Goal: Task Accomplishment & Management: Use online tool/utility

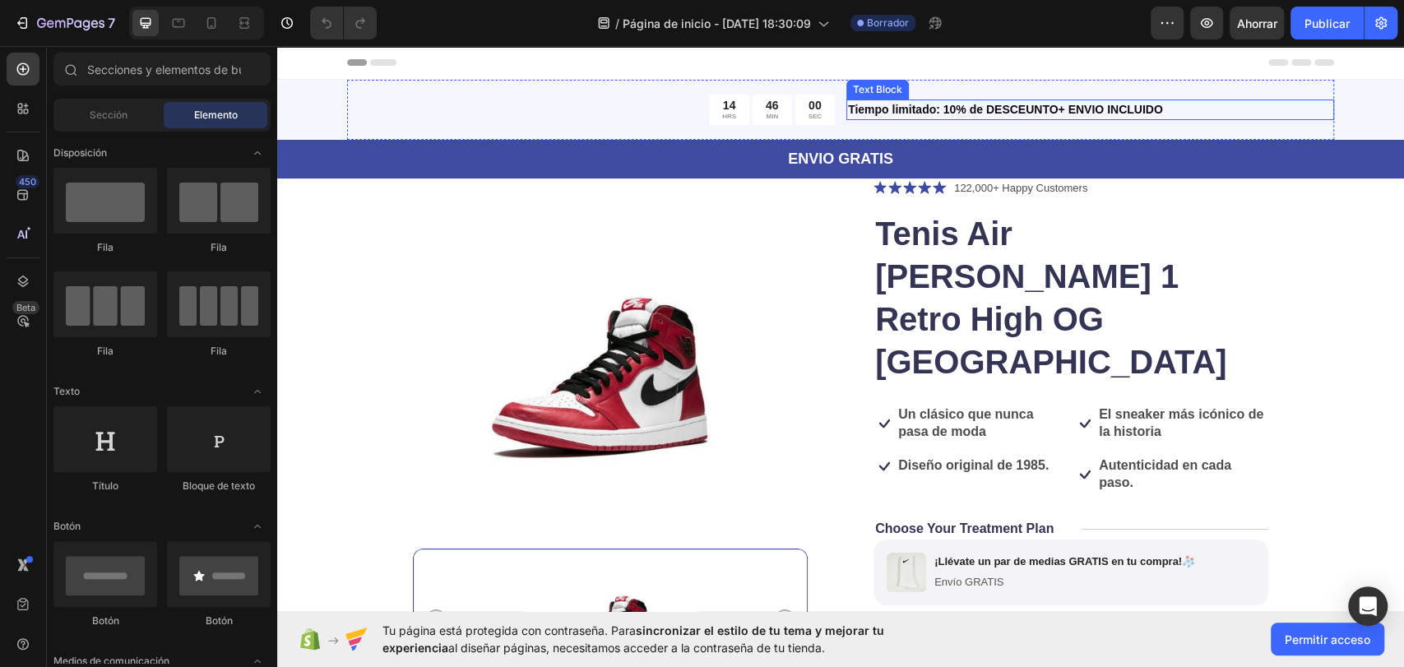
click at [1208, 100] on div "Tiempo limitado: 10% de DESCEUNTO+ ENVIO INCLUIDO" at bounding box center [1091, 110] width 488 height 21
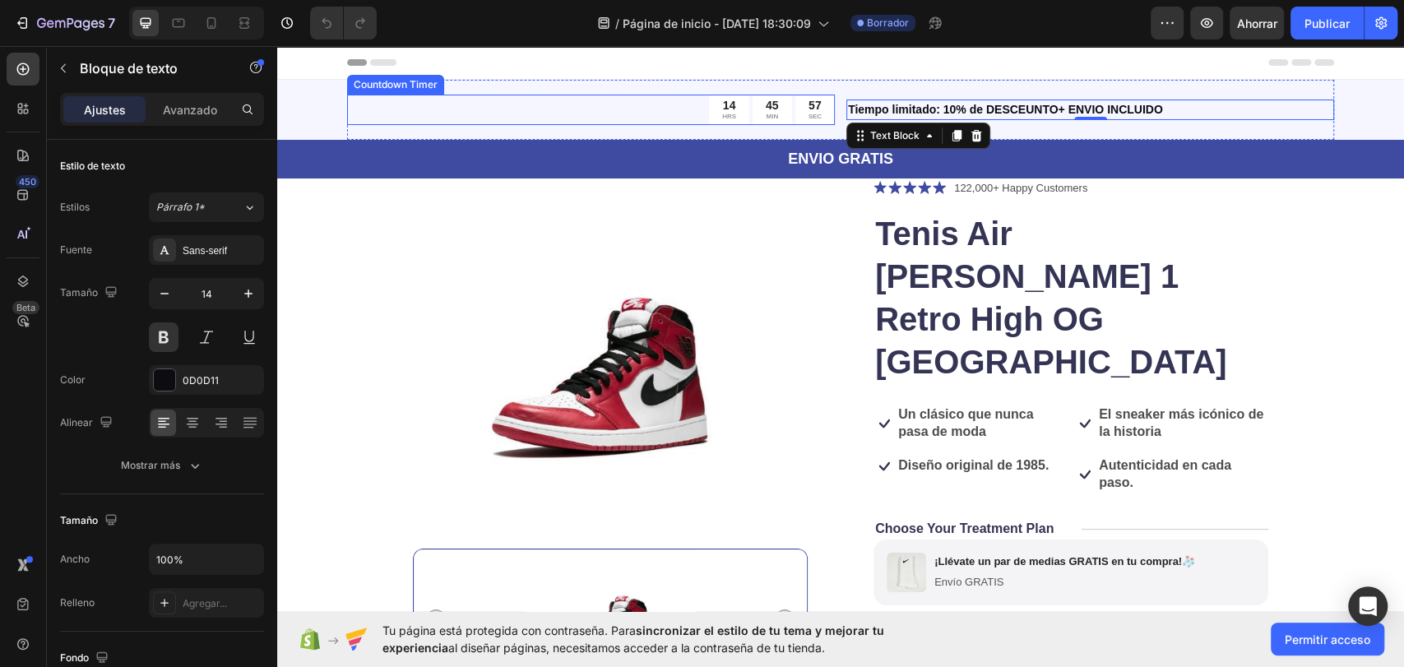
click at [529, 107] on div "14 HRS 45 MIN 57 SEC" at bounding box center [591, 110] width 488 height 30
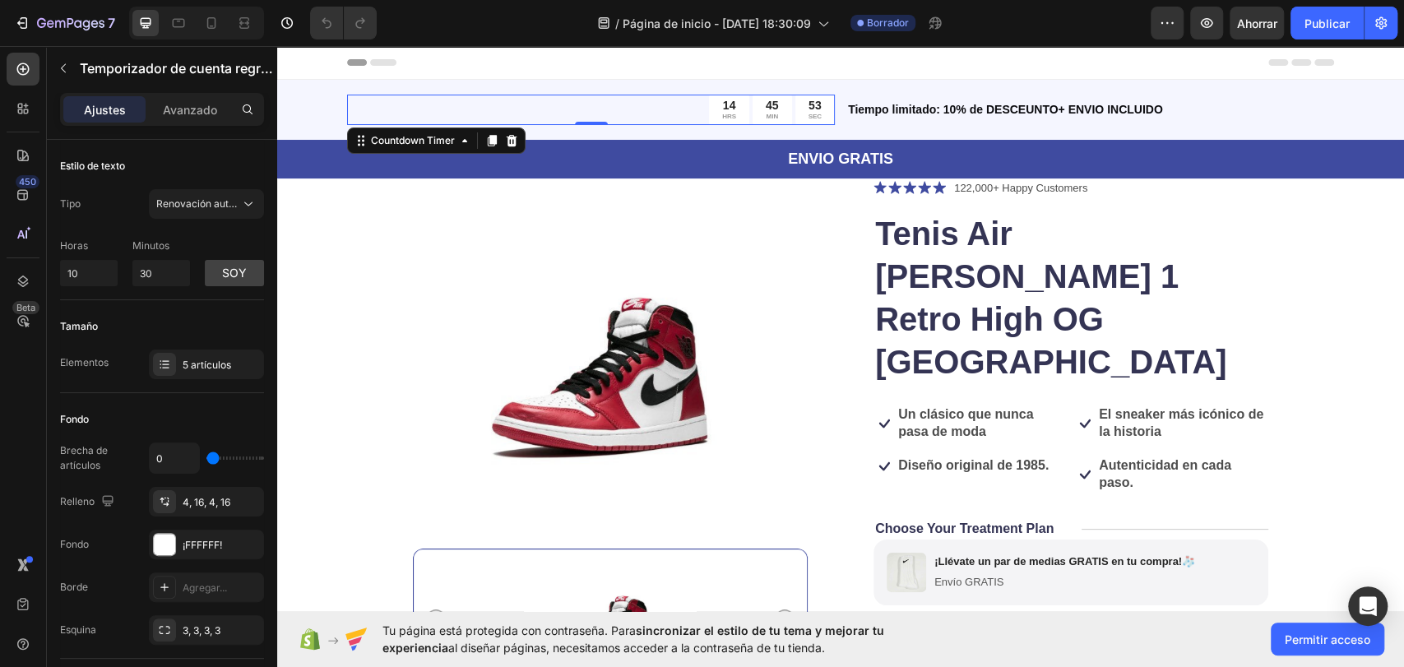
click at [796, 112] on div "53 SEC" at bounding box center [815, 110] width 39 height 30
click at [754, 97] on div "45 MIN" at bounding box center [772, 110] width 39 height 30
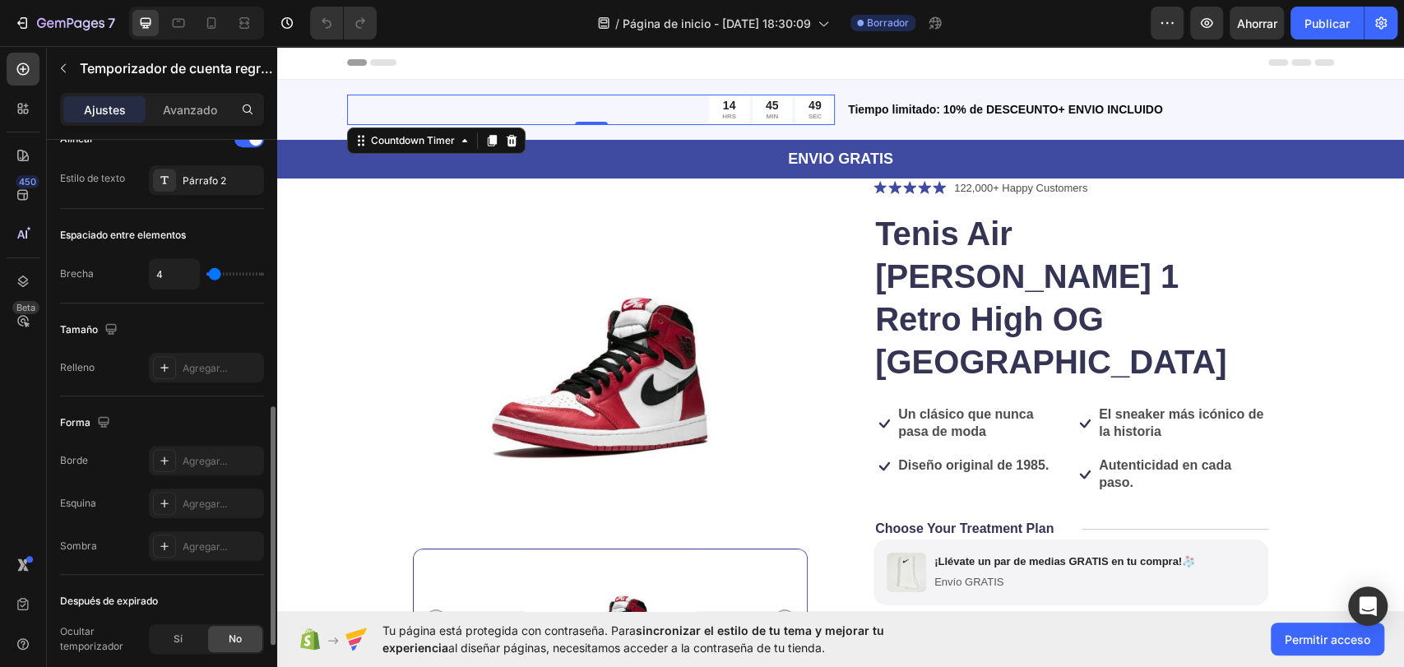
scroll to position [803, 0]
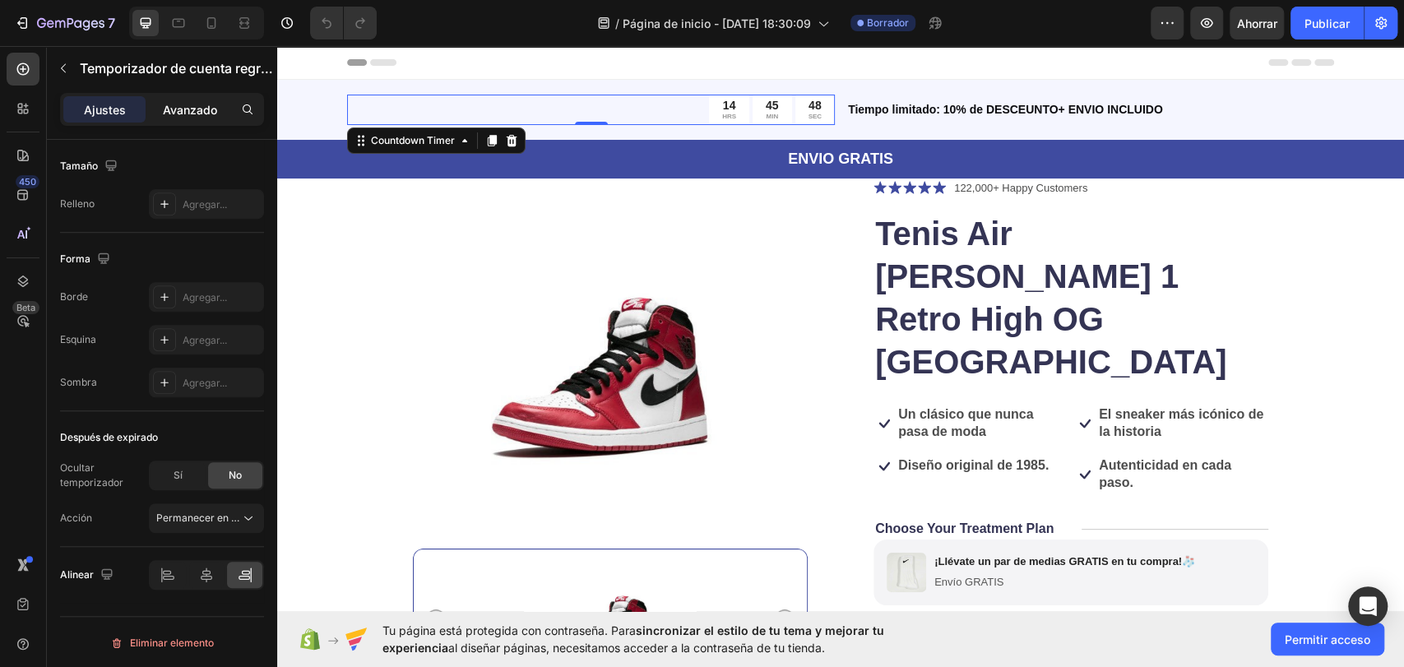
click at [167, 107] on font "Avanzado" at bounding box center [190, 110] width 54 height 14
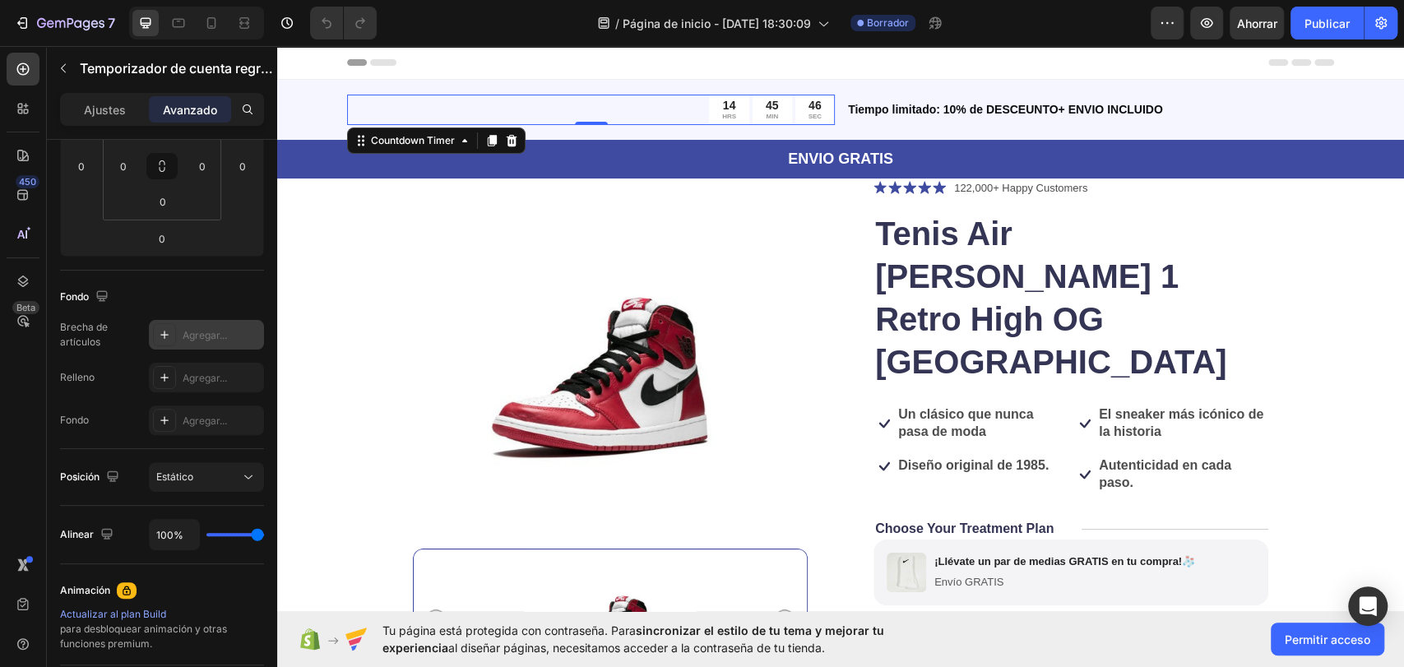
scroll to position [0, 0]
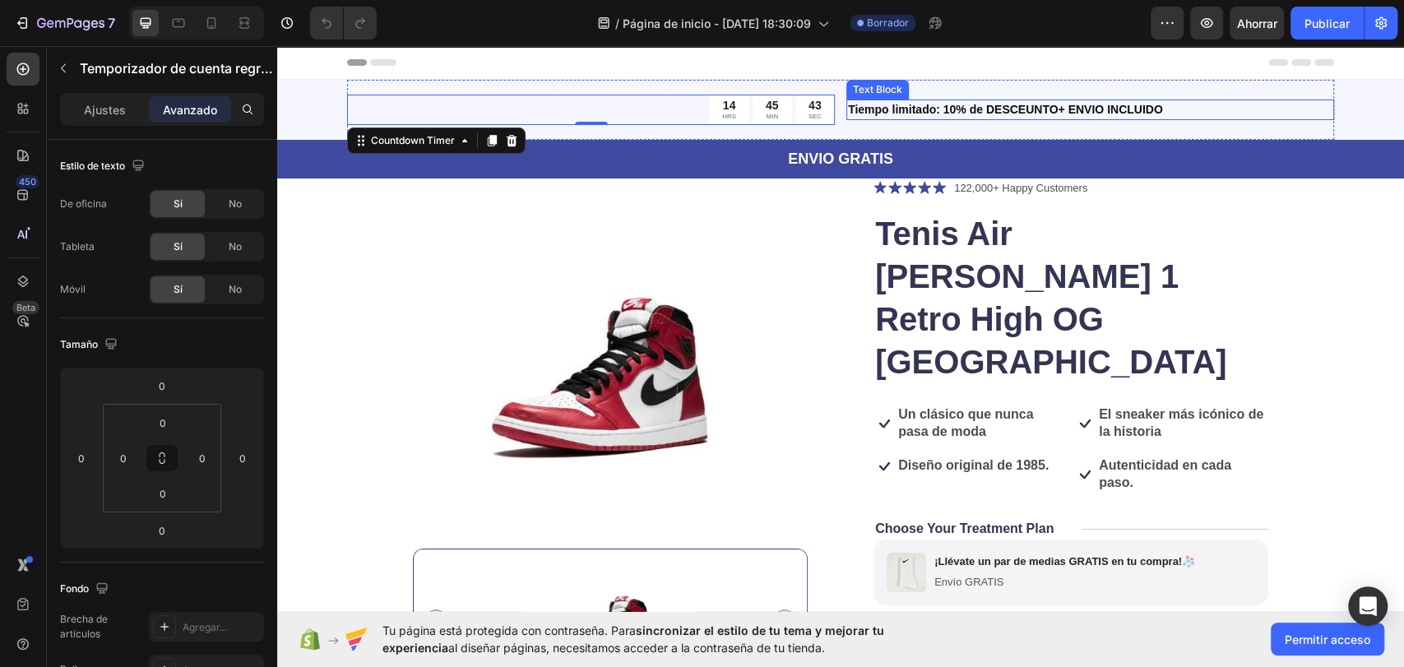
click at [981, 118] on p "Tiempo limitado: 10% de DESCEUNTO+ ENVIO INCLUIDO" at bounding box center [1090, 109] width 485 height 17
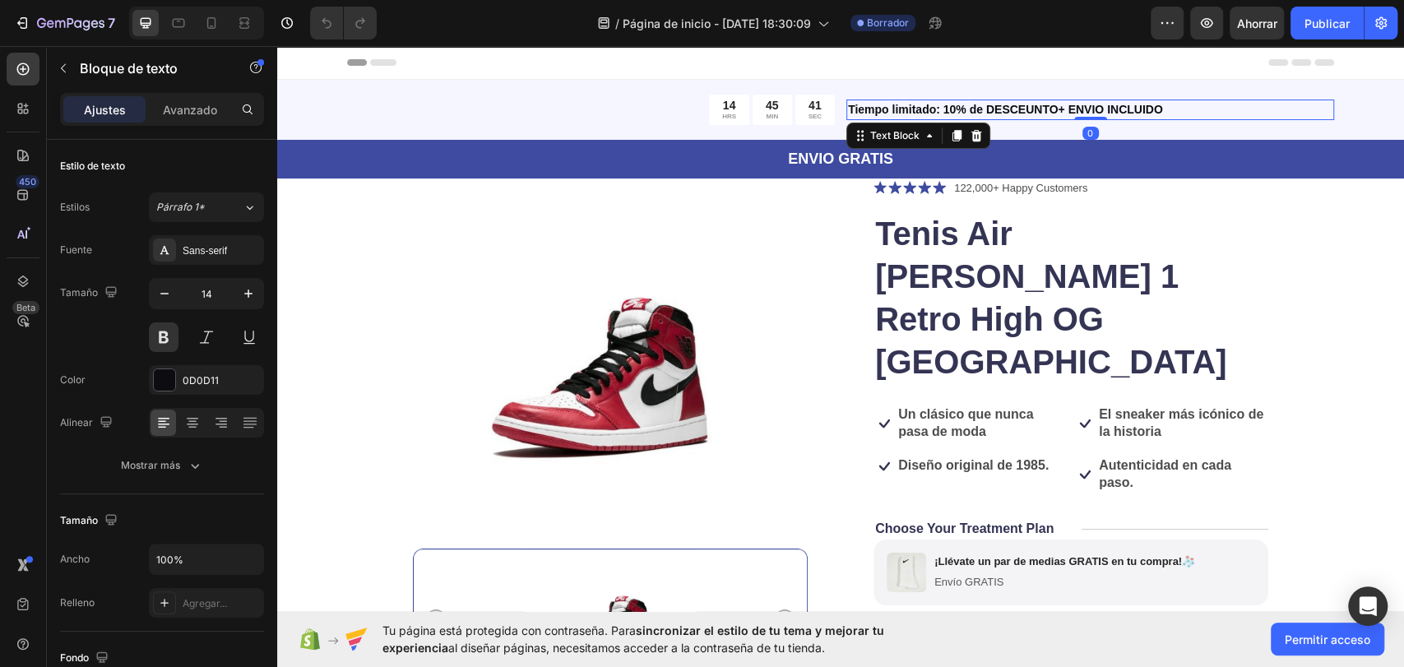
click at [1014, 115] on p "Tiempo limitado: 10% de DESCEUNTO+ ENVIO INCLUIDO" at bounding box center [1090, 109] width 485 height 17
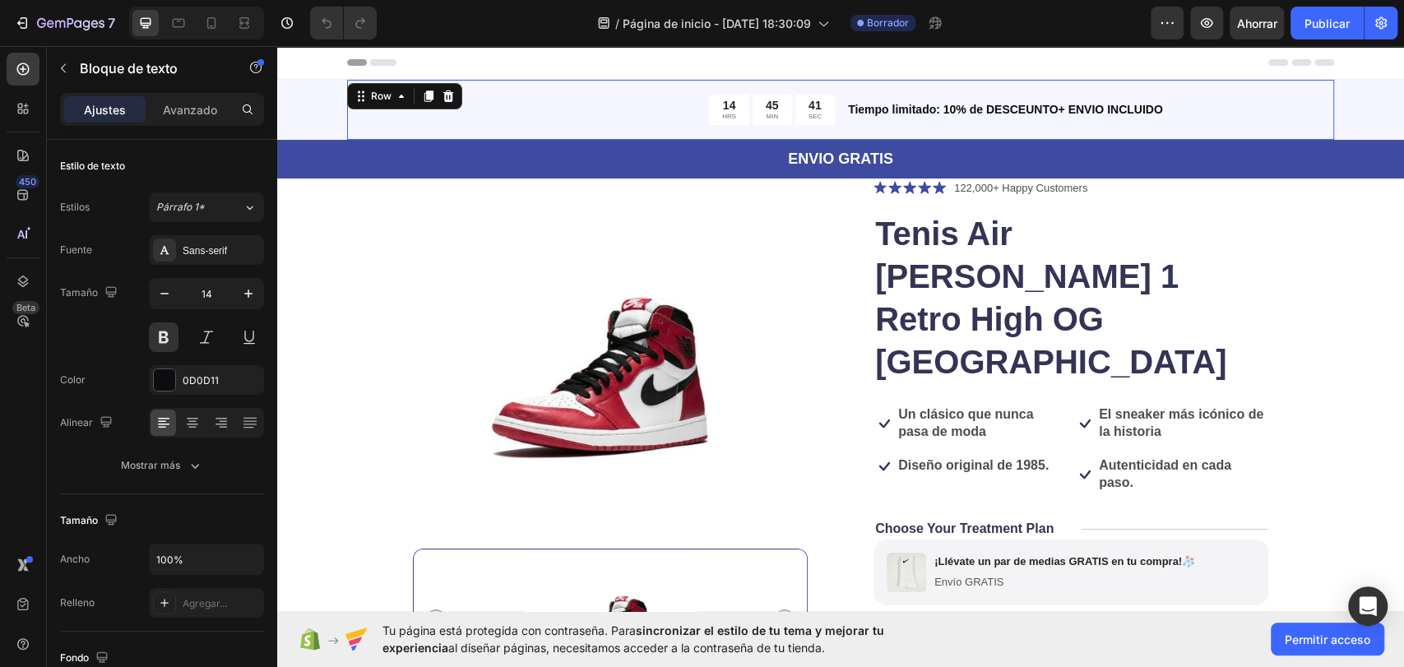
click at [1008, 128] on div "14 HRS 45 MIN 41 SEC Countdown Timer Tiempo limitado: 10% de DESCEUNTO+ ENVIO I…" at bounding box center [840, 110] width 987 height 60
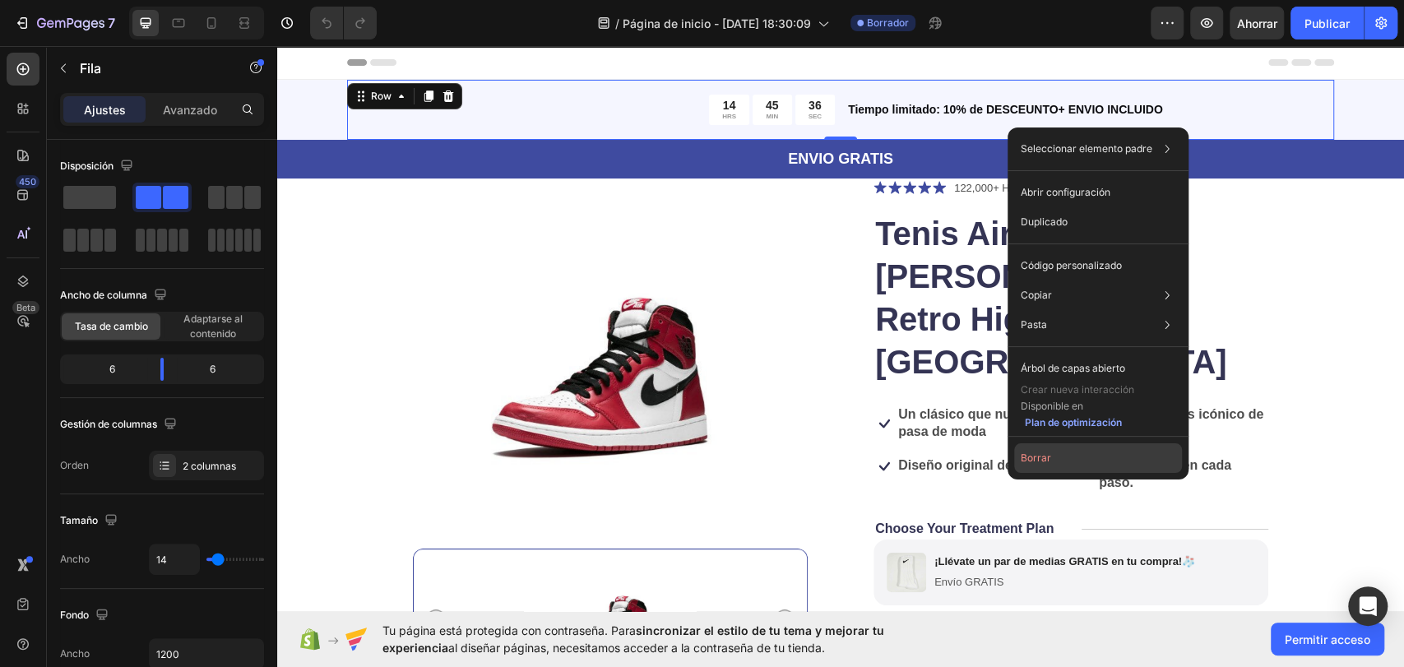
drag, startPoint x: 1052, startPoint y: 454, endPoint x: 776, endPoint y: 409, distance: 280.1
click at [1052, 455] on button "Borrar" at bounding box center [1098, 458] width 168 height 30
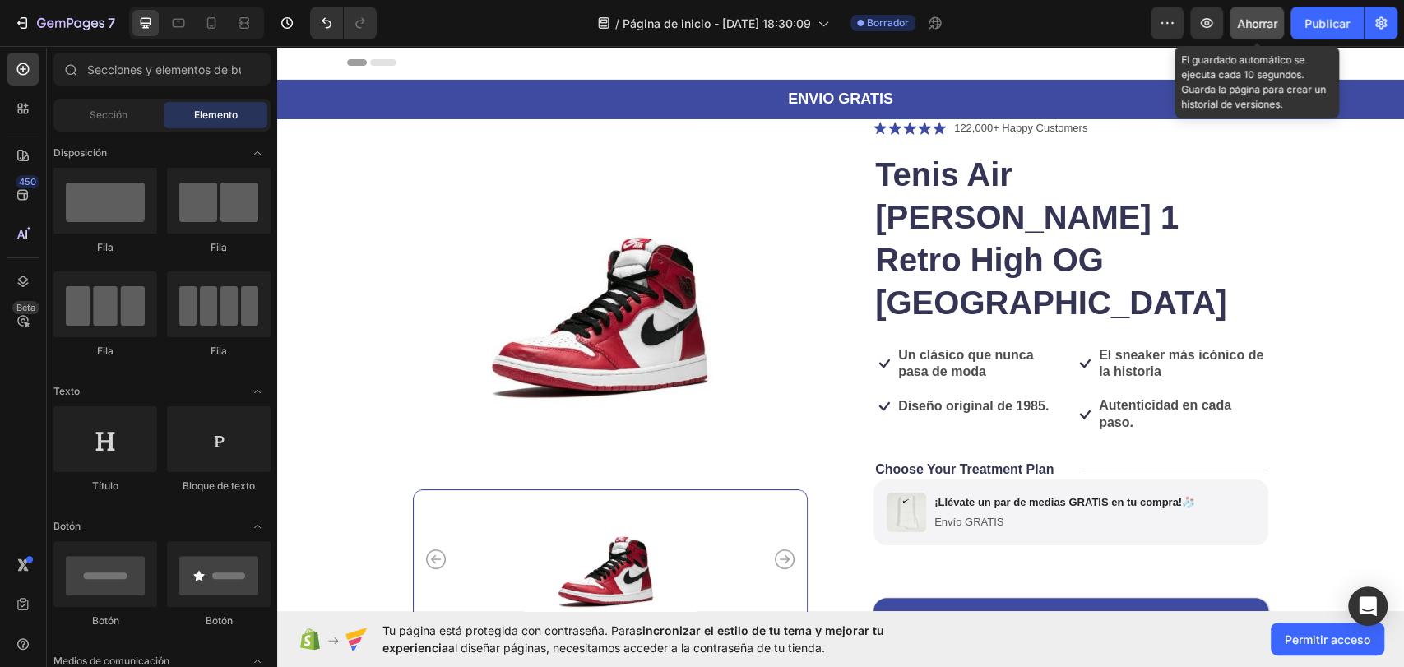
click at [1255, 21] on font "Ahorrar" at bounding box center [1257, 23] width 40 height 14
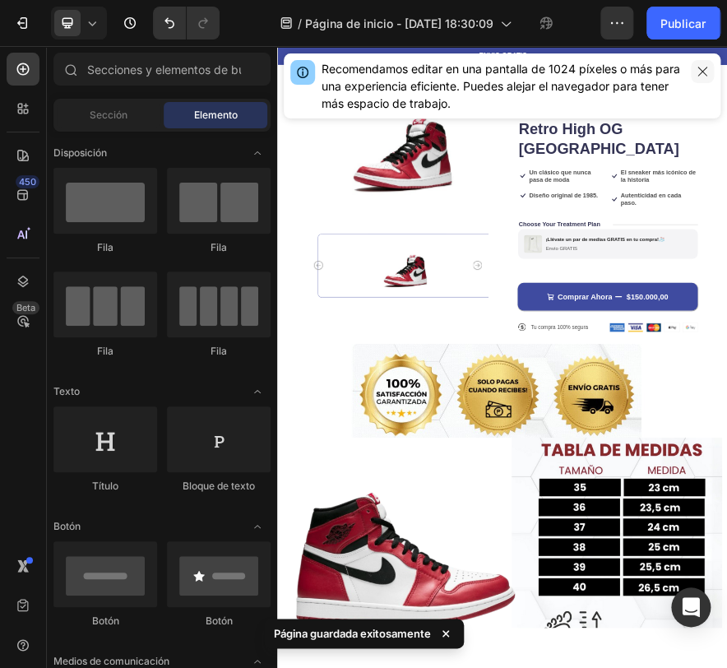
drag, startPoint x: 701, startPoint y: 72, endPoint x: 930, endPoint y: 100, distance: 231.1
click at [701, 72] on icon "button" at bounding box center [702, 71] width 9 height 9
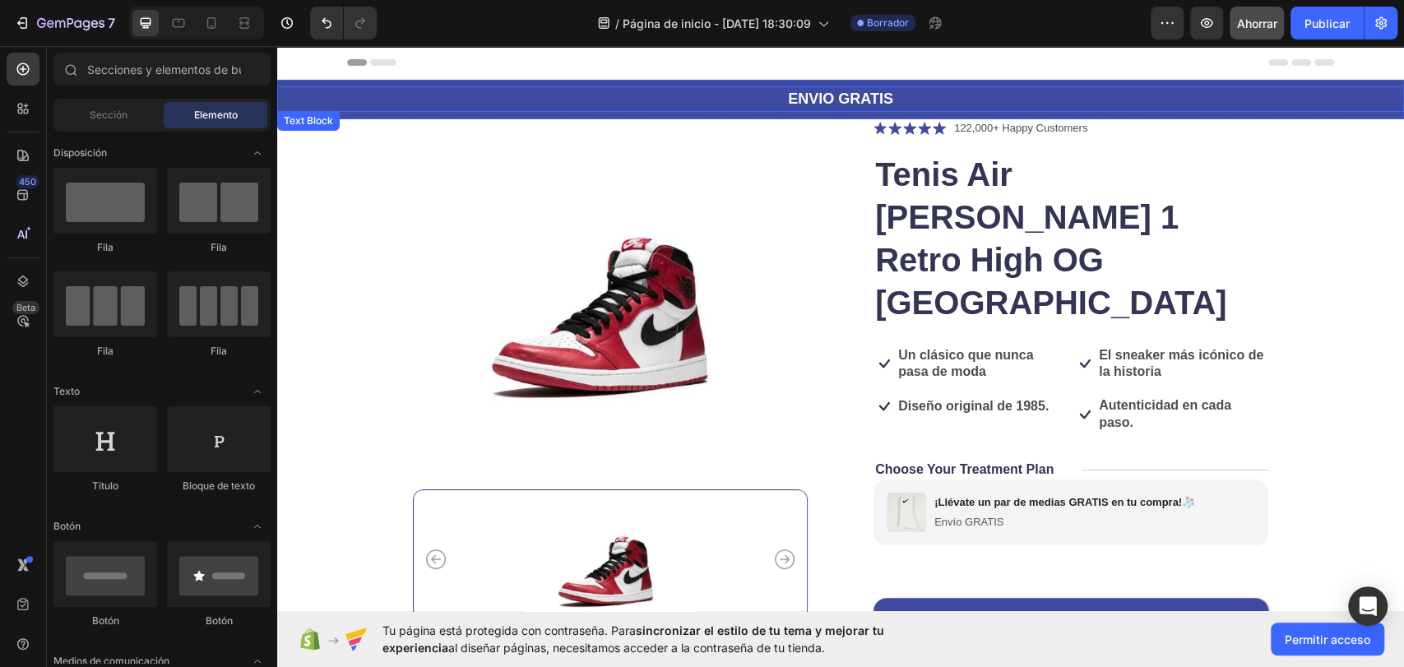
click at [817, 95] on p "ENVIO GRATIS" at bounding box center [841, 99] width 1124 height 22
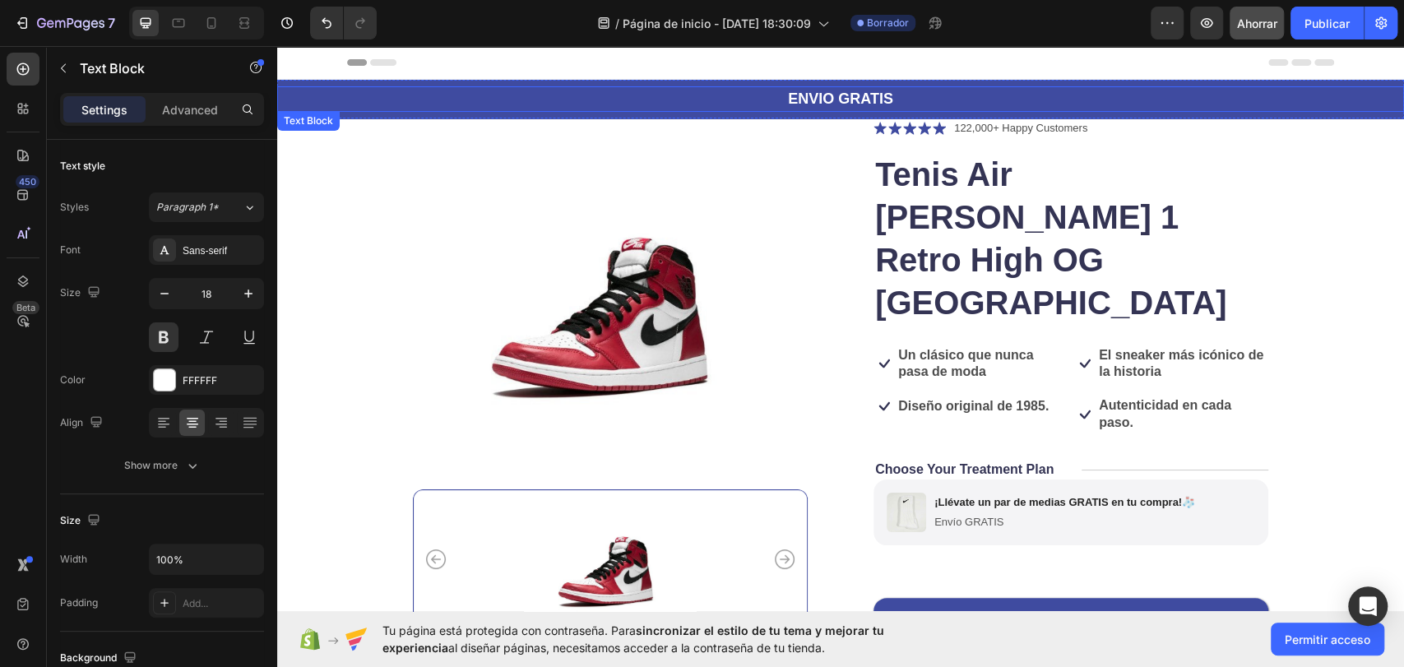
click at [817, 95] on p "ENVIO GRATIS" at bounding box center [841, 99] width 1124 height 22
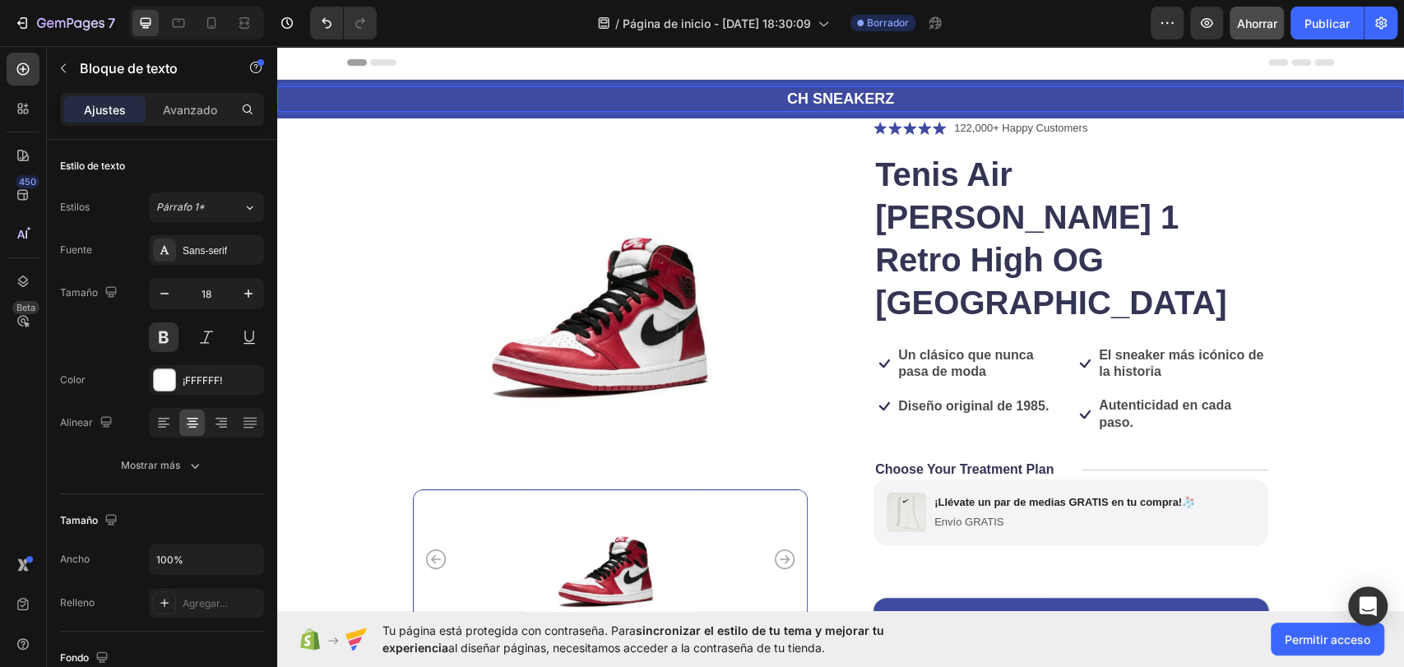
click at [689, 93] on p "CH SNEAKERZ" at bounding box center [841, 99] width 1124 height 22
click at [698, 136] on img at bounding box center [610, 290] width 395 height 345
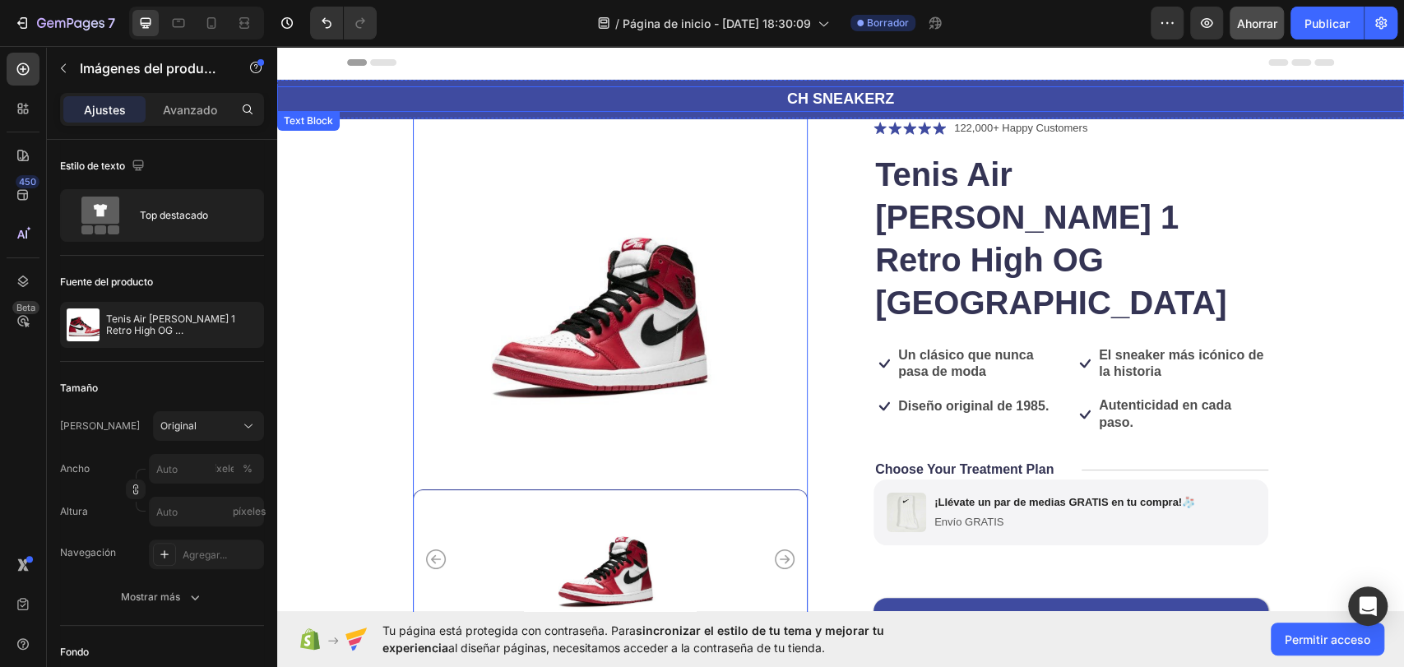
click at [844, 95] on p "CH SNEAKERZ" at bounding box center [841, 99] width 1124 height 22
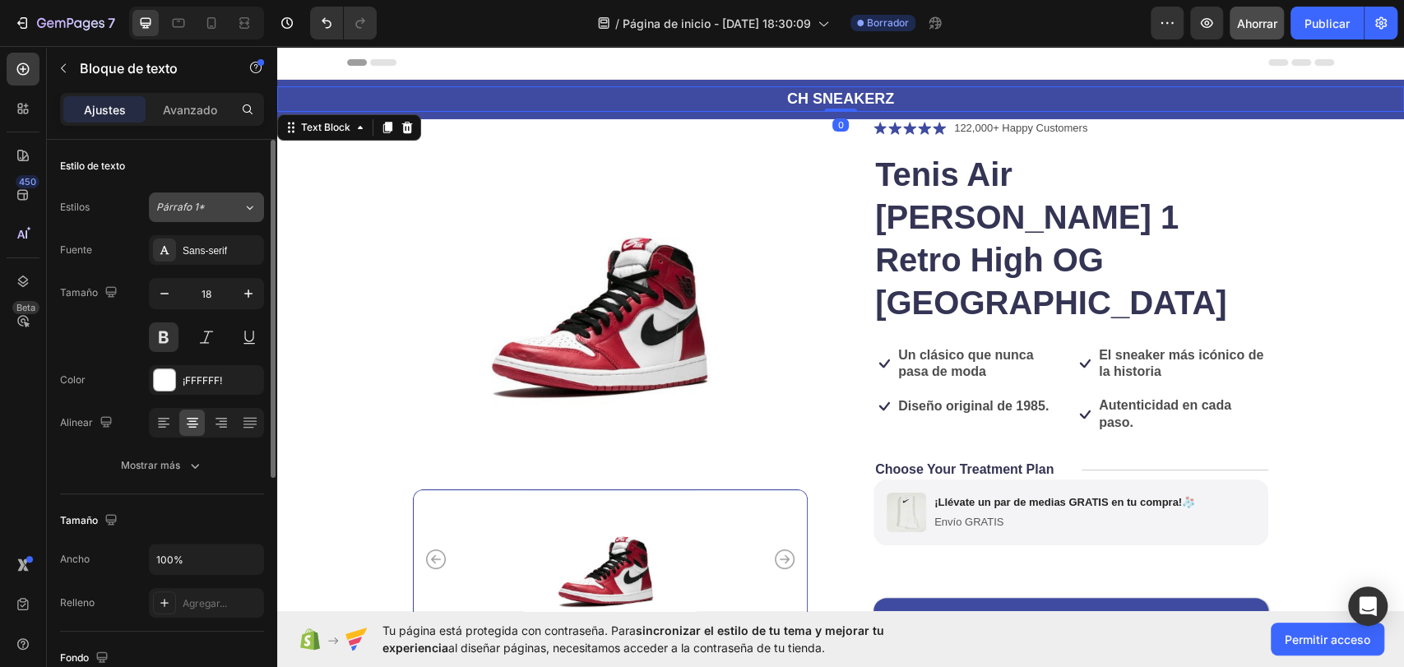
click at [258, 216] on button "Párrafo 1*" at bounding box center [206, 208] width 115 height 30
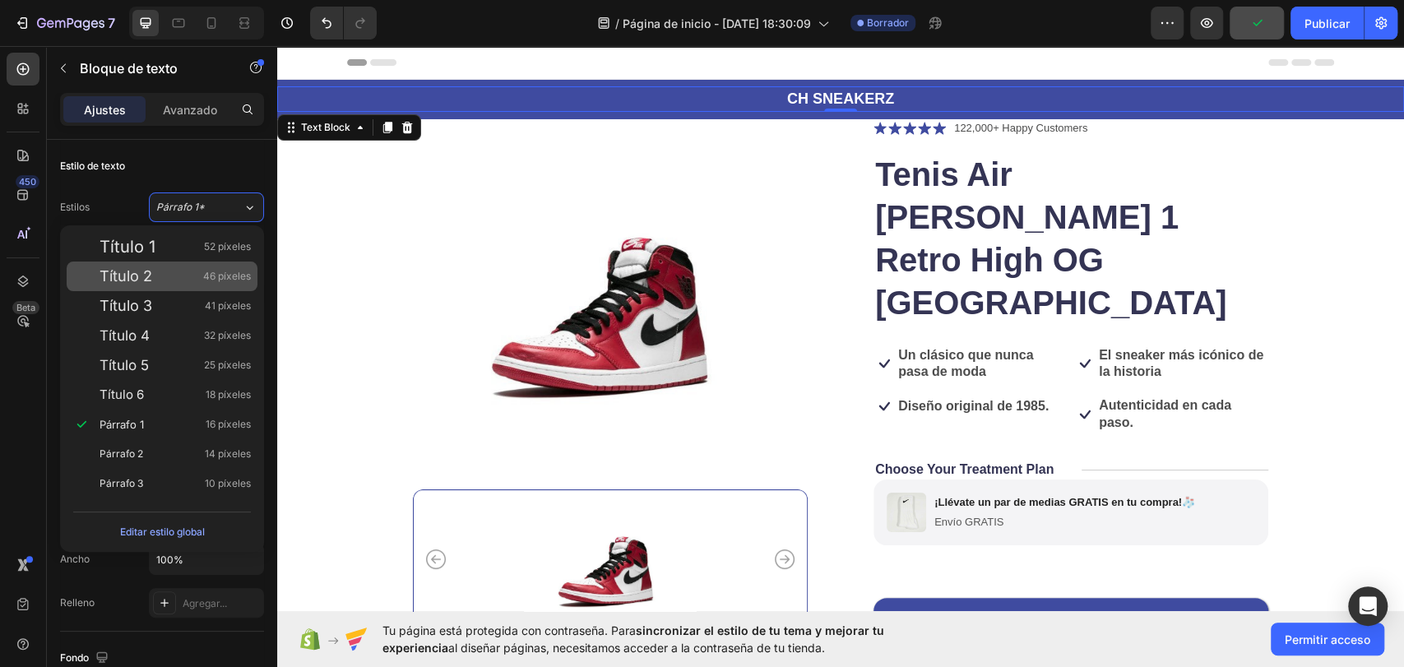
click at [205, 274] on font "46 píxeles" at bounding box center [227, 276] width 48 height 12
type input "46"
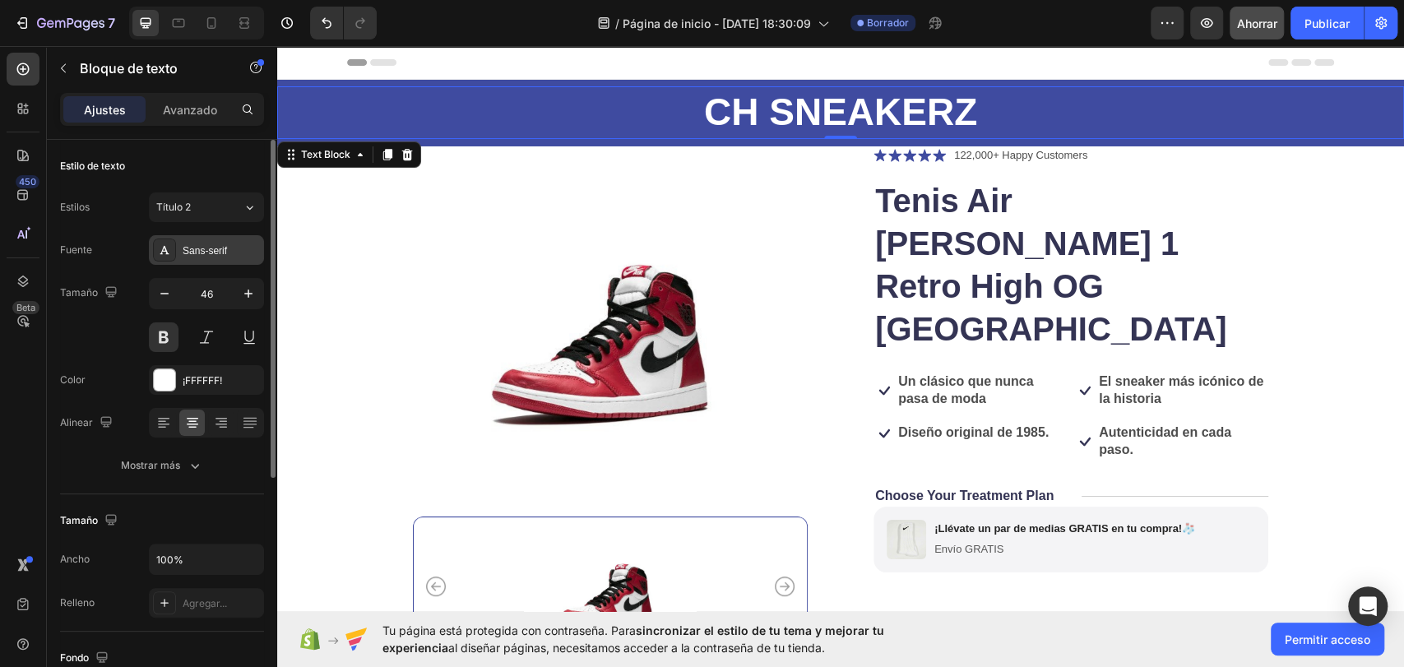
click at [224, 248] on font "Sans-serif" at bounding box center [205, 251] width 44 height 12
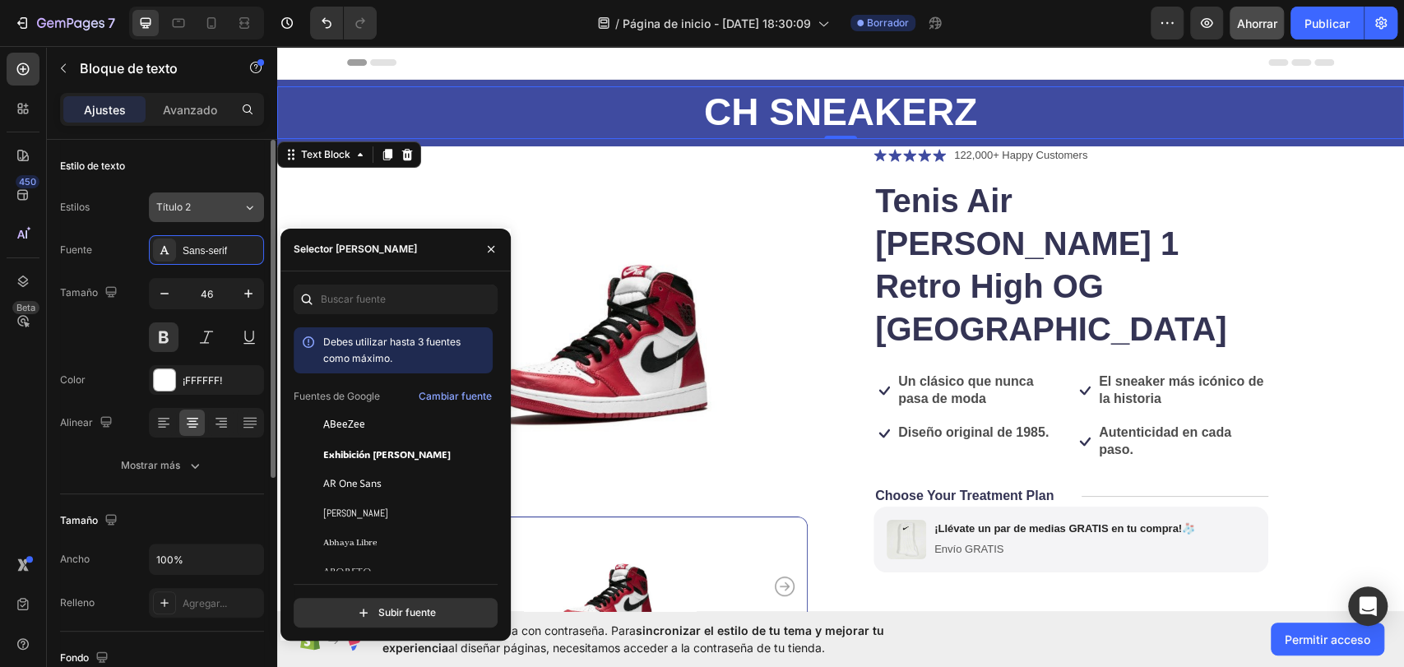
click at [234, 214] on div "Título 2" at bounding box center [199, 207] width 86 height 15
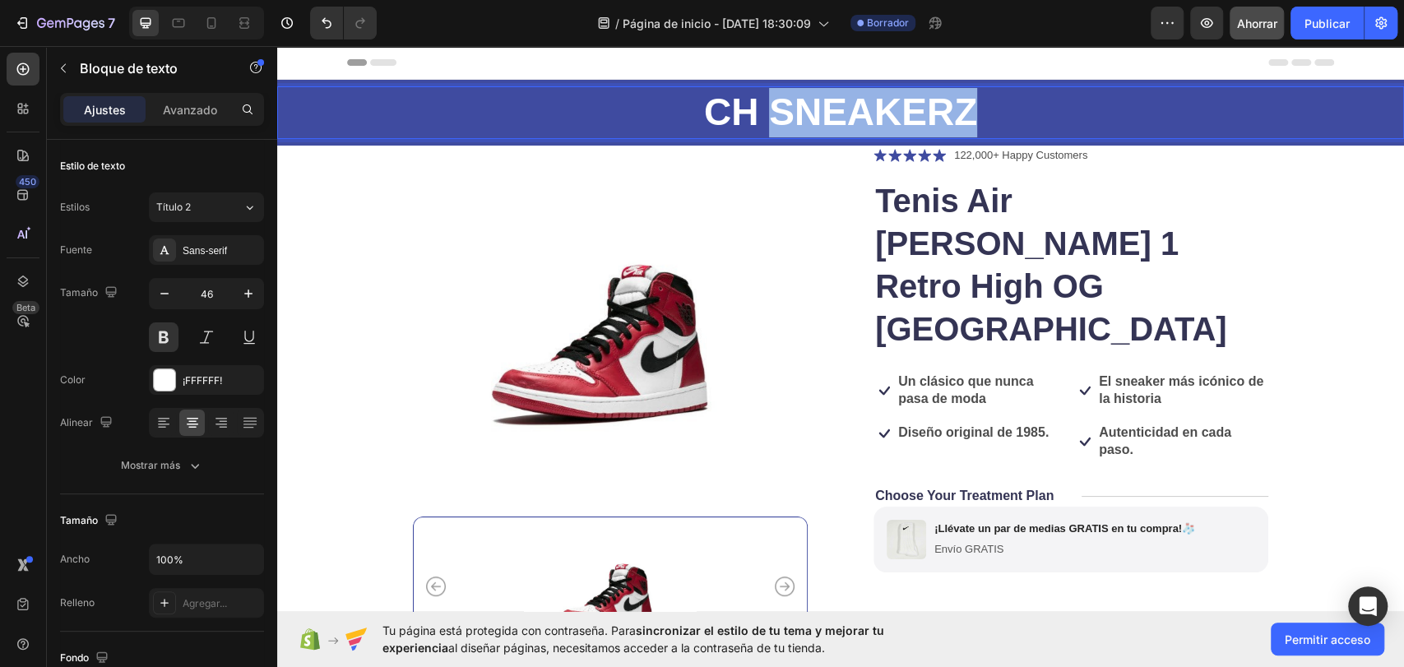
click at [803, 107] on p "CH SNEAKERZ" at bounding box center [841, 112] width 1124 height 49
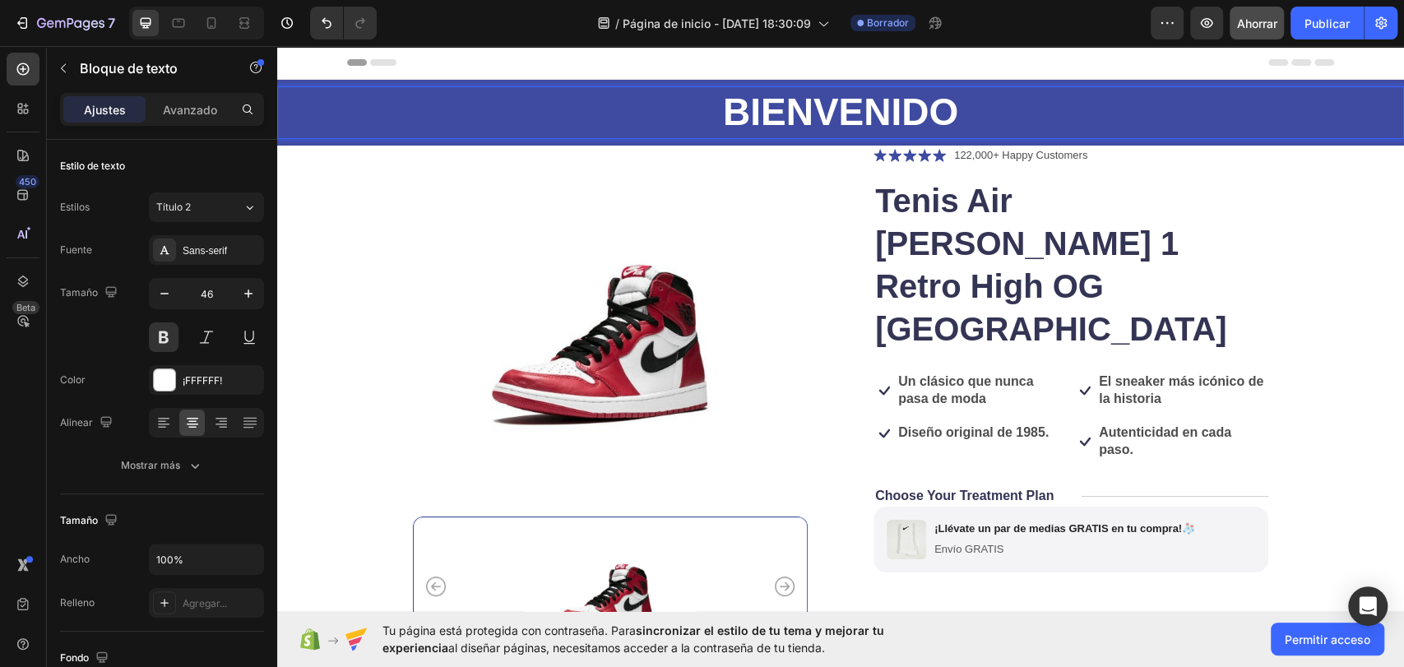
click at [869, 100] on p "BIENVENIDO" at bounding box center [841, 112] width 1124 height 49
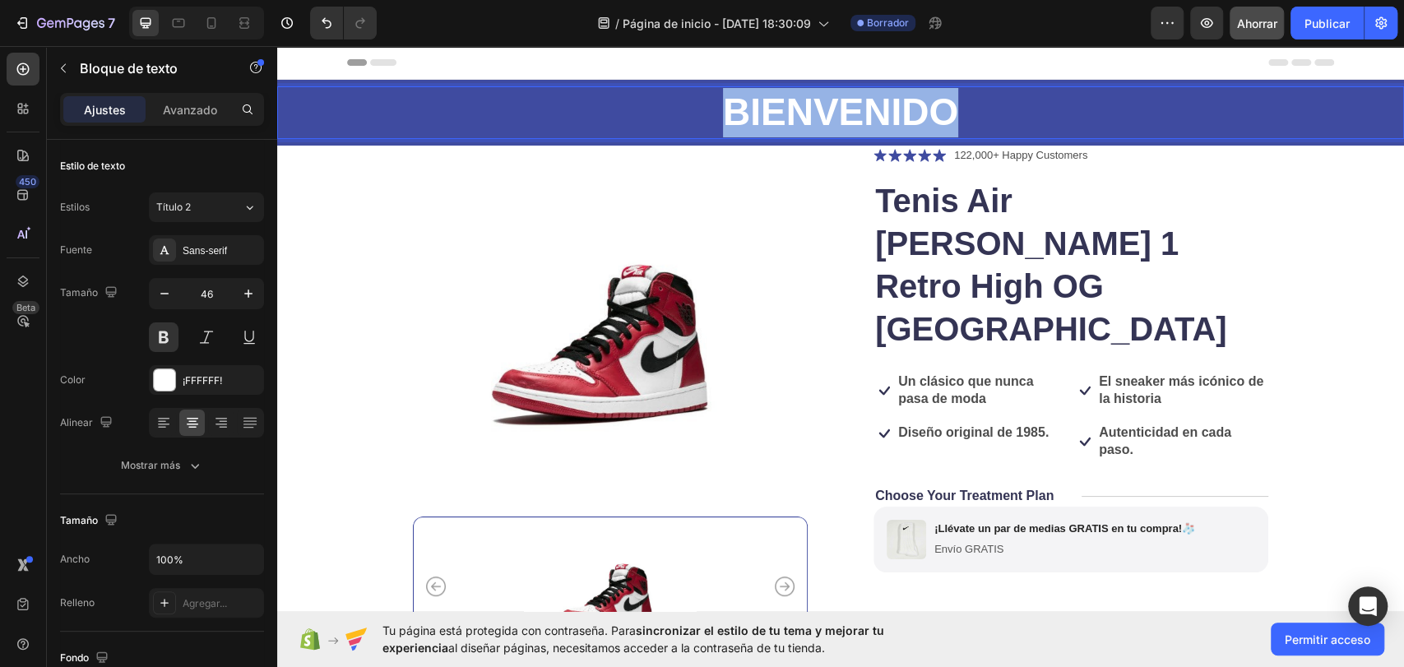
click at [868, 100] on p "BIENVENIDO" at bounding box center [841, 112] width 1124 height 49
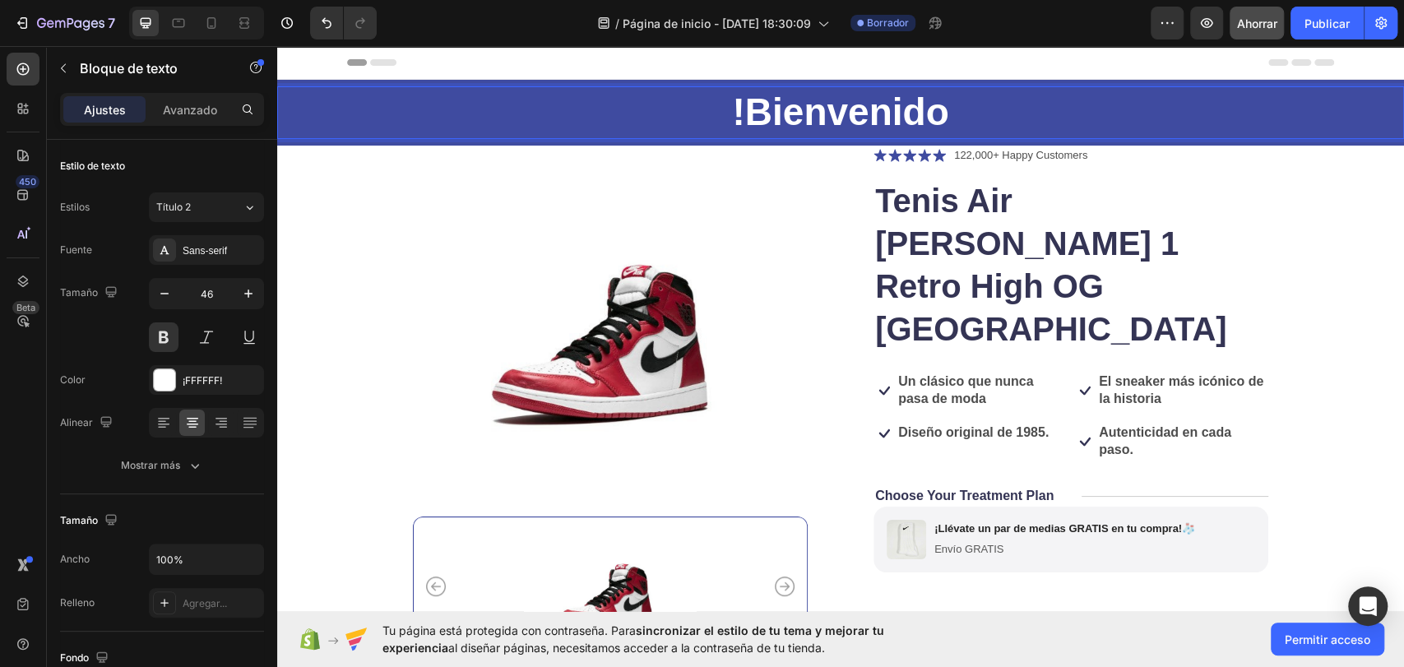
click at [733, 114] on p "!Bienvenido" at bounding box center [841, 112] width 1124 height 49
click at [1034, 118] on p "Bienvenido" at bounding box center [841, 112] width 1124 height 49
click at [1324, 179] on section "Product Images Icon Icon Icon Icon Icon Icon List 122,000+ Happy Customers Text…" at bounding box center [841, 555] width 1014 height 819
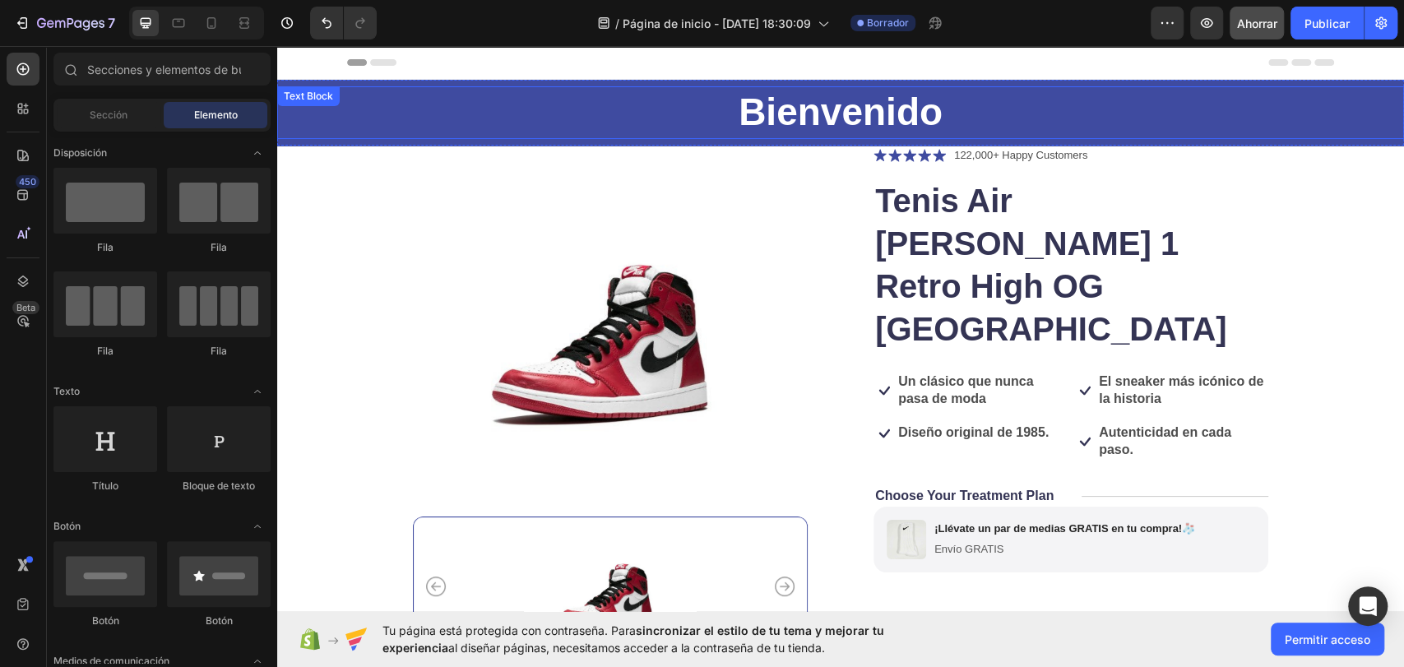
click at [1109, 117] on p "Bienvenido" at bounding box center [841, 112] width 1124 height 49
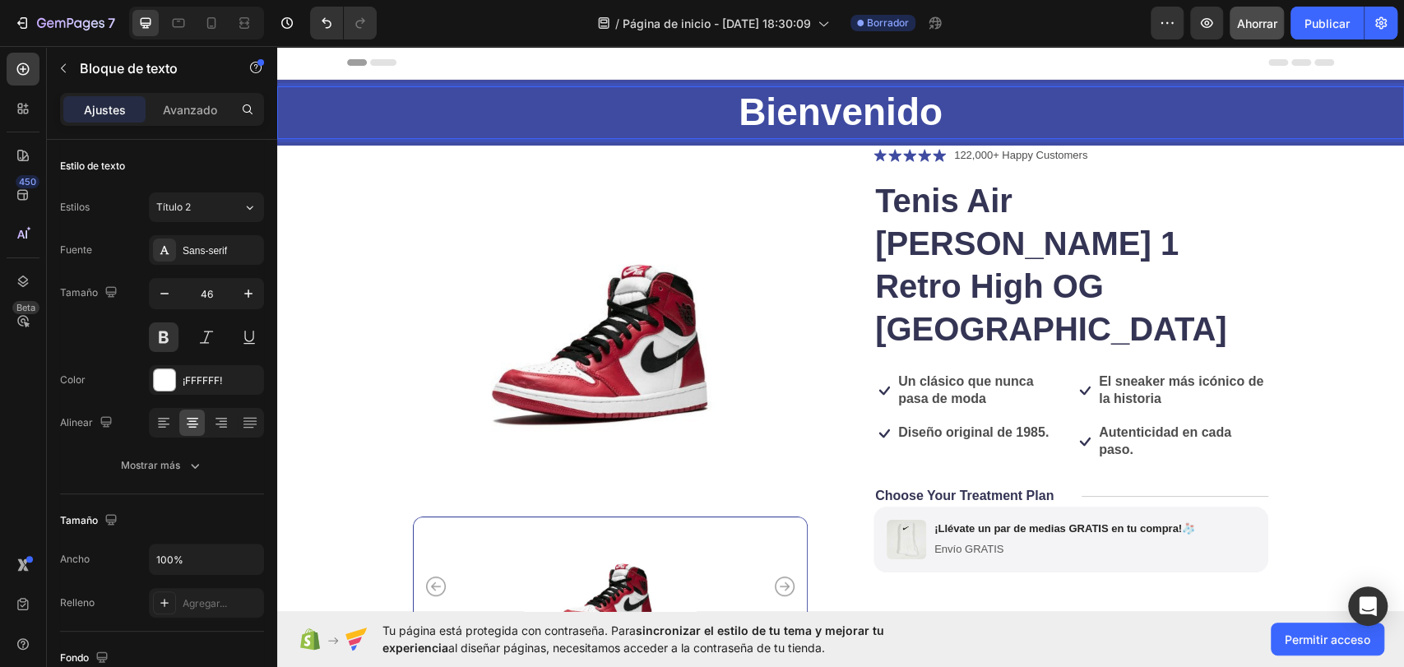
click at [791, 113] on p "Bienvenido" at bounding box center [841, 112] width 1124 height 49
click at [206, 205] on div "Título 2" at bounding box center [189, 207] width 67 height 15
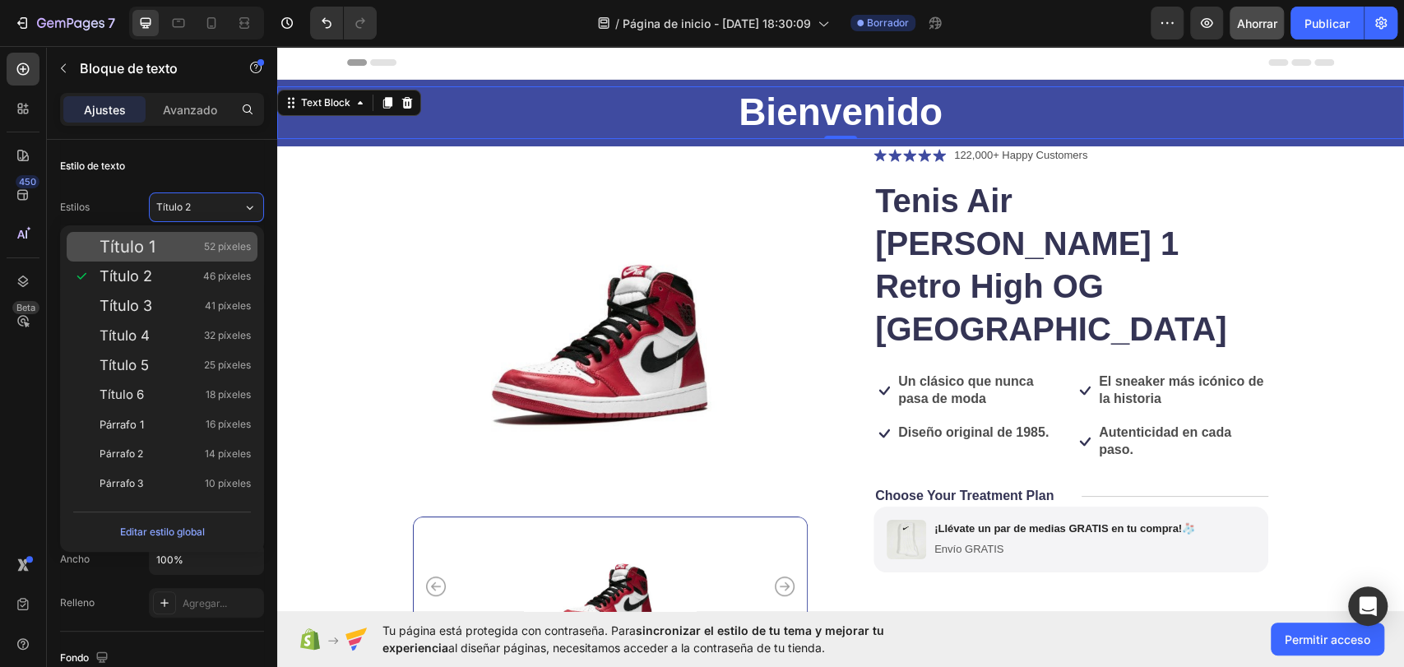
click at [191, 250] on div "Título 1 52 píxeles" at bounding box center [175, 247] width 151 height 16
type input "52"
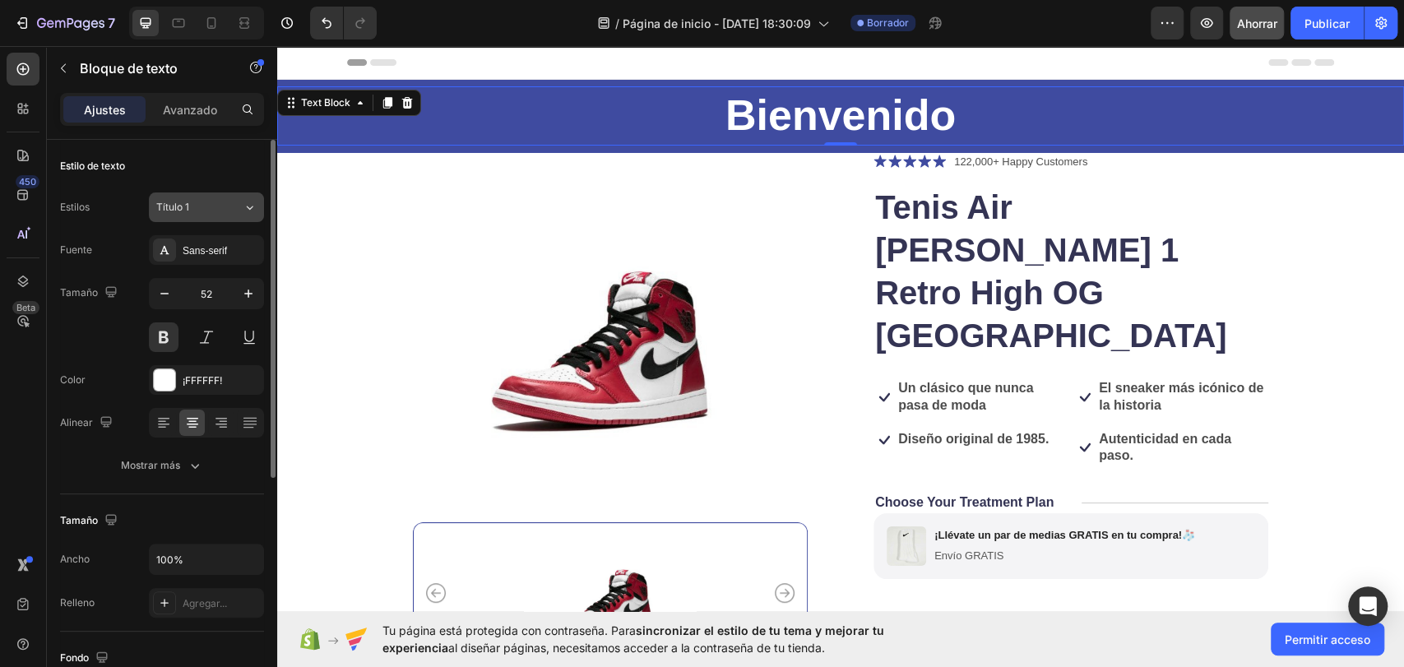
click at [228, 216] on button "Título 1" at bounding box center [206, 208] width 115 height 30
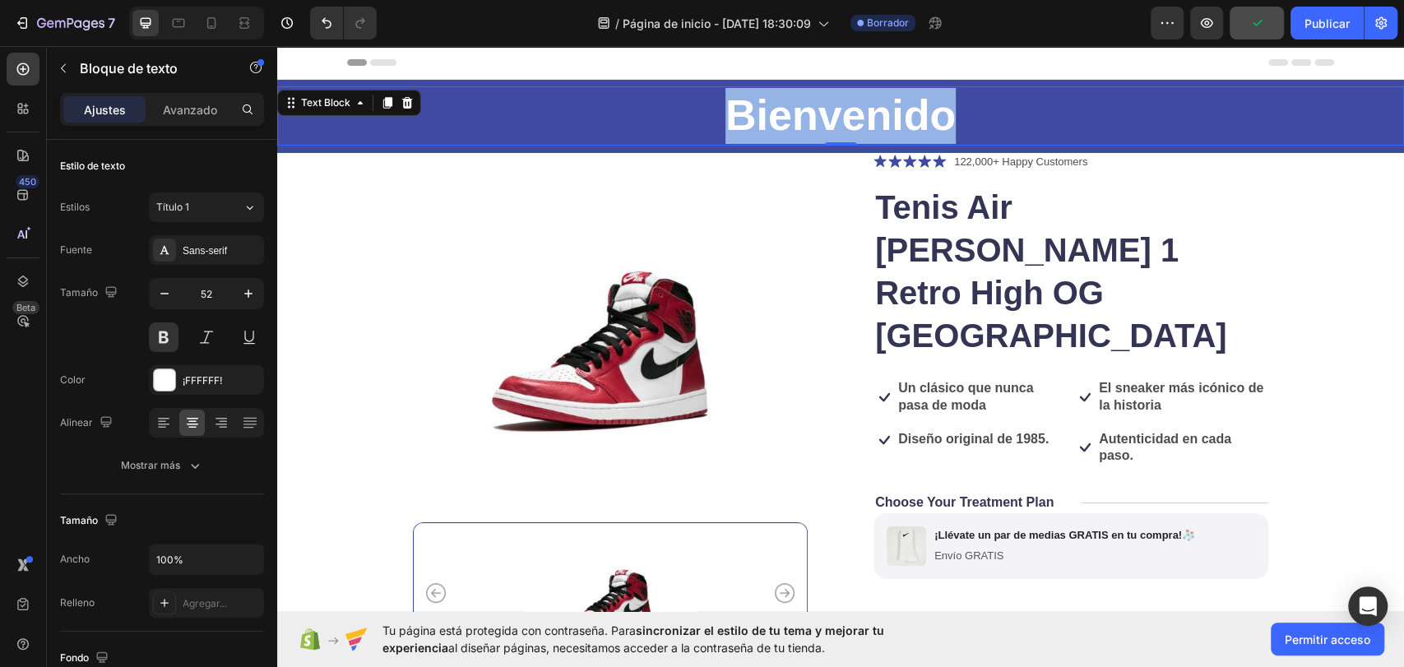
click at [900, 117] on p "Bienvenido" at bounding box center [841, 116] width 1124 height 56
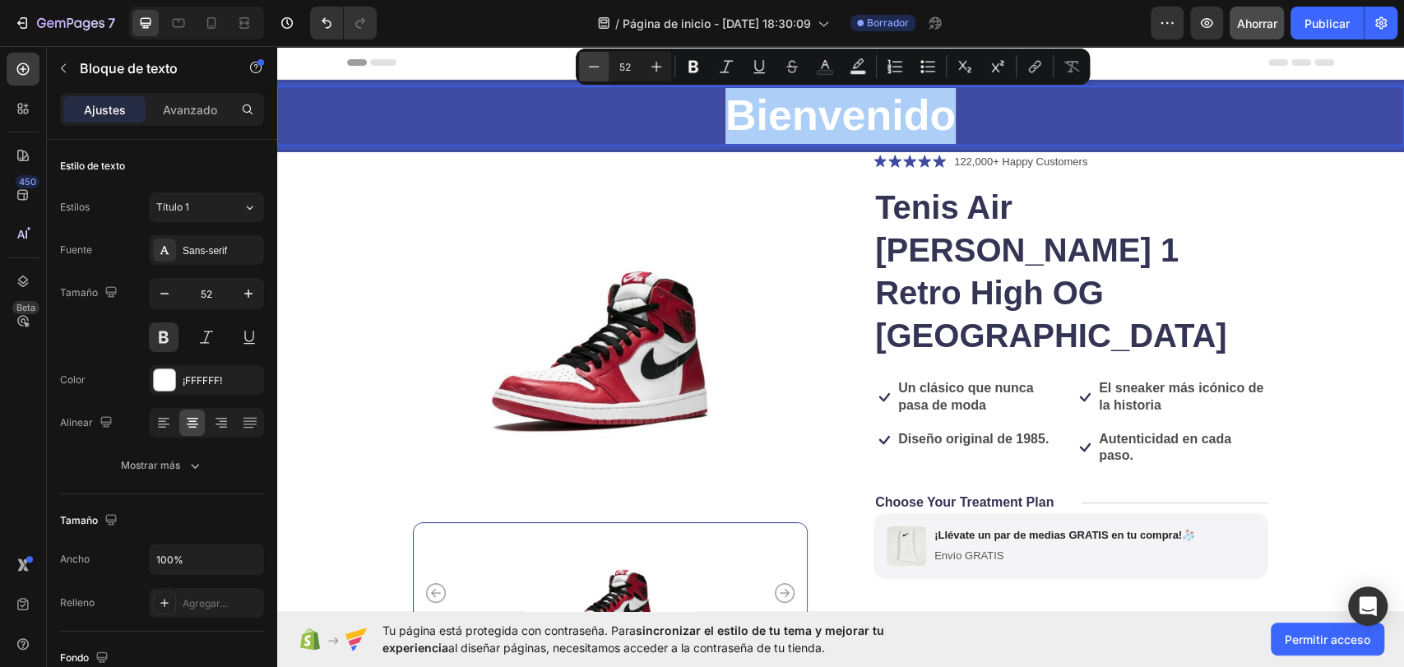
click at [600, 65] on icon "Barra de herramientas contextual del editor" at bounding box center [594, 66] width 16 height 16
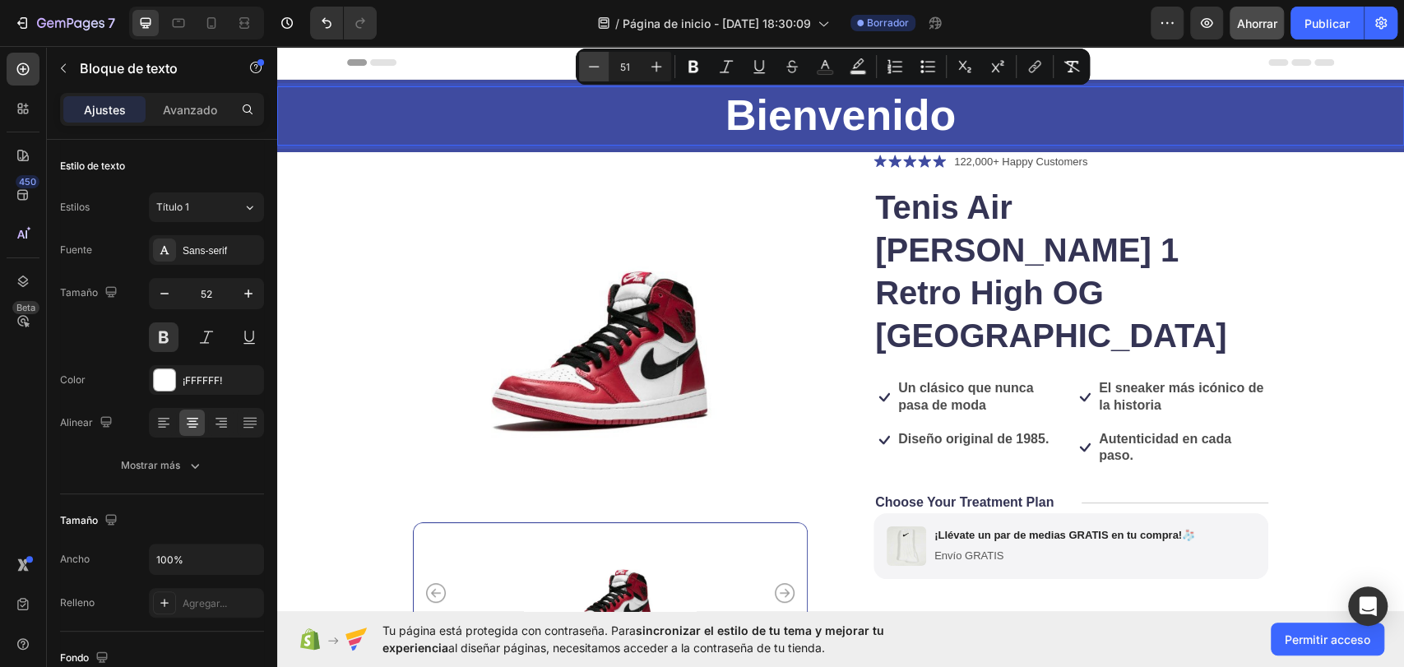
click at [600, 65] on icon "Barra de herramientas contextual del editor" at bounding box center [594, 66] width 16 height 16
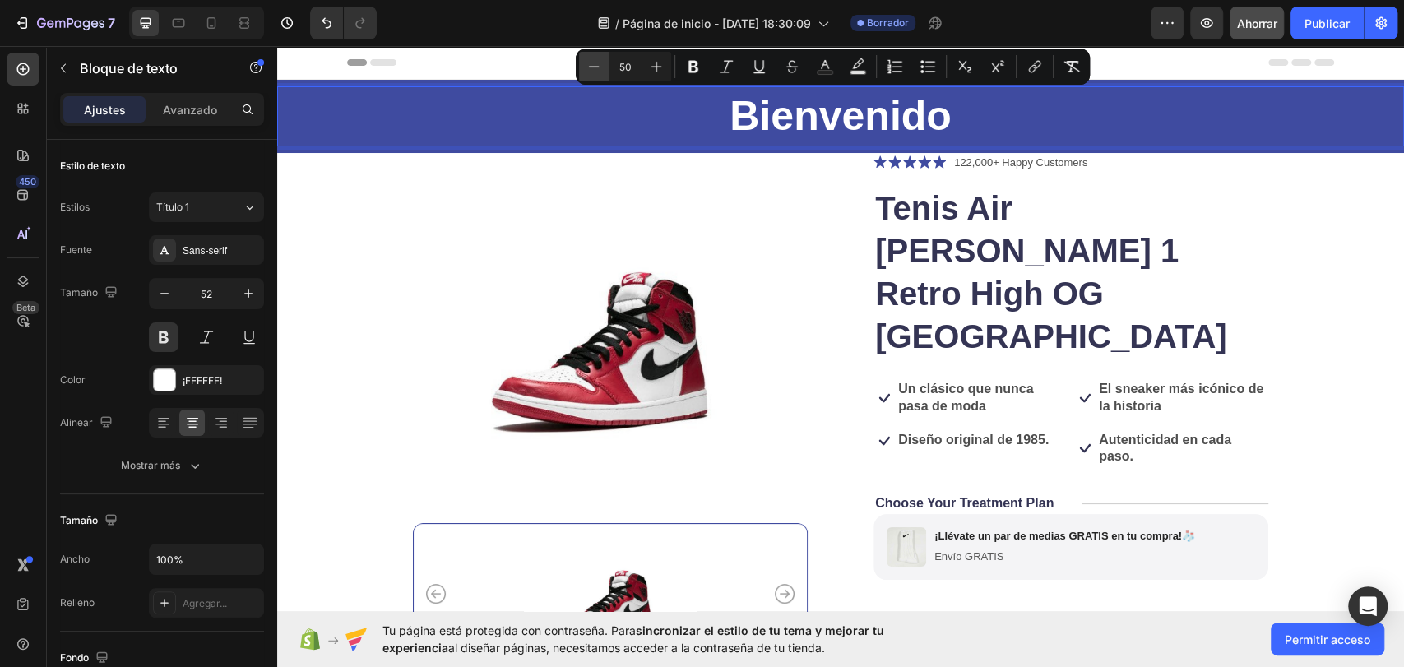
click at [600, 65] on icon "Barra de herramientas contextual del editor" at bounding box center [594, 66] width 16 height 16
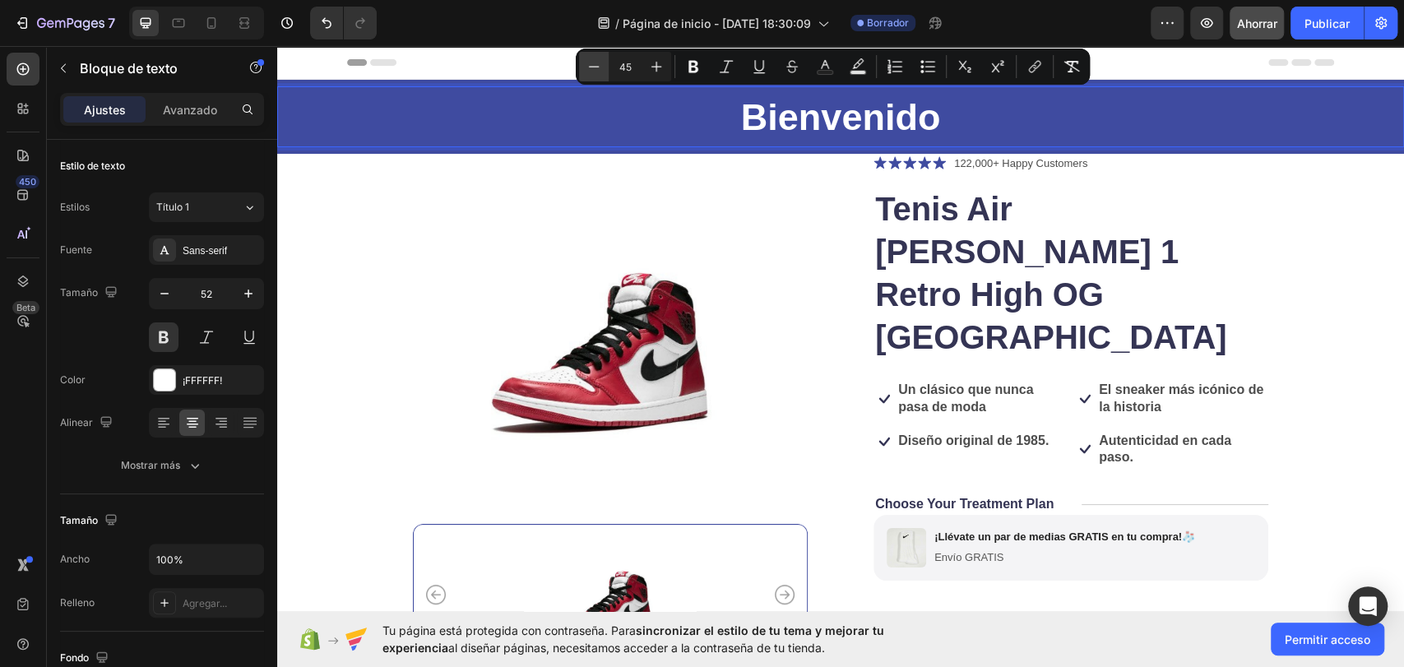
click at [600, 65] on icon "Barra de herramientas contextual del editor" at bounding box center [594, 66] width 16 height 16
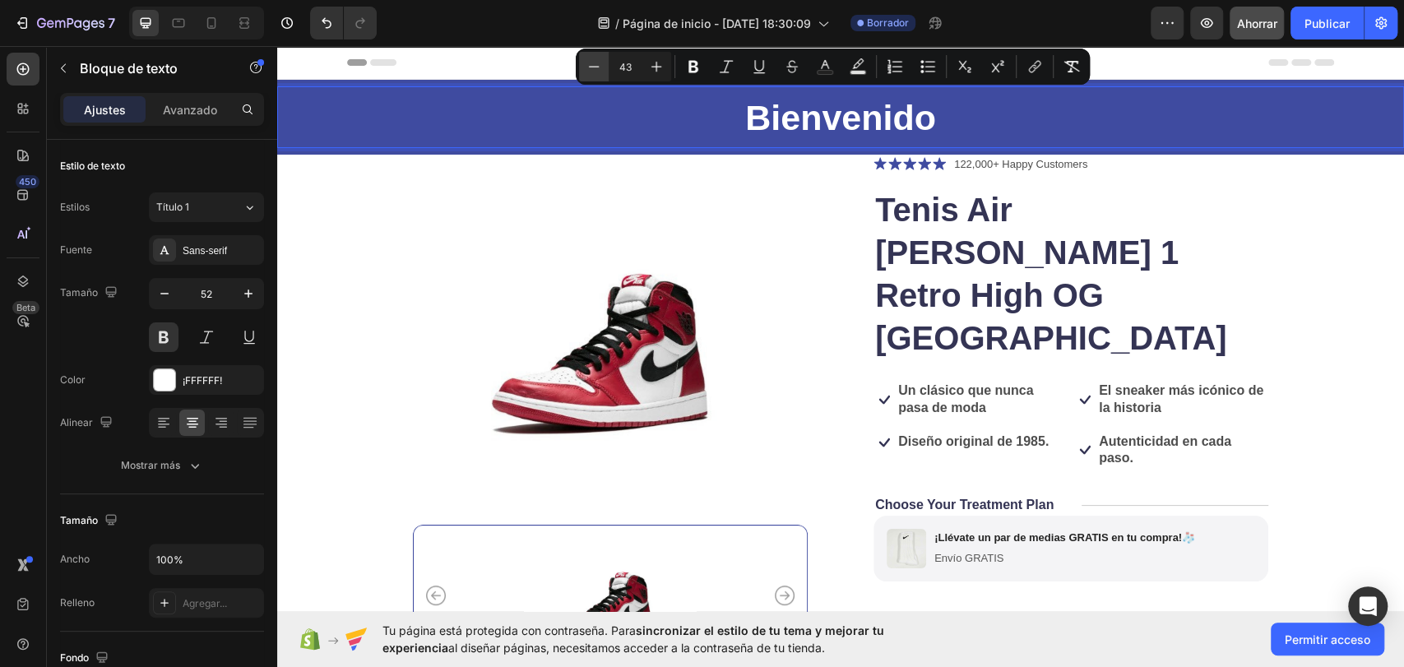
click at [600, 65] on icon "Barra de herramientas contextual del editor" at bounding box center [594, 66] width 16 height 16
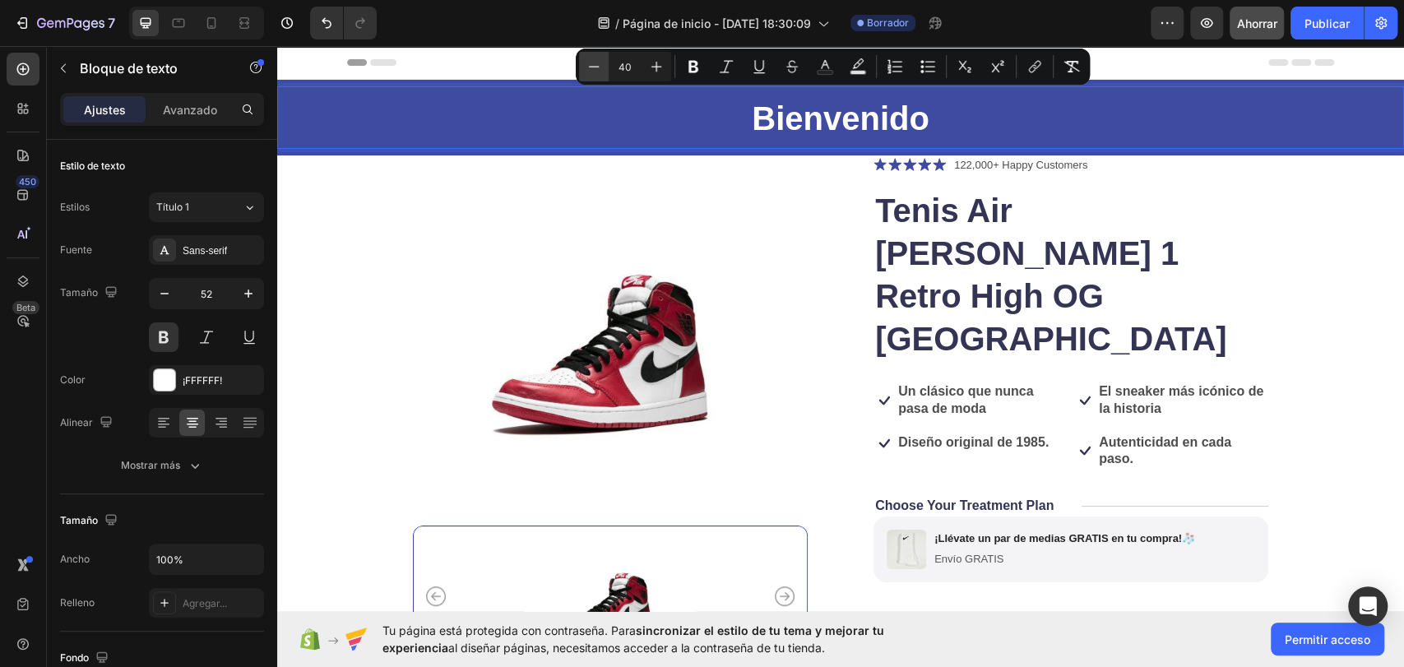
click at [600, 65] on icon "Barra de herramientas contextual del editor" at bounding box center [594, 66] width 16 height 16
type input "38"
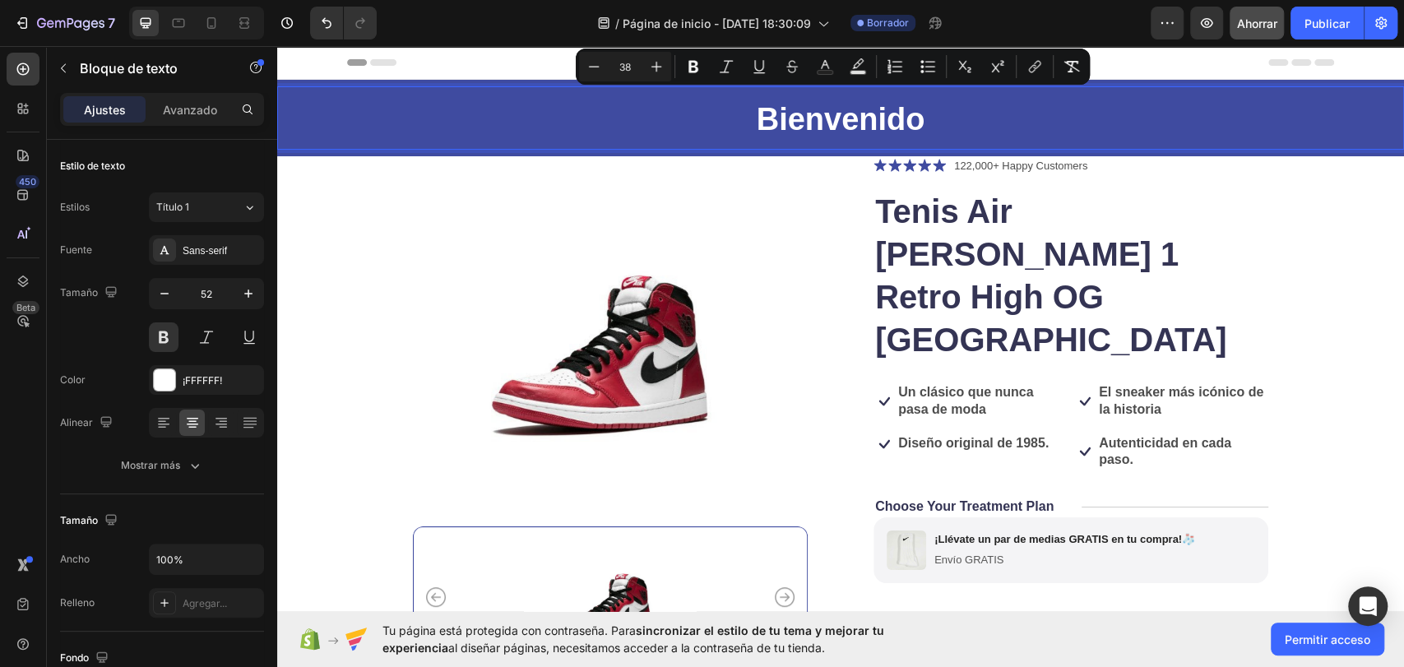
click at [599, 109] on p "Bienvenido" at bounding box center [841, 118] width 1124 height 60
click at [581, 120] on p "Bienvenido" at bounding box center [841, 118] width 1124 height 60
click at [323, 21] on icon "Deshacer/Rehacer" at bounding box center [327, 23] width 10 height 11
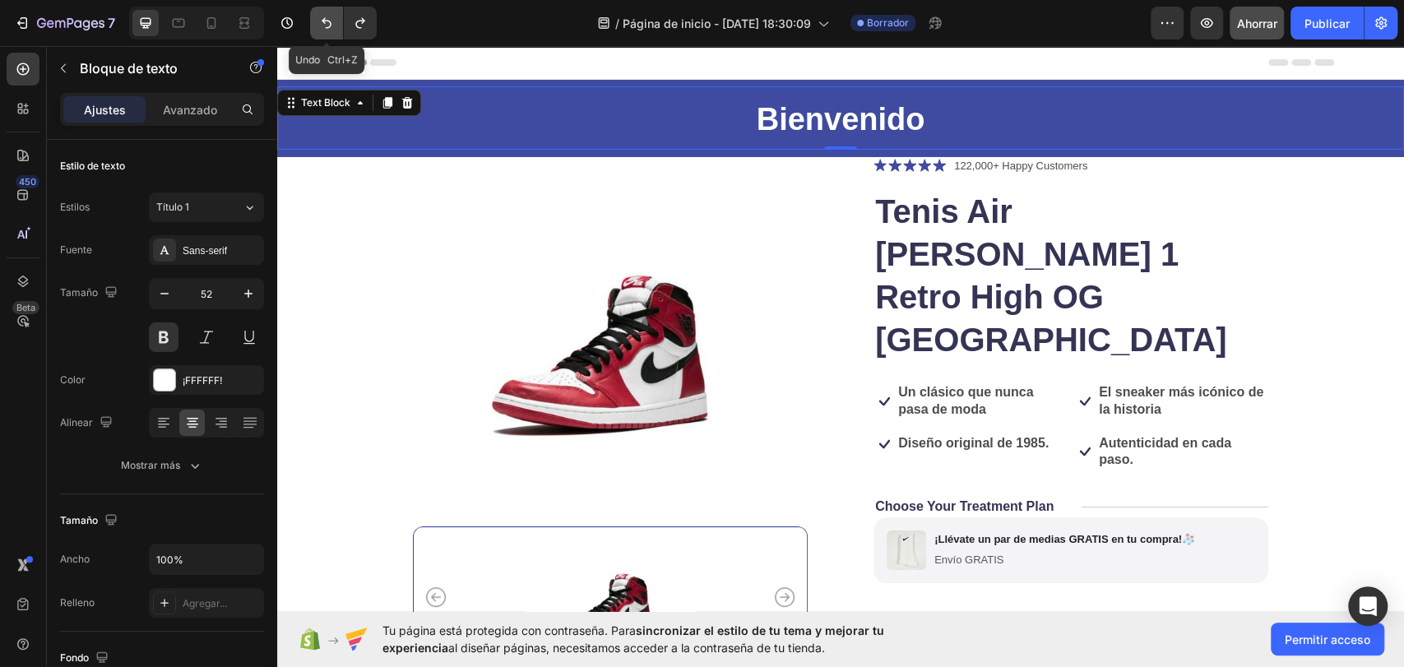
click at [323, 21] on icon "Deshacer/Rehacer" at bounding box center [327, 23] width 10 height 11
type input "46"
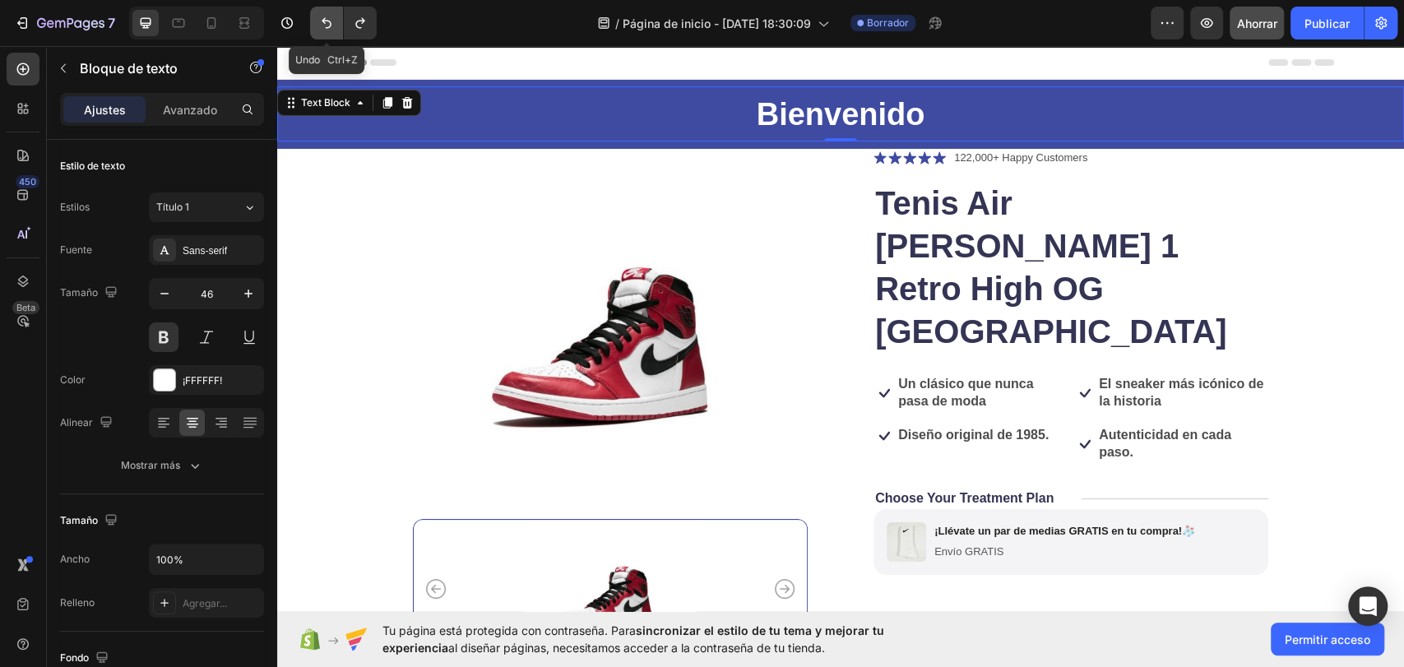
click at [323, 21] on icon "Deshacer/Rehacer" at bounding box center [327, 23] width 10 height 11
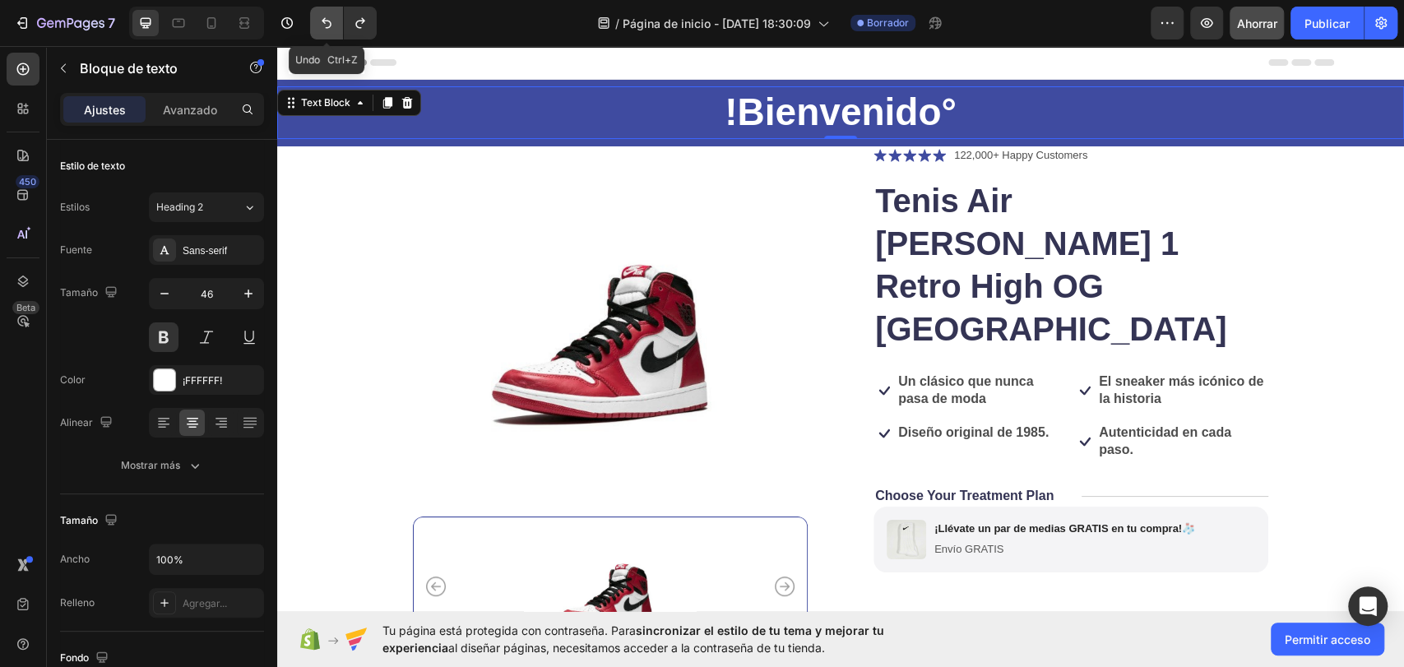
click at [323, 21] on icon "Deshacer/Rehacer" at bounding box center [327, 23] width 10 height 11
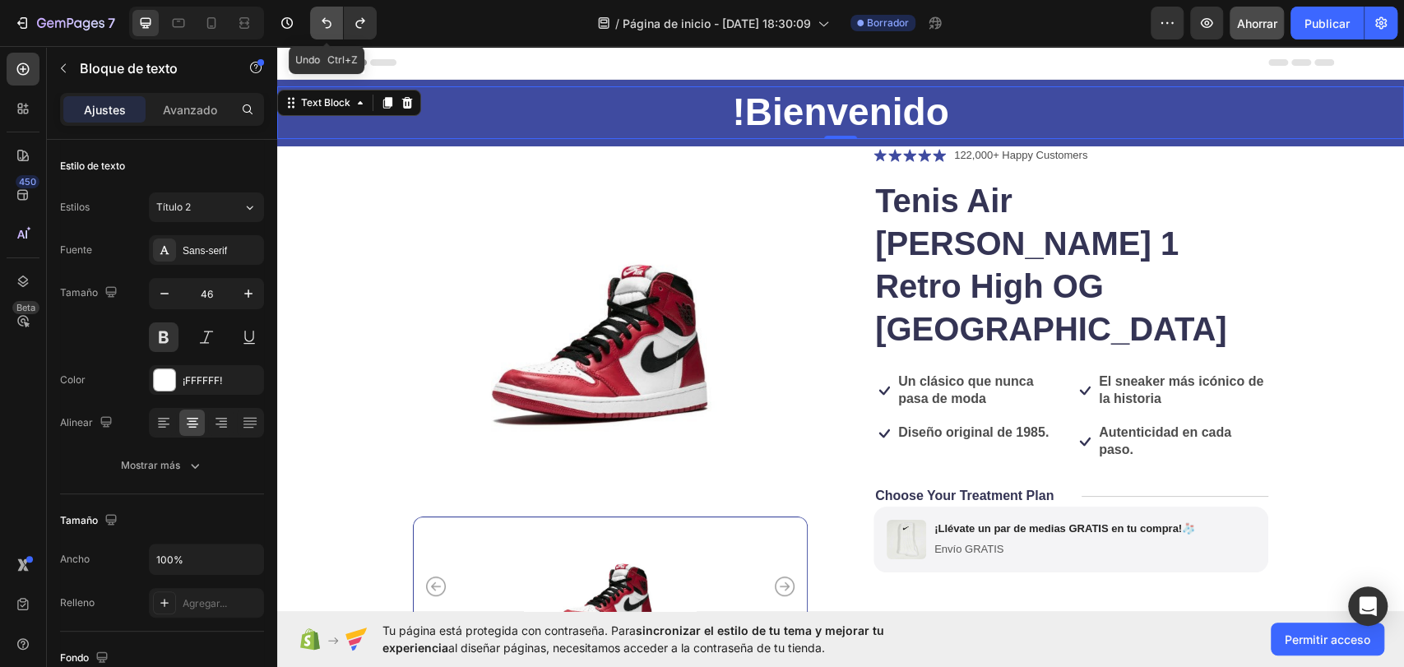
click at [323, 21] on icon "Deshacer/Rehacer" at bounding box center [327, 23] width 10 height 11
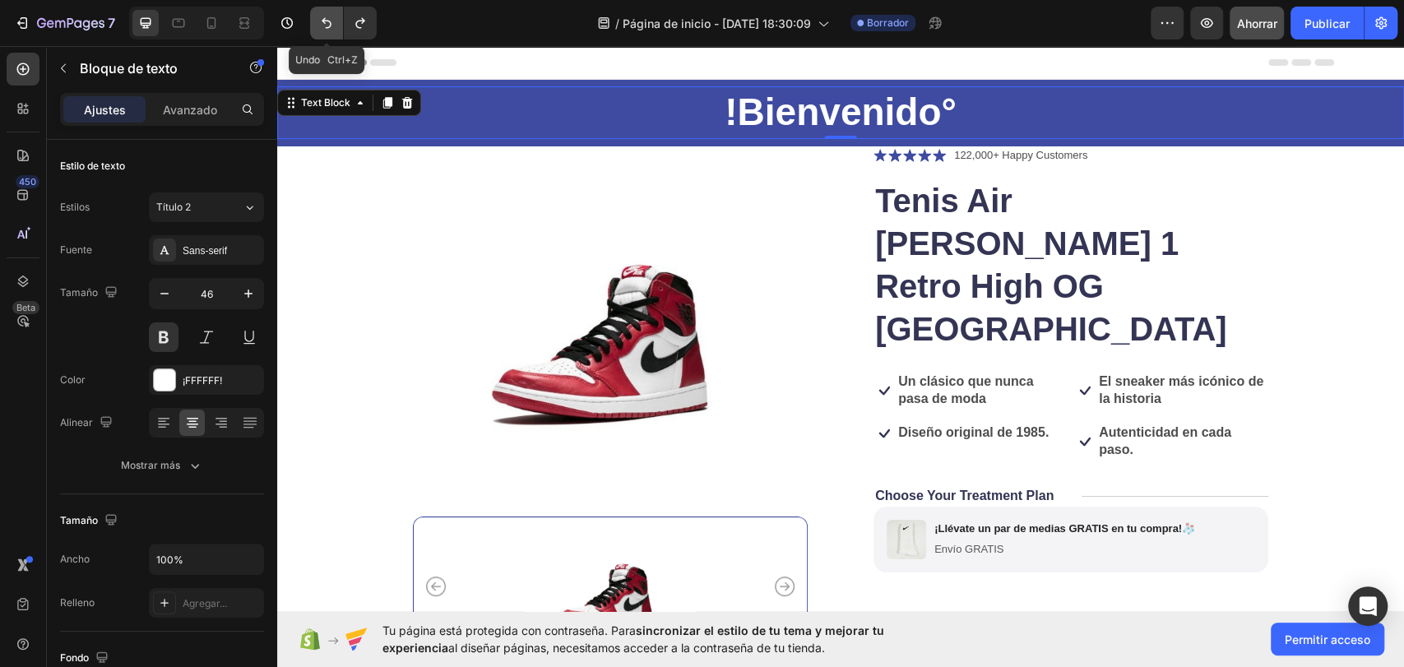
click at [320, 22] on icon "Deshacer/Rehacer" at bounding box center [326, 23] width 16 height 16
click at [318, 21] on icon "Deshacer/Rehacer" at bounding box center [326, 23] width 16 height 16
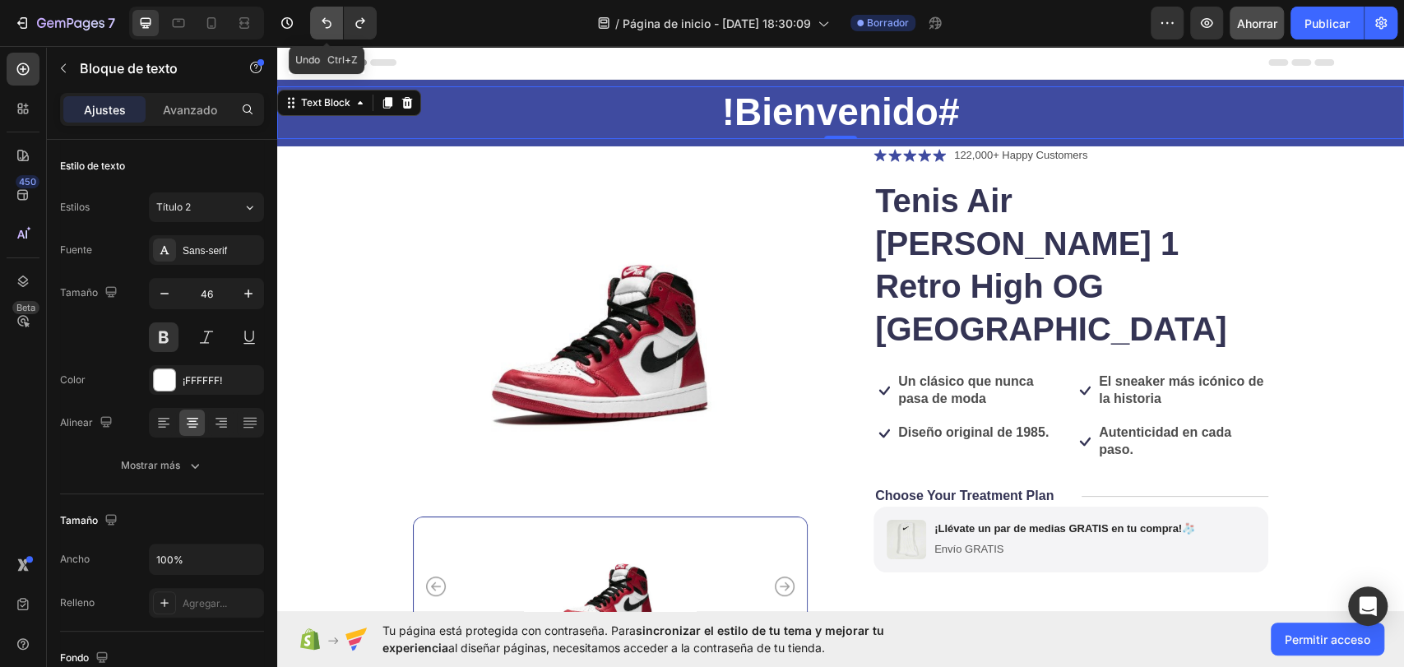
click at [318, 21] on icon "Deshacer/Rehacer" at bounding box center [326, 23] width 16 height 16
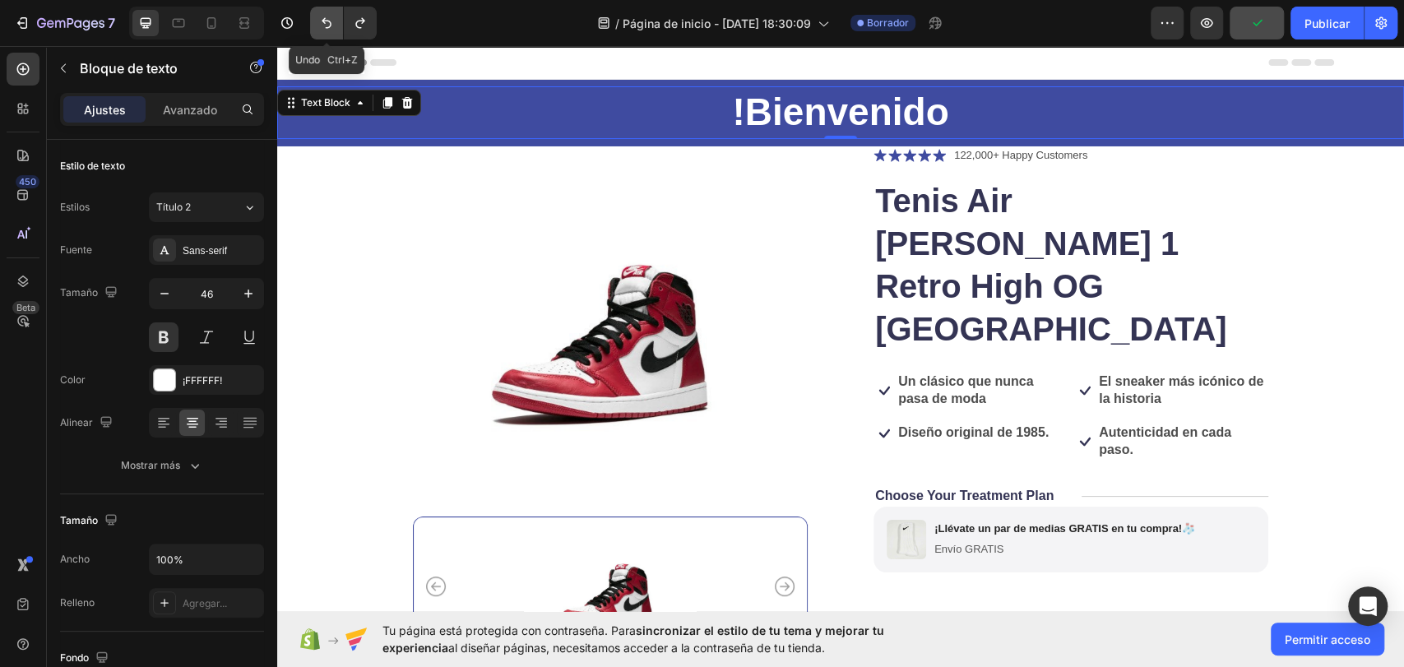
click at [319, 21] on icon "Deshacer/Rehacer" at bounding box center [326, 23] width 16 height 16
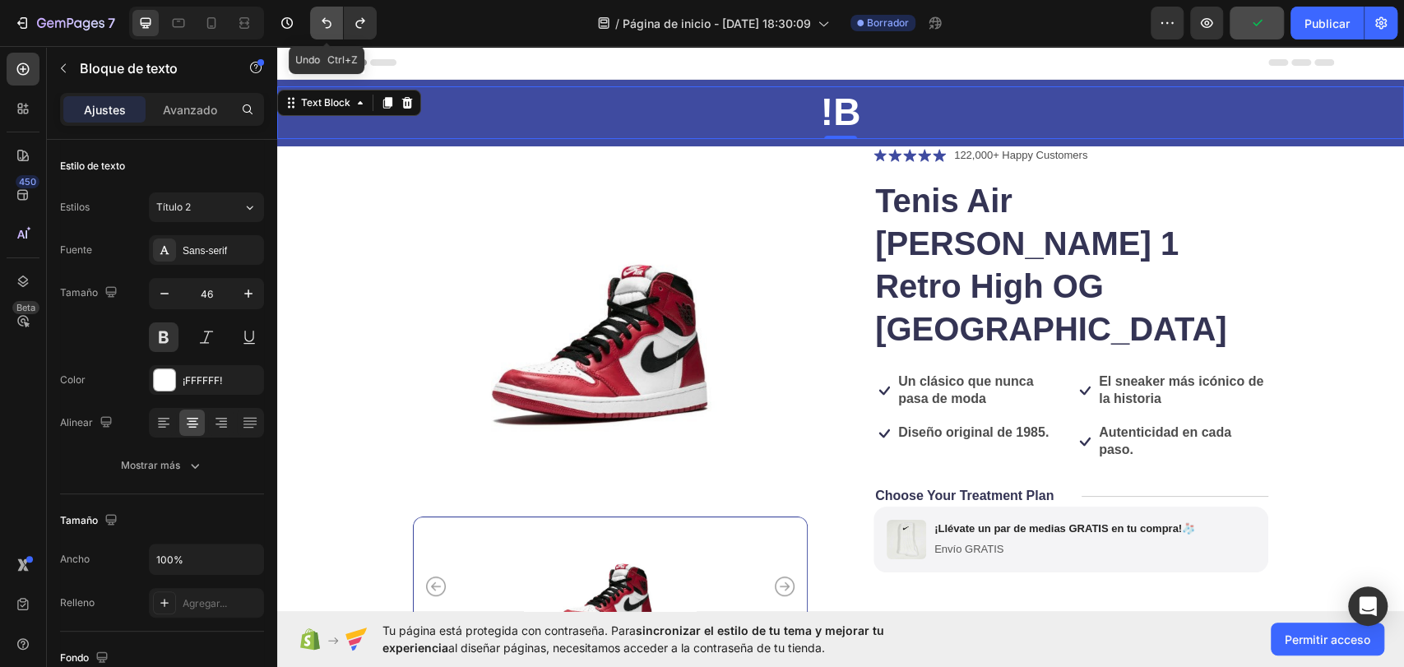
click at [319, 21] on icon "Deshacer/Rehacer" at bounding box center [326, 23] width 16 height 16
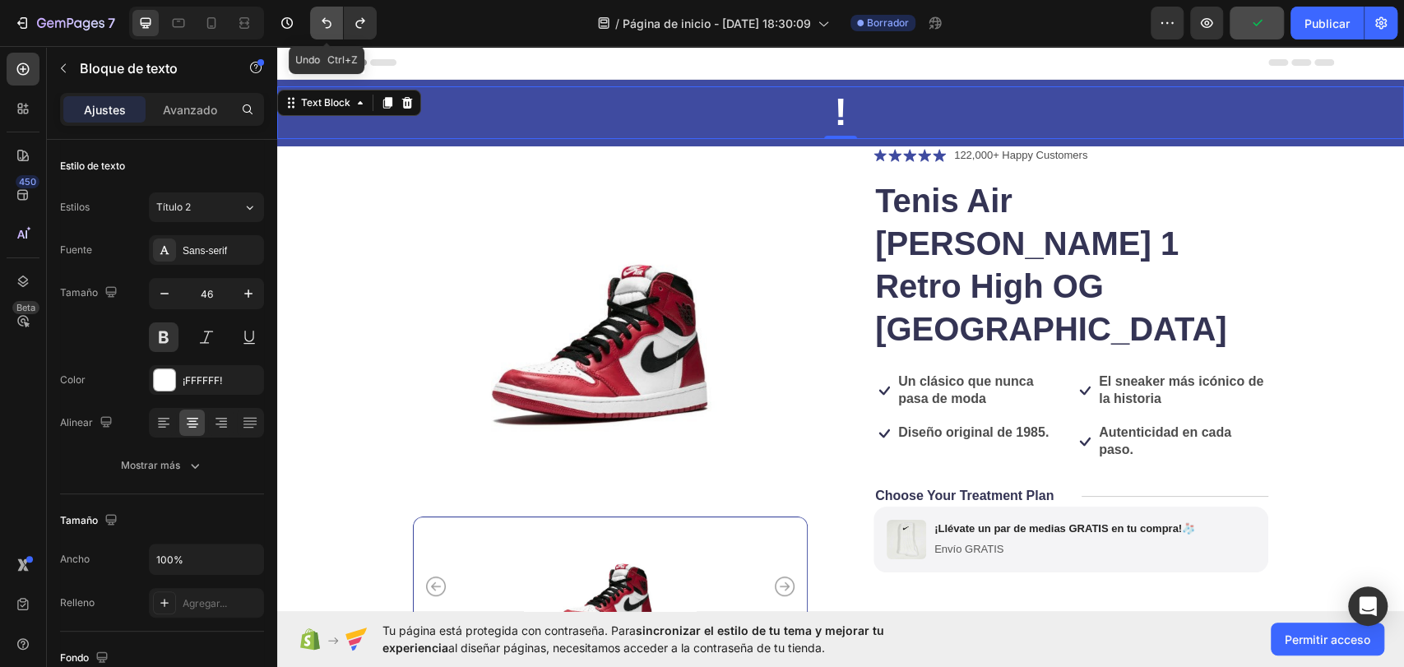
click at [319, 21] on icon "Deshacer/Rehacer" at bounding box center [326, 23] width 16 height 16
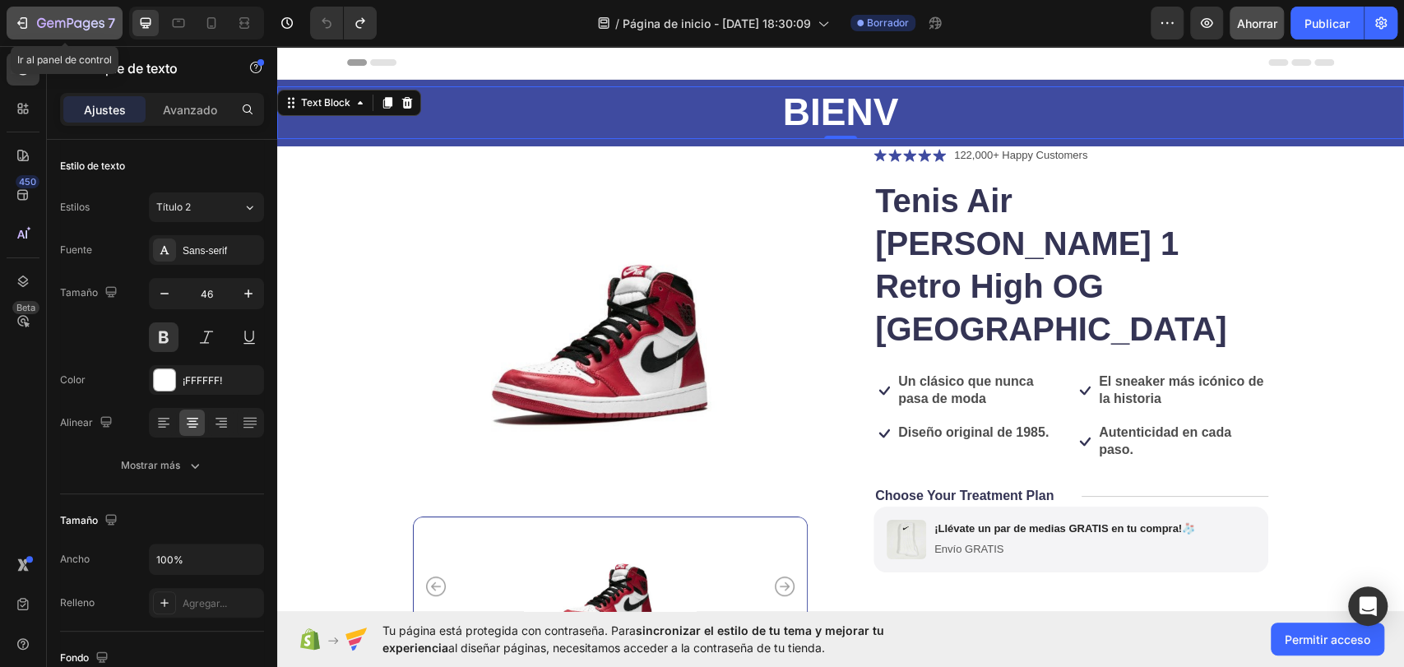
click at [58, 25] on icon "button" at bounding box center [70, 24] width 67 height 14
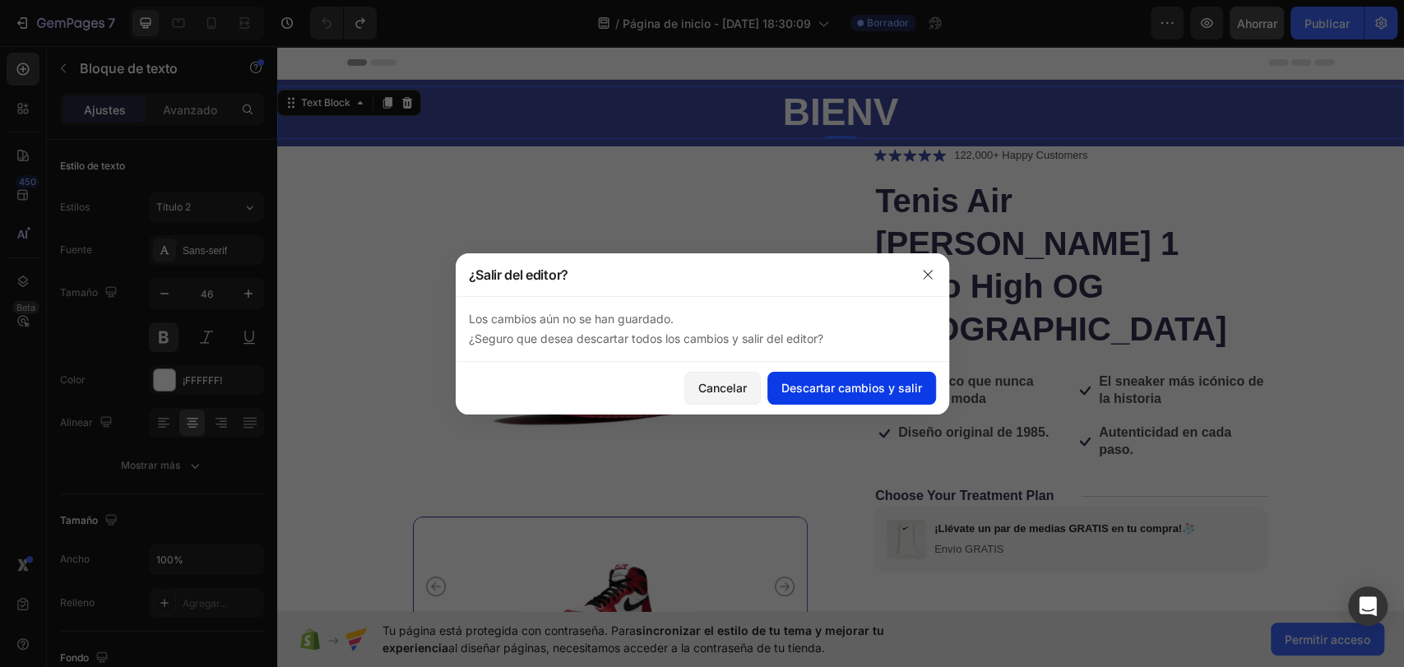
click at [819, 392] on font "Descartar cambios y salir" at bounding box center [852, 388] width 141 height 14
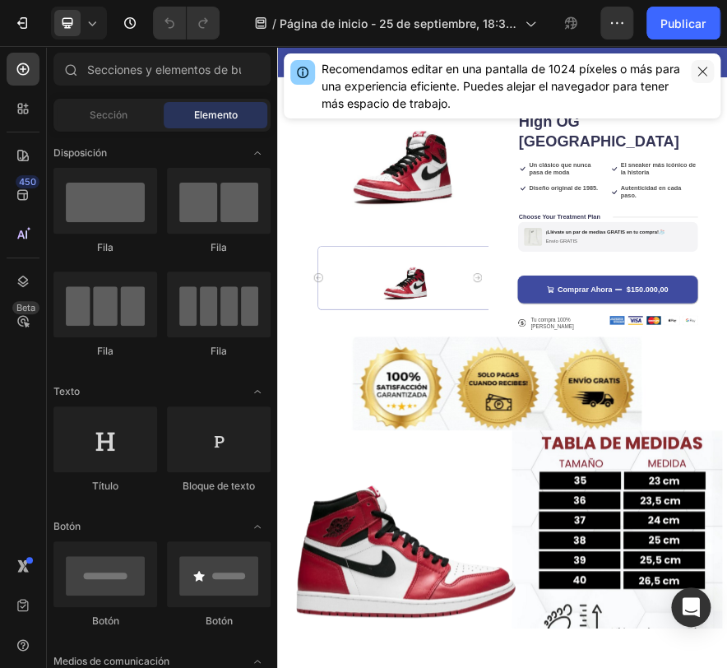
click at [703, 69] on icon "button" at bounding box center [702, 71] width 13 height 13
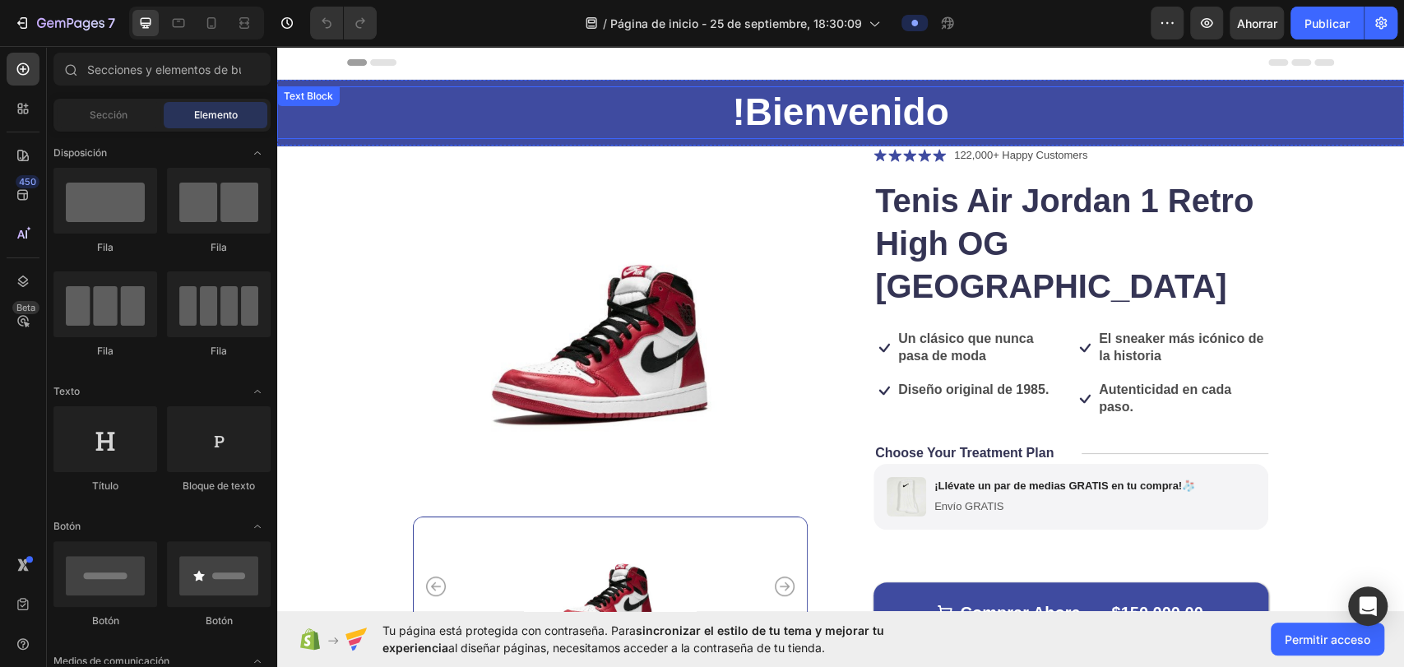
click at [726, 109] on p "!Bienvenido" at bounding box center [841, 112] width 1124 height 49
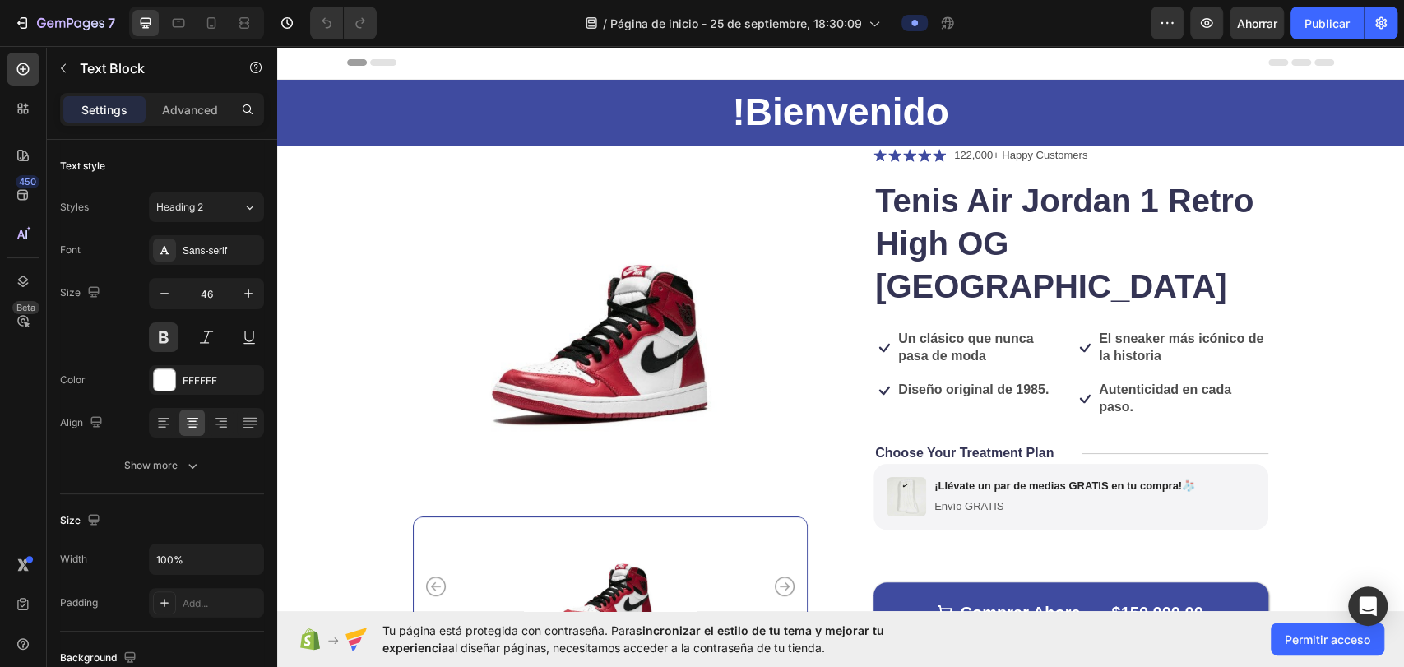
click at [702, 64] on div "Header" at bounding box center [840, 62] width 987 height 33
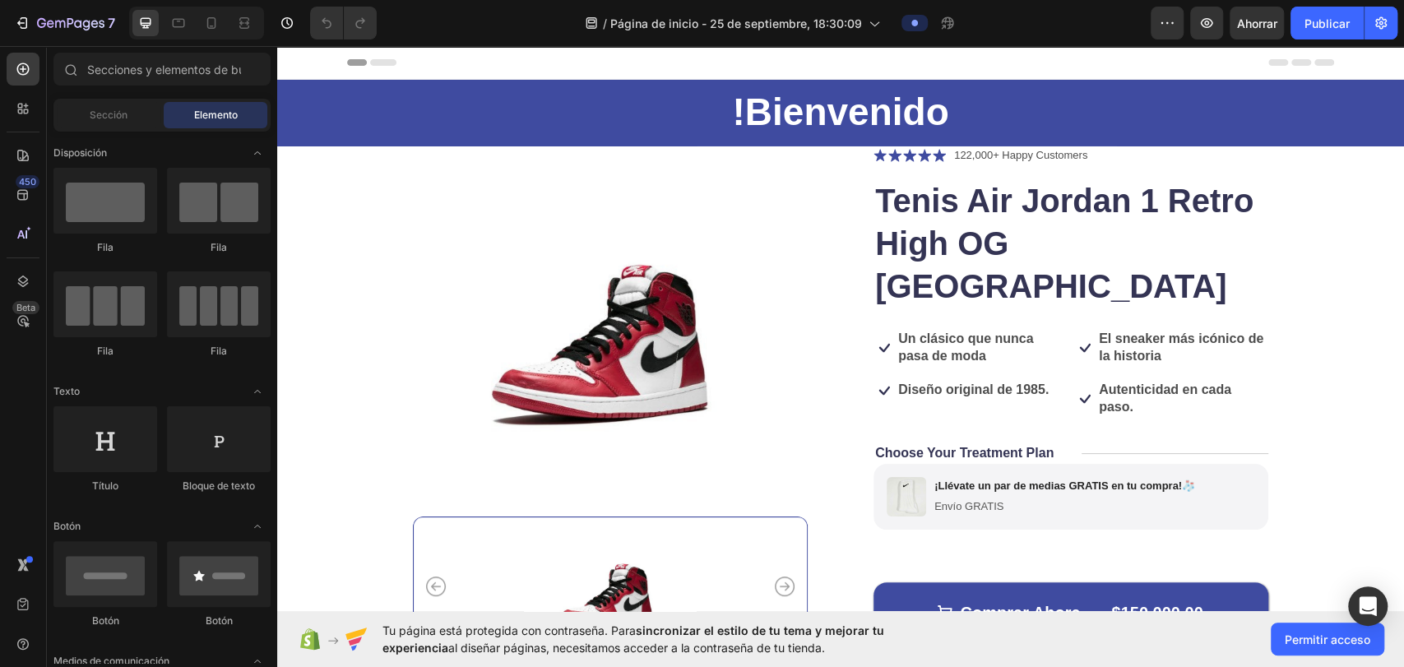
drag, startPoint x: 702, startPoint y: 64, endPoint x: 573, endPoint y: 55, distance: 129.5
click at [573, 55] on div "Header" at bounding box center [840, 62] width 987 height 33
click at [564, 129] on p "!Bienvenido" at bounding box center [841, 112] width 1124 height 49
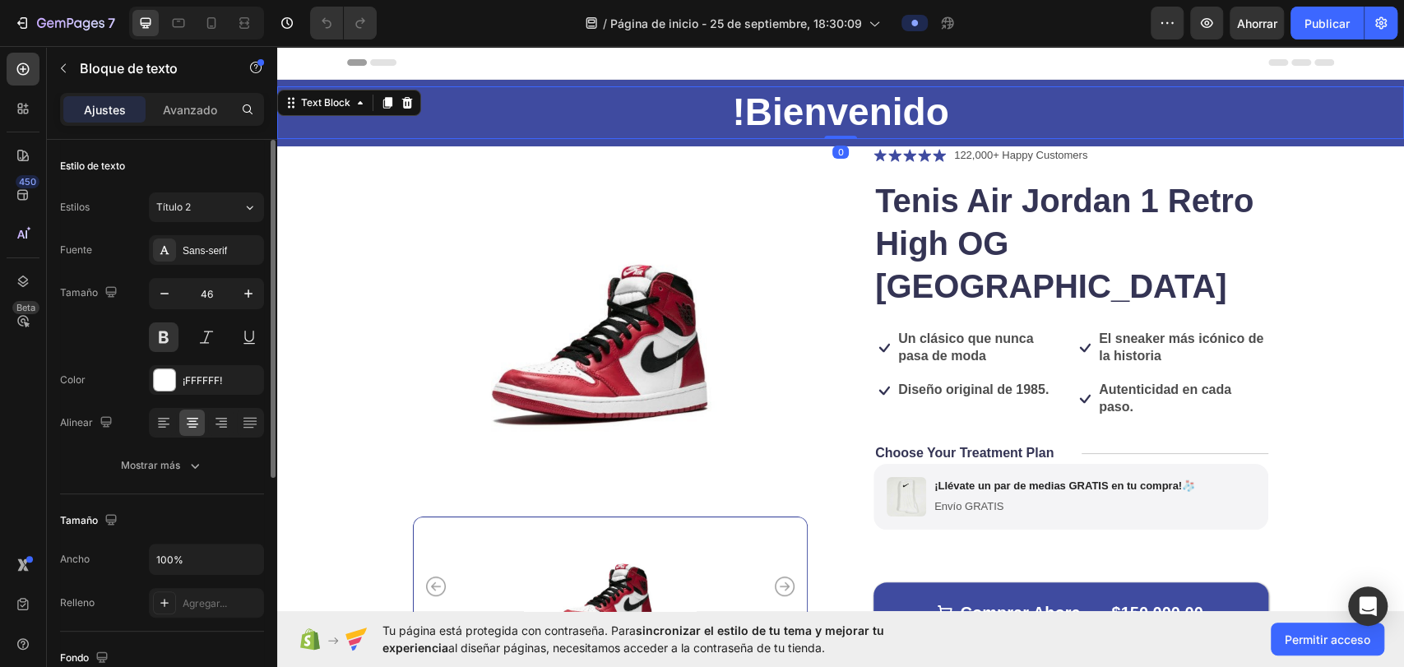
click at [244, 186] on div "Estilo de texto Estilos Título 2 Fuente Sans-serif Tamaño 46 Color ¡FFFFFF! Ali…" at bounding box center [162, 317] width 204 height 355
click at [244, 206] on icon at bounding box center [250, 207] width 14 height 16
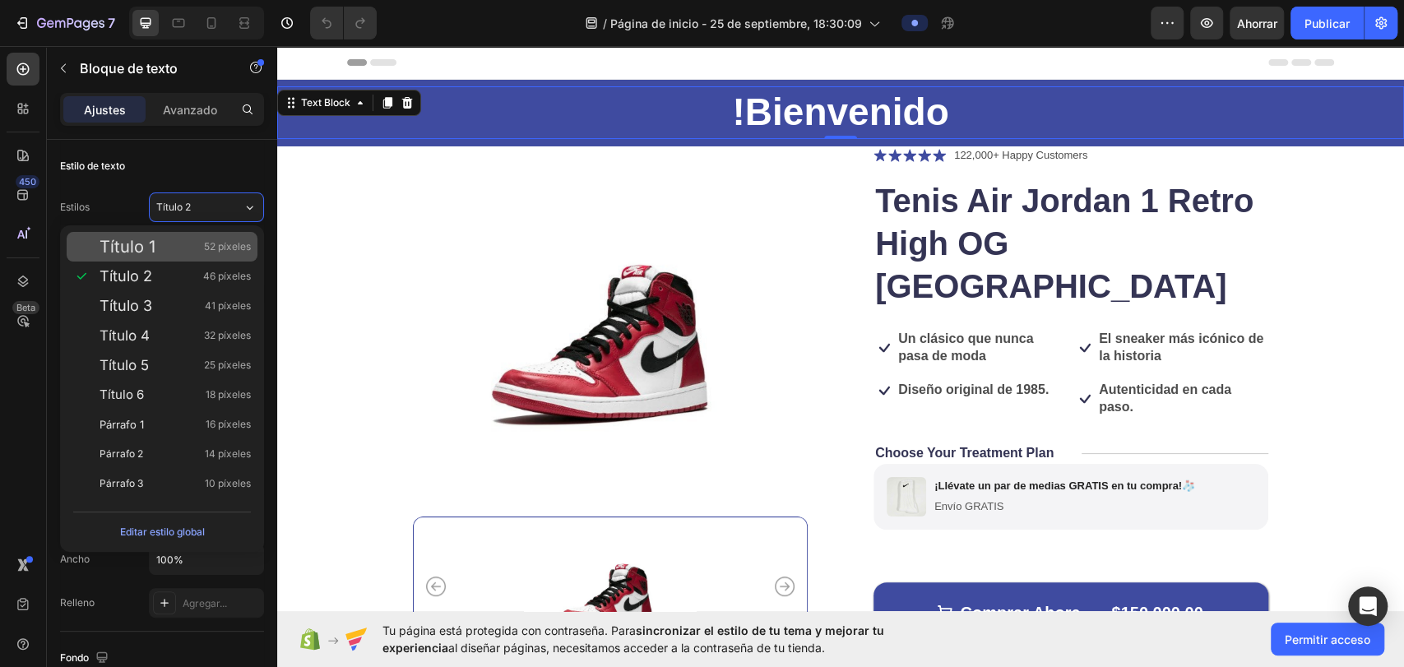
click at [210, 248] on font "52 píxeles" at bounding box center [227, 246] width 47 height 12
type input "52"
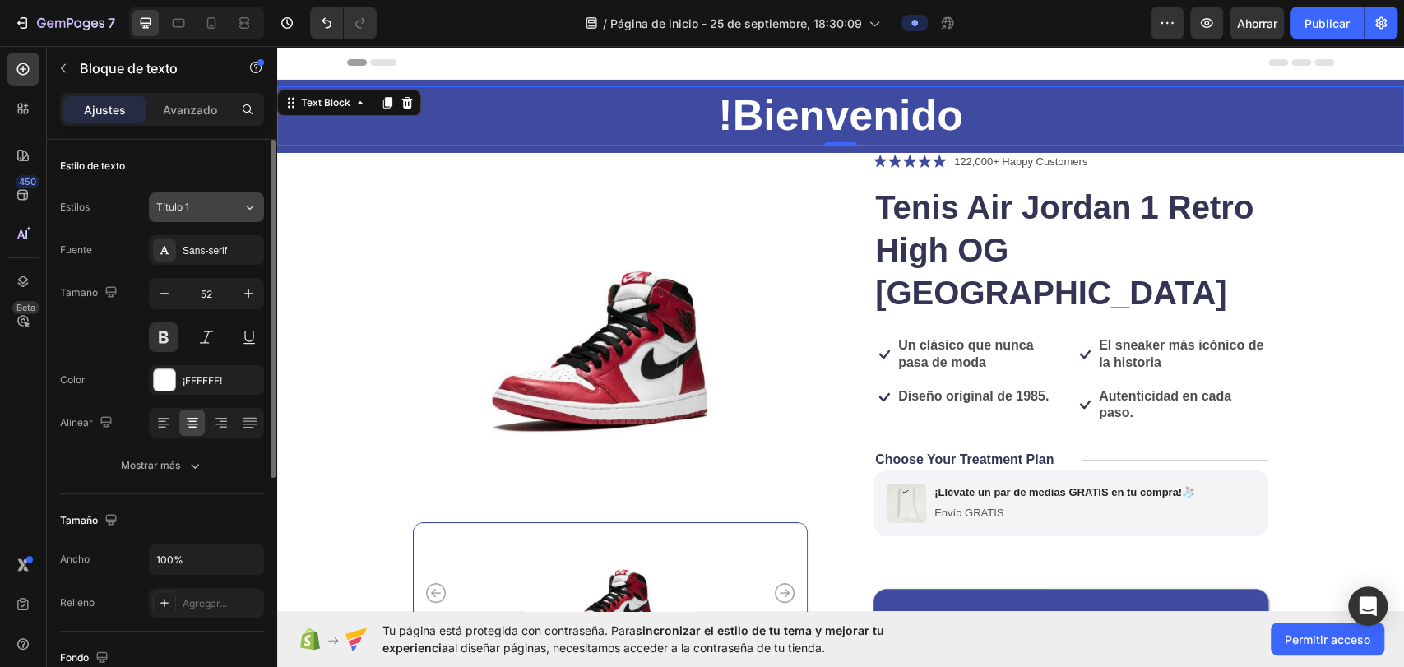
click at [230, 204] on div "Título 1" at bounding box center [199, 207] width 86 height 15
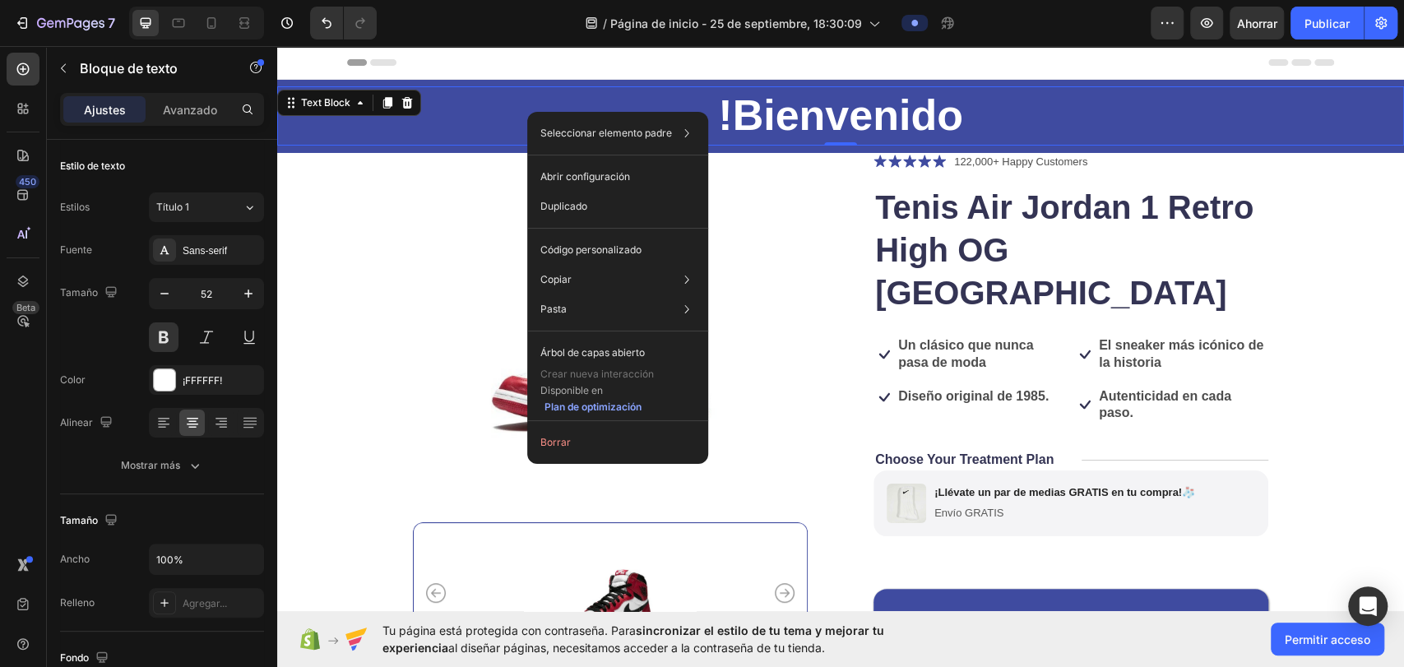
click at [462, 117] on p "!Bienvenido" at bounding box center [841, 116] width 1124 height 56
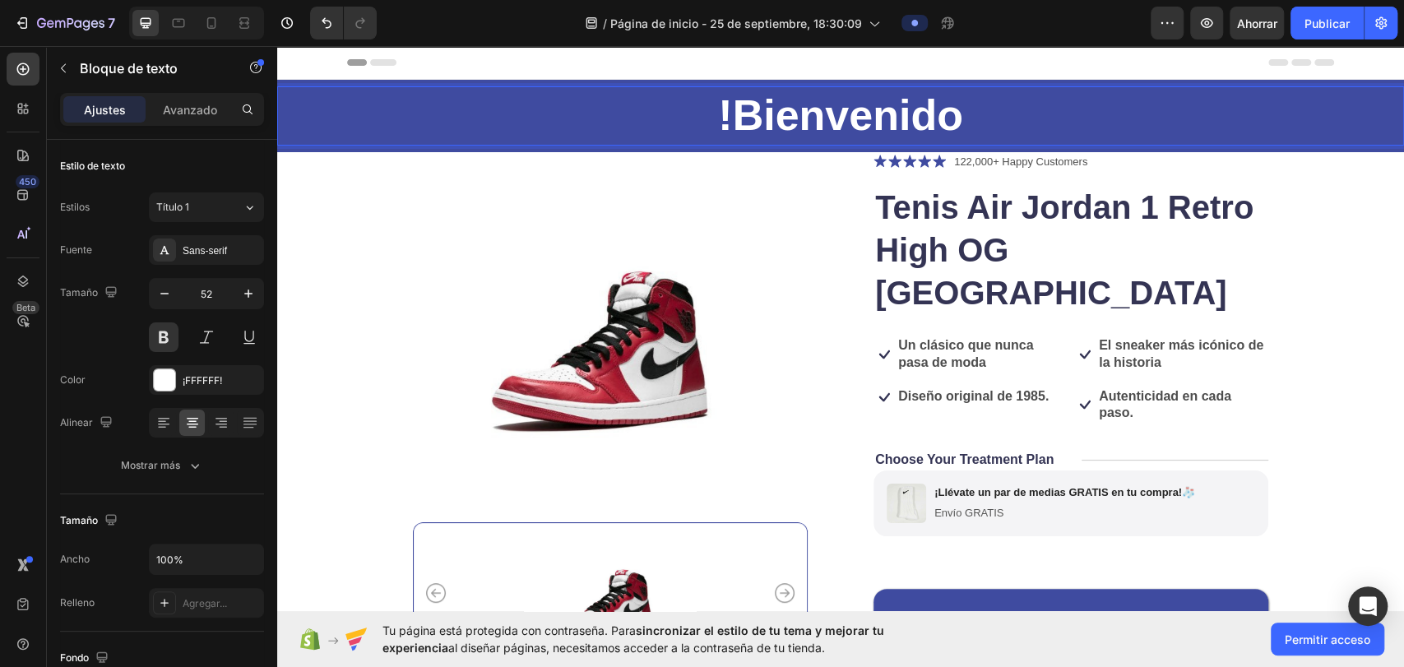
click at [726, 109] on p "!Bienvenido" at bounding box center [841, 116] width 1124 height 56
click at [726, 184] on h1 "Tenis Air Jordan 1 Retro High OG [GEOGRAPHIC_DATA]" at bounding box center [1071, 250] width 395 height 132
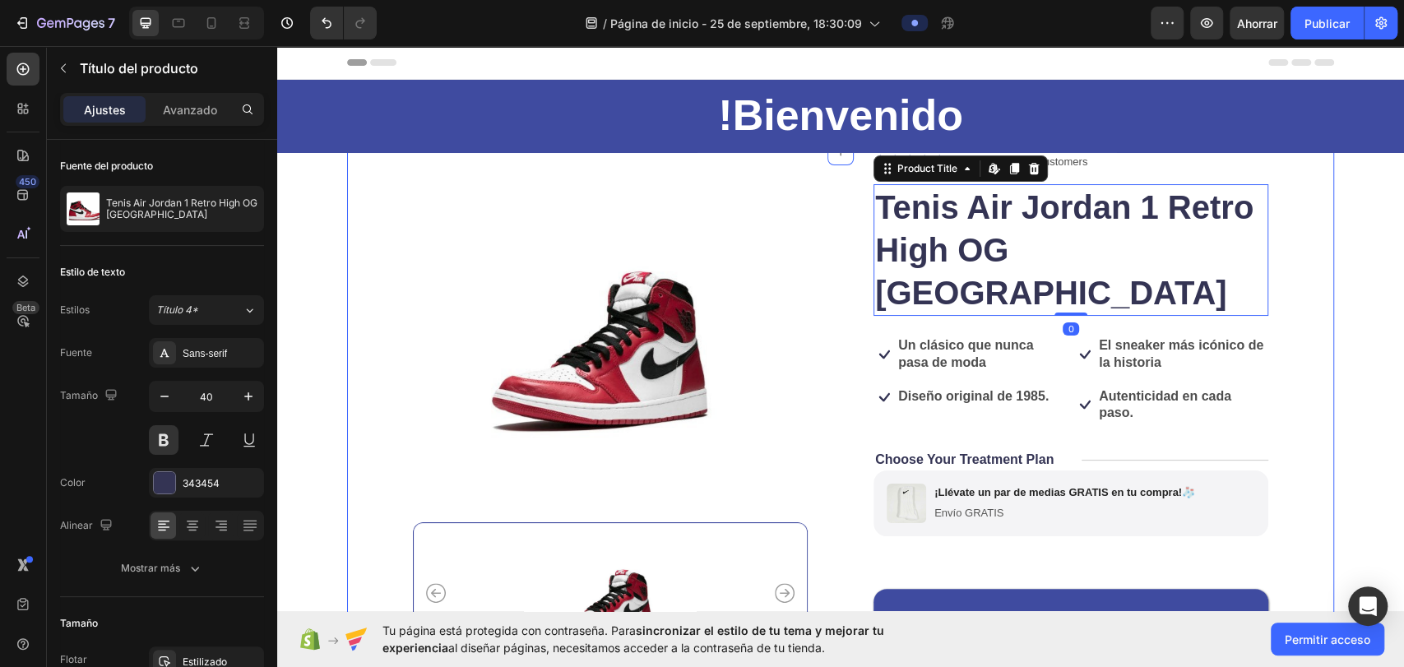
click at [726, 206] on div "Product Images Icon Icon Icon Icon Icon Icon List 122,000+ Happy Customers Text…" at bounding box center [840, 540] width 987 height 777
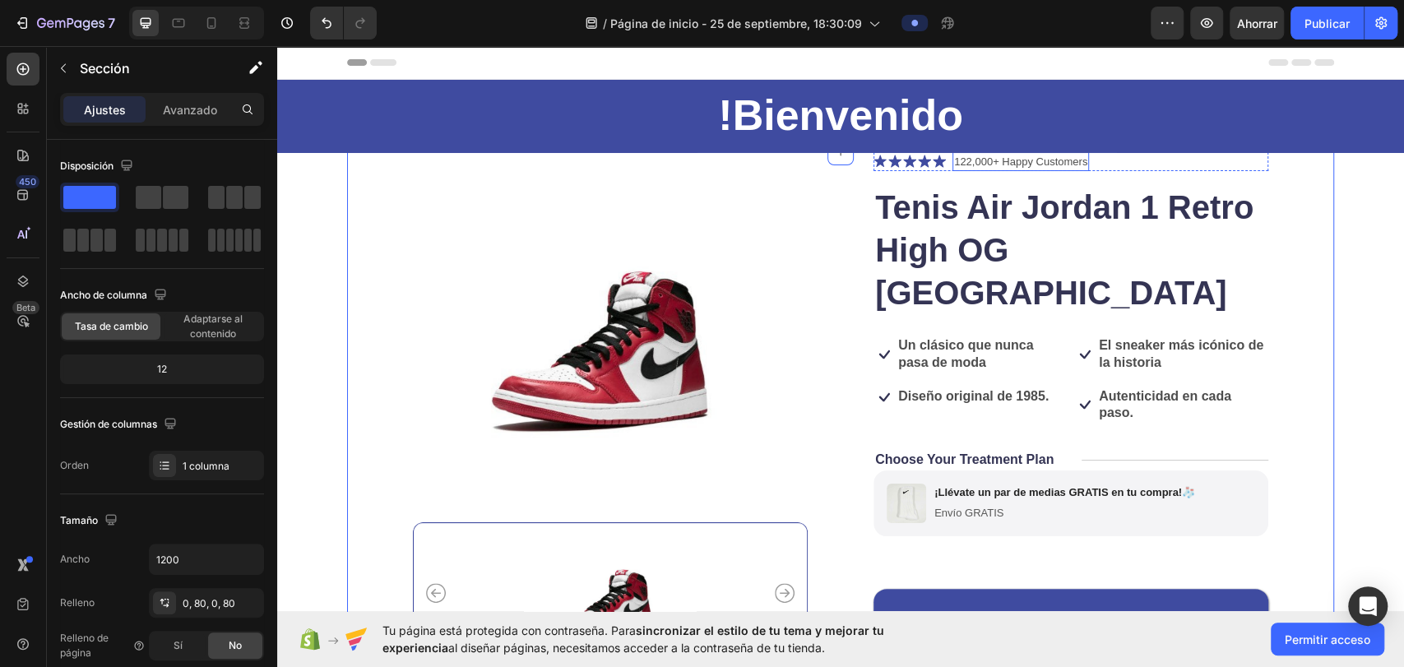
click at [726, 159] on p "122,000+ Happy Customers" at bounding box center [1020, 162] width 133 height 16
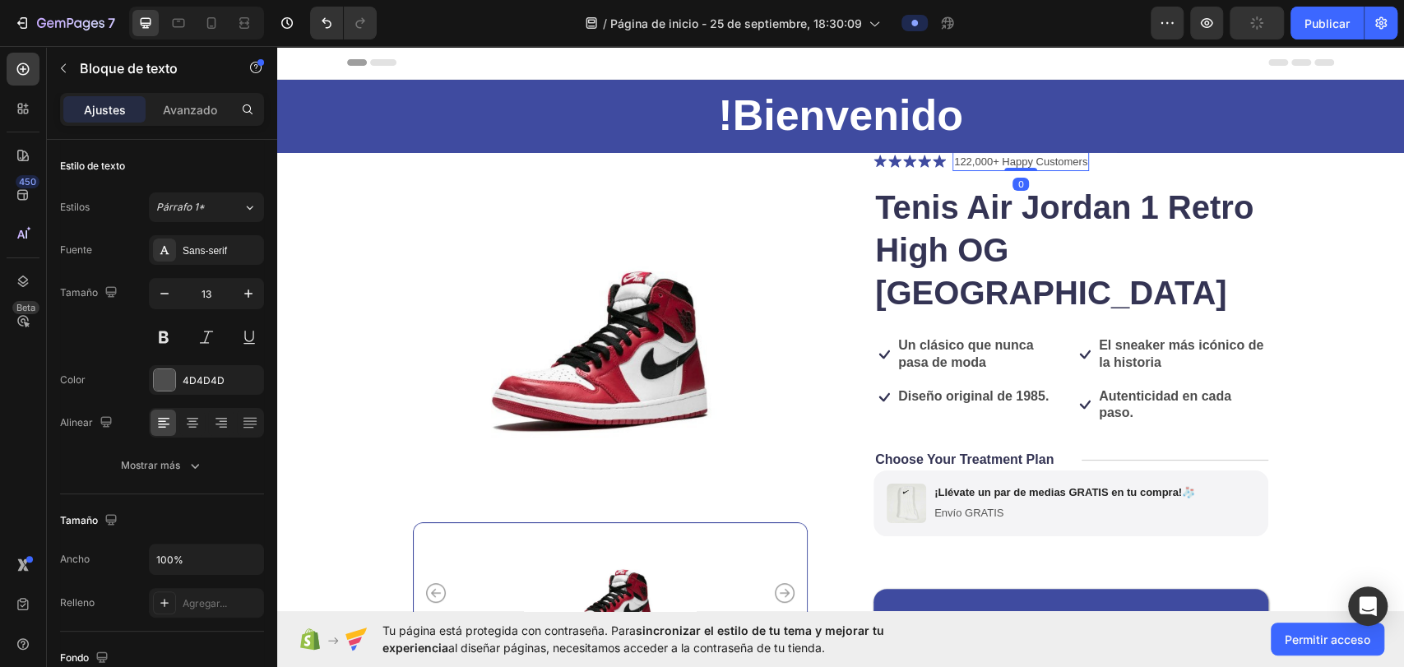
click at [726, 164] on p "122,000+ Happy Customers" at bounding box center [1020, 162] width 133 height 16
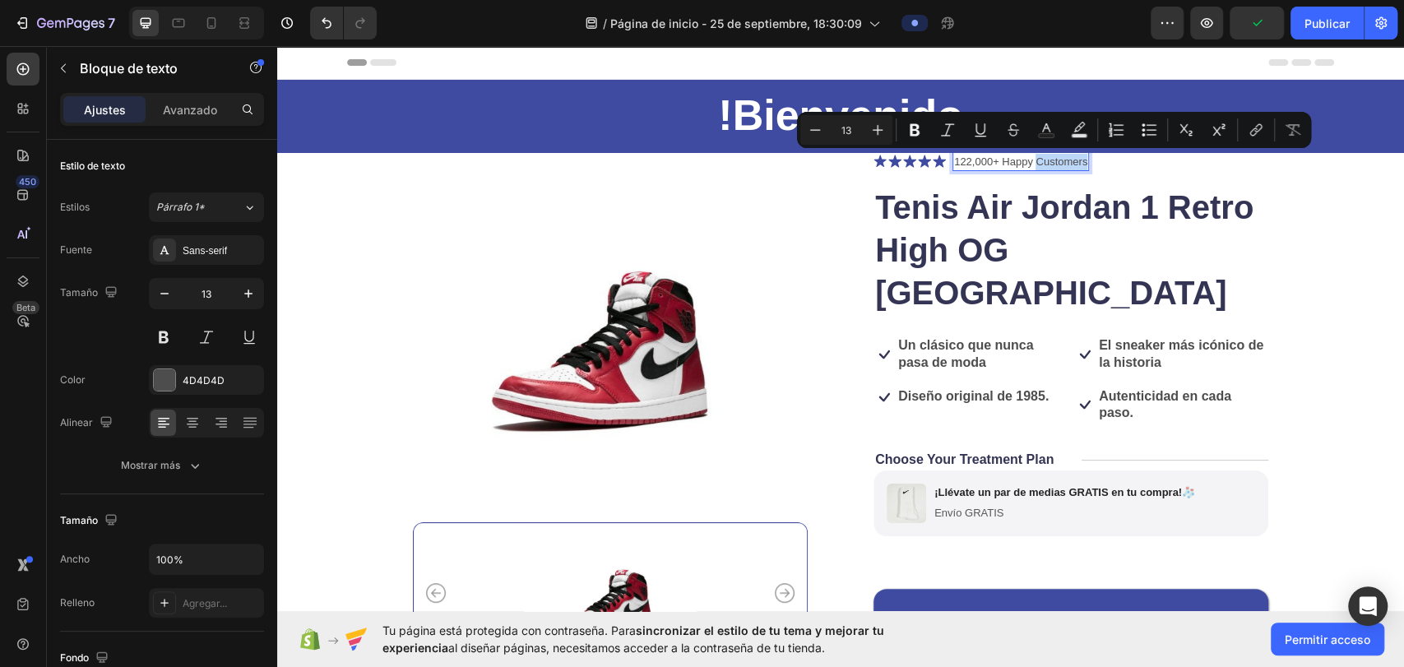
click at [726, 161] on p "122,000+ Happy Customers" at bounding box center [1020, 162] width 133 height 16
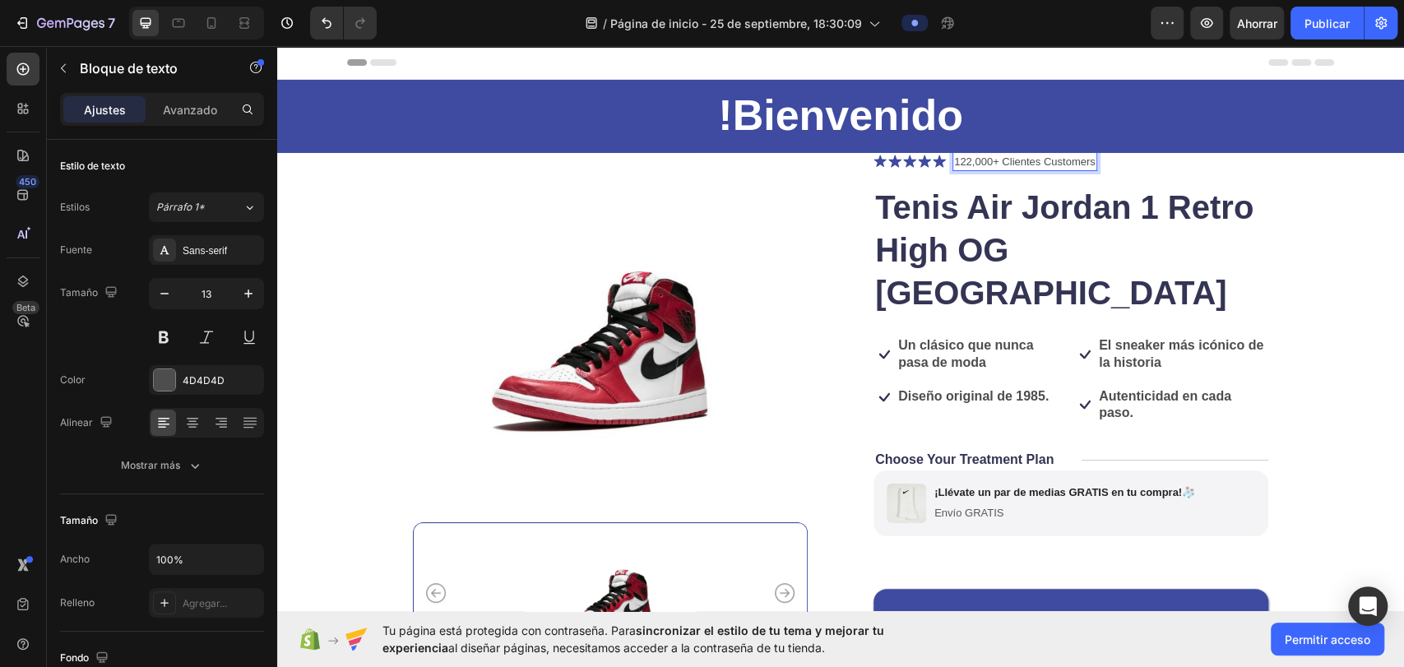
click at [726, 155] on p "122,000+ Clientes Customers" at bounding box center [1025, 162] width 142 height 16
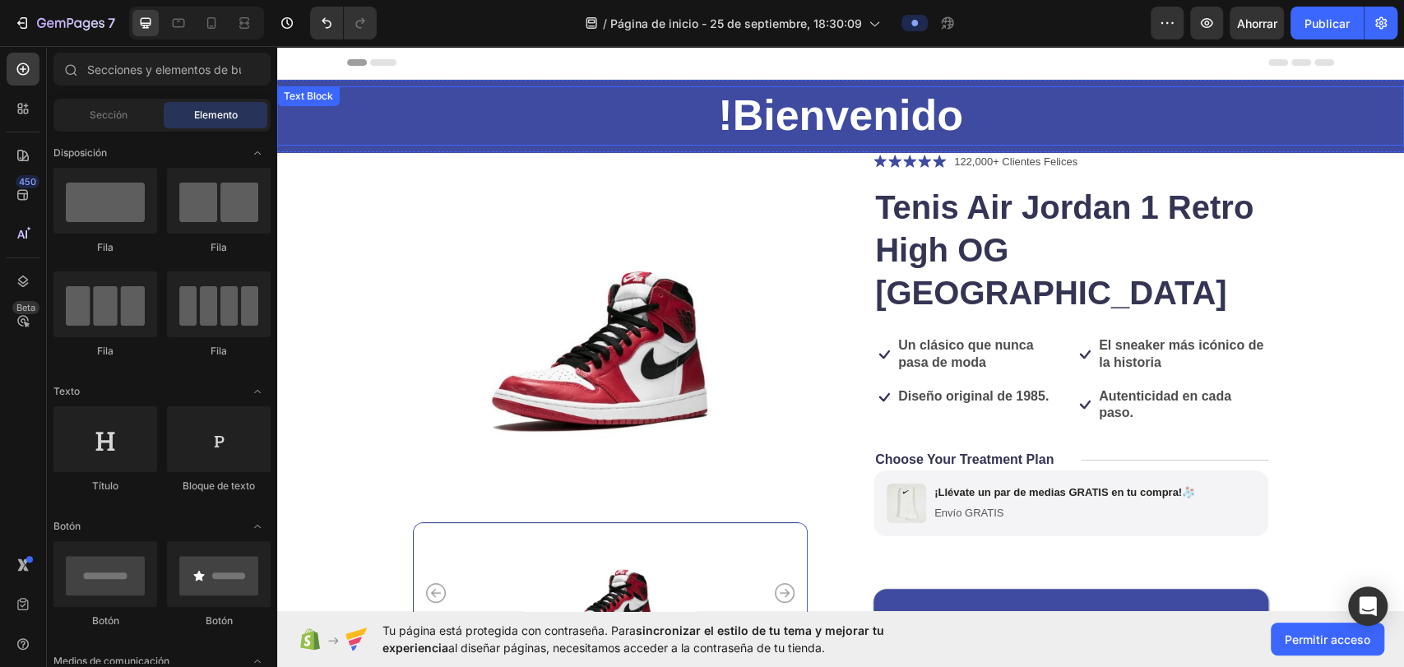
click at [726, 100] on p "!Bienvenido" at bounding box center [841, 116] width 1124 height 56
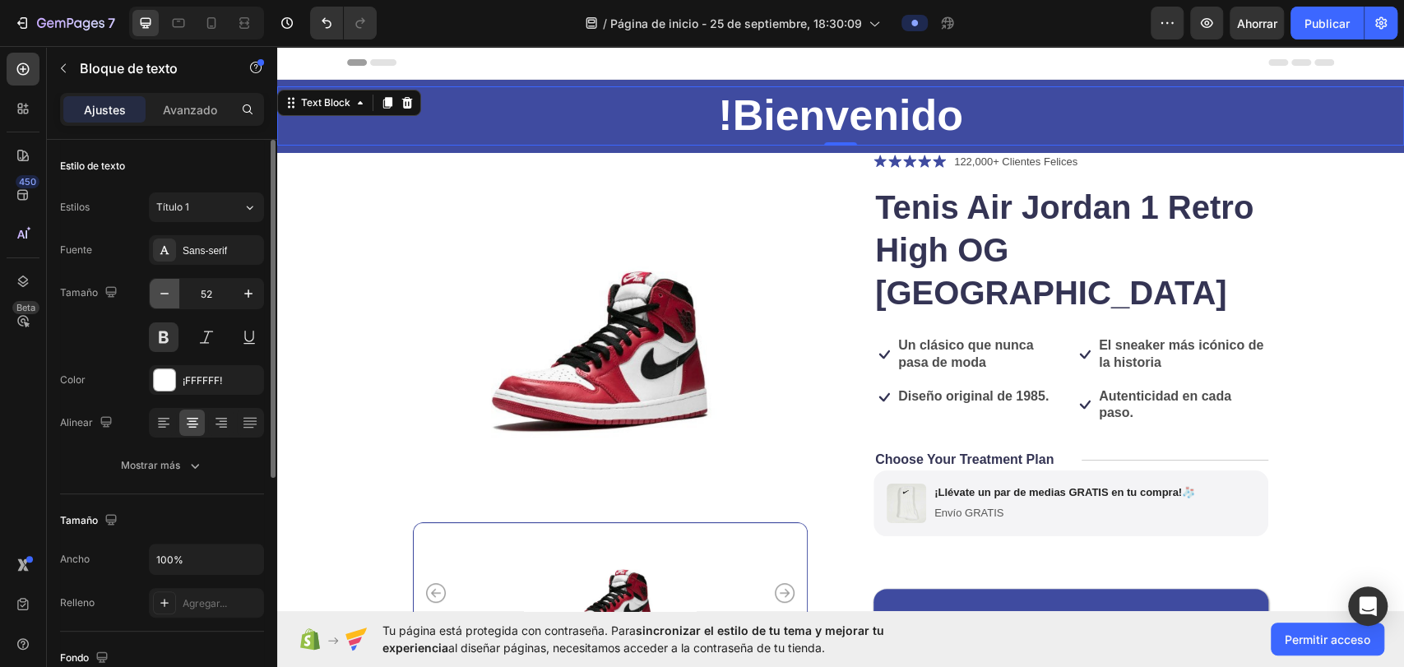
click at [170, 297] on icon "button" at bounding box center [164, 293] width 16 height 16
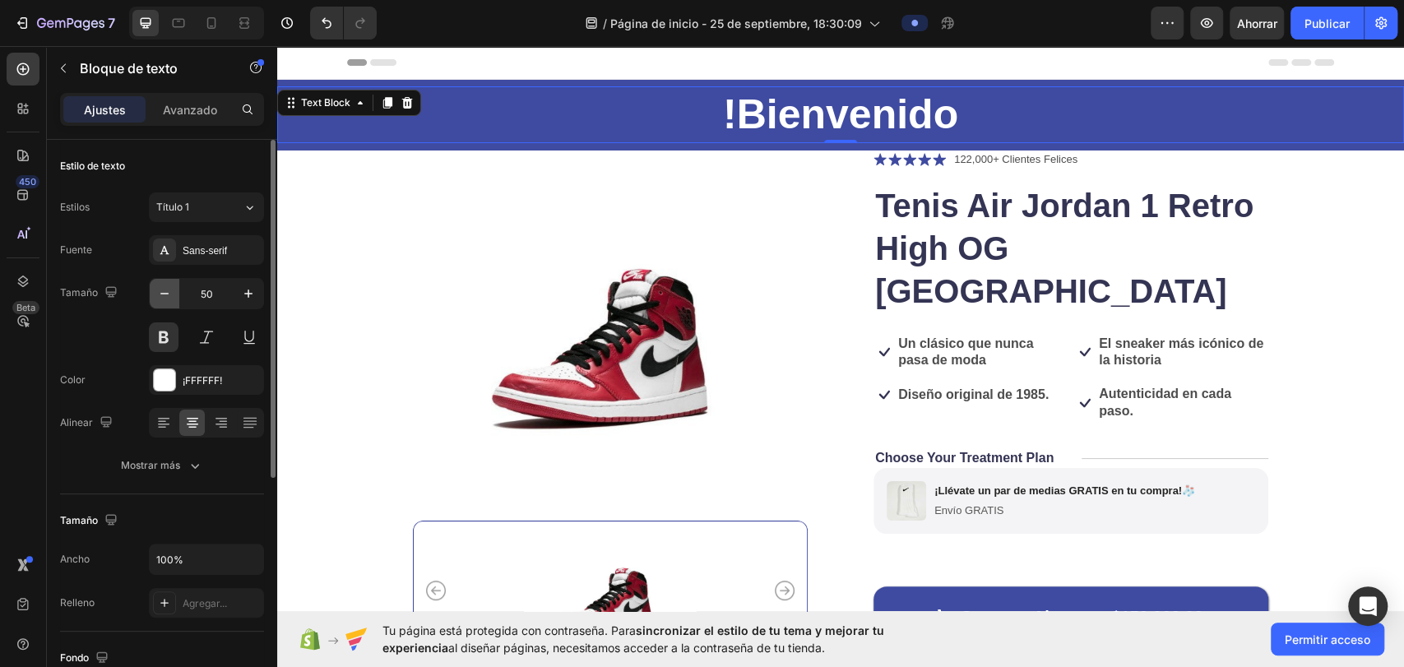
click at [170, 297] on icon "button" at bounding box center [164, 293] width 16 height 16
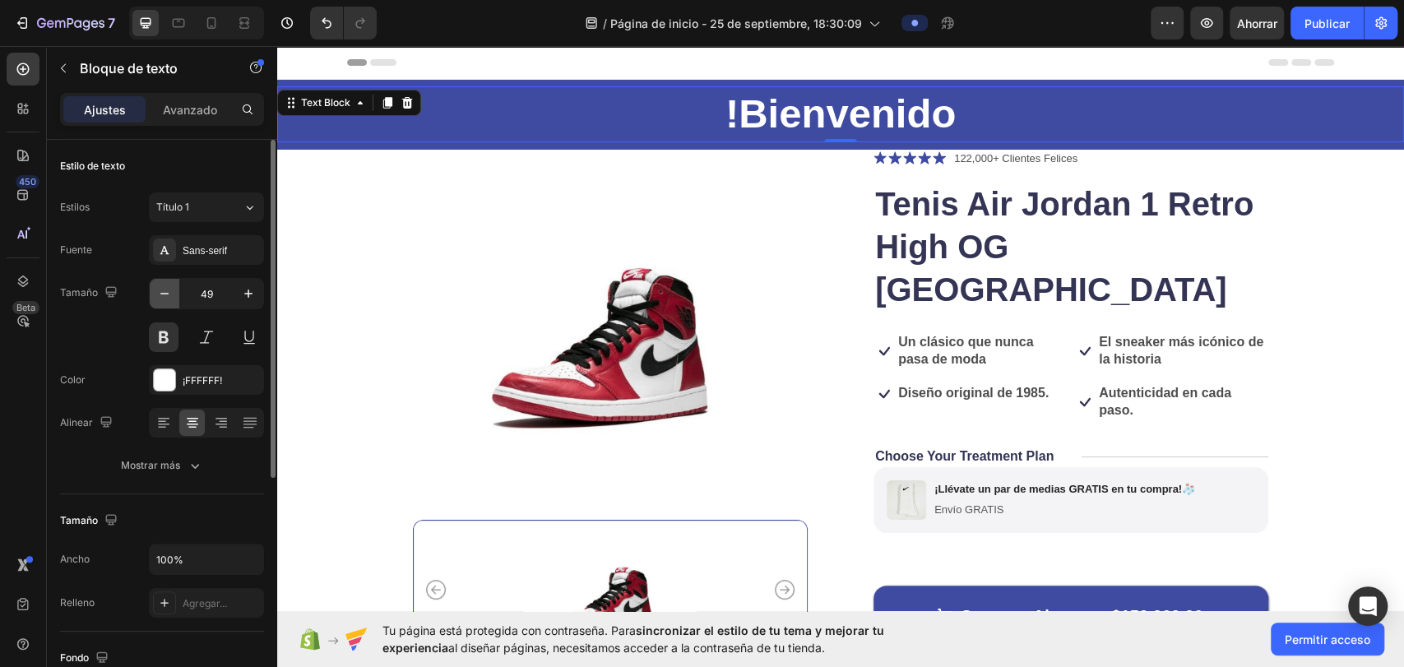
click at [170, 297] on icon "button" at bounding box center [164, 293] width 16 height 16
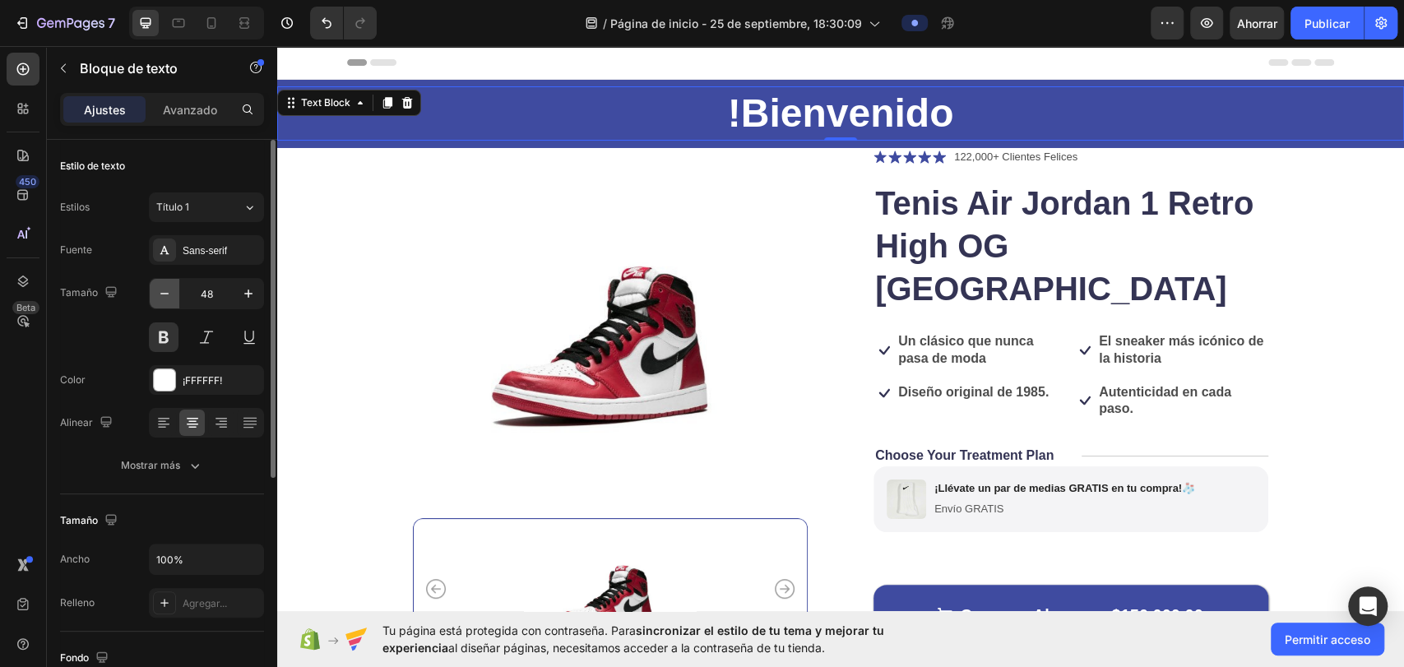
click at [170, 297] on icon "button" at bounding box center [164, 293] width 16 height 16
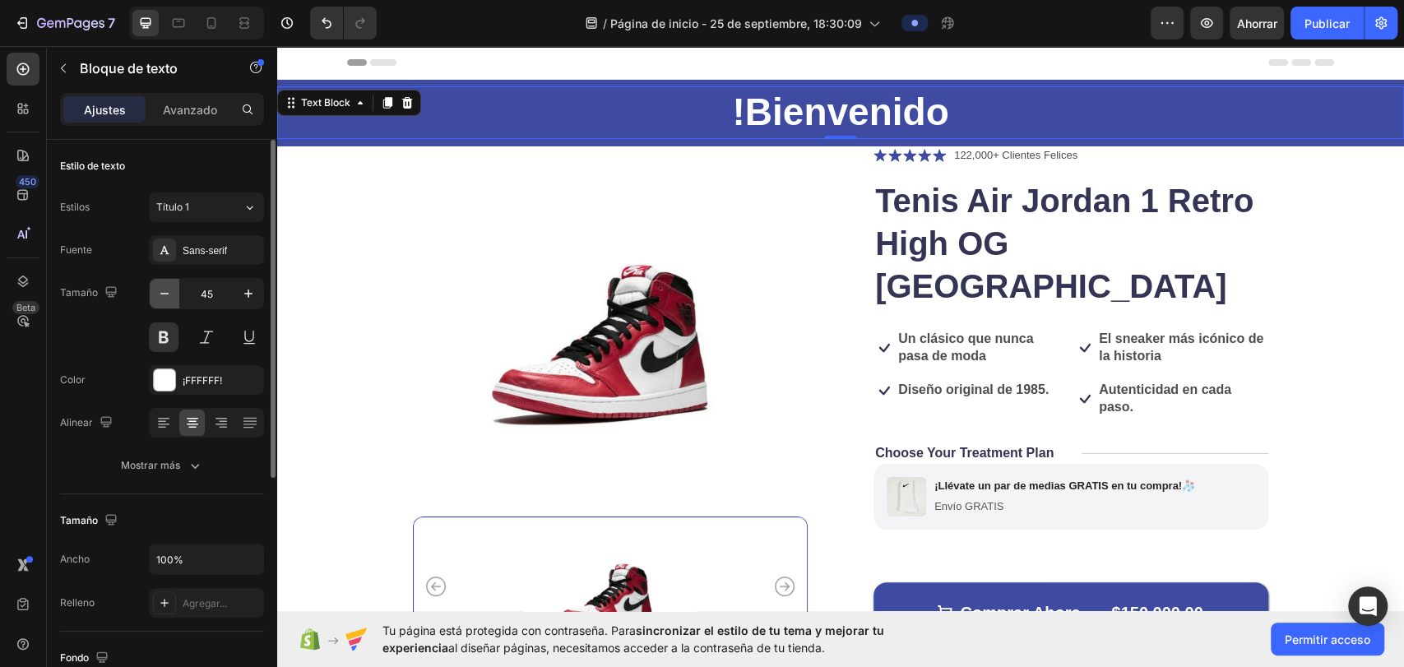
click at [170, 297] on icon "button" at bounding box center [164, 293] width 16 height 16
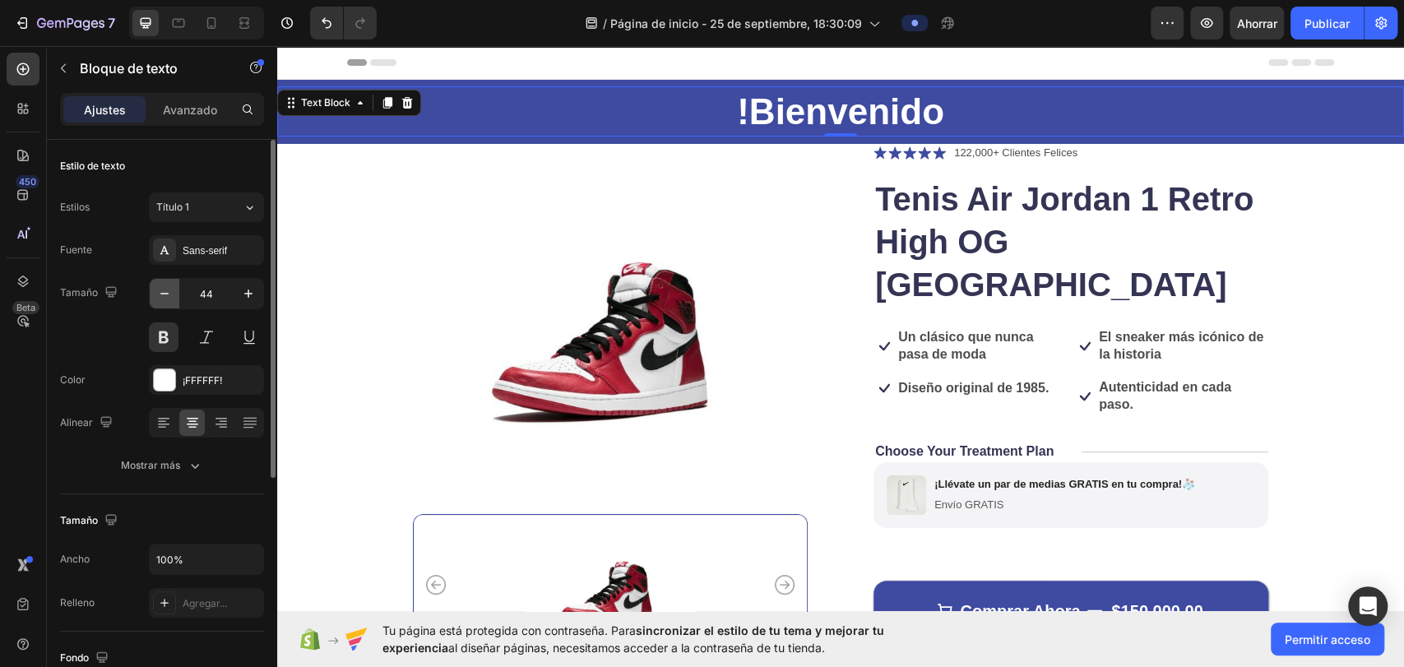
click at [170, 297] on icon "button" at bounding box center [164, 293] width 16 height 16
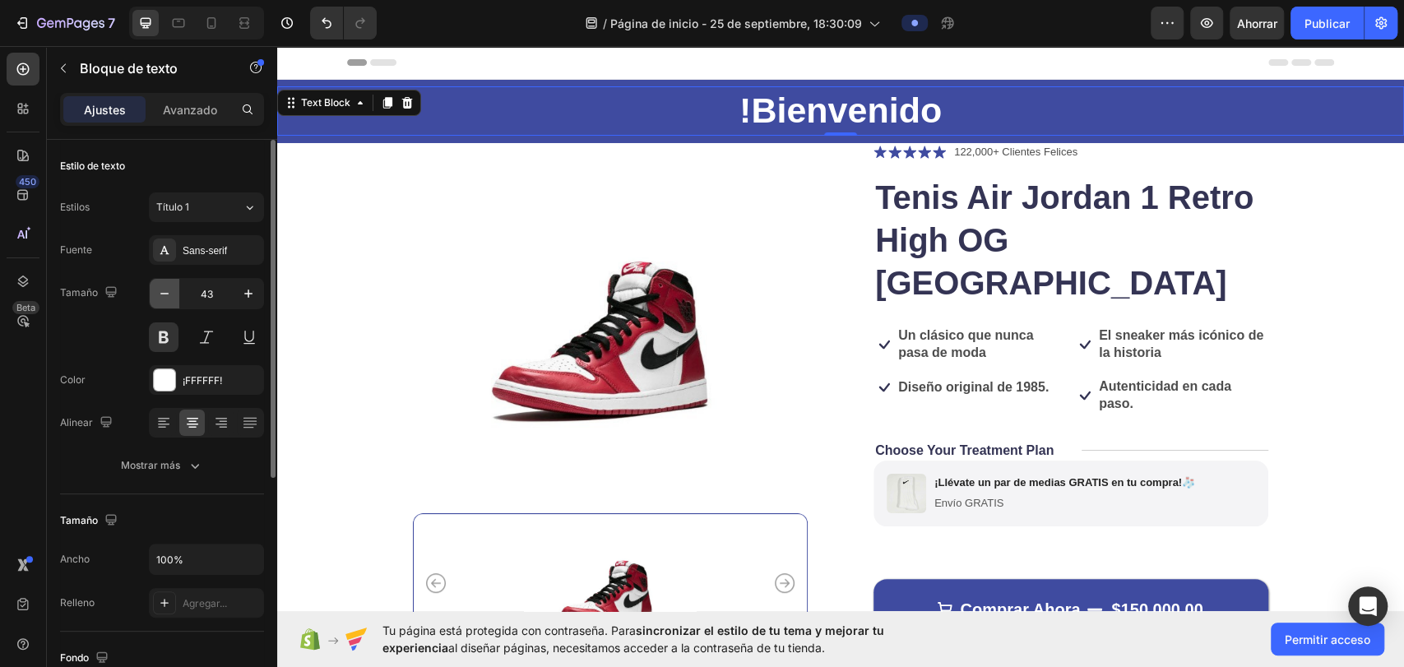
click at [170, 297] on icon "button" at bounding box center [164, 293] width 16 height 16
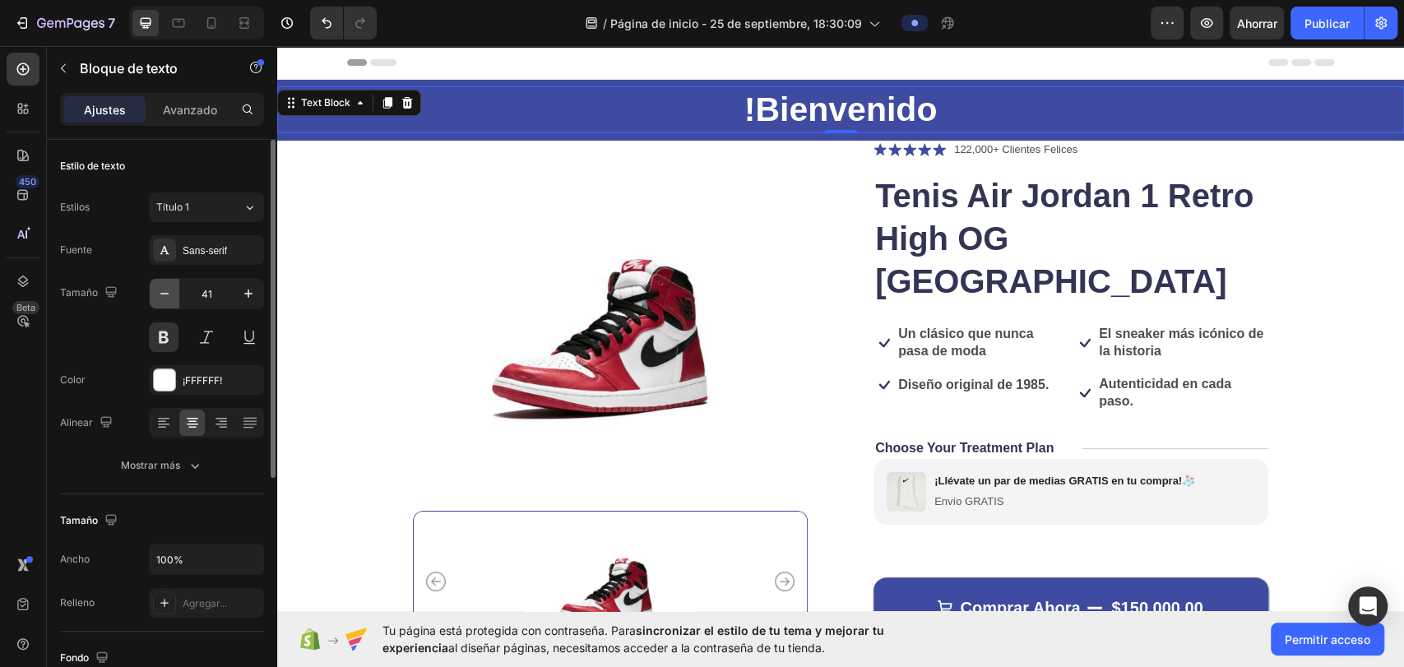
click at [170, 297] on icon "button" at bounding box center [164, 293] width 16 height 16
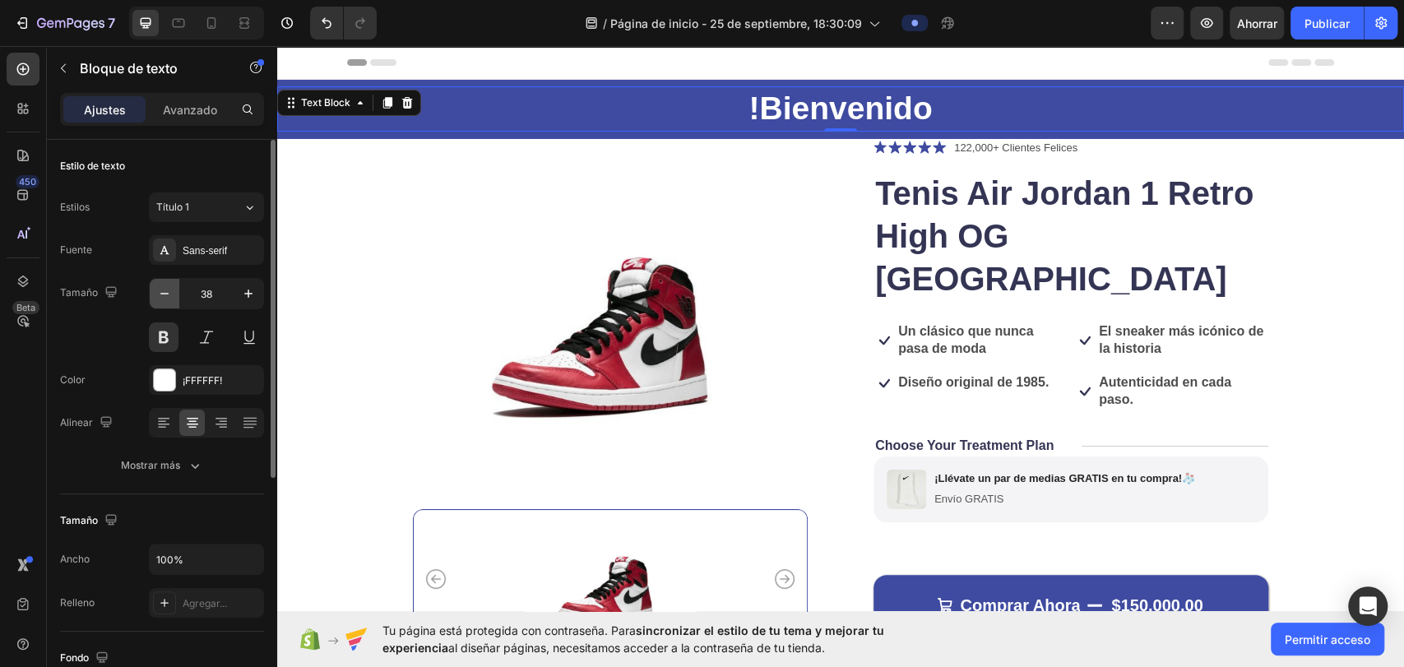
click at [170, 297] on icon "button" at bounding box center [164, 293] width 16 height 16
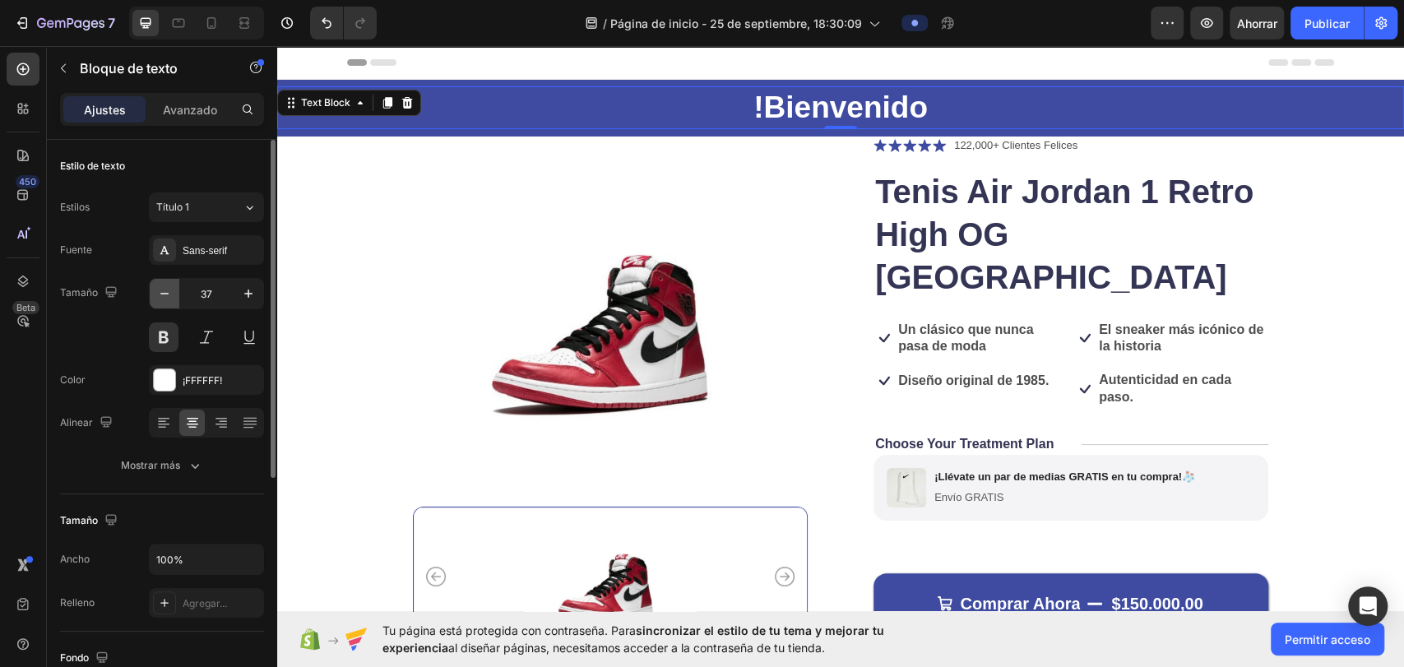
click at [170, 297] on icon "button" at bounding box center [164, 293] width 16 height 16
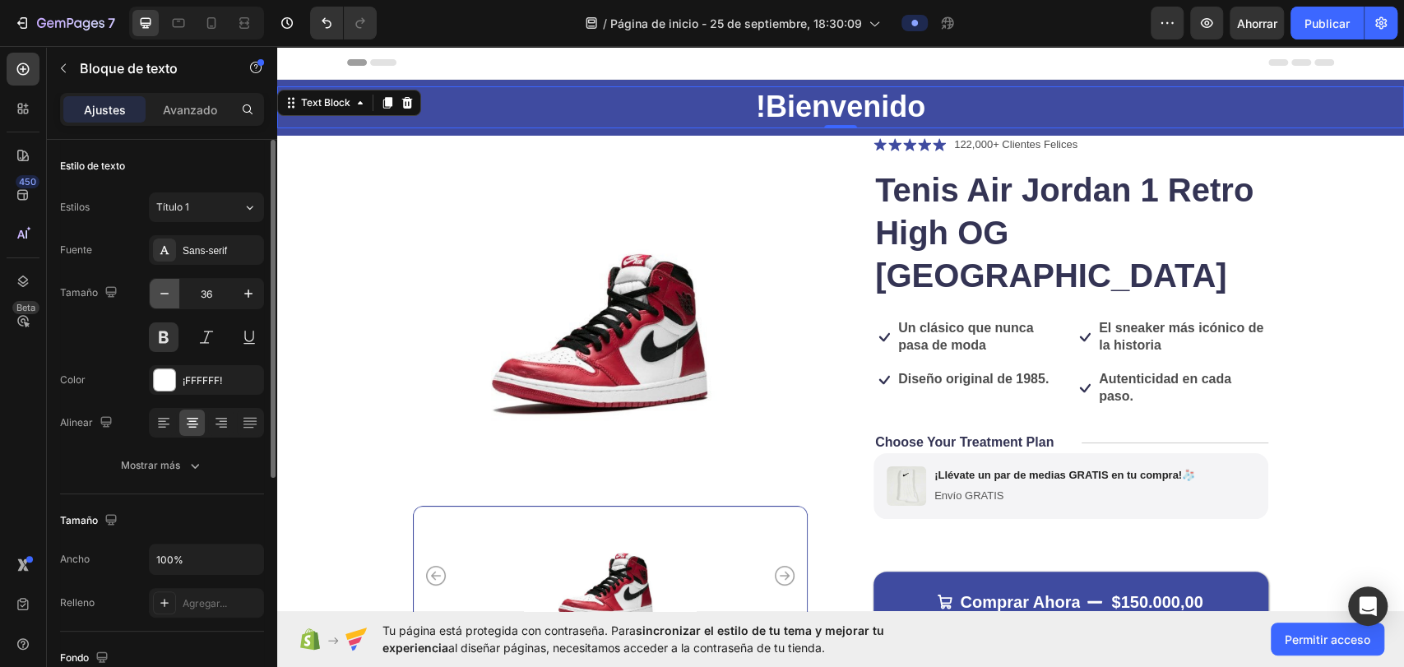
click at [170, 297] on icon "button" at bounding box center [164, 293] width 16 height 16
type input "35"
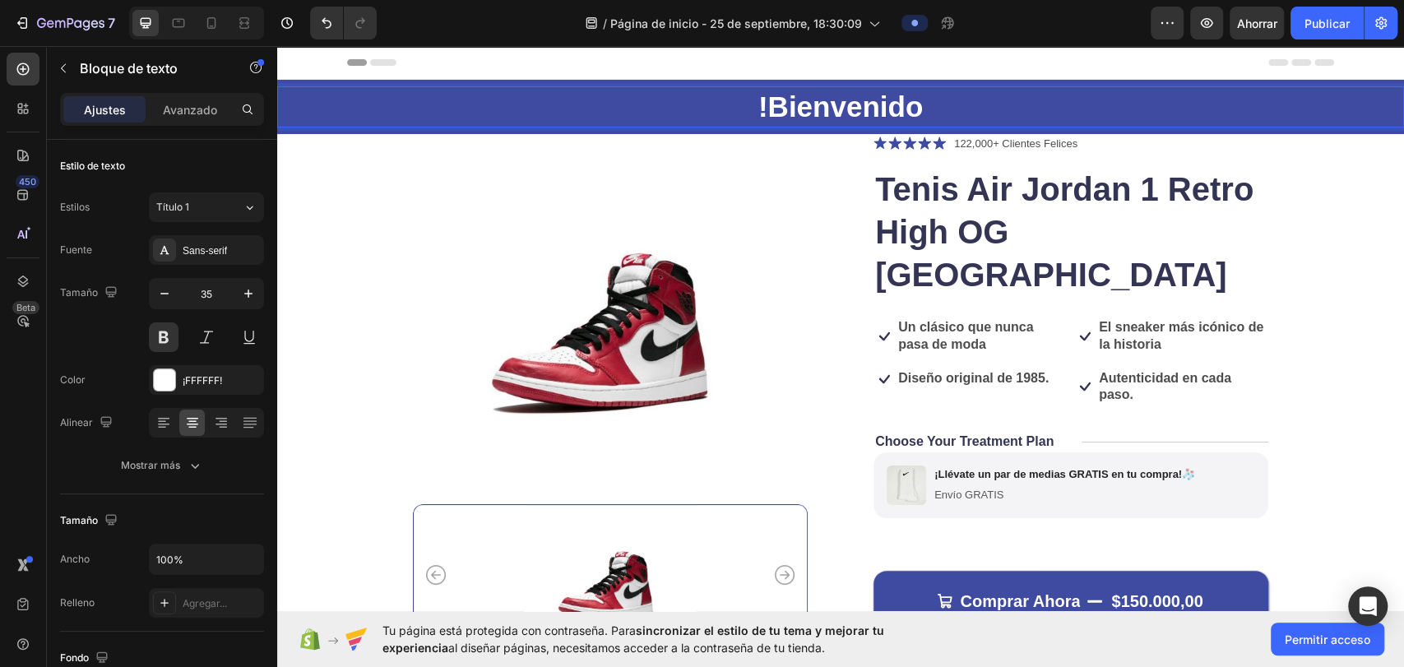
click at [726, 101] on p "!Bienvenido" at bounding box center [841, 107] width 1124 height 38
drag, startPoint x: 1013, startPoint y: 101, endPoint x: 649, endPoint y: 100, distance: 363.6
click at [649, 100] on p "!Bienvenido" at bounding box center [841, 107] width 1124 height 38
click at [685, 160] on img at bounding box center [610, 306] width 395 height 345
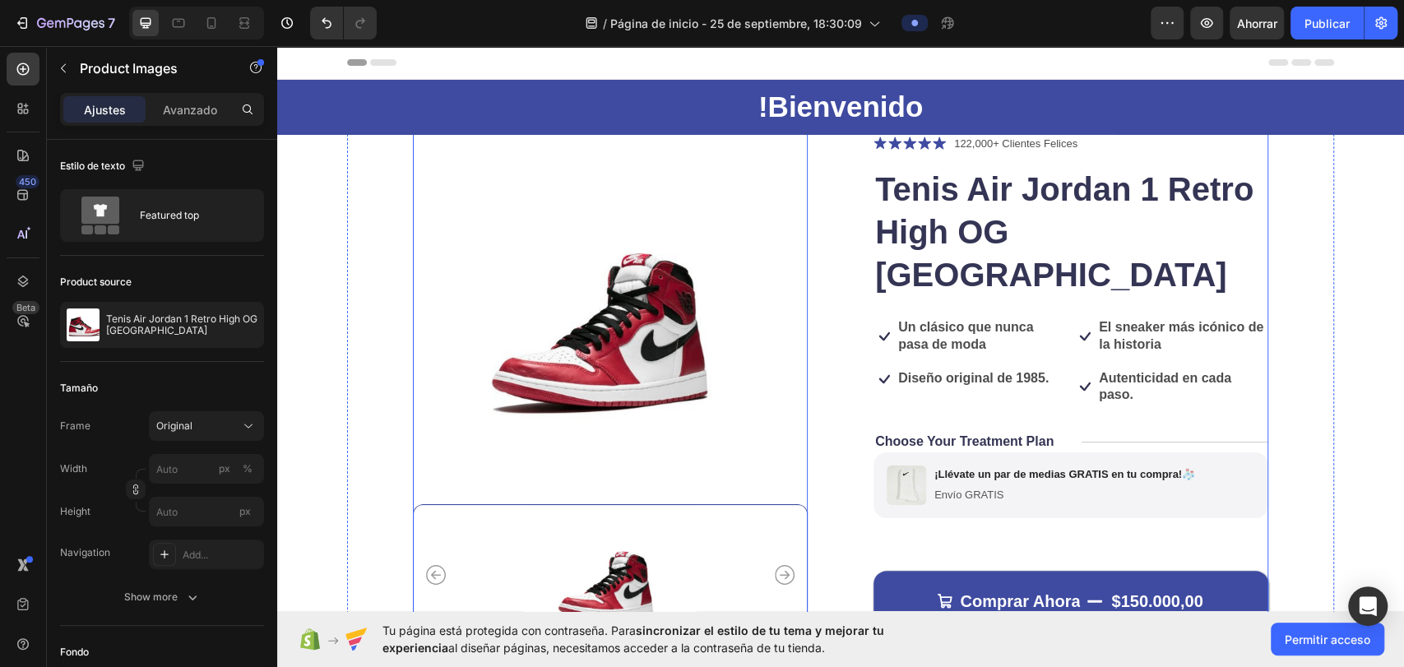
click at [726, 193] on div "Product Images 0 Icon Icon Icon Icon Icon Icon List 122,000+ Clientes Felices T…" at bounding box center [841, 419] width 856 height 571
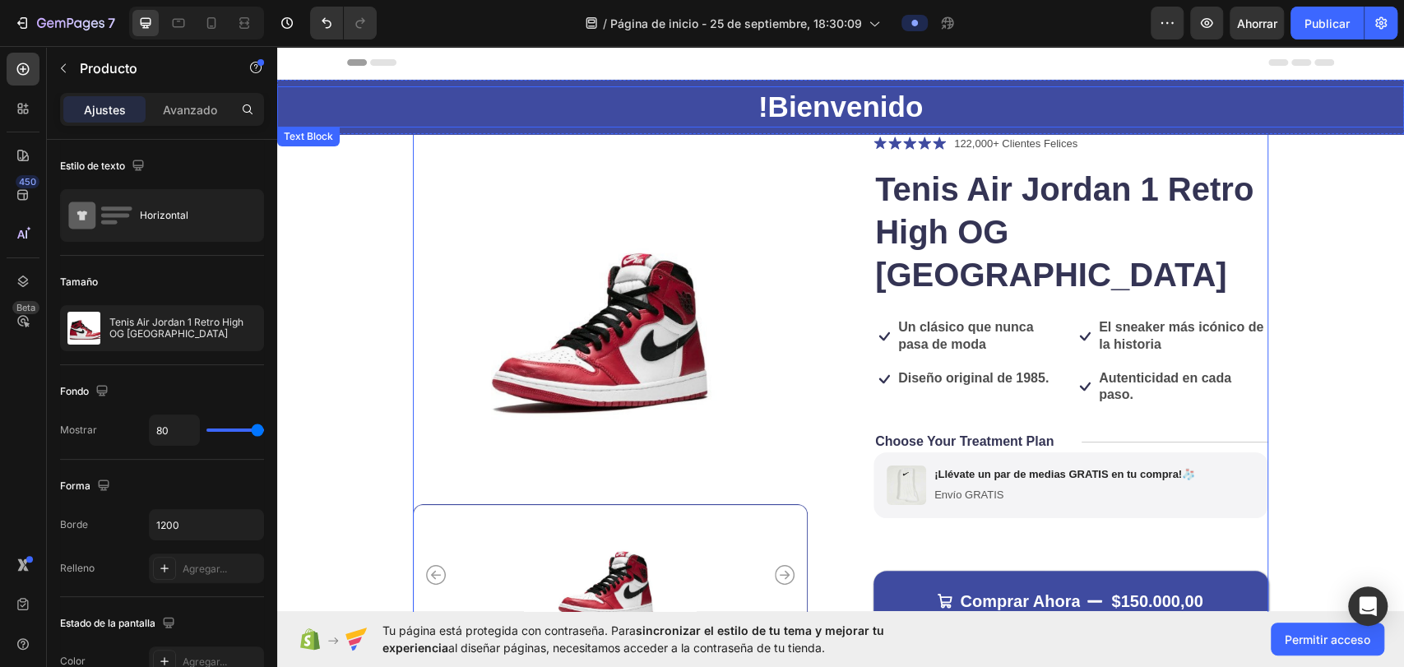
click at [726, 95] on p "!Bienvenido" at bounding box center [841, 107] width 1124 height 38
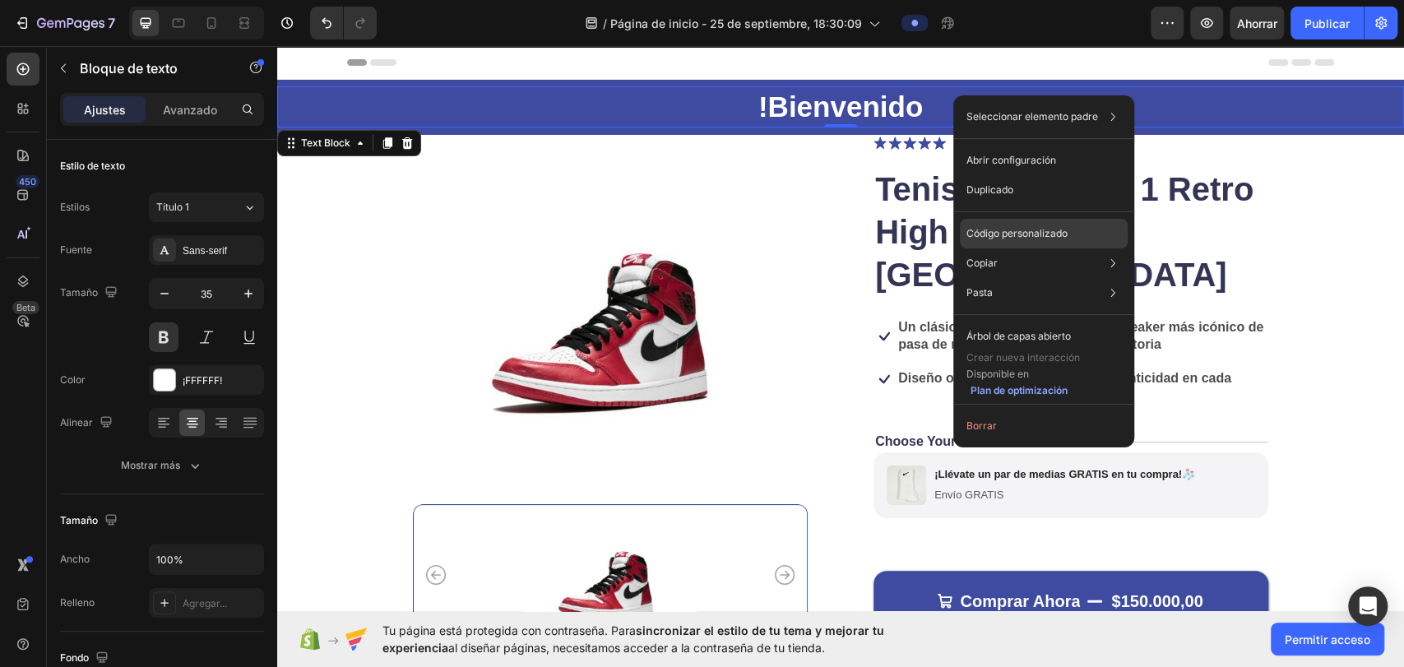
click at [726, 238] on font "Código personalizado" at bounding box center [1017, 233] width 101 height 12
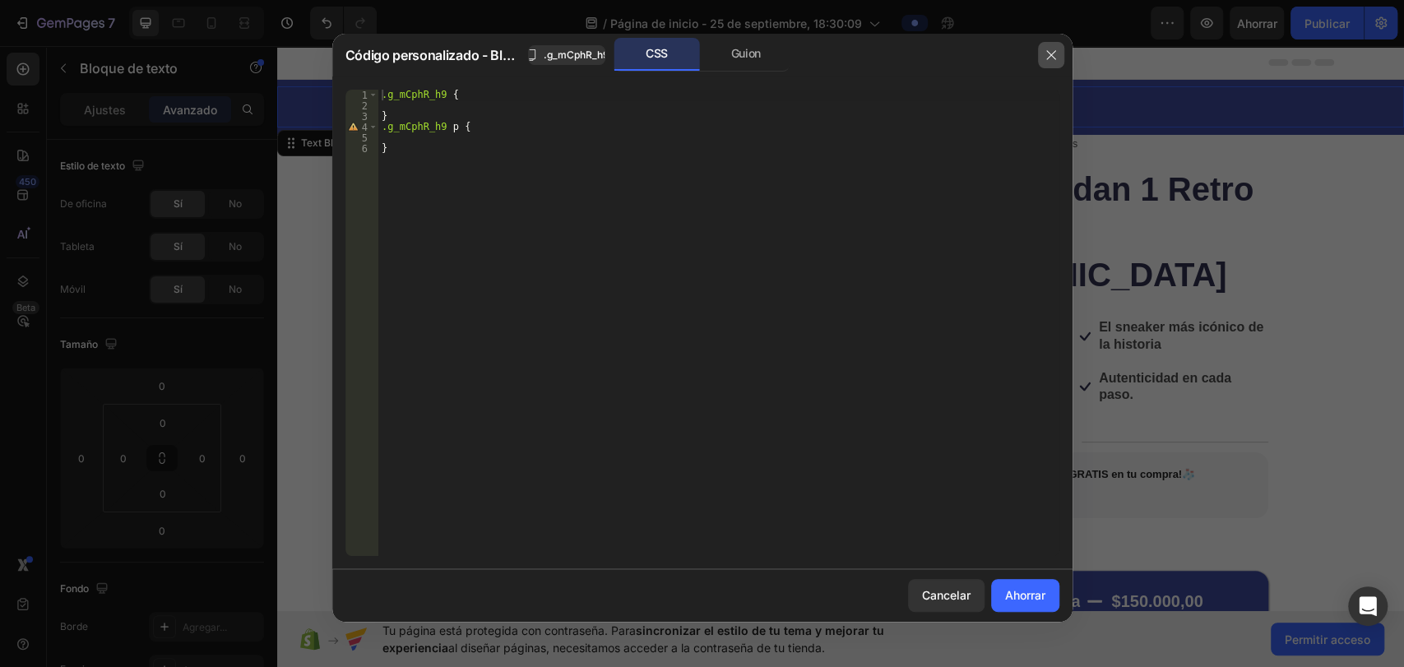
drag, startPoint x: 791, startPoint y: 8, endPoint x: 1053, endPoint y: 56, distance: 265.9
click at [726, 56] on icon "button" at bounding box center [1051, 54] width 9 height 9
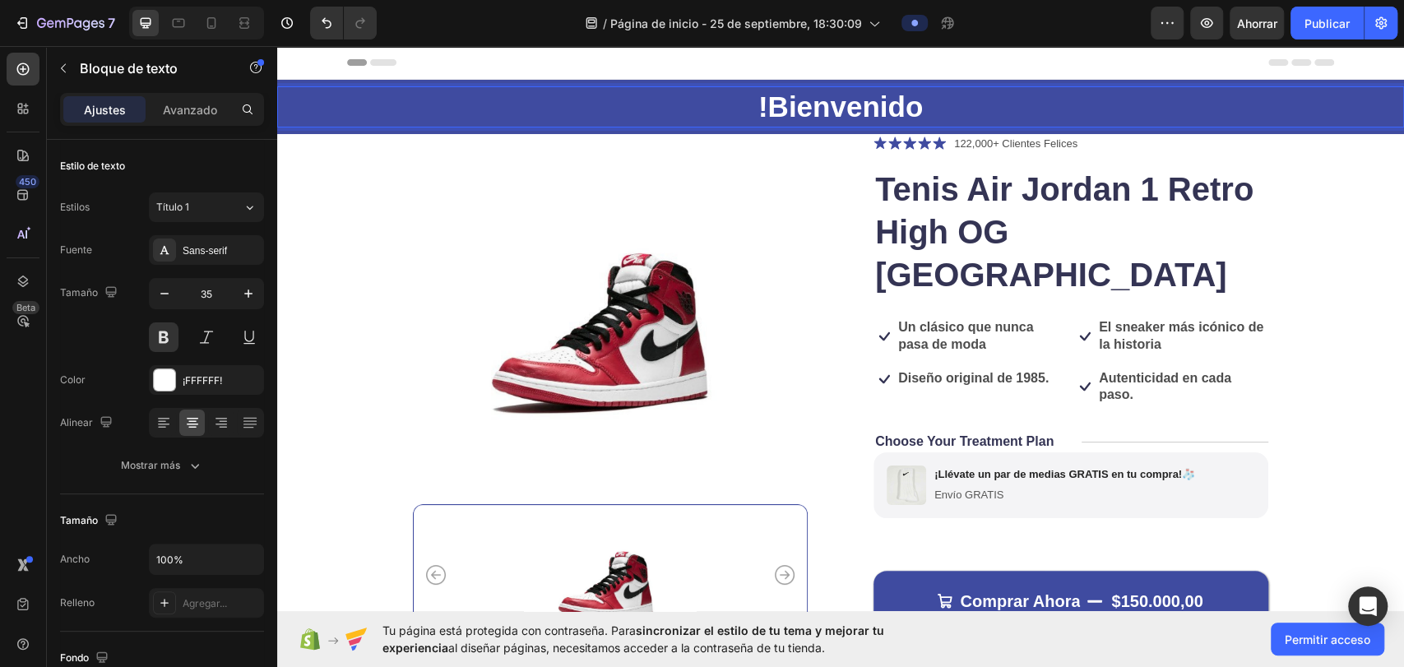
click at [726, 105] on p "!Bienvenido" at bounding box center [841, 107] width 1124 height 38
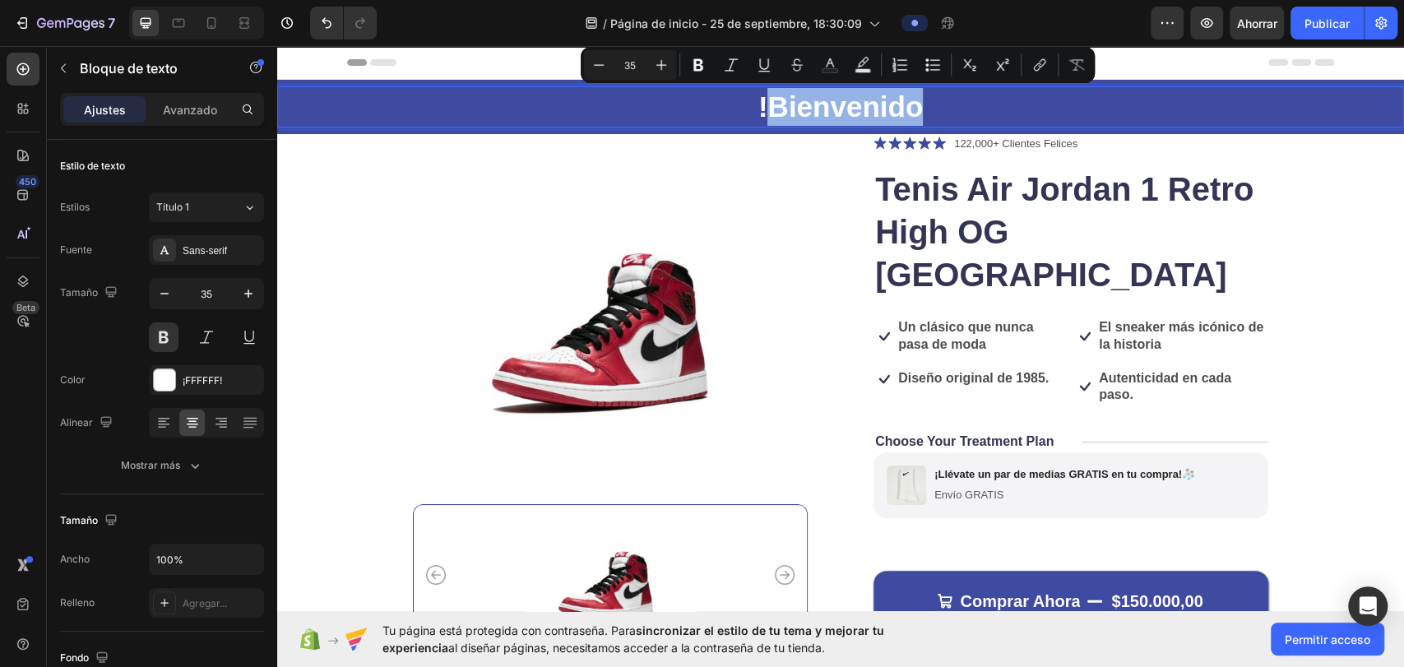
click at [726, 105] on p "!Bienvenido" at bounding box center [841, 107] width 1124 height 38
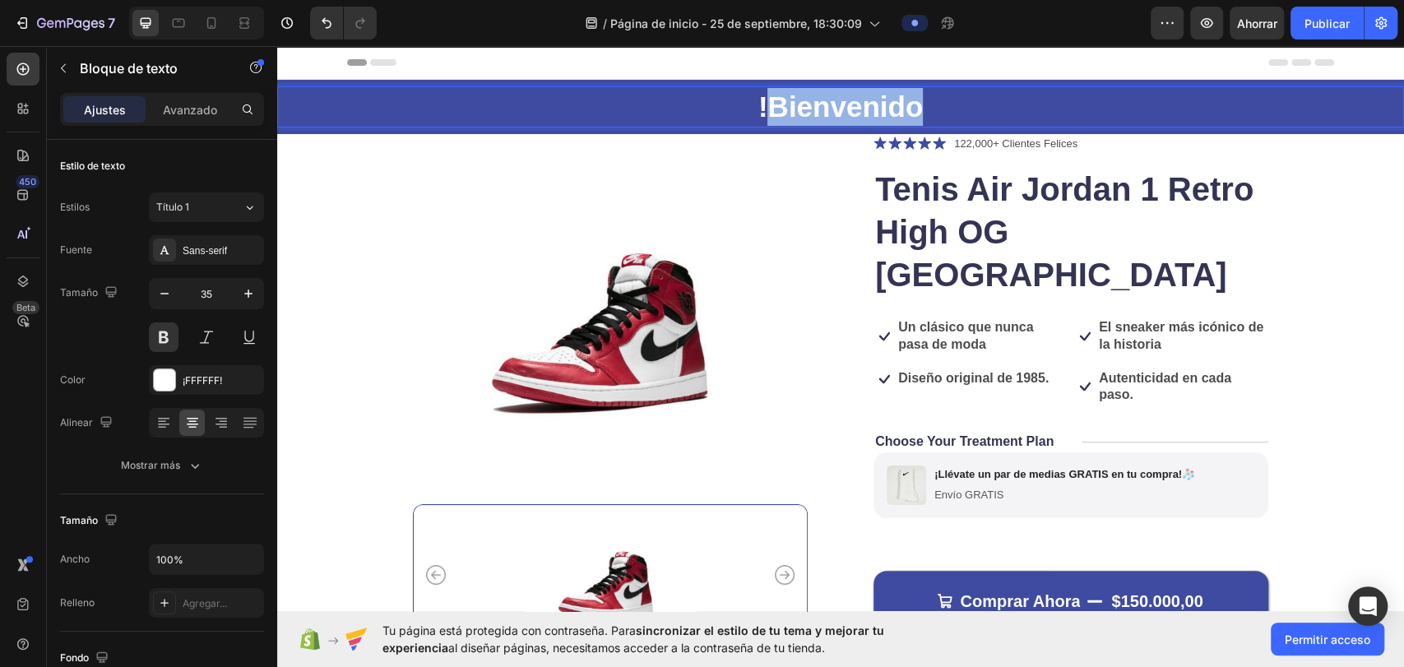
click at [726, 105] on p "!Bienvenido" at bounding box center [841, 107] width 1124 height 38
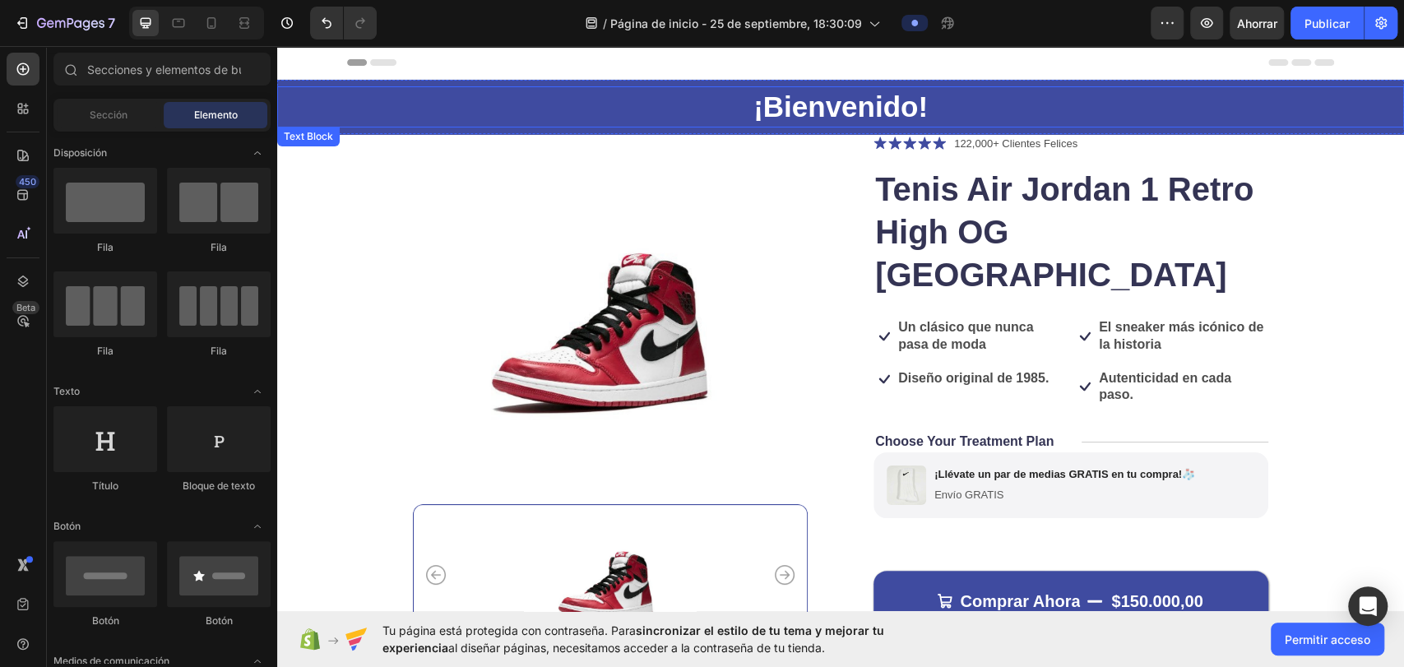
click at [726, 107] on p "¡Bienvenido!" at bounding box center [841, 107] width 1124 height 38
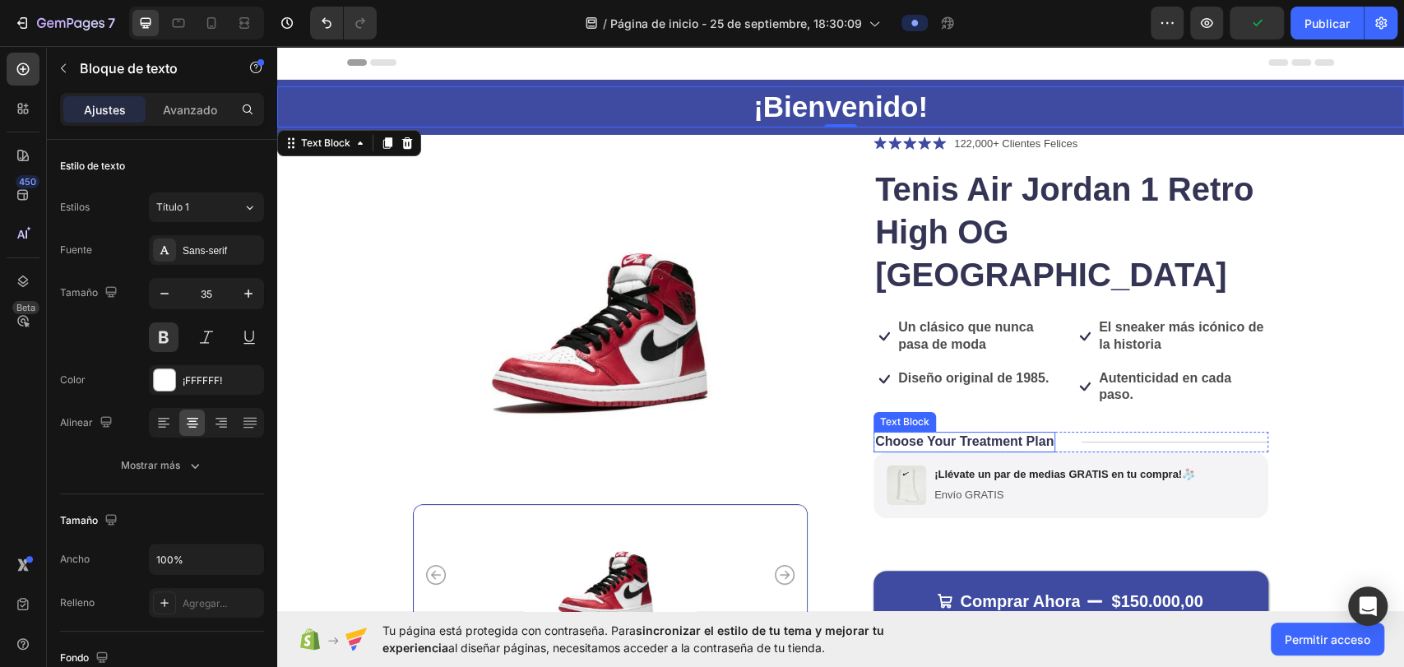
click at [726, 434] on p "Choose Your Treatment Plan" at bounding box center [964, 442] width 179 height 17
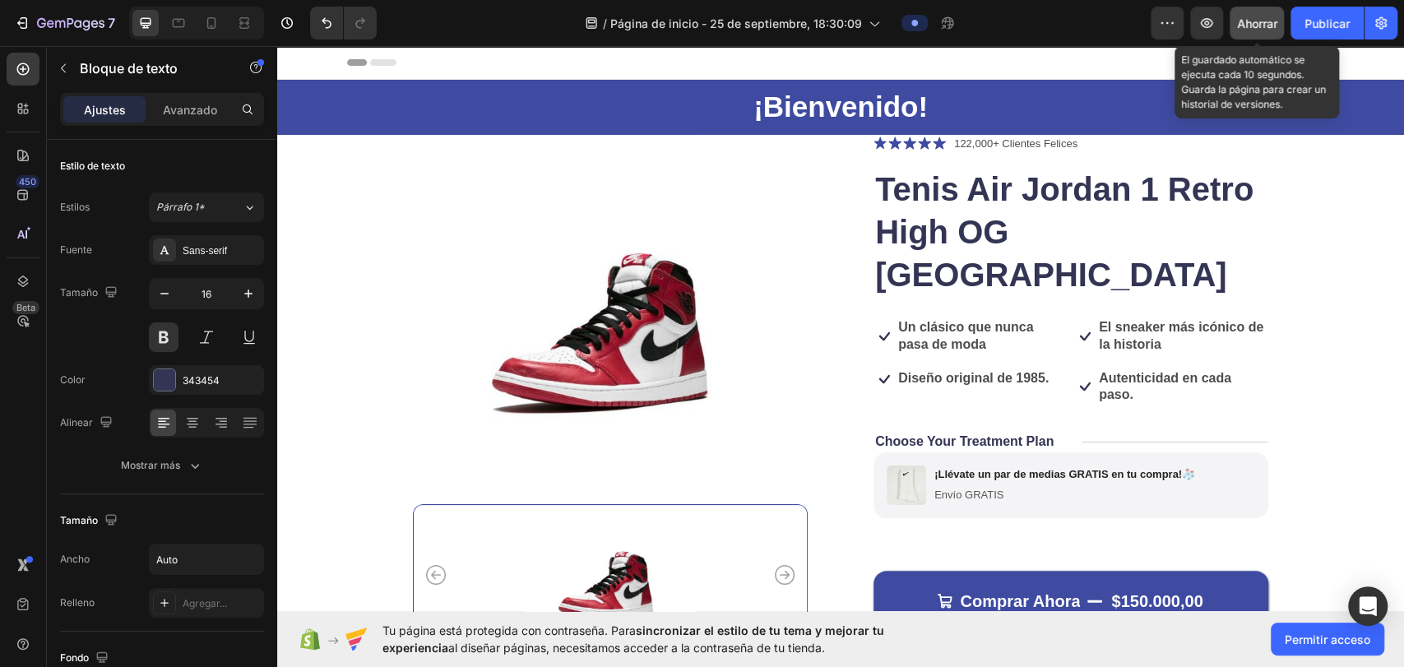
click at [726, 18] on font "Ahorrar" at bounding box center [1257, 23] width 40 height 14
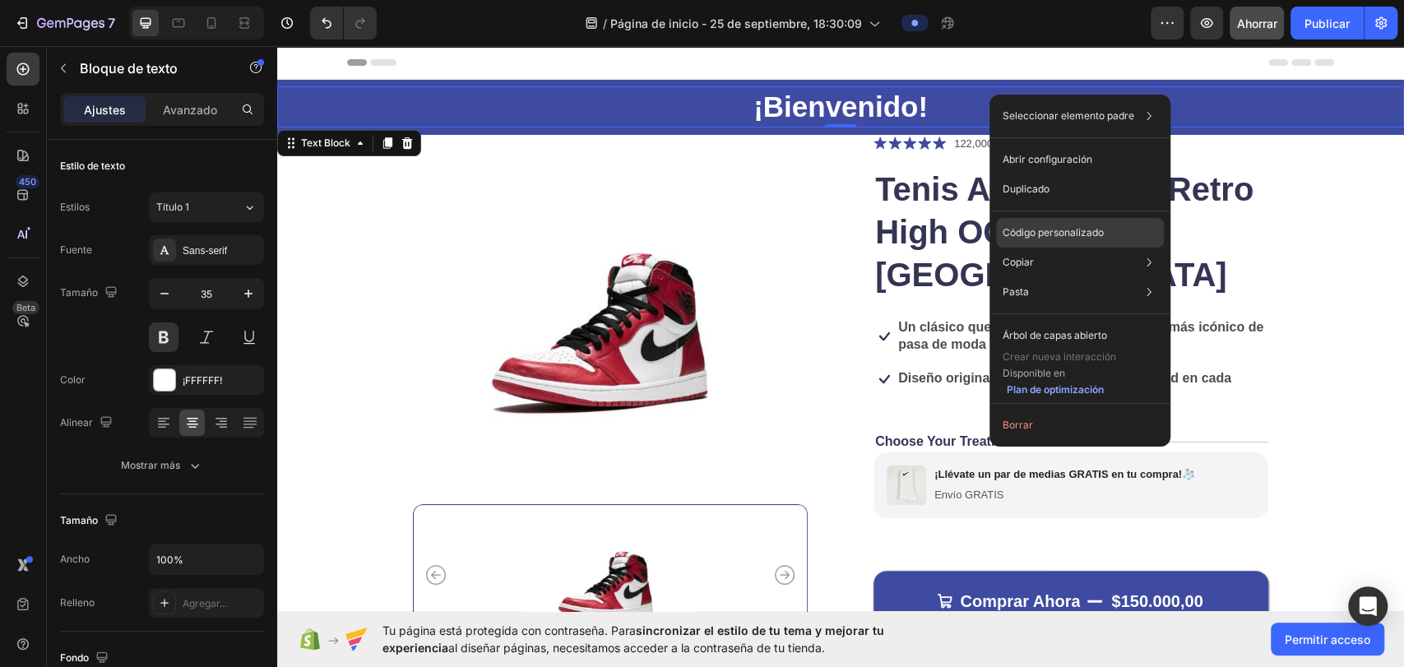
click at [726, 234] on font "Código personalizado" at bounding box center [1053, 232] width 101 height 12
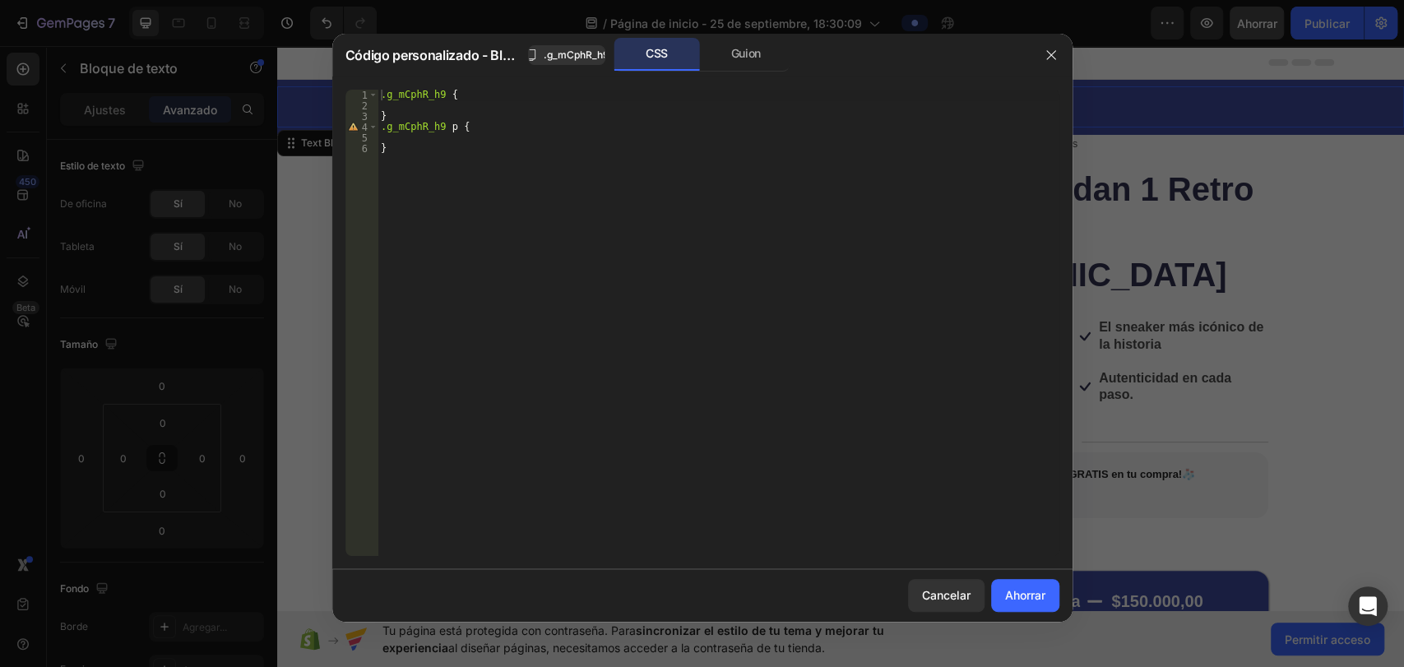
drag, startPoint x: 609, startPoint y: 311, endPoint x: 590, endPoint y: 281, distance: 35.1
click at [610, 311] on div ".g_mCphR_h9 { } .g_mCphR_h9 p { }" at bounding box center [718, 334] width 681 height 488
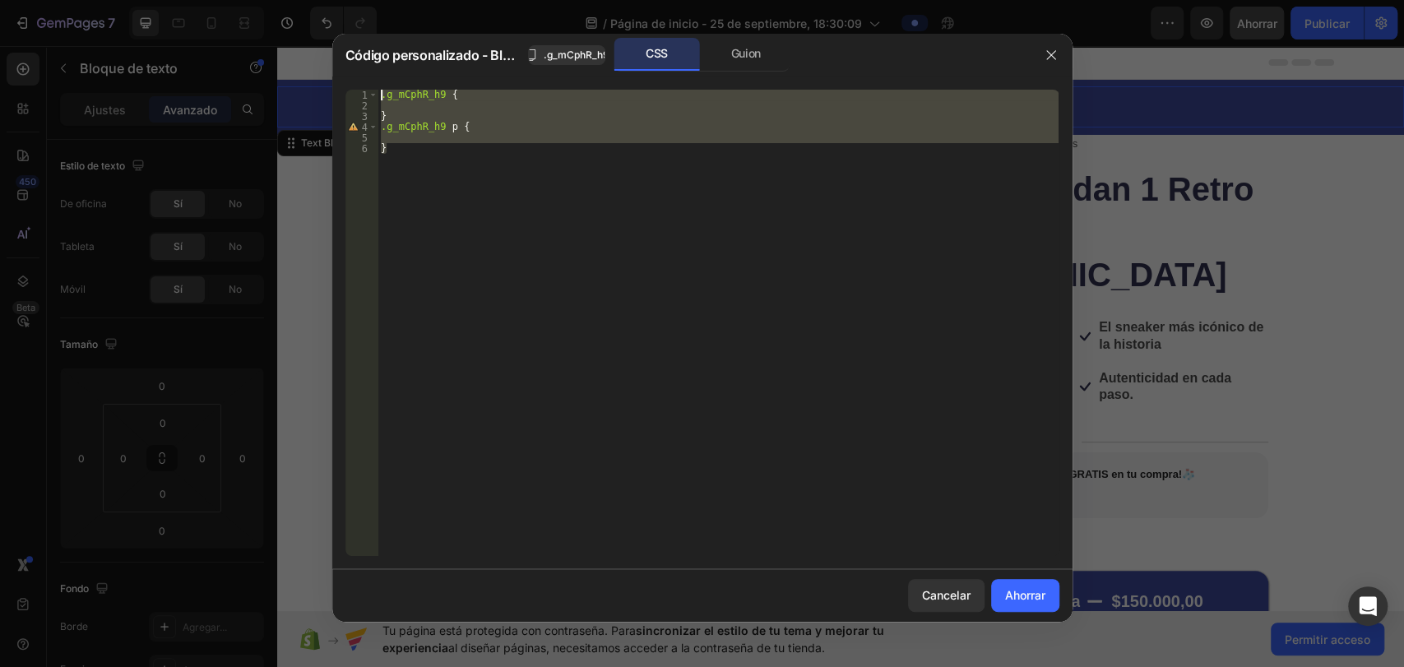
drag, startPoint x: 462, startPoint y: 193, endPoint x: 323, endPoint y: 67, distance: 186.4
click at [323, 67] on div "Código personalizado - Bloque de texto .g_mCphR_h9 CSS Guion } 1 2 3 4 5 6 .g_m…" at bounding box center [702, 333] width 1404 height 667
type textarea ".g_mCphR_h9 {"
paste textarea
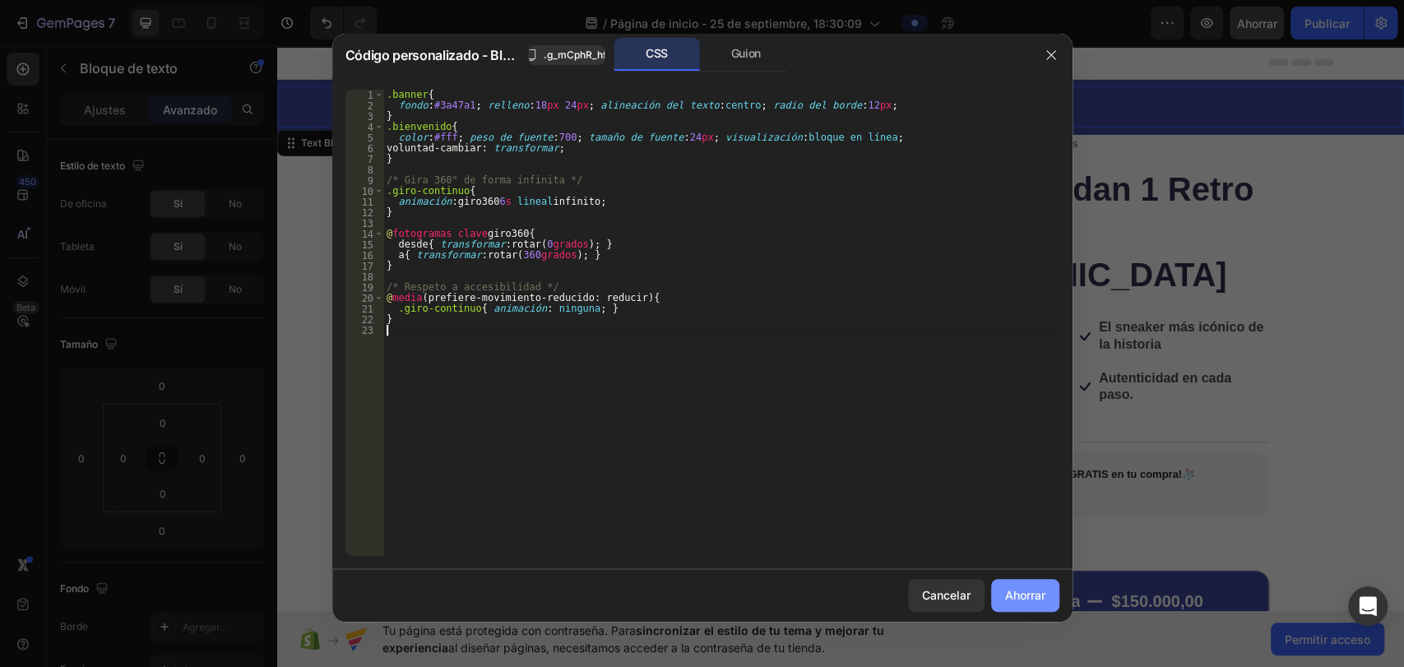
click at [726, 595] on button "Ahorrar" at bounding box center [1025, 595] width 68 height 33
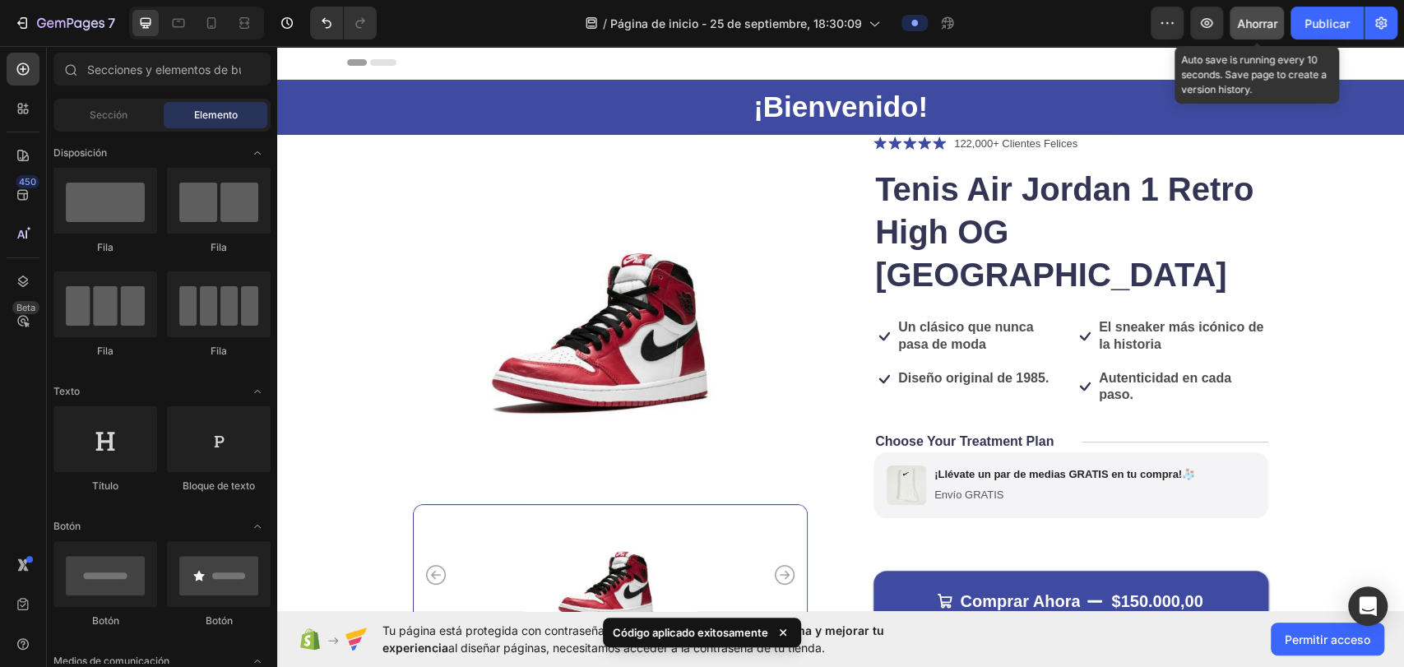
click at [726, 28] on font "Ahorrar" at bounding box center [1257, 23] width 40 height 14
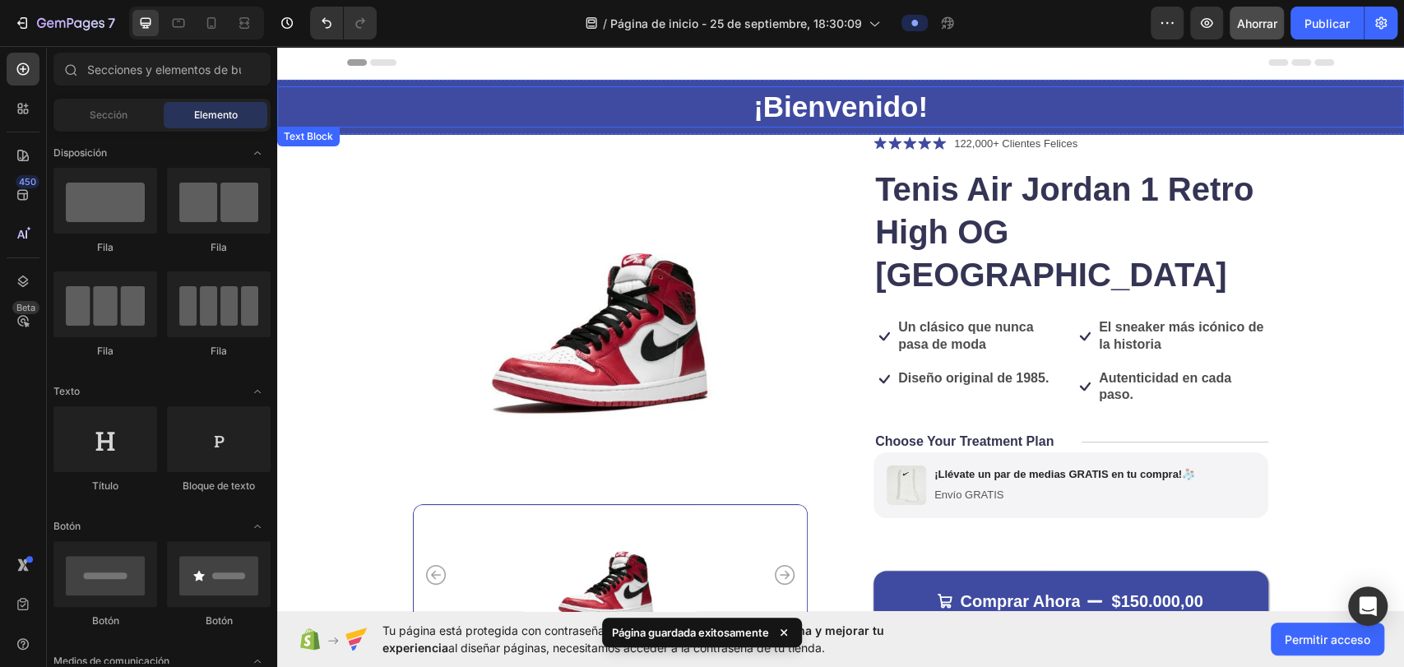
click at [726, 108] on p "¡Bienvenido!" at bounding box center [841, 107] width 1124 height 38
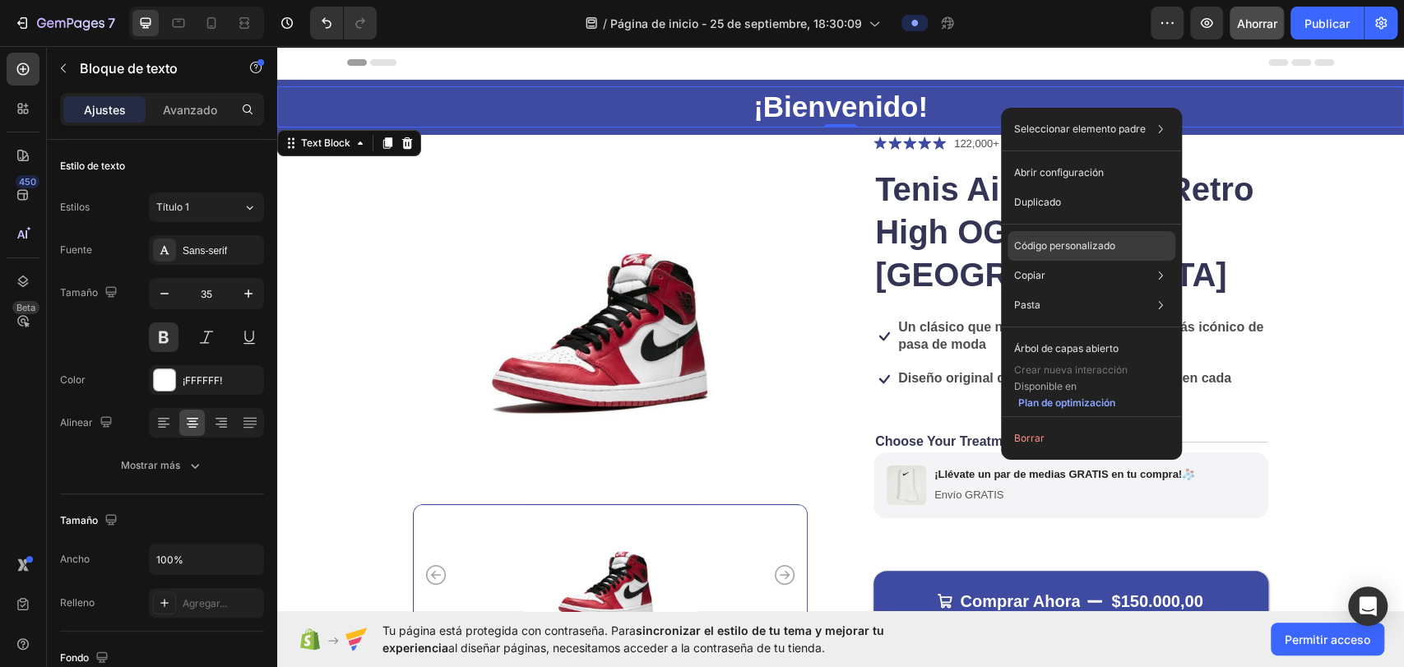
click at [726, 243] on font "Código personalizado" at bounding box center [1064, 245] width 101 height 12
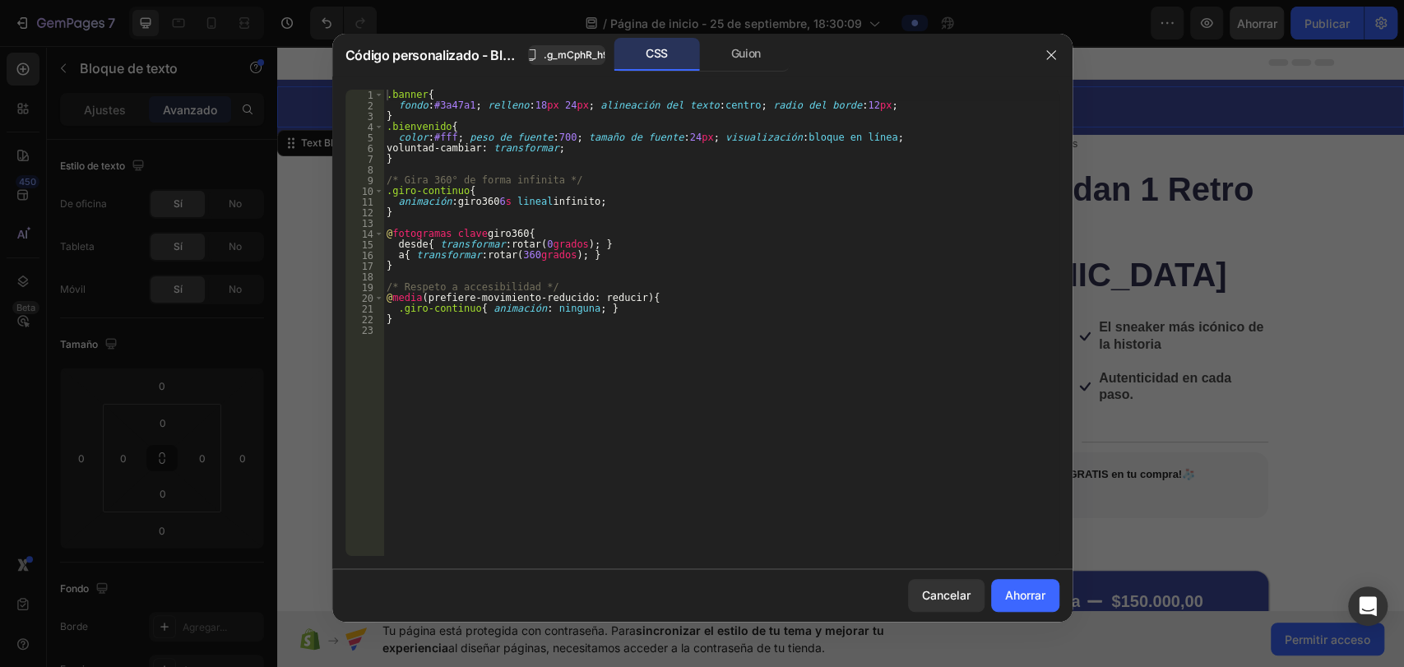
type textarea ".giro-continuo{ animation: none; }"
click at [718, 311] on div ".banner { fondo : #3a47a1 ; relleno : 18 px 24 px ; alineación del texto : cent…" at bounding box center [721, 334] width 676 height 488
drag, startPoint x: 1051, startPoint y: 56, endPoint x: 731, endPoint y: 19, distance: 322.2
click at [726, 56] on icon "button" at bounding box center [1051, 55] width 13 height 13
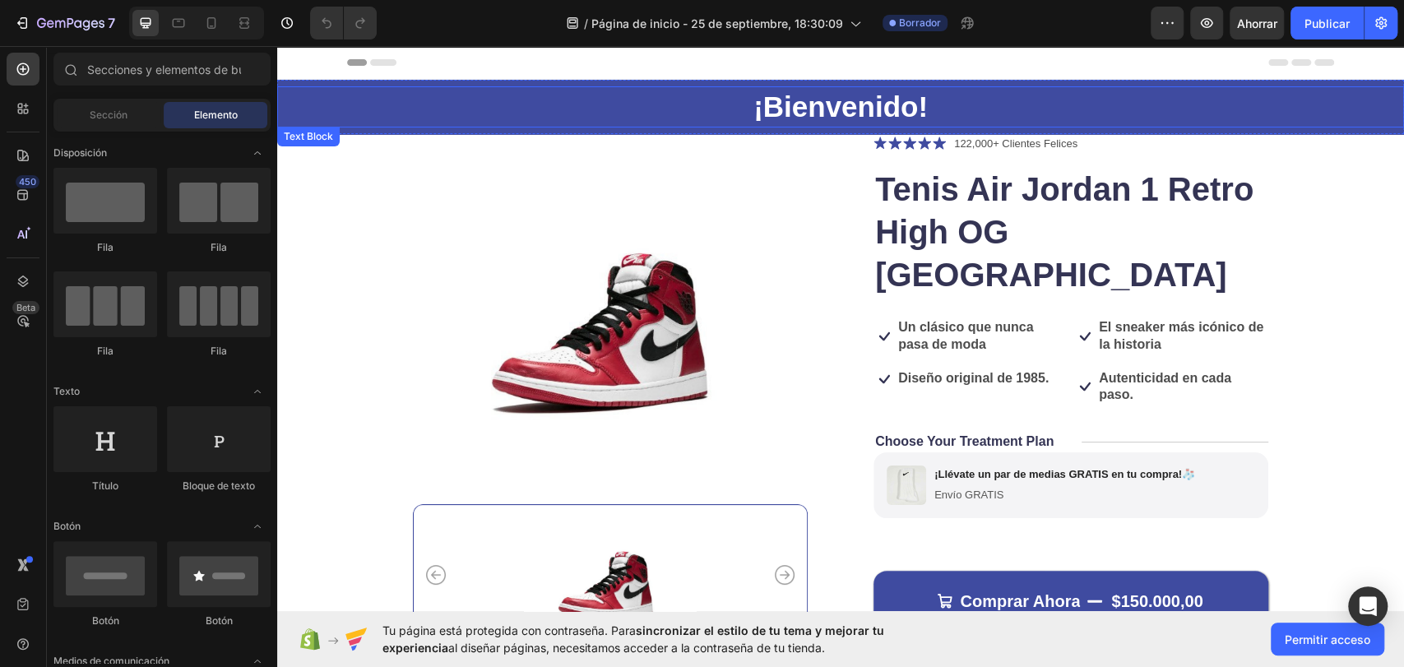
click at [1004, 105] on p "¡Bienvenido!" at bounding box center [841, 107] width 1124 height 38
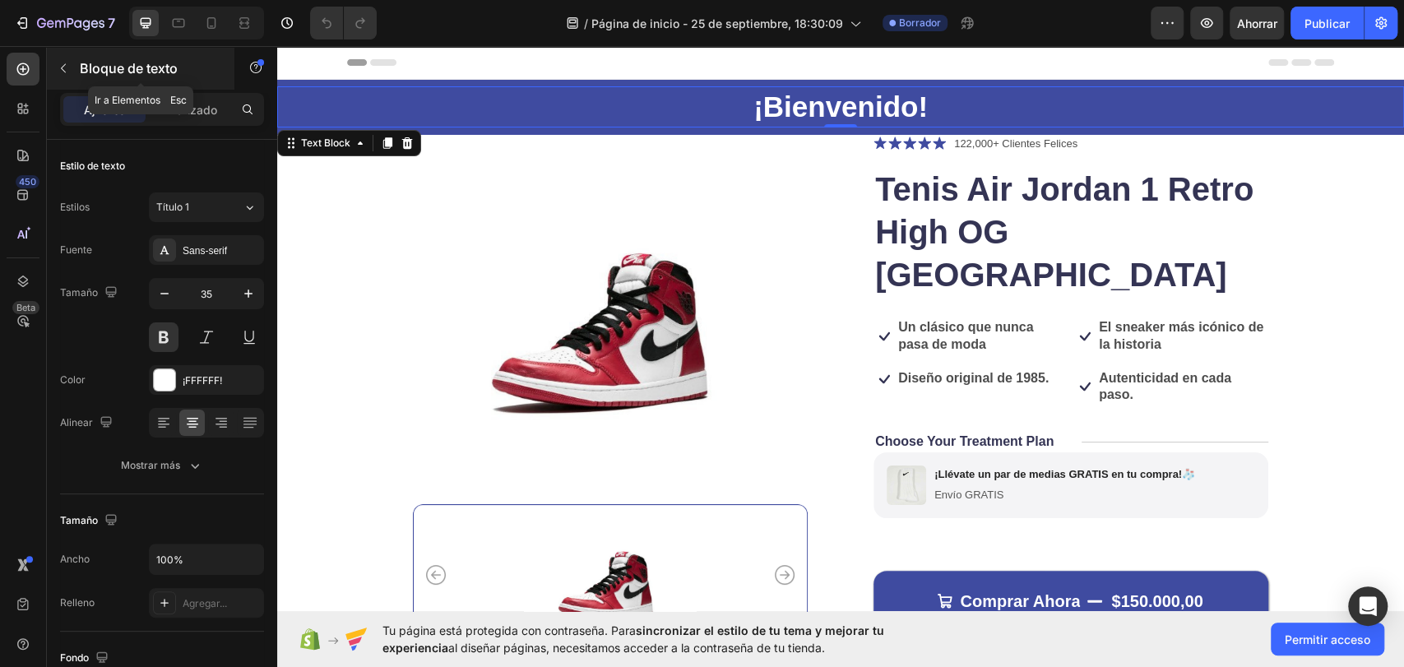
click at [62, 58] on button "button" at bounding box center [63, 68] width 26 height 26
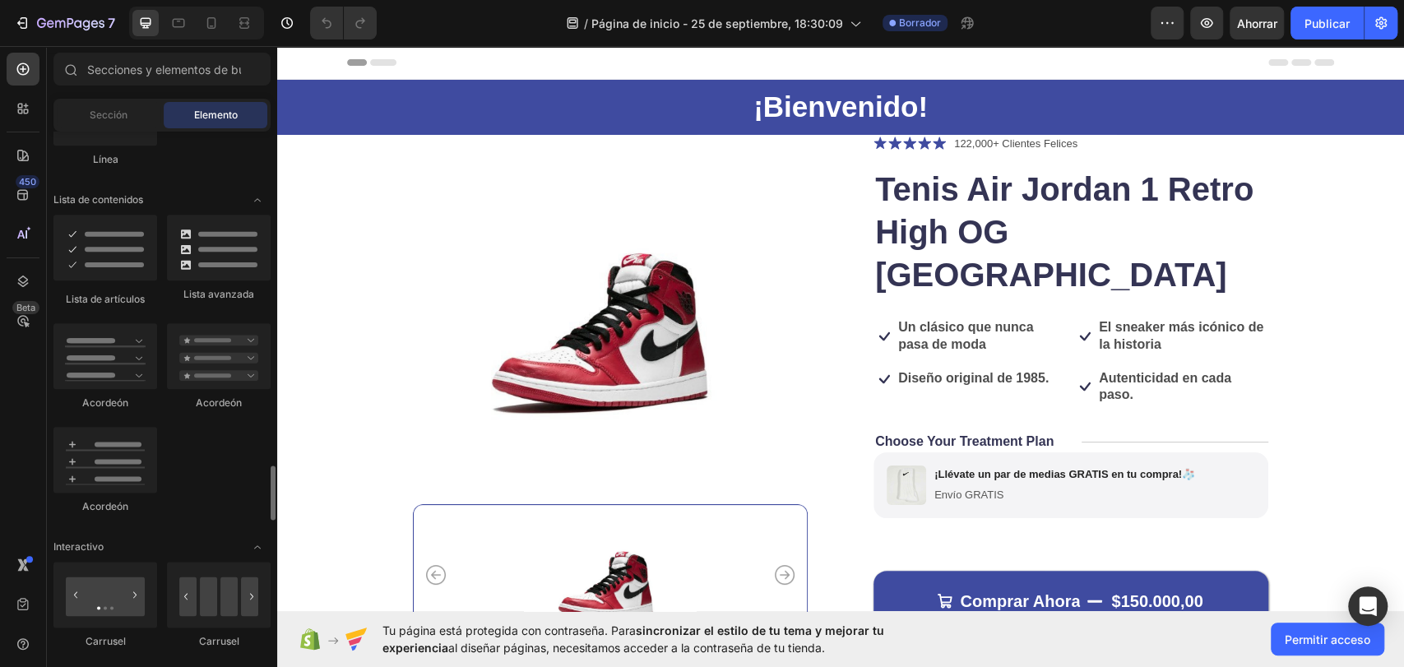
scroll to position [1462, 0]
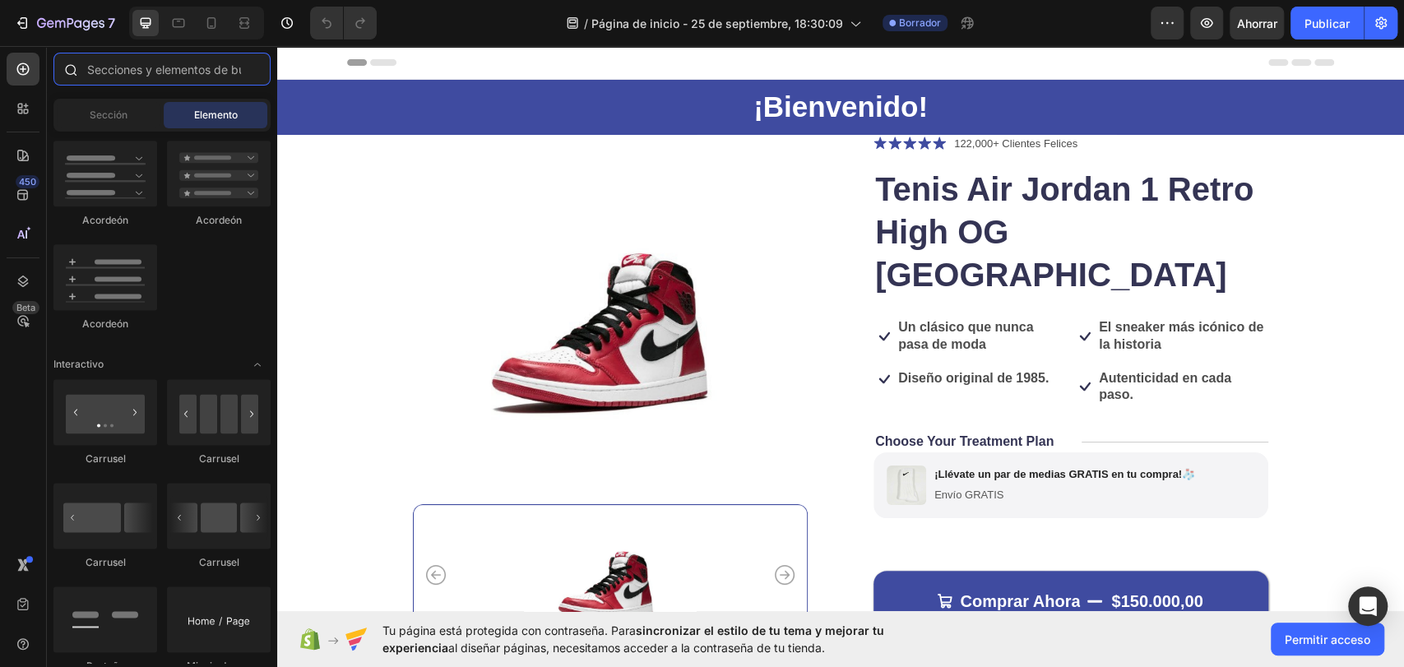
click at [160, 75] on input "text" at bounding box center [161, 69] width 217 height 33
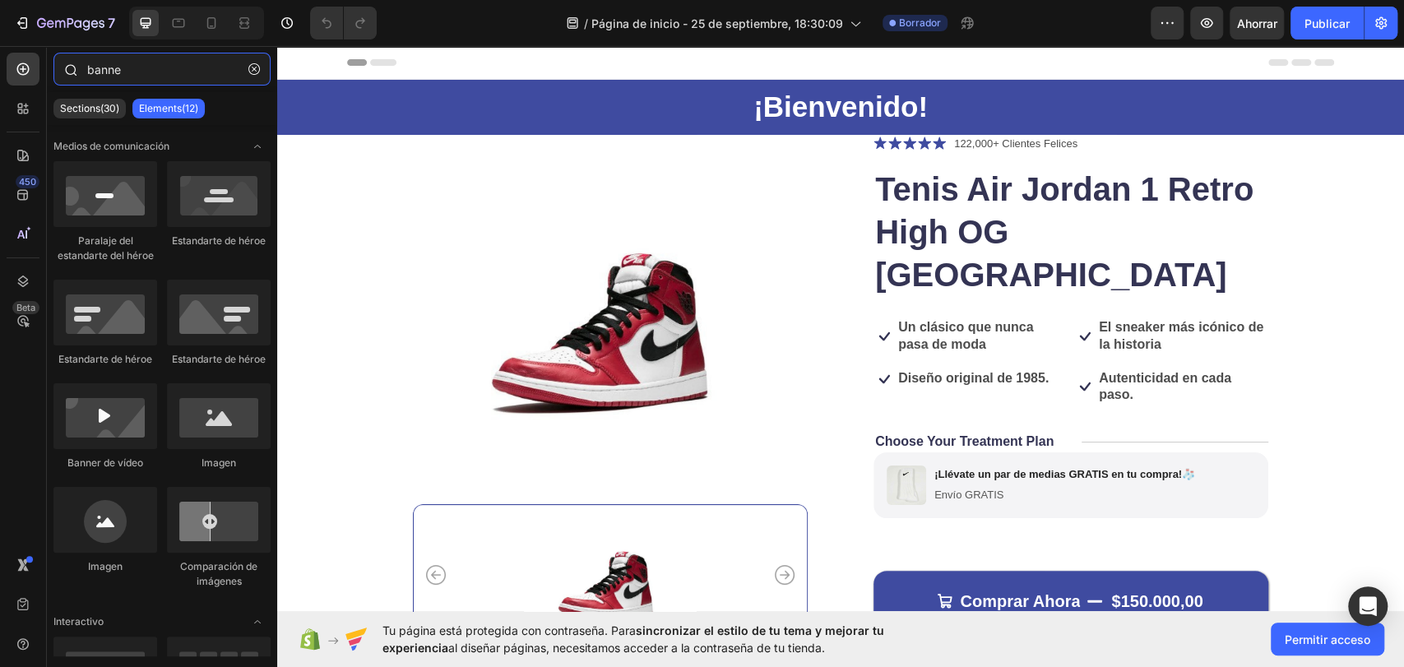
type input "banner"
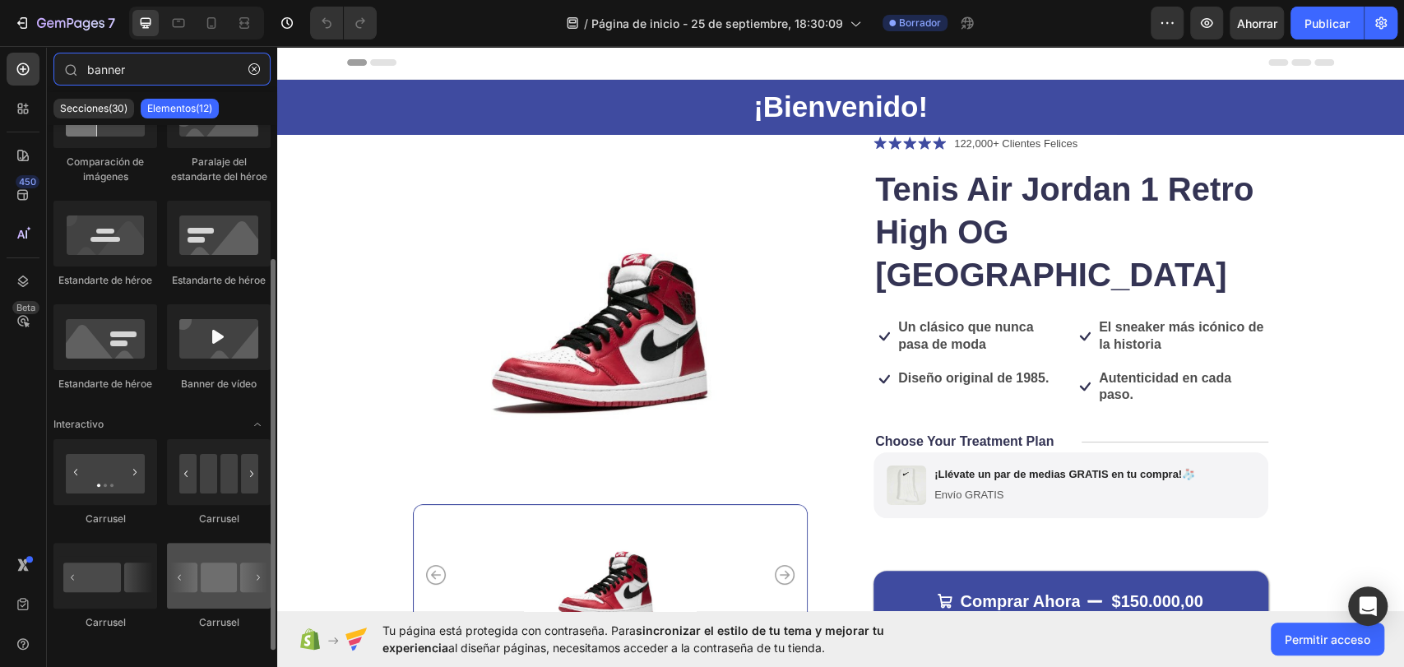
scroll to position [191, 0]
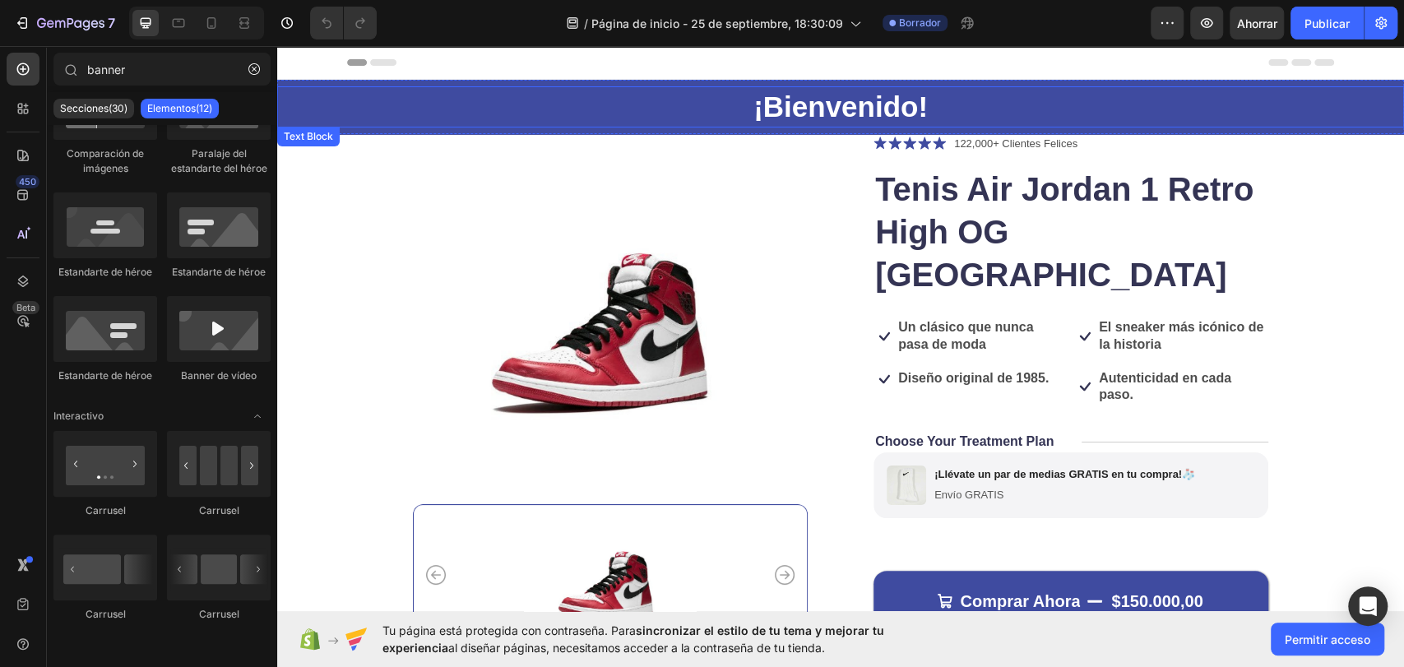
click at [683, 105] on p "¡Bienvenido!" at bounding box center [841, 107] width 1124 height 38
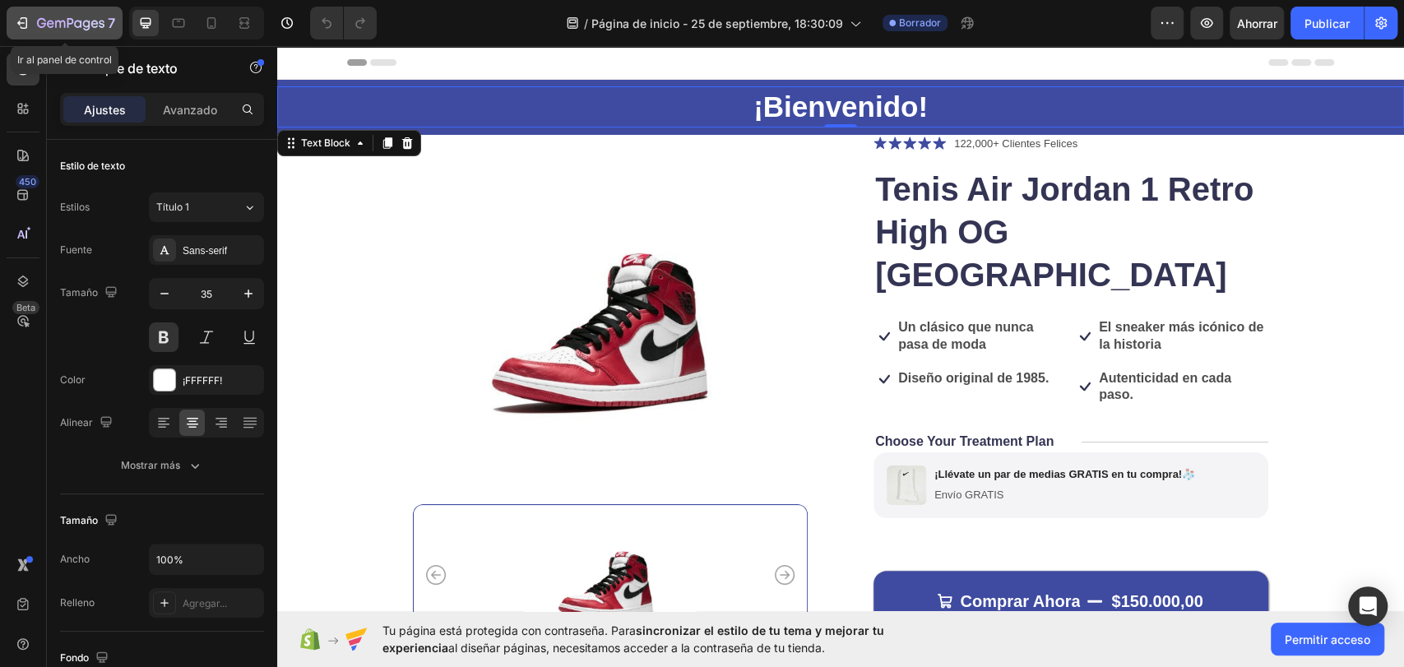
click at [35, 20] on div "7" at bounding box center [64, 23] width 101 height 20
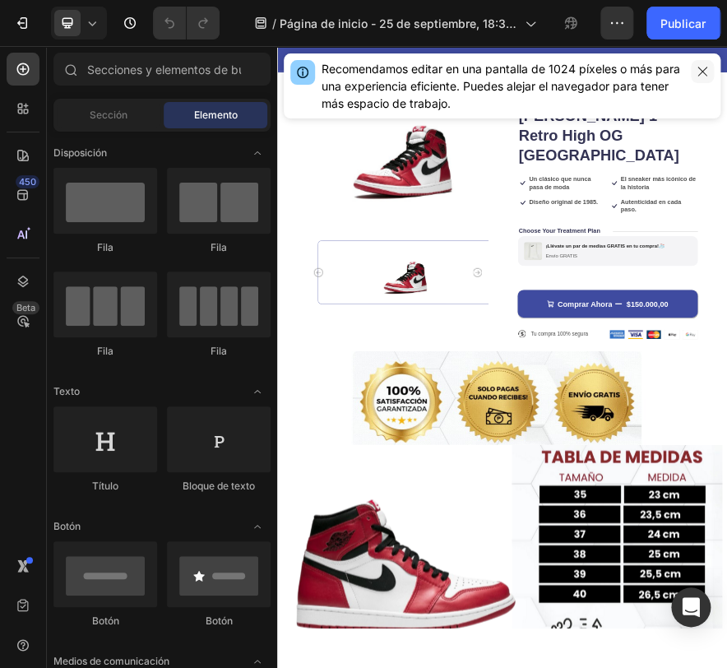
click at [702, 68] on icon "button" at bounding box center [702, 71] width 13 height 13
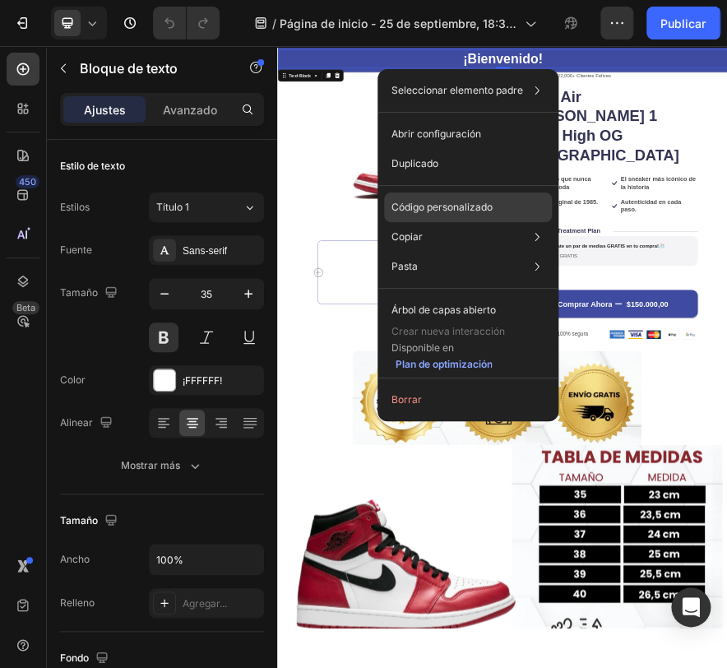
click at [483, 202] on font "Código personalizado" at bounding box center [441, 207] width 101 height 12
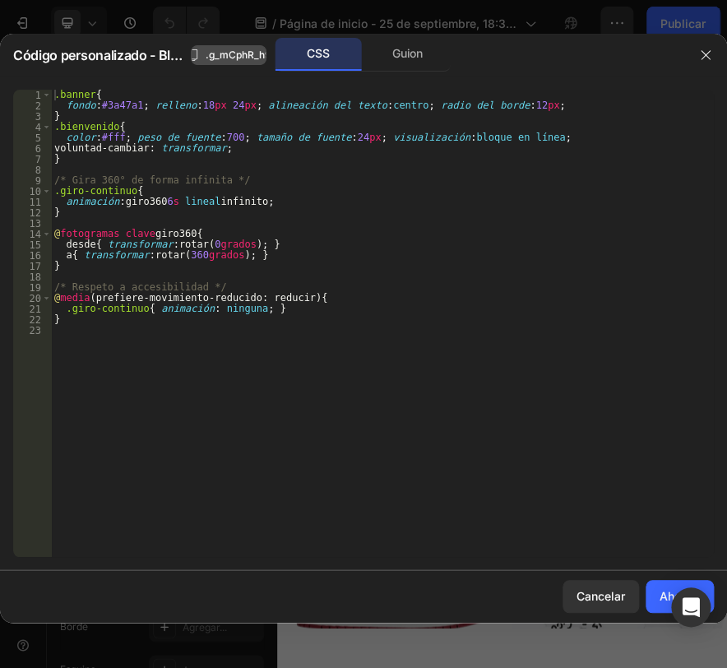
click at [225, 53] on font ".g_mCphR_h9" at bounding box center [239, 55] width 66 height 12
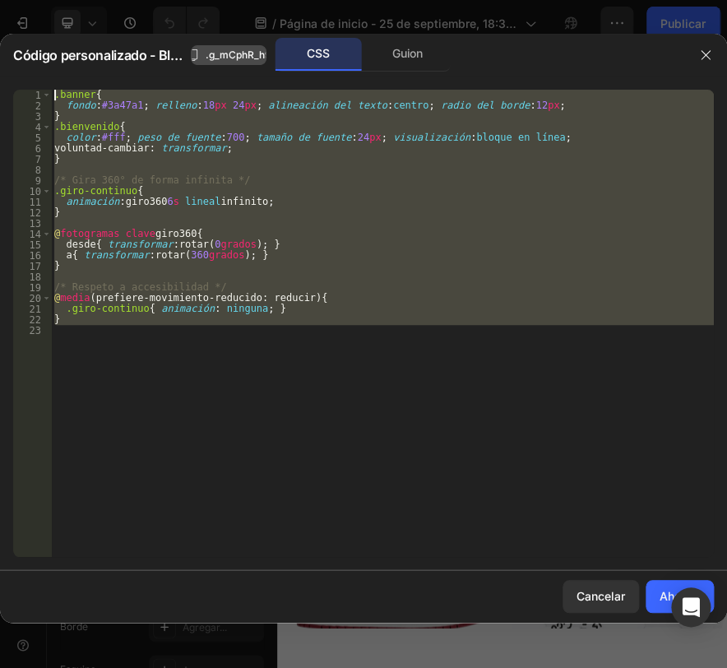
drag, startPoint x: 354, startPoint y: 377, endPoint x: 1, endPoint y: 79, distance: 461.8
click at [0, 0] on html "7 / Página de inicio - 25 de septiembre, 18:30:09 Avance Ahorrar Publicar 450 B…" at bounding box center [363, 0] width 727 height 0
paste textarea "g_mCphR_h9"
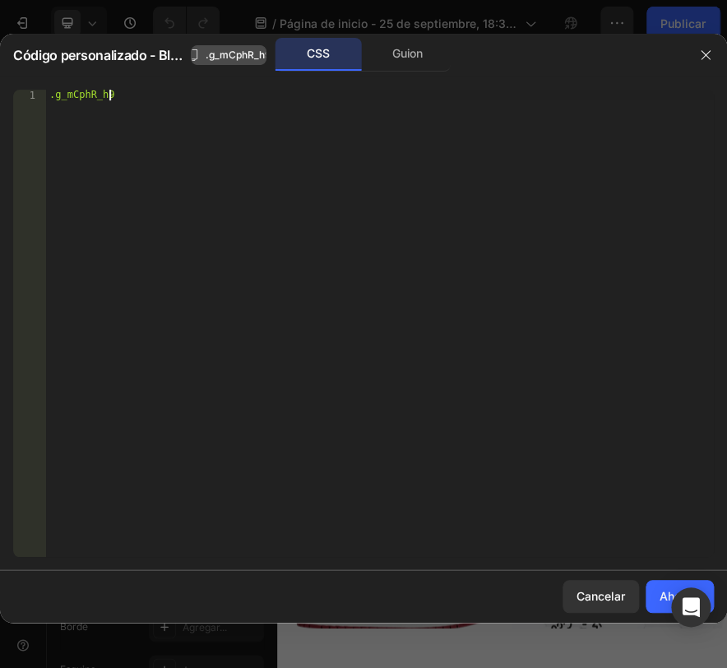
type textarea "}"
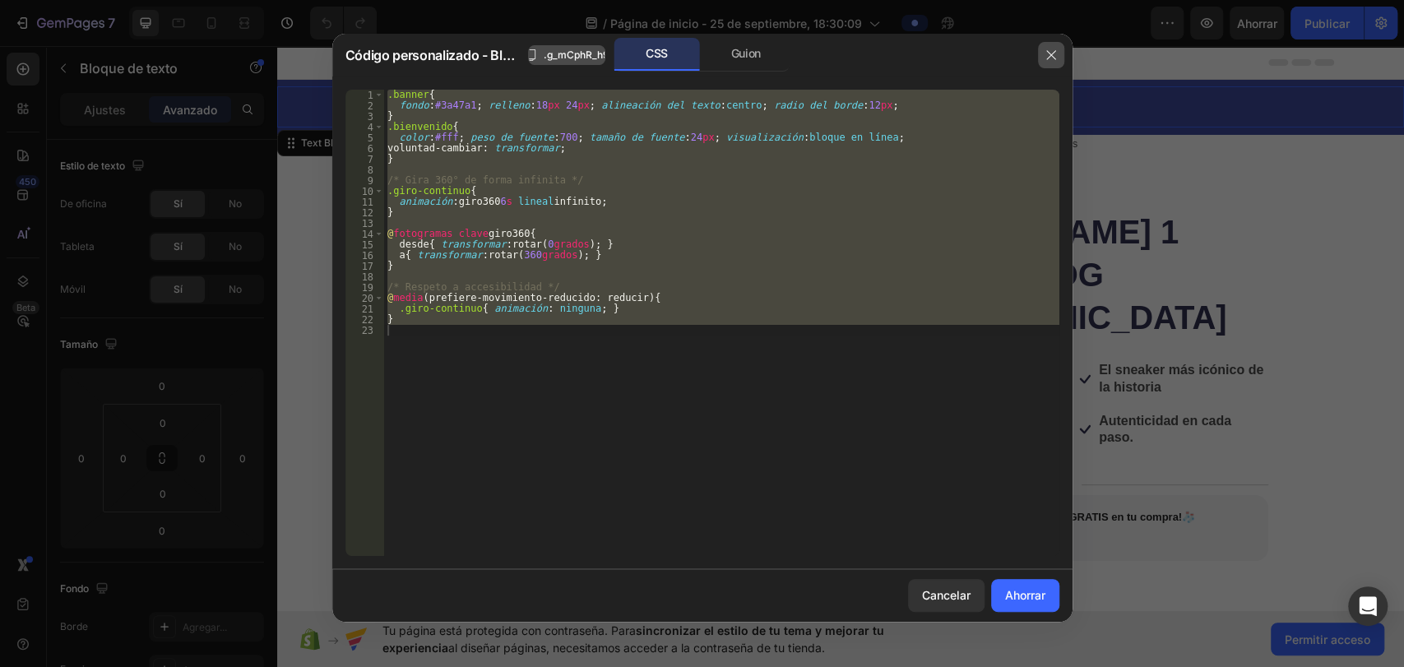
drag, startPoint x: 1051, startPoint y: 49, endPoint x: 772, endPoint y: 3, distance: 282.6
click at [1051, 49] on icon "button" at bounding box center [1051, 55] width 13 height 13
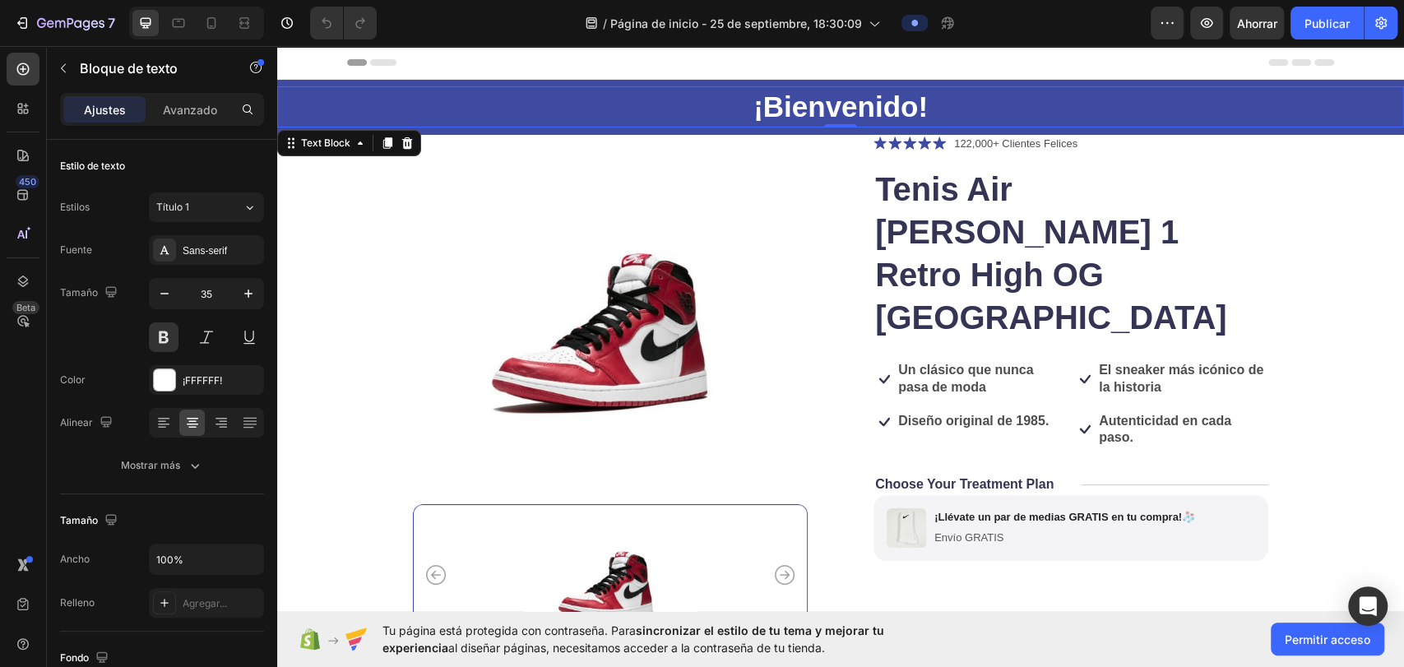
click at [1015, 103] on p "¡Bienvenido!" at bounding box center [841, 107] width 1124 height 38
click at [513, 96] on p "¡Bienvenido!" at bounding box center [841, 107] width 1124 height 38
drag, startPoint x: 513, startPoint y: 96, endPoint x: 455, endPoint y: 91, distance: 58.6
click at [455, 91] on p "¡Bienvenido!" at bounding box center [841, 107] width 1124 height 38
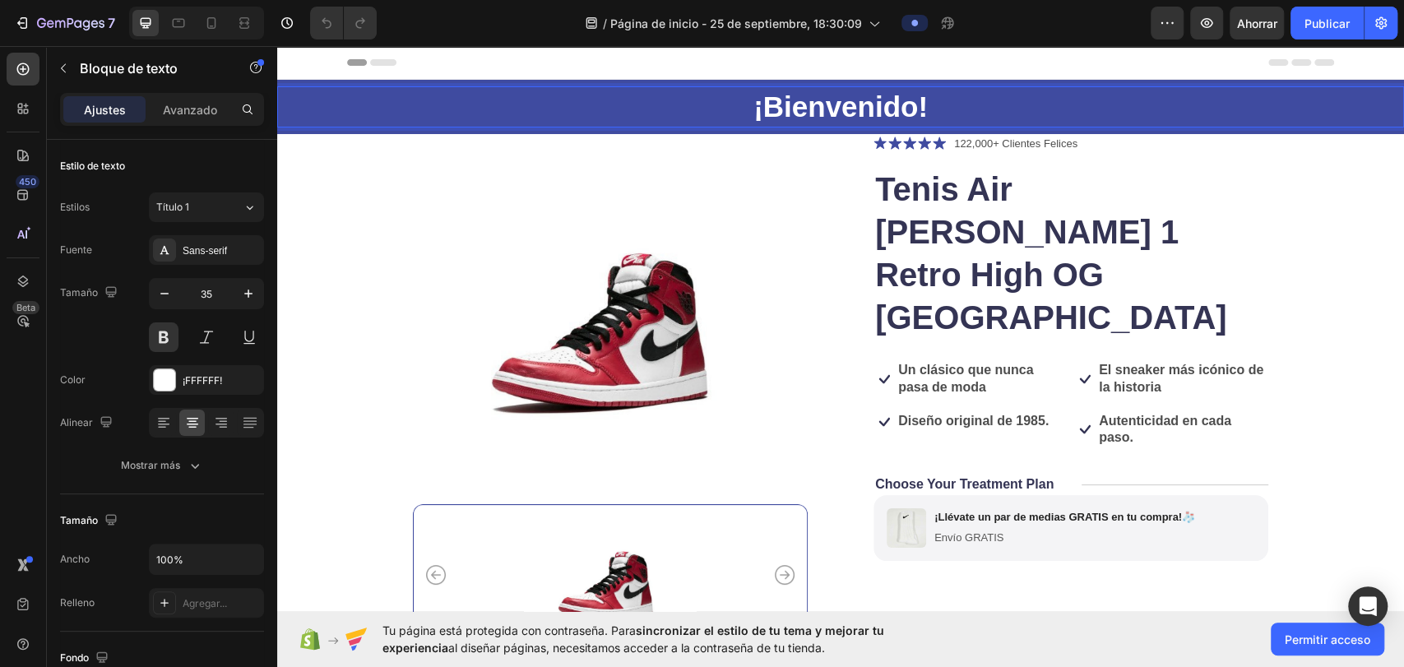
click at [1047, 87] on div "¡Bienvenido!" at bounding box center [840, 106] width 1127 height 41
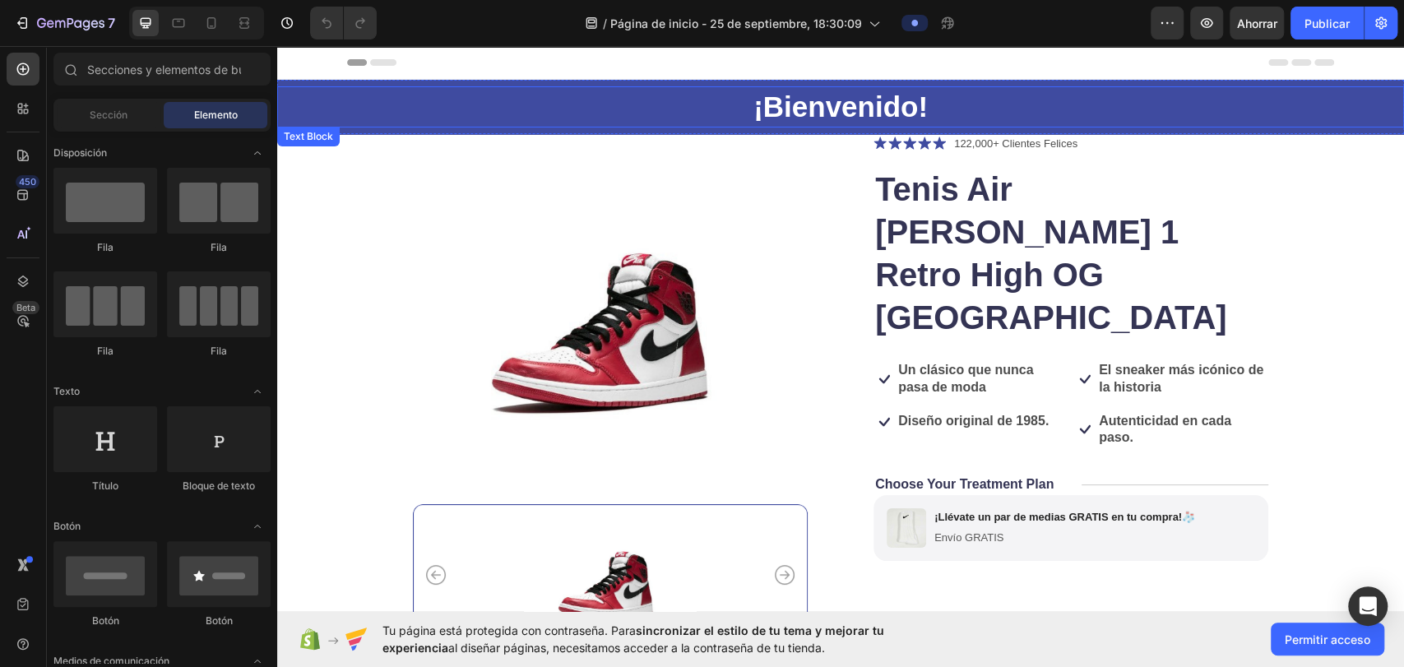
click at [1204, 114] on p "¡Bienvenido!" at bounding box center [841, 107] width 1124 height 38
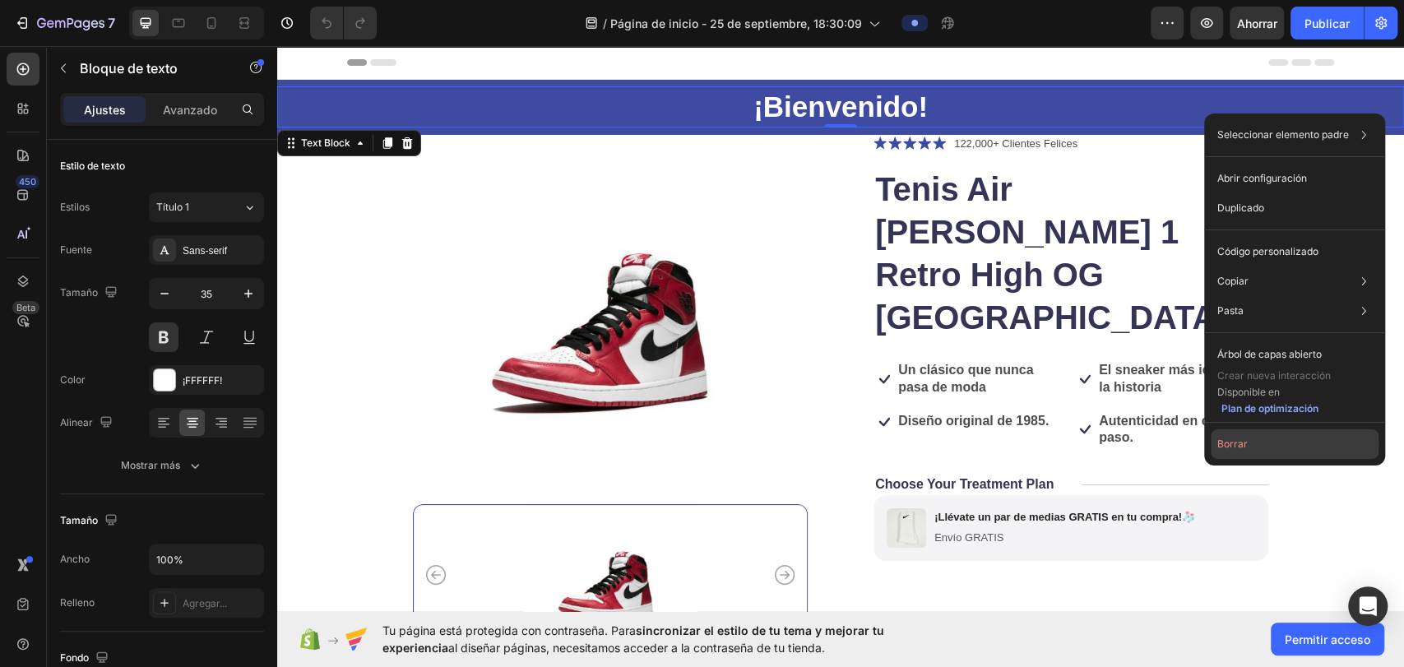
click at [1277, 437] on button "Borrar" at bounding box center [1295, 444] width 168 height 30
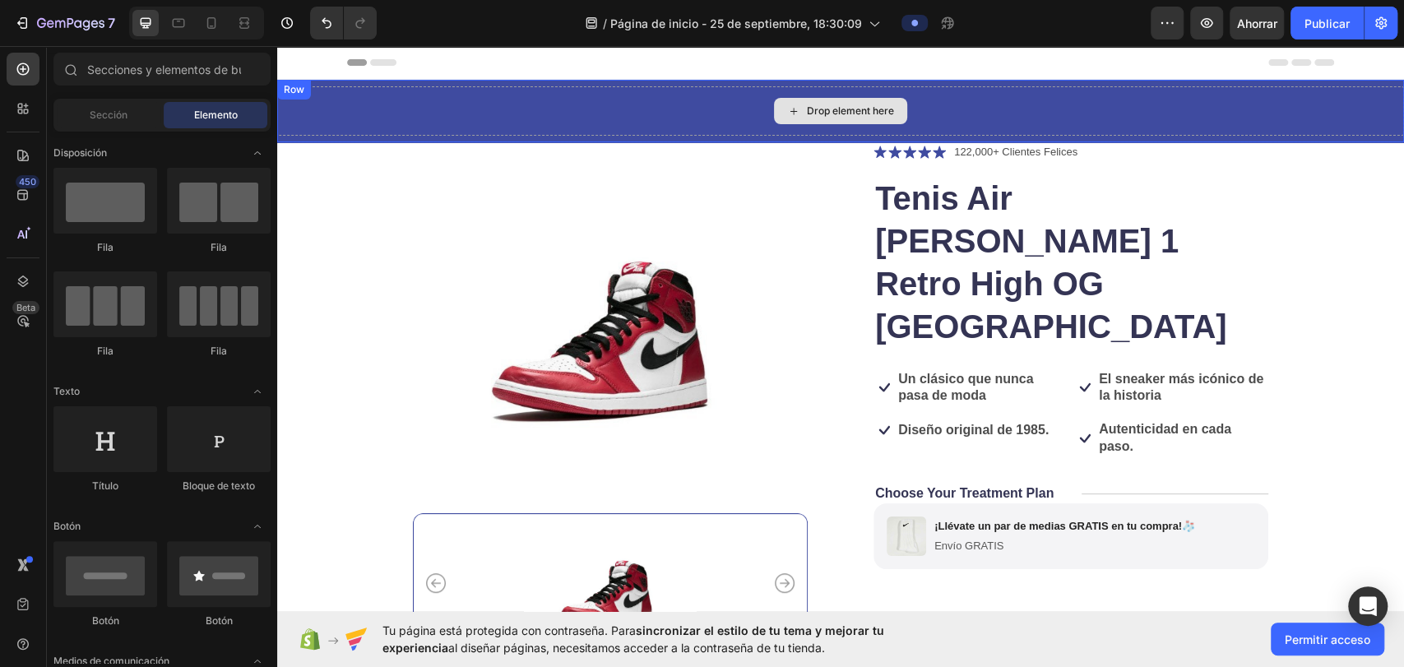
click at [810, 111] on div "Drop element here" at bounding box center [850, 110] width 87 height 13
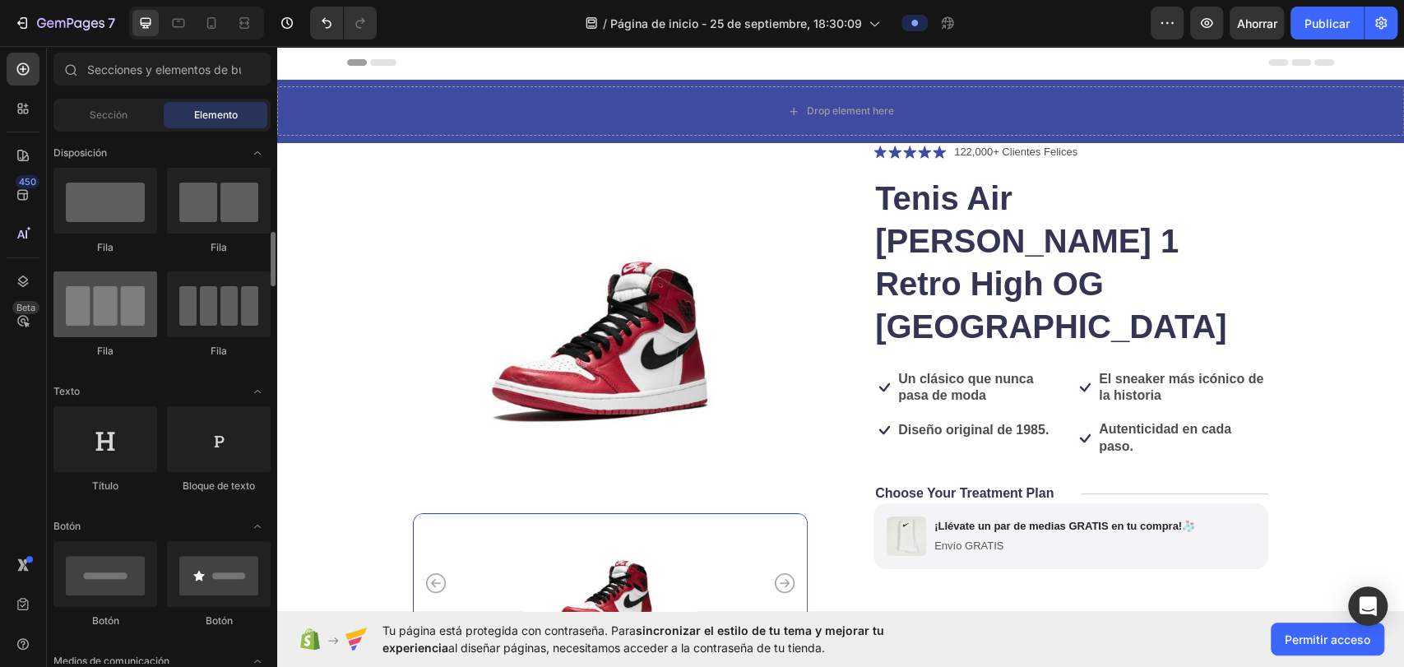
scroll to position [183, 0]
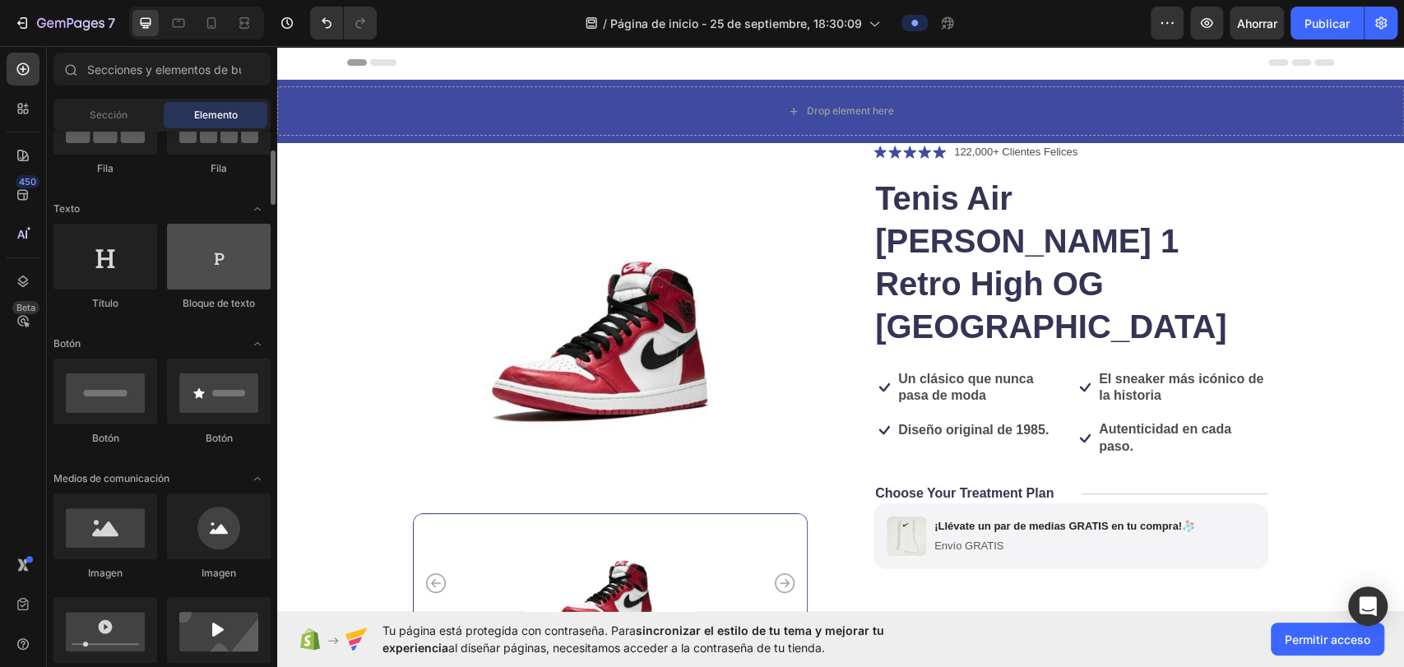
click at [222, 263] on div at bounding box center [219, 257] width 104 height 66
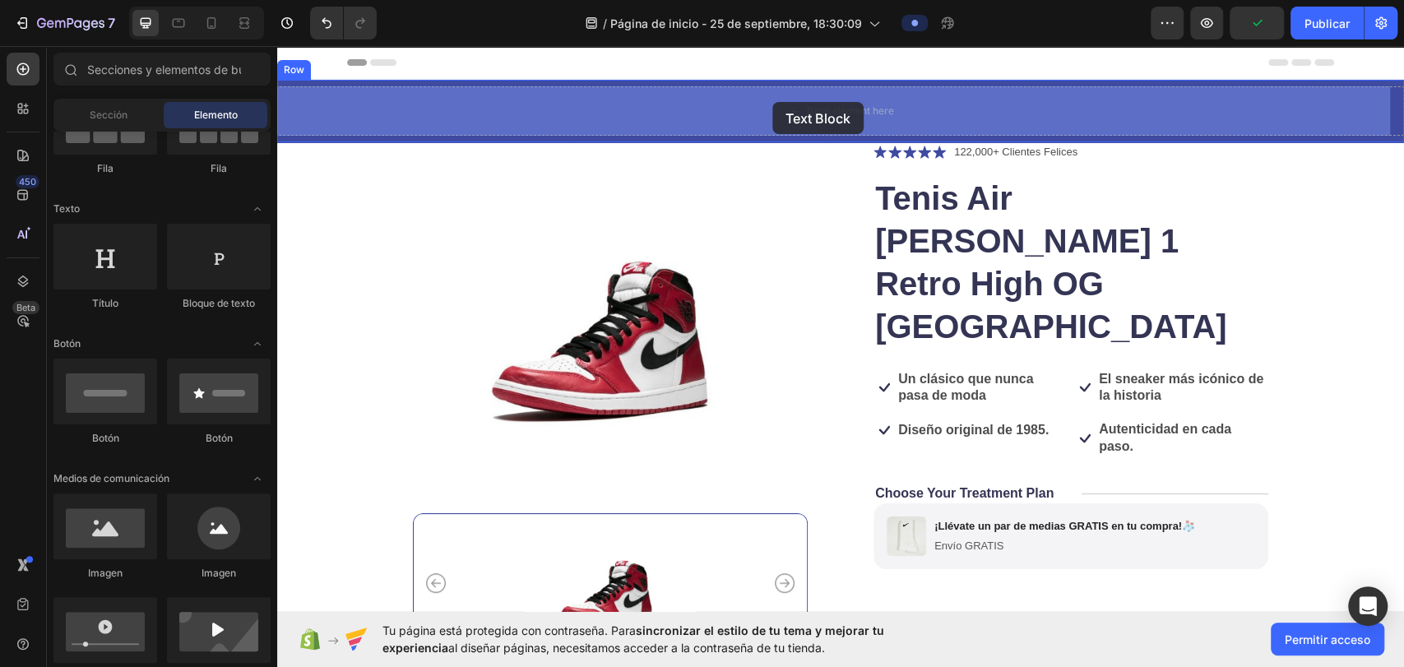
drag, startPoint x: 531, startPoint y: 304, endPoint x: 824, endPoint y: 142, distance: 334.0
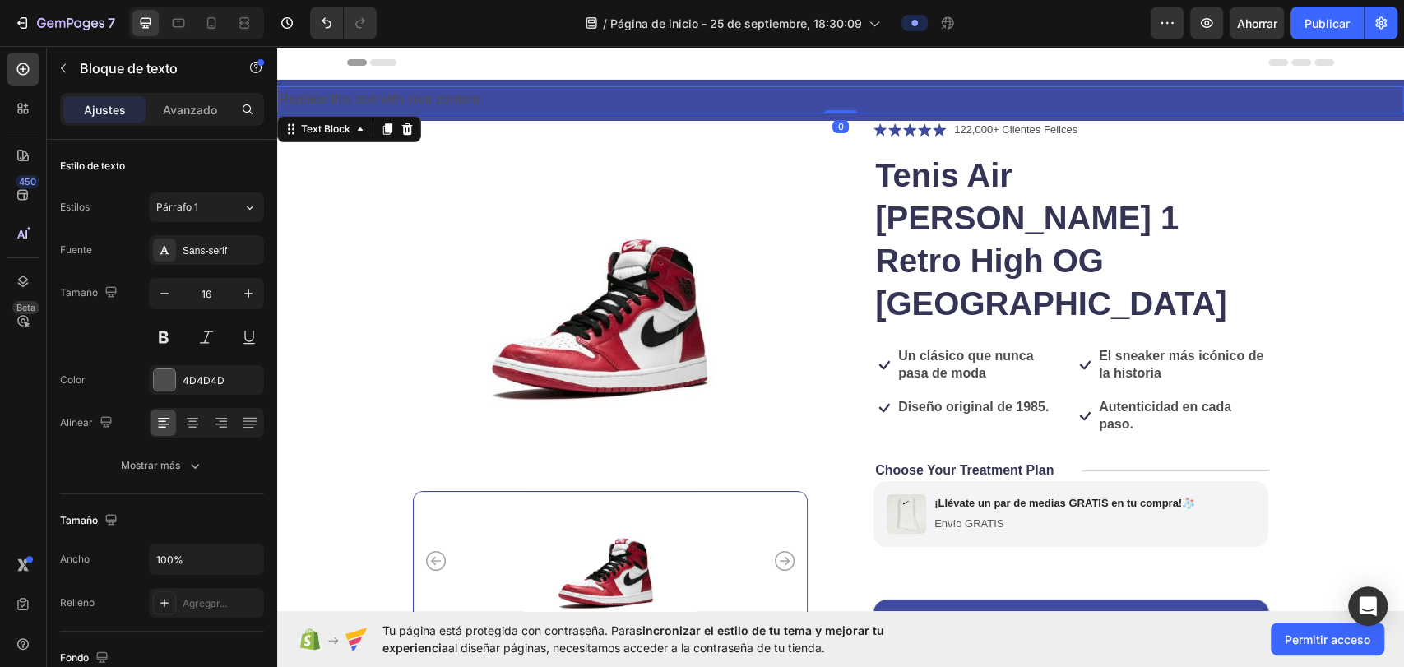
click at [806, 98] on div "Replace this text with your content" at bounding box center [840, 99] width 1127 height 27
click at [806, 98] on p "Replace this text with your content" at bounding box center [841, 100] width 1124 height 24
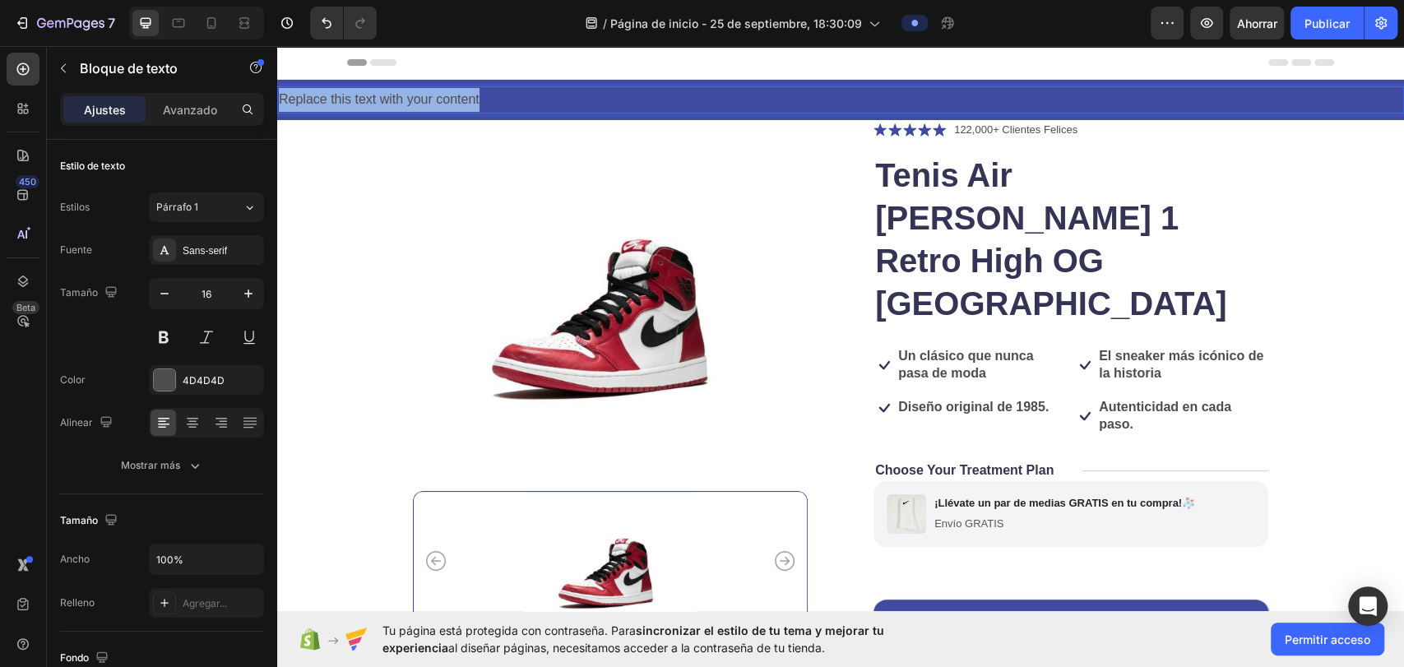
click at [806, 98] on p "Replace this text with your content" at bounding box center [841, 100] width 1124 height 24
click at [335, 101] on p "¡Bienvenido!" at bounding box center [841, 100] width 1124 height 24
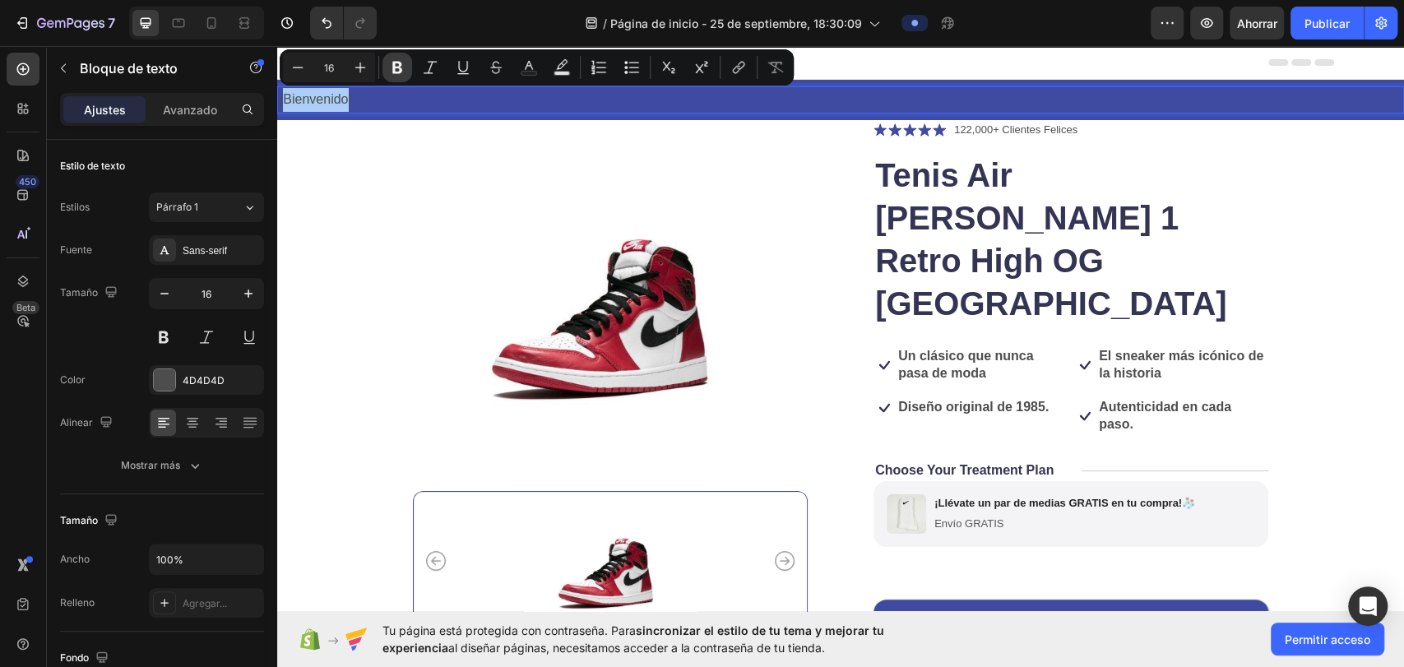
click at [403, 77] on button "Atrevido" at bounding box center [398, 68] width 30 height 30
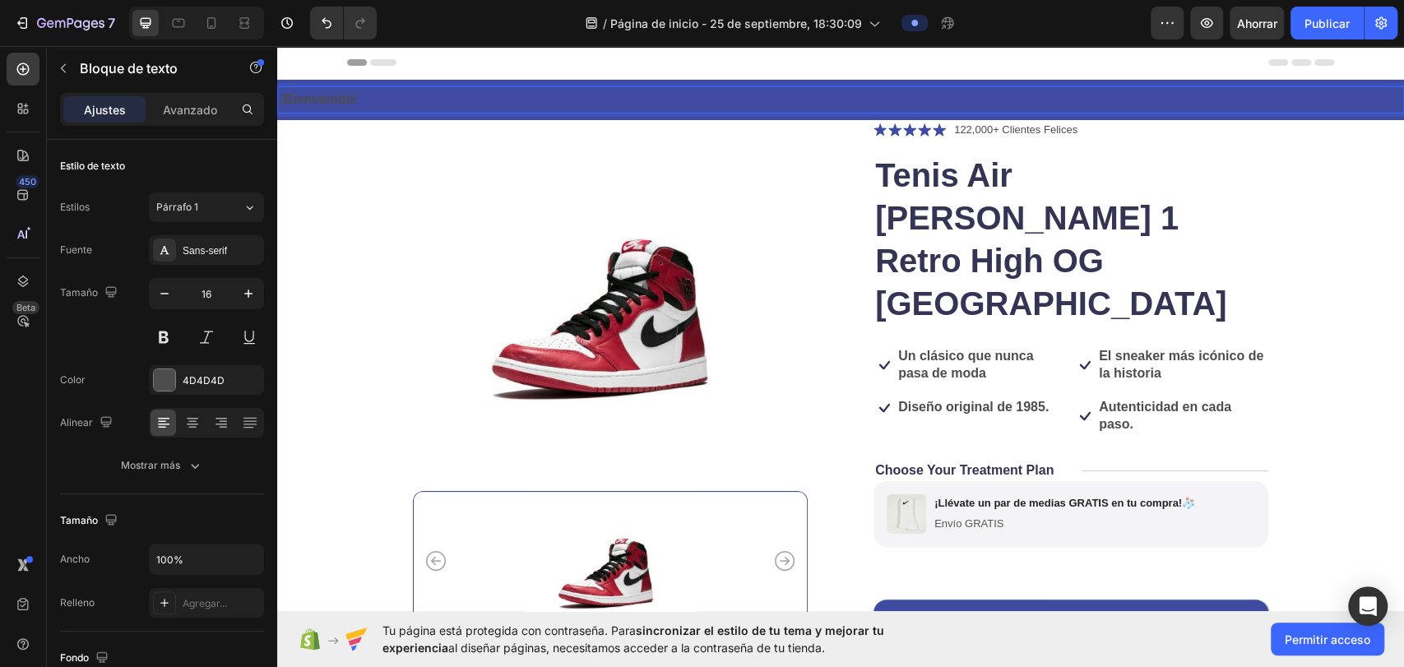
click at [441, 96] on p "¡ Bienvenido !" at bounding box center [841, 100] width 1124 height 24
click at [439, 92] on p "¡ Bienvenido !" at bounding box center [841, 100] width 1124 height 24
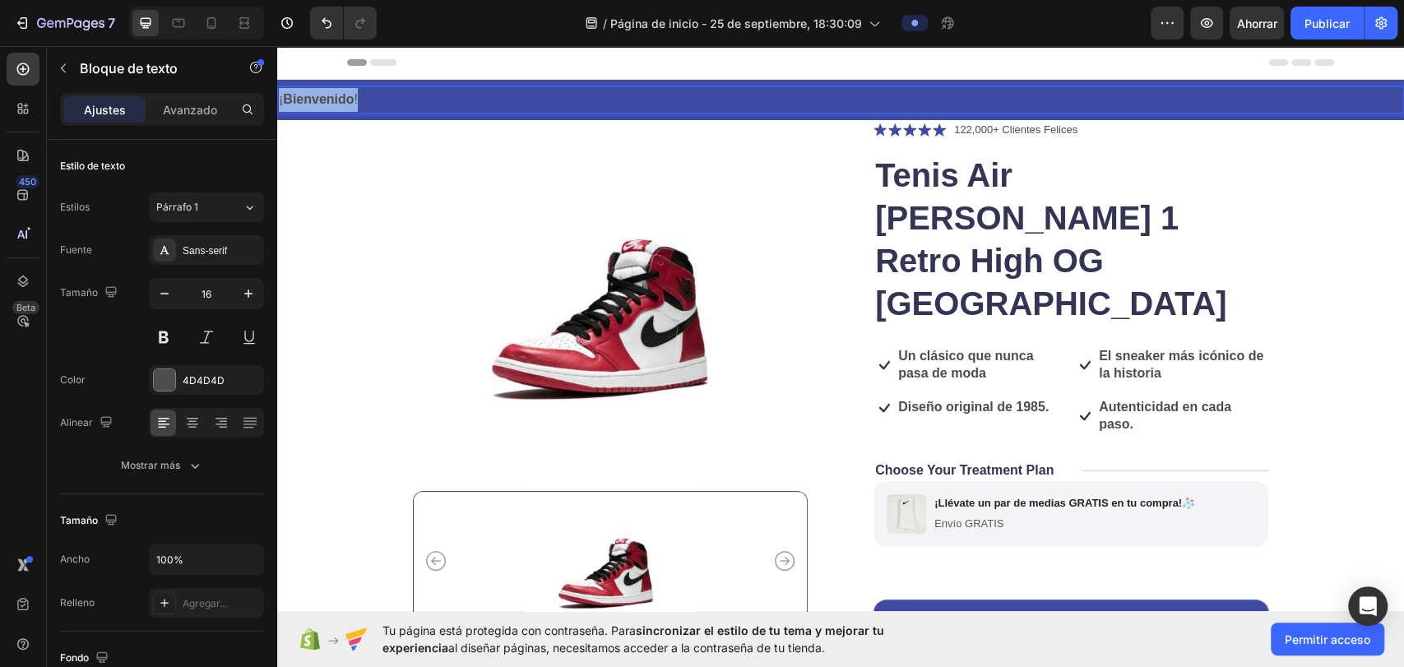
click at [439, 92] on p "¡ Bienvenido !" at bounding box center [841, 100] width 1124 height 24
click at [232, 256] on div "Sans-serif" at bounding box center [221, 251] width 77 height 15
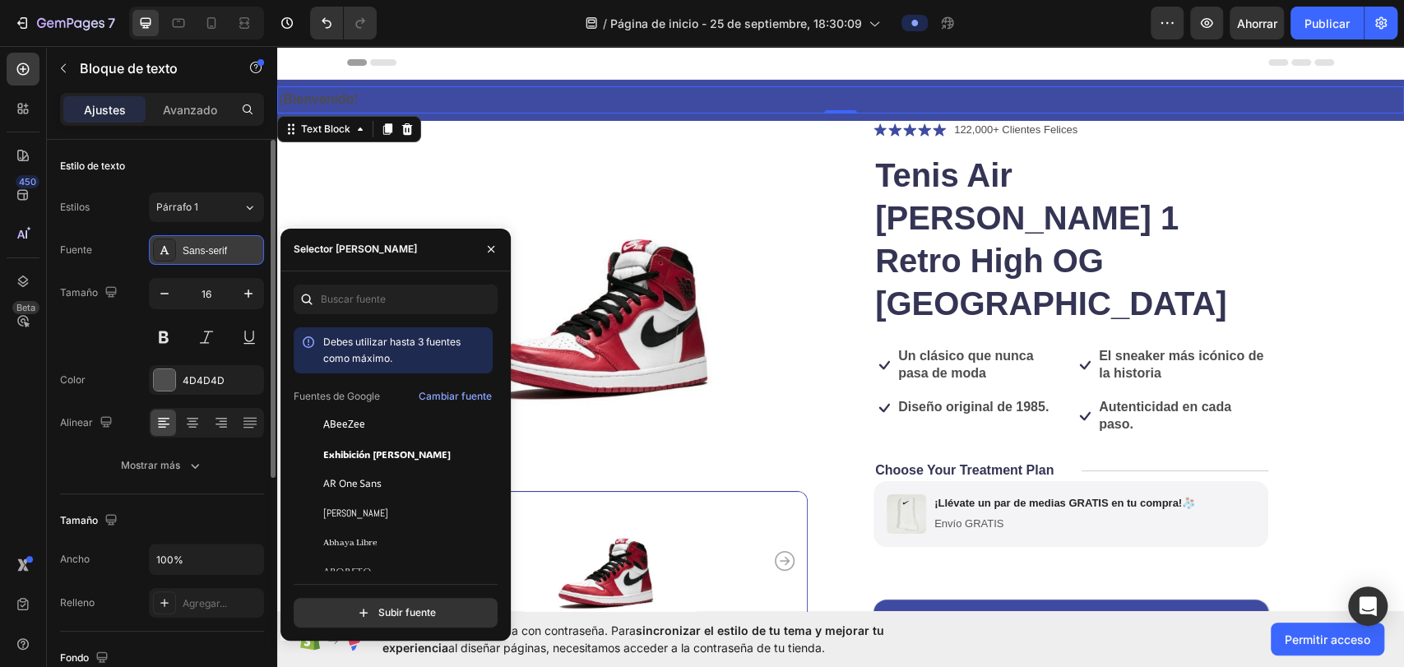
click at [230, 247] on div "Sans-serif" at bounding box center [221, 251] width 77 height 15
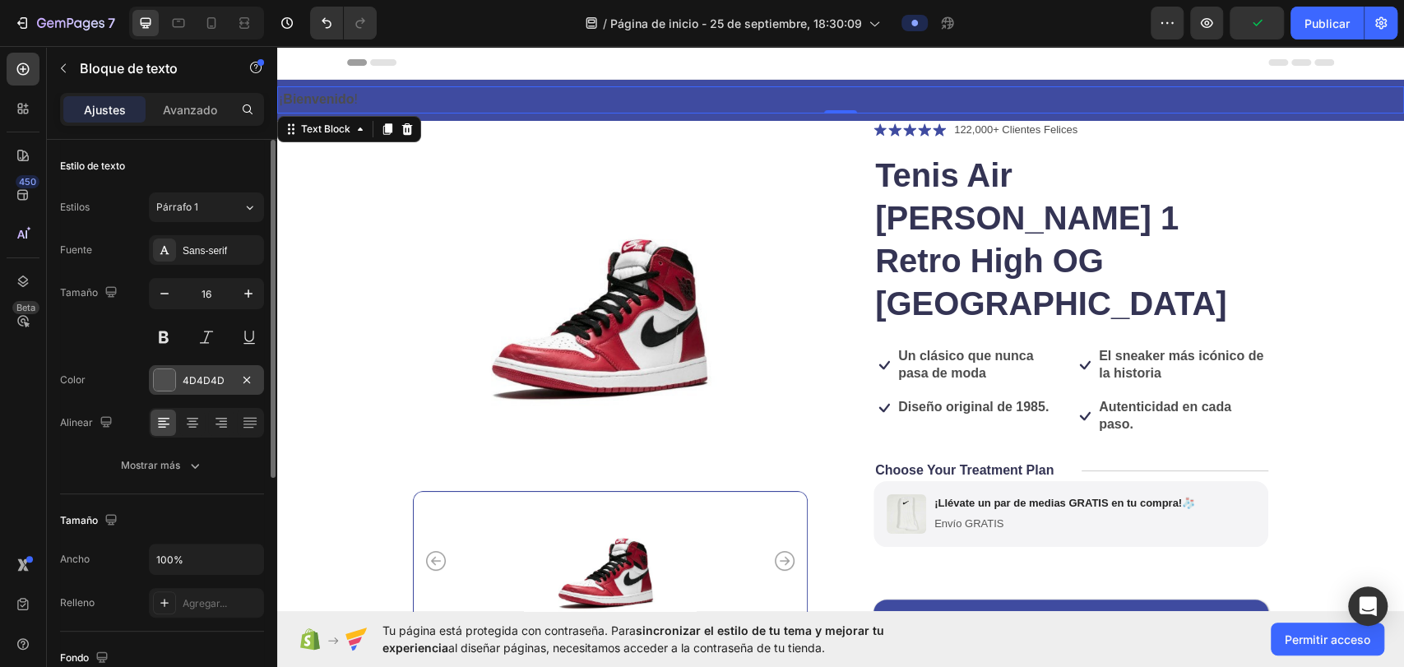
click at [166, 385] on div at bounding box center [164, 379] width 21 height 21
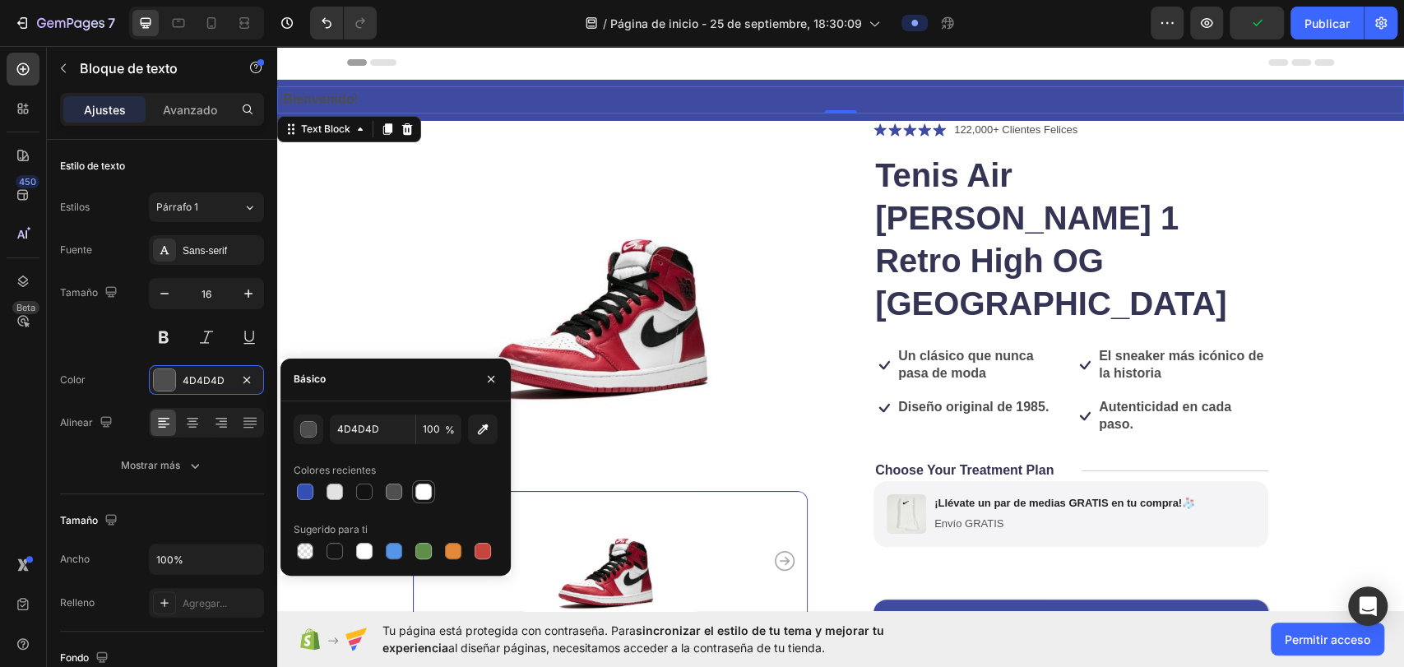
click at [424, 489] on div at bounding box center [423, 492] width 16 height 16
type input "FFFFFF"
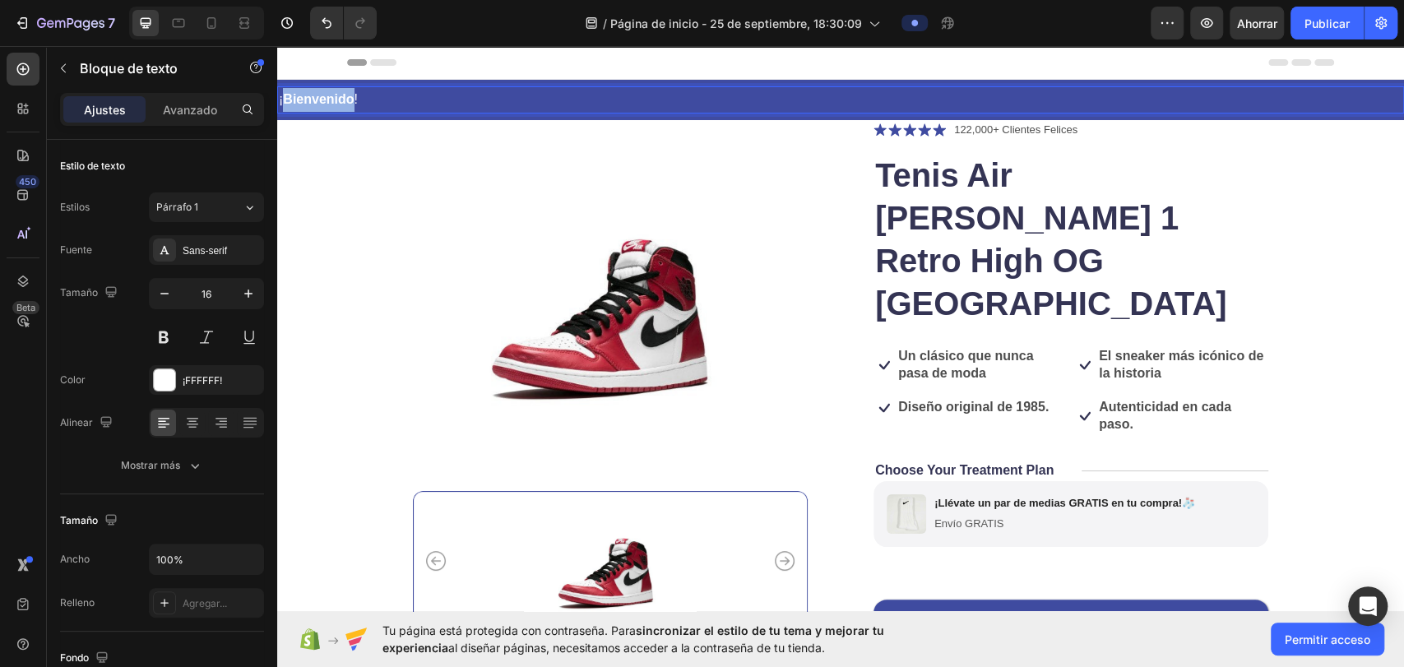
click at [347, 98] on strong "Bienvenido" at bounding box center [318, 99] width 71 height 14
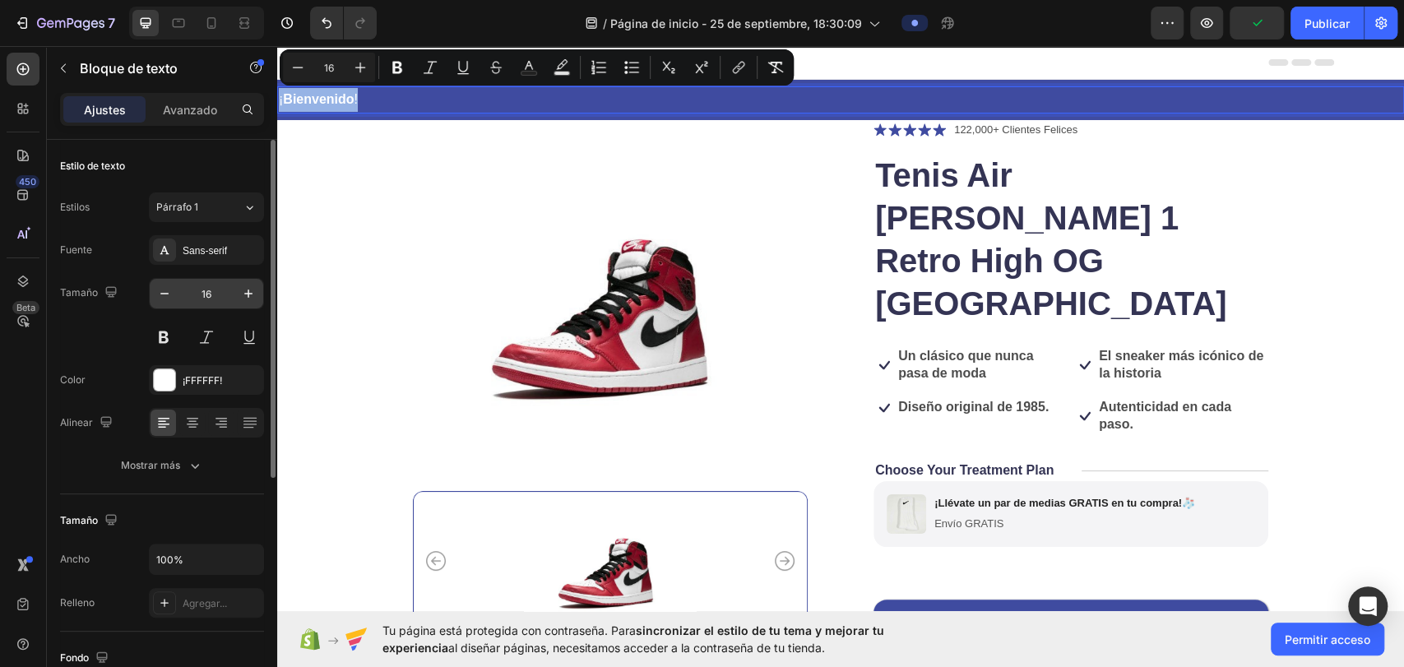
scroll to position [91, 0]
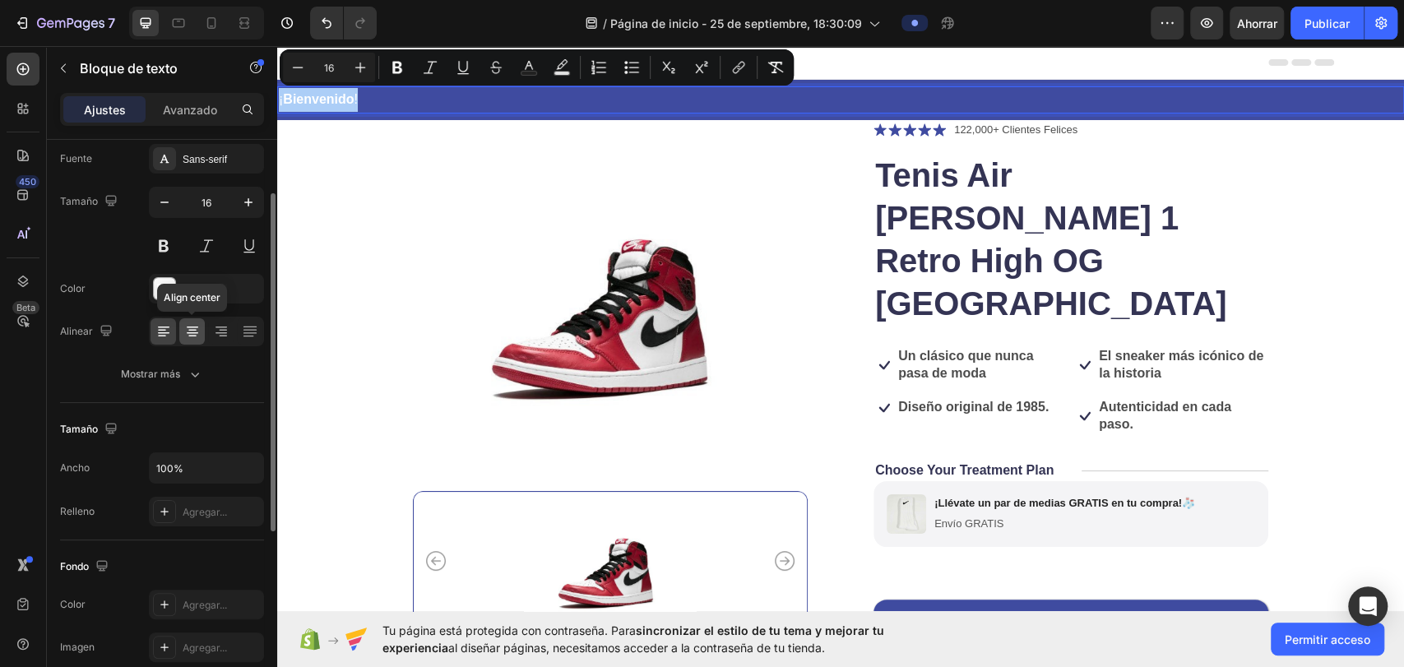
click at [191, 334] on icon at bounding box center [192, 331] width 16 height 16
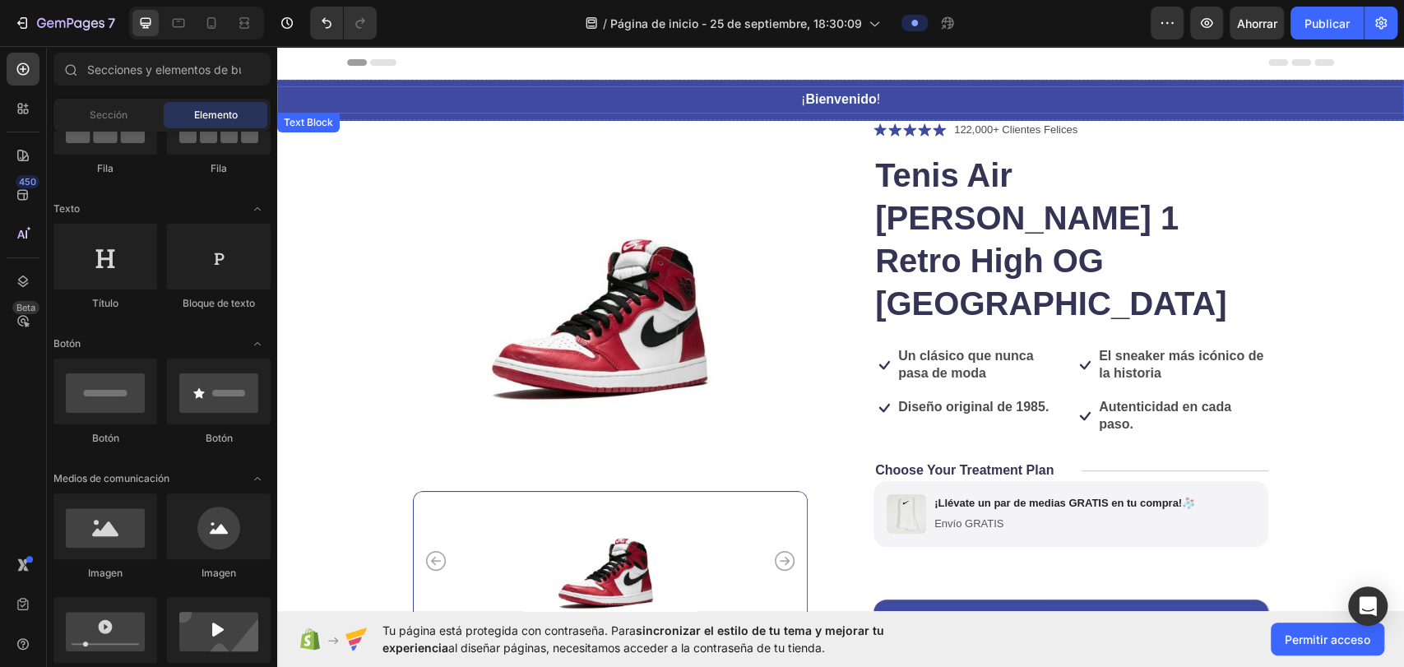
click at [1003, 97] on p "¡ Bienvenido !" at bounding box center [841, 100] width 1124 height 24
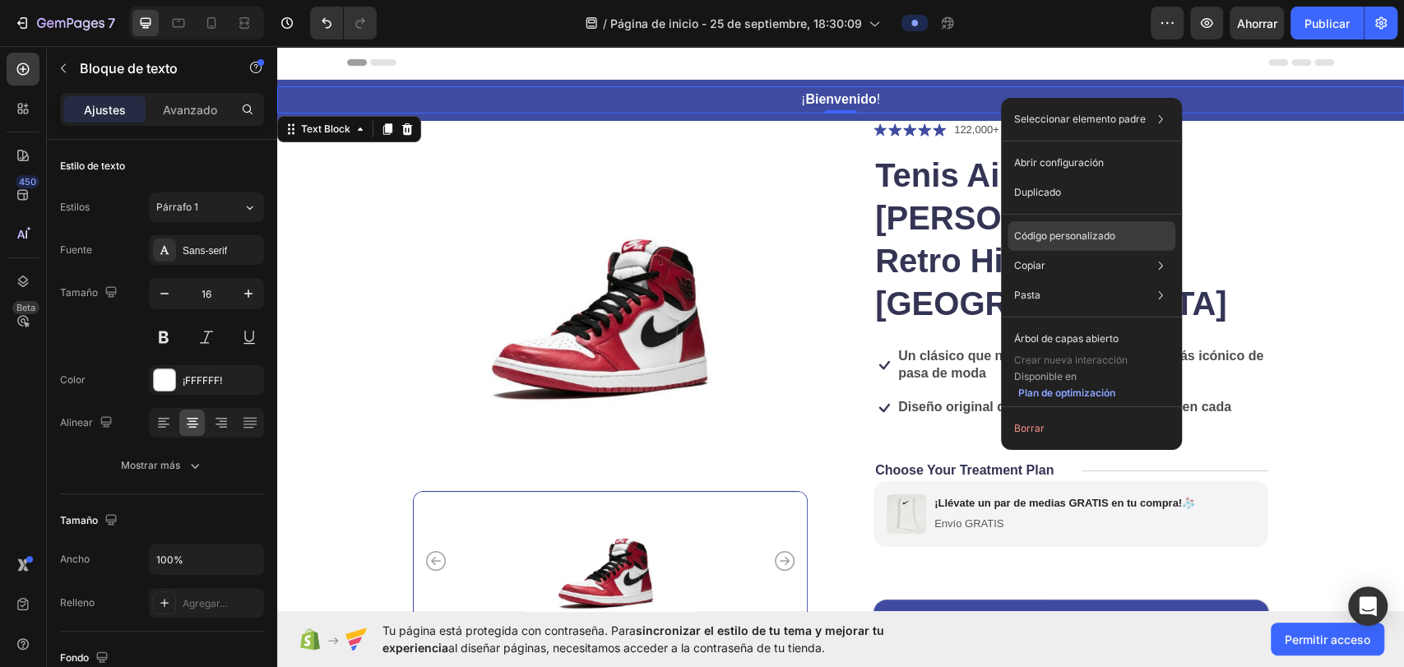
click at [1121, 239] on div "Código personalizado" at bounding box center [1092, 236] width 168 height 30
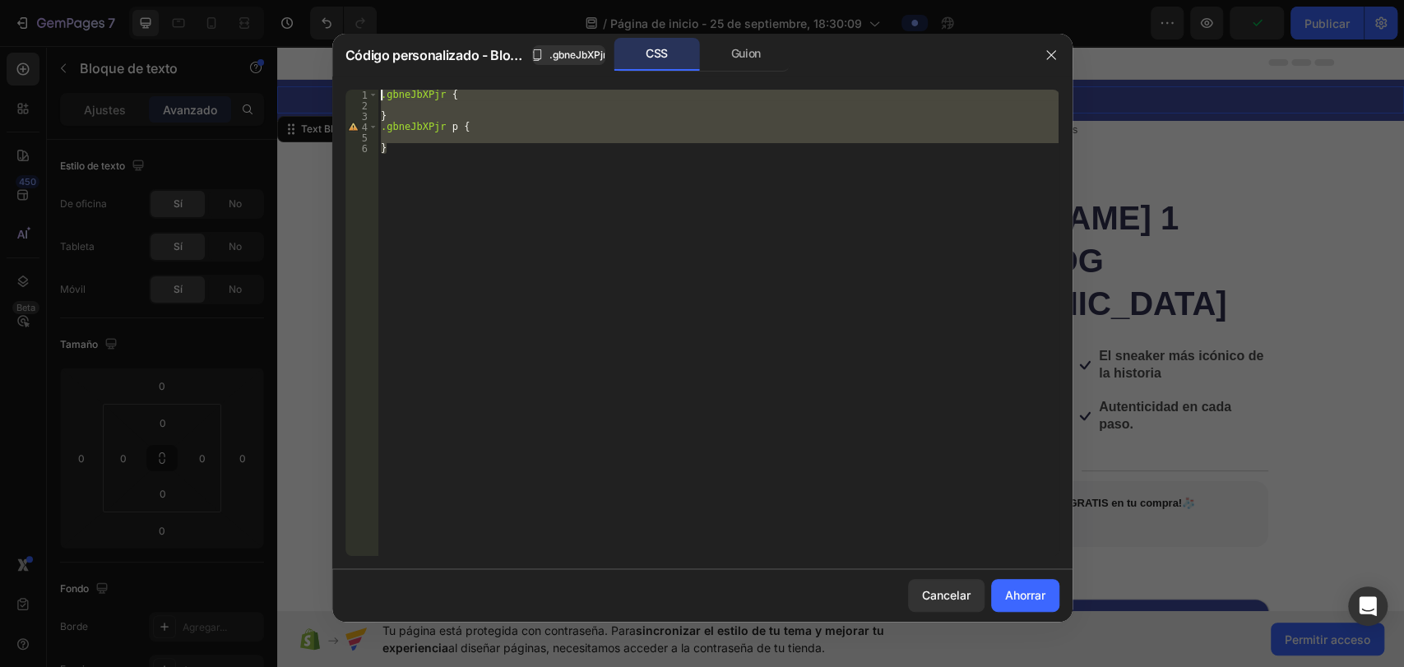
click at [375, 77] on div "} 1 2 3 4 5 6 .gbneJbXPjr { } .gbneJbXPjr p { } ההההההההההההההההההההההההההההההה…" at bounding box center [702, 323] width 740 height 493
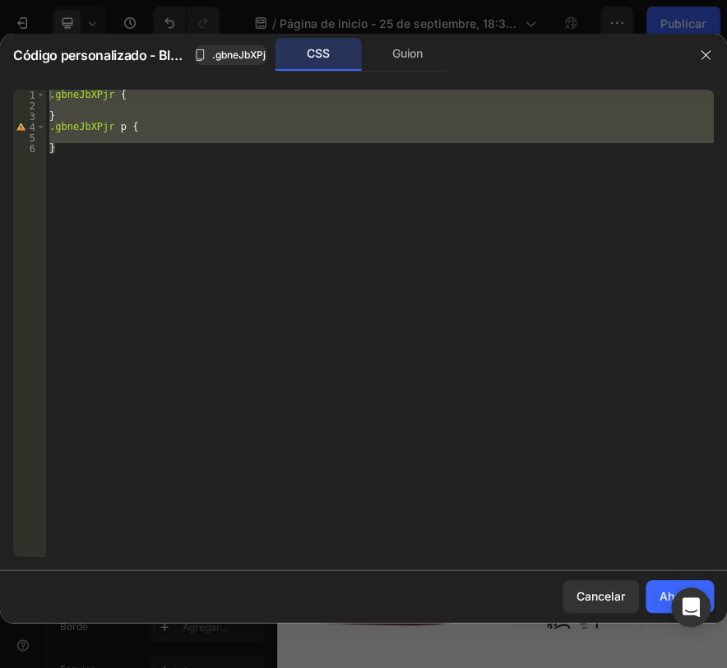
click at [591, 371] on div ".gbneJbXPjr { } .gbneJbXPjr p { }" at bounding box center [380, 323] width 668 height 467
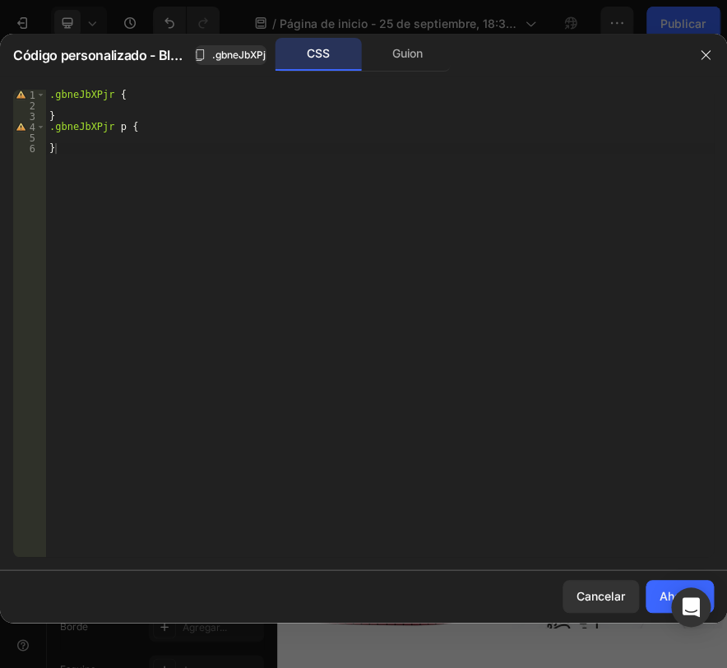
type textarea "}"
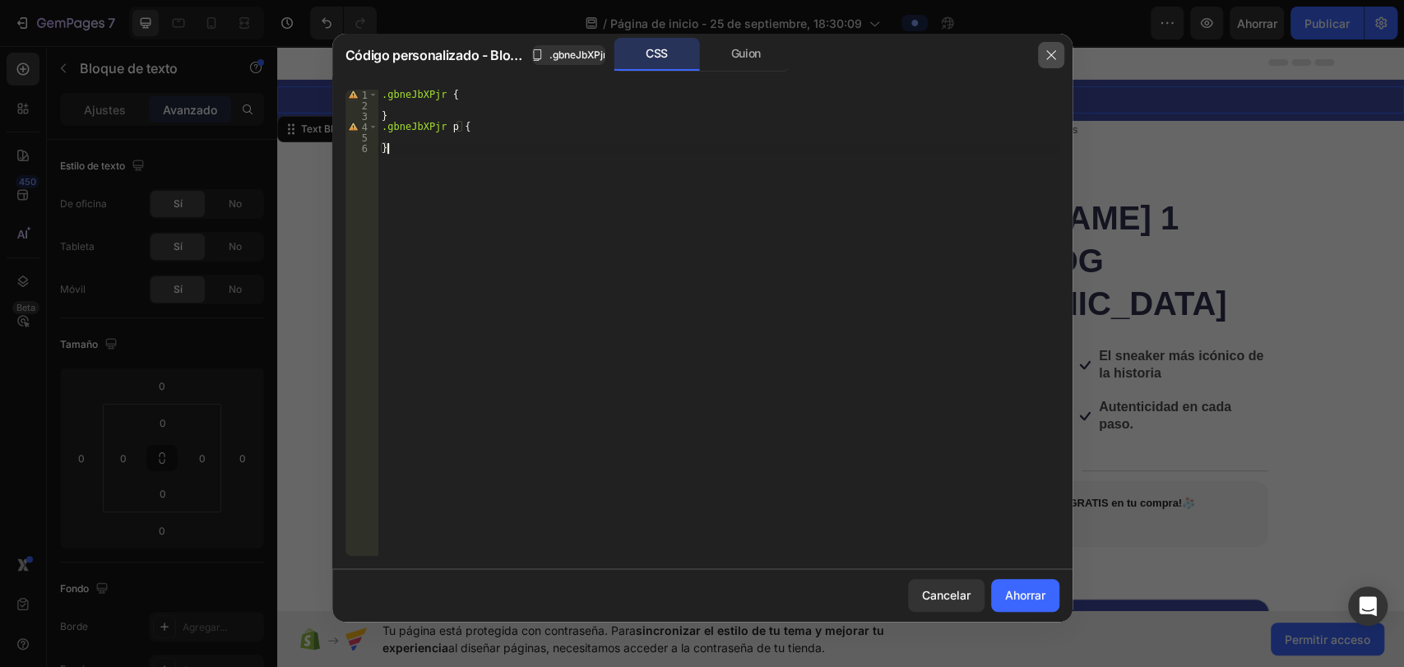
click at [1049, 58] on icon "button" at bounding box center [1051, 55] width 13 height 13
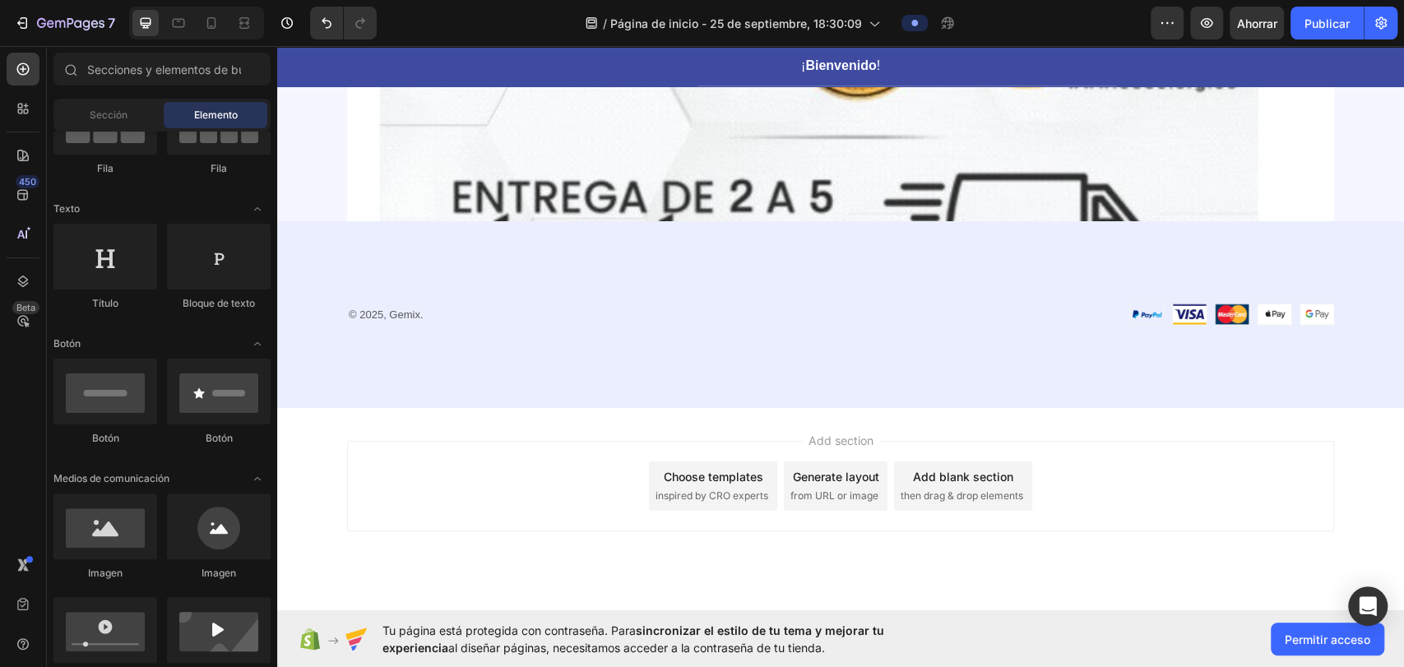
scroll to position [2626, 0]
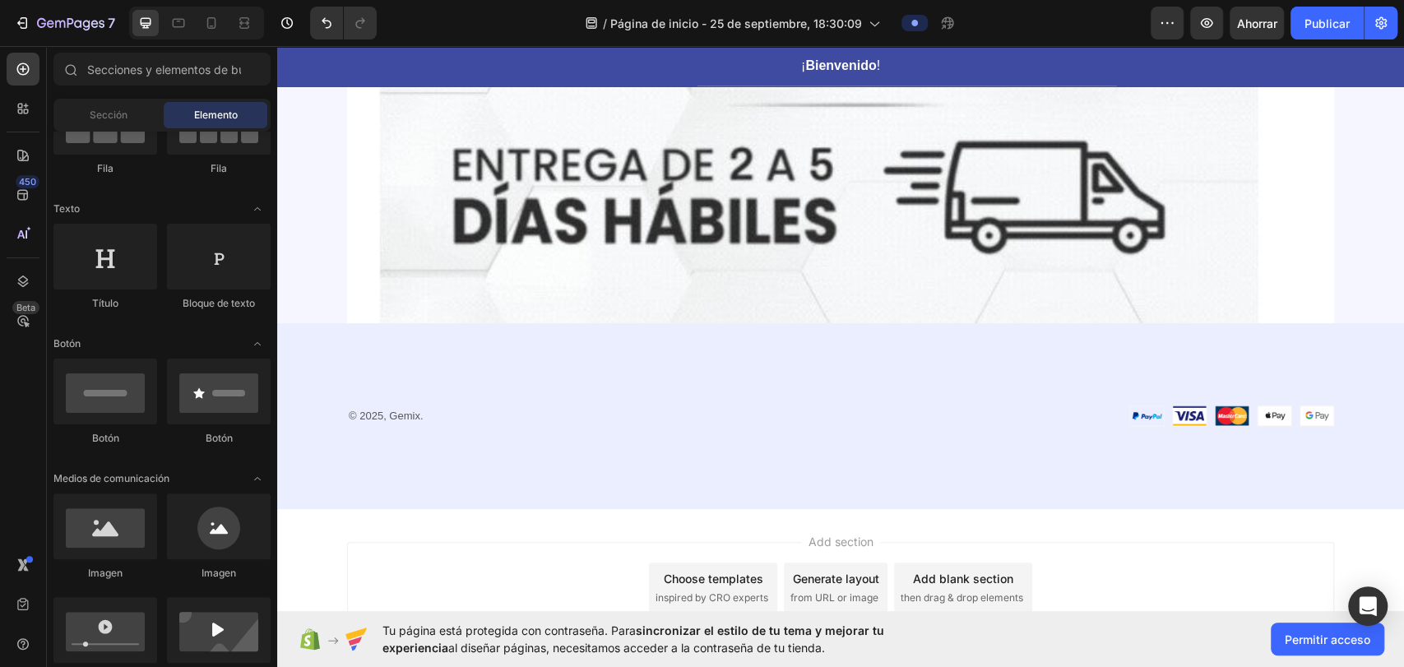
click at [975, 545] on div "Add section Choose templates inspired by CRO experts Generate layout from URL o…" at bounding box center [840, 587] width 987 height 90
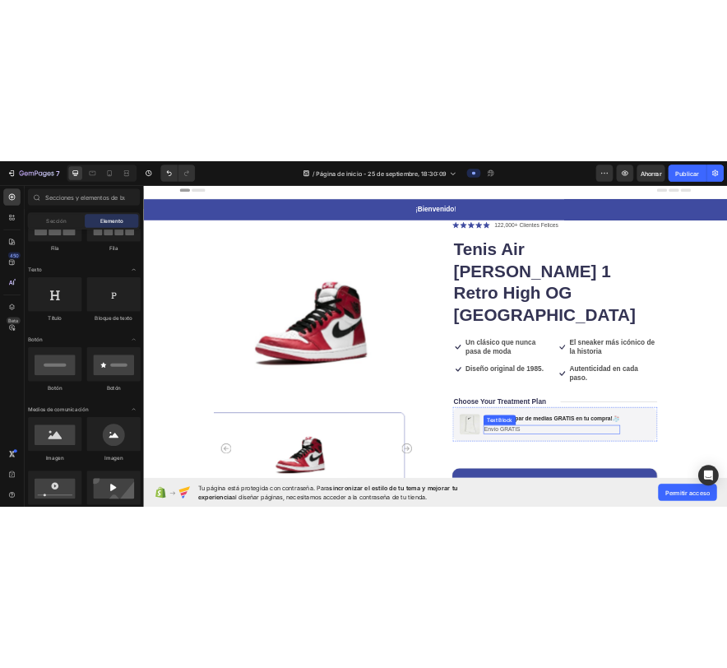
scroll to position [0, 0]
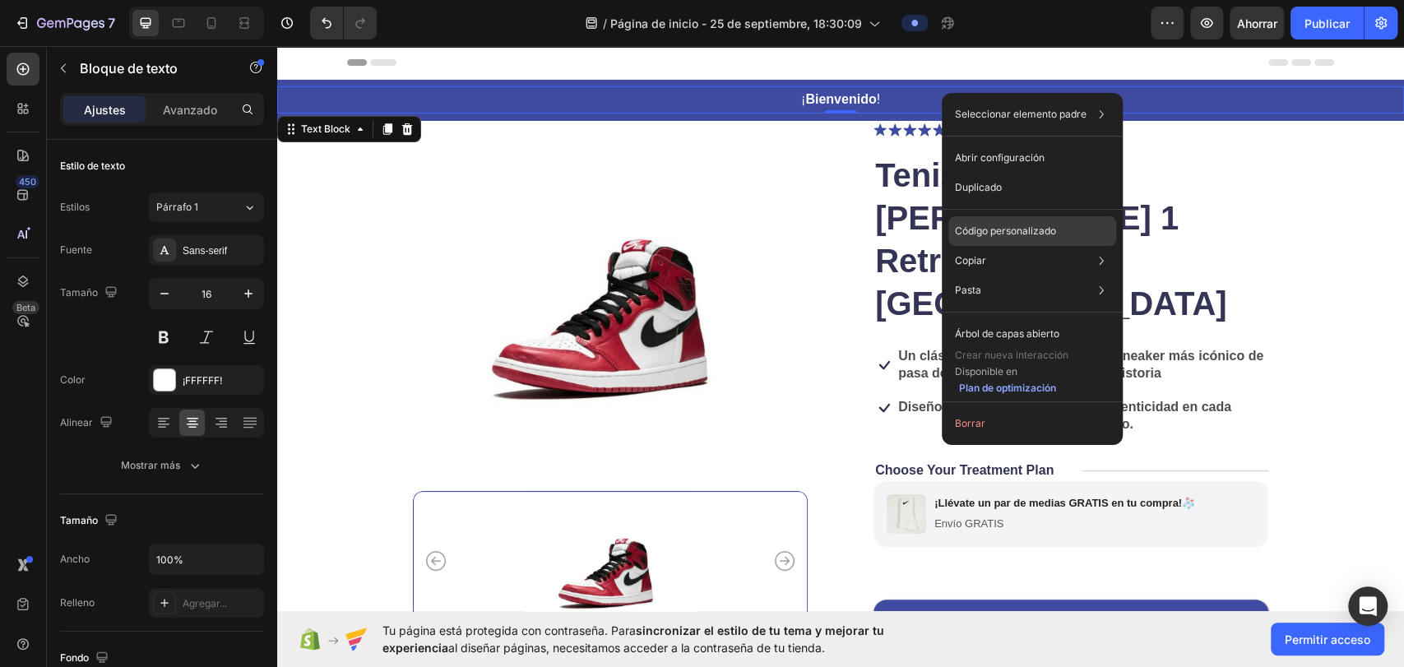
click at [1006, 234] on font "Código personalizado" at bounding box center [1005, 231] width 101 height 12
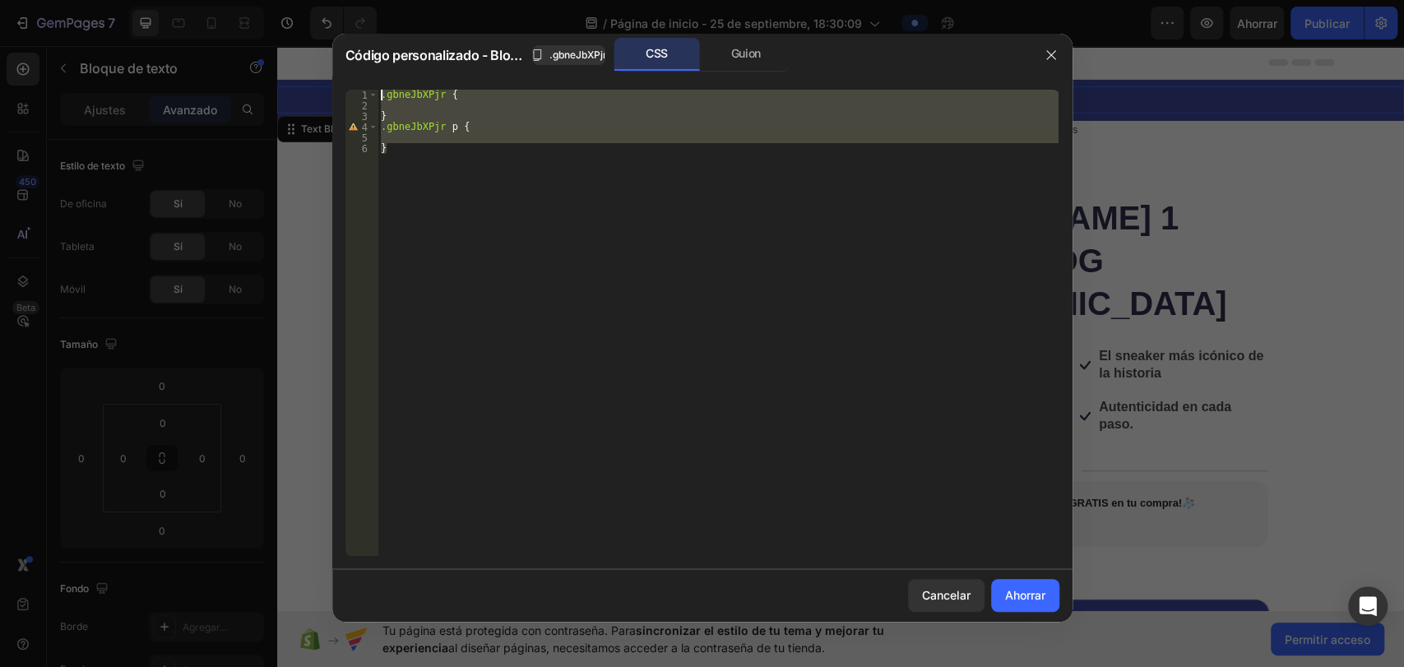
drag, startPoint x: 592, startPoint y: 218, endPoint x: 340, endPoint y: 67, distance: 294.5
click at [340, 67] on div "Código personalizado - Bloque de texto .gbneJbXPjr CSS Guion } 1 2 3 4 5 6 .gbn…" at bounding box center [702, 328] width 740 height 588
type textarea ".gbneJbXPjr {"
paste textarea
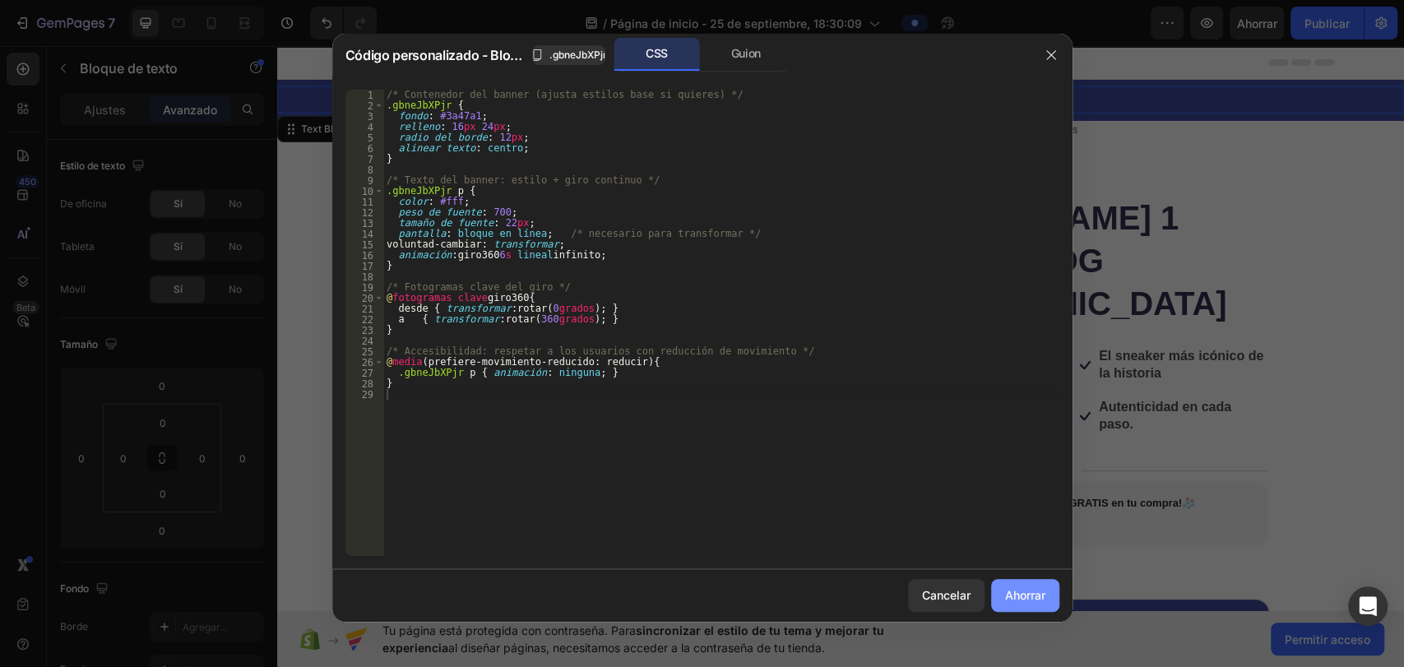
drag, startPoint x: 1020, startPoint y: 594, endPoint x: 742, endPoint y: 545, distance: 282.4
click at [1020, 594] on font "Ahorrar" at bounding box center [1025, 595] width 40 height 14
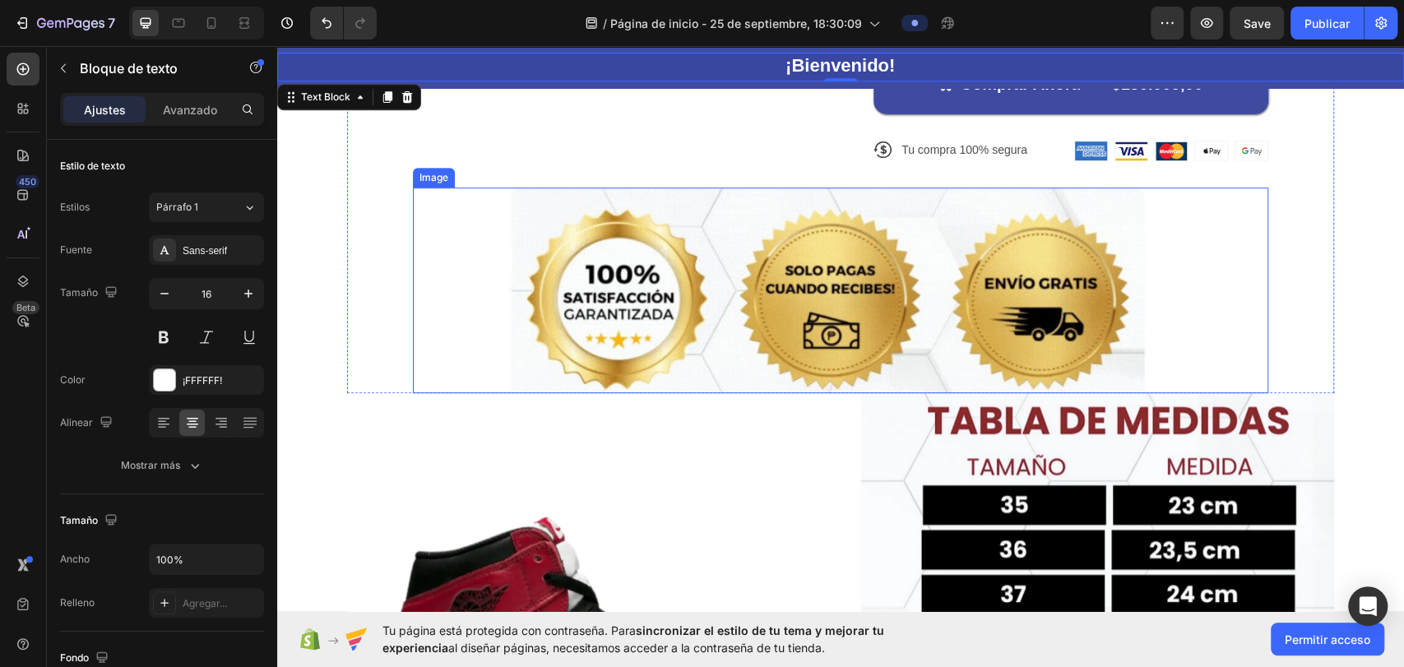
scroll to position [280, 0]
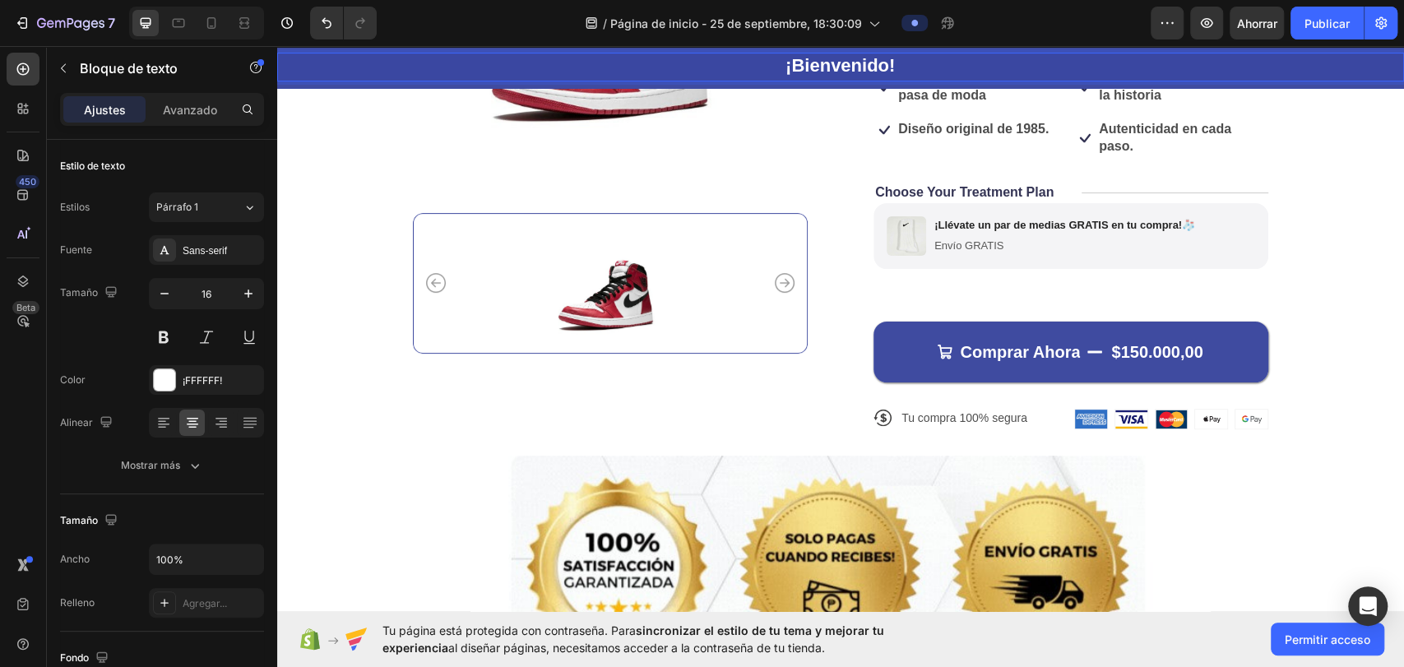
drag, startPoint x: 857, startPoint y: 70, endPoint x: 779, endPoint y: 63, distance: 78.4
click at [779, 63] on div "¡ Bienvenido !" at bounding box center [840, 67] width 1127 height 29
drag, startPoint x: 779, startPoint y: 63, endPoint x: 1027, endPoint y: 57, distance: 247.7
click at [1027, 57] on div "¡ Bienvenido !" at bounding box center [840, 67] width 1127 height 29
click at [995, 64] on div "¡ Bienvenido !" at bounding box center [840, 67] width 1127 height 29
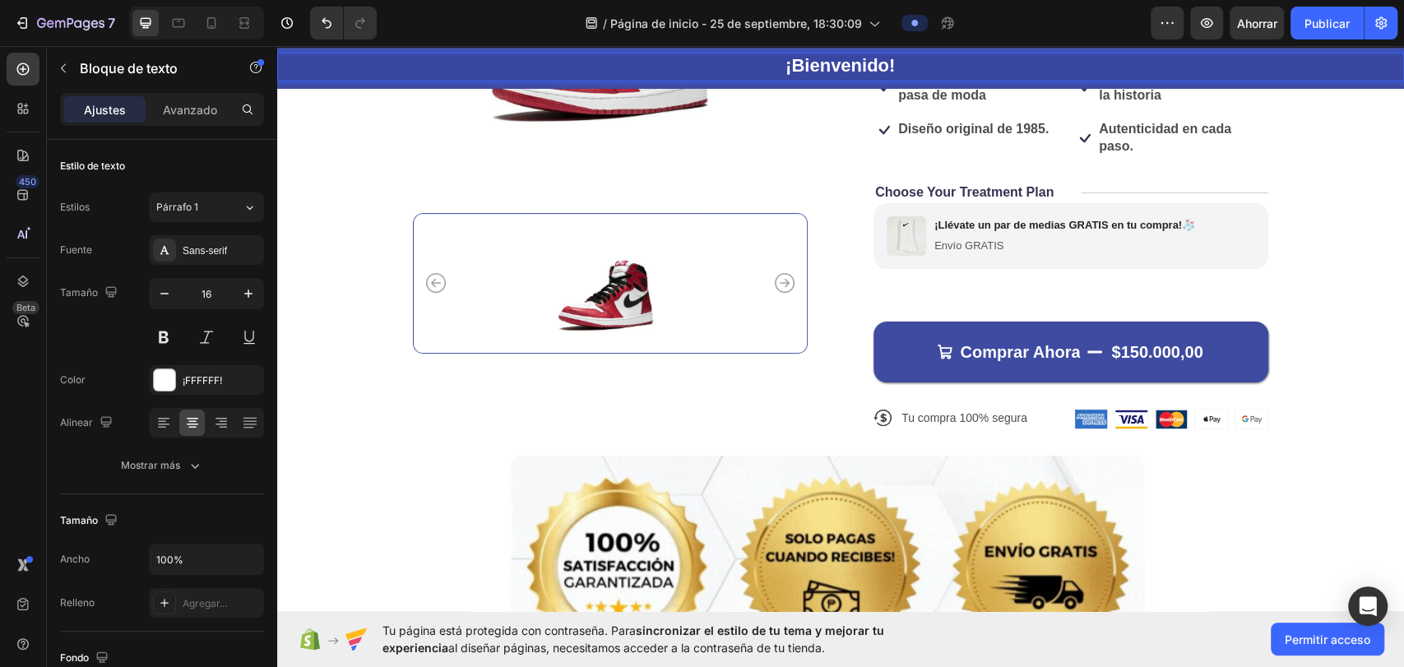
click at [995, 64] on div "¡ Bienvenido !" at bounding box center [840, 67] width 1127 height 29
click at [997, 64] on div "¡ Bienvenido !" at bounding box center [840, 67] width 1127 height 29
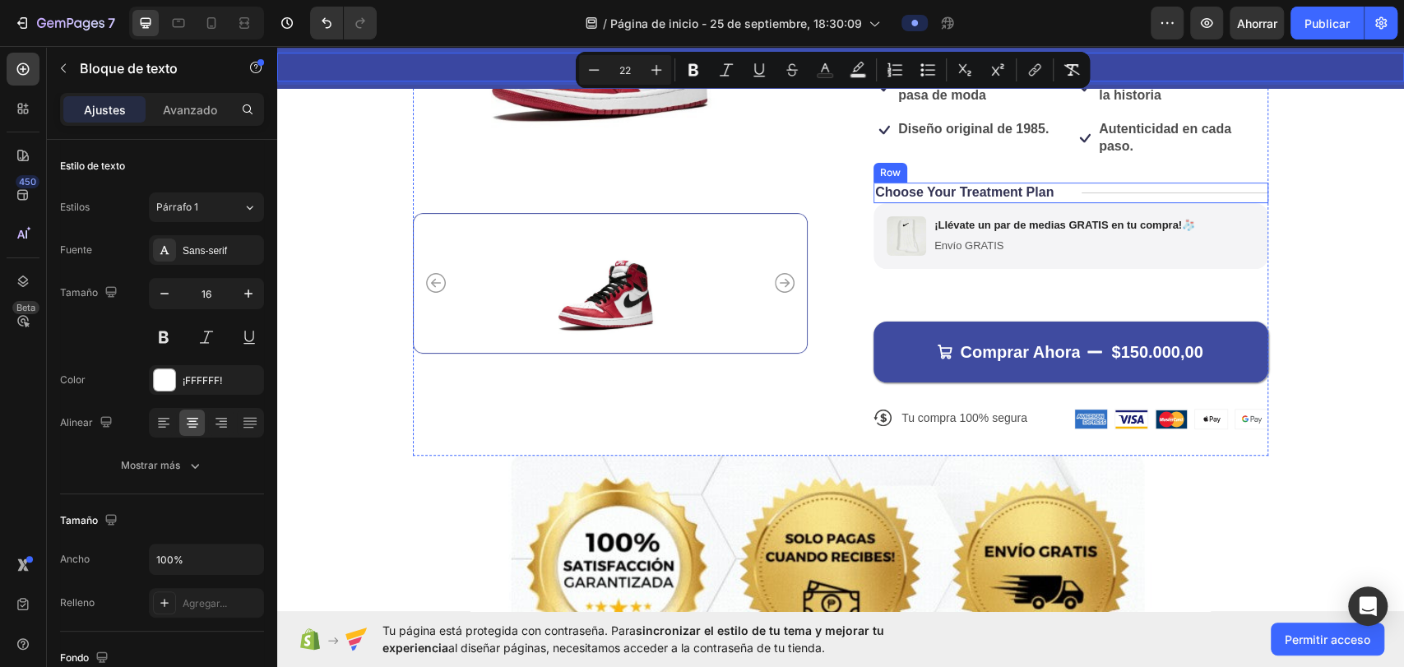
click at [1314, 140] on div "Product Images Icon Icon Icon Icon Icon Icon List 122,000+ Clientes Felices Tex…" at bounding box center [840, 251] width 987 height 819
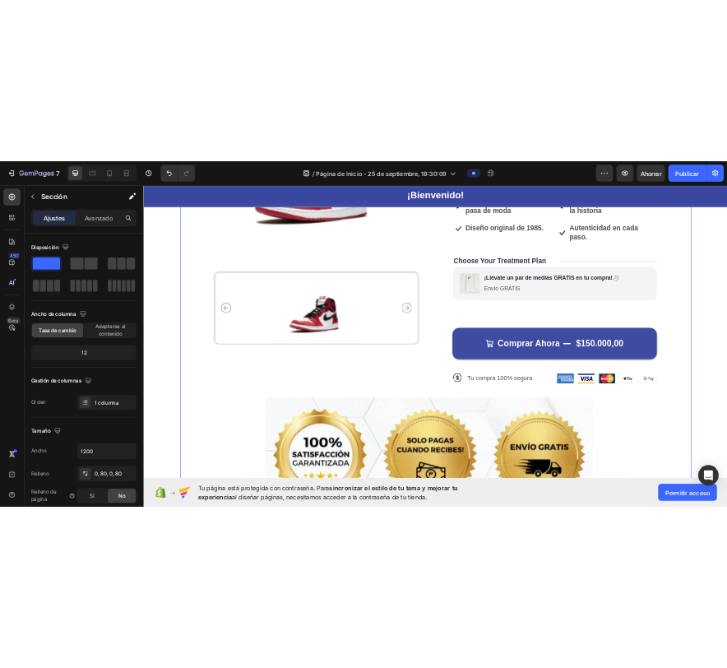
scroll to position [6, 0]
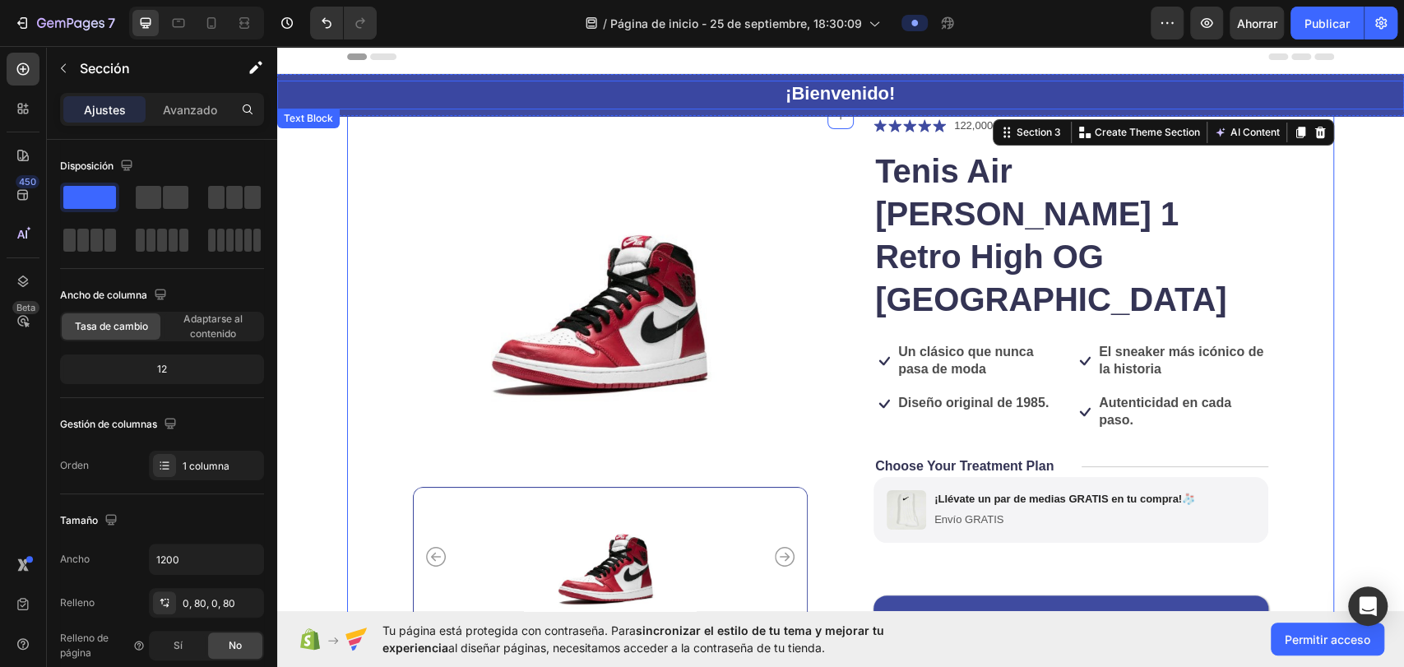
click at [810, 95] on div "¡ Bienvenido !" at bounding box center [840, 95] width 1127 height 29
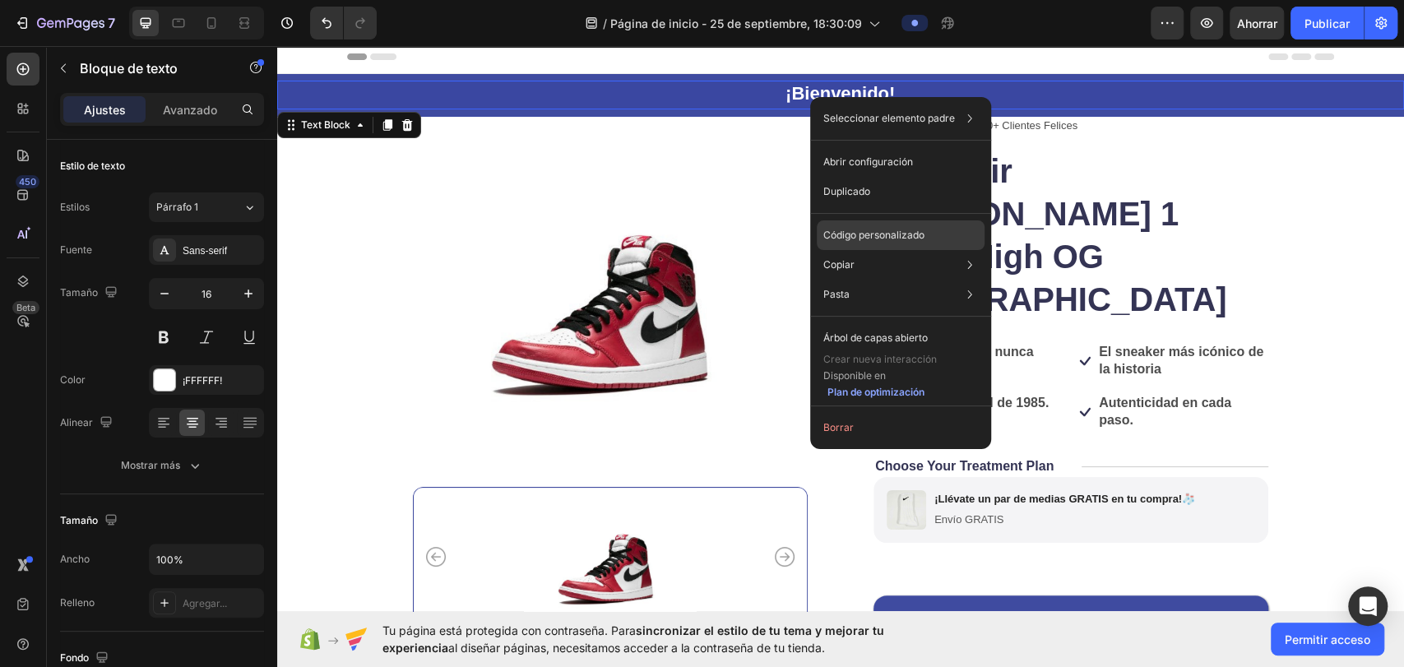
click at [883, 230] on font "Código personalizado" at bounding box center [874, 235] width 101 height 12
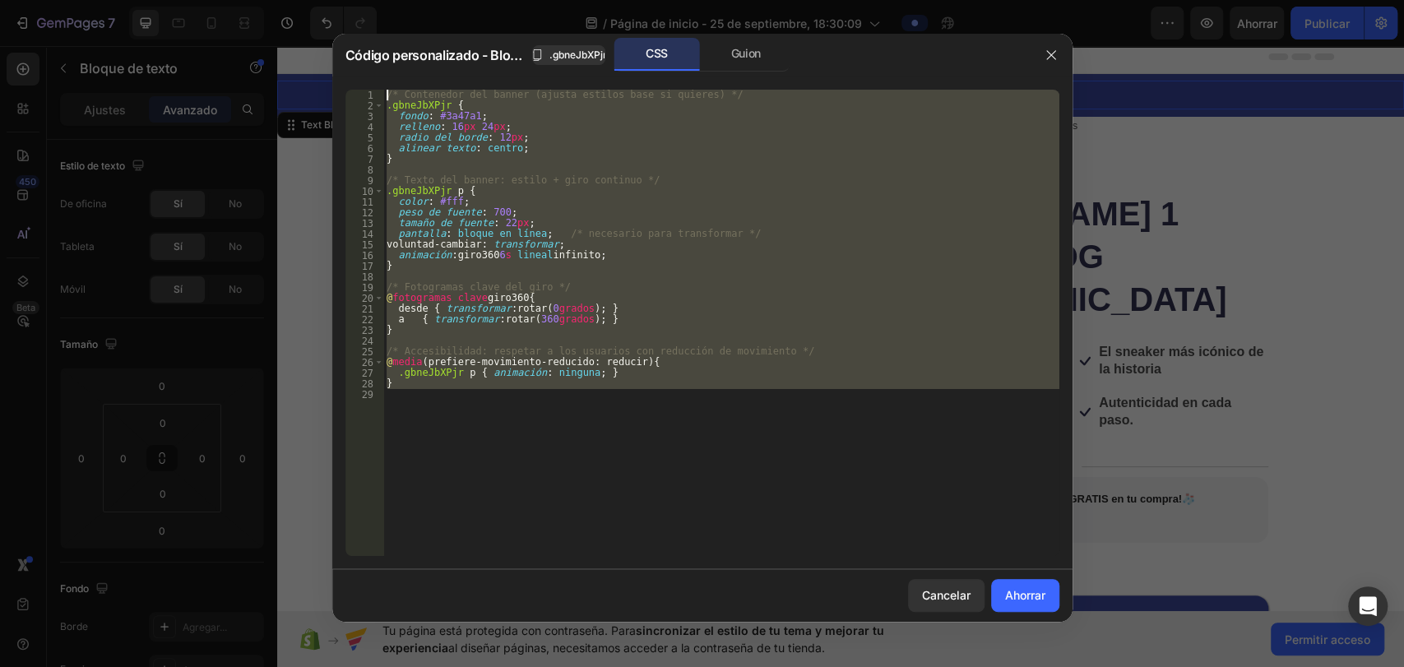
drag, startPoint x: 411, startPoint y: 302, endPoint x: 285, endPoint y: 82, distance: 252.8
click at [285, 82] on div "Código personalizado - Bloque de texto .gbneJbXPjr CSS Guion 1 2 3 4 5 6 7 8 9 …" at bounding box center [702, 333] width 1404 height 667
type textarea "/* Contenedor del banner (ajusta estilos base si quieres) */ .gbneJbXPjr {"
paste textarea
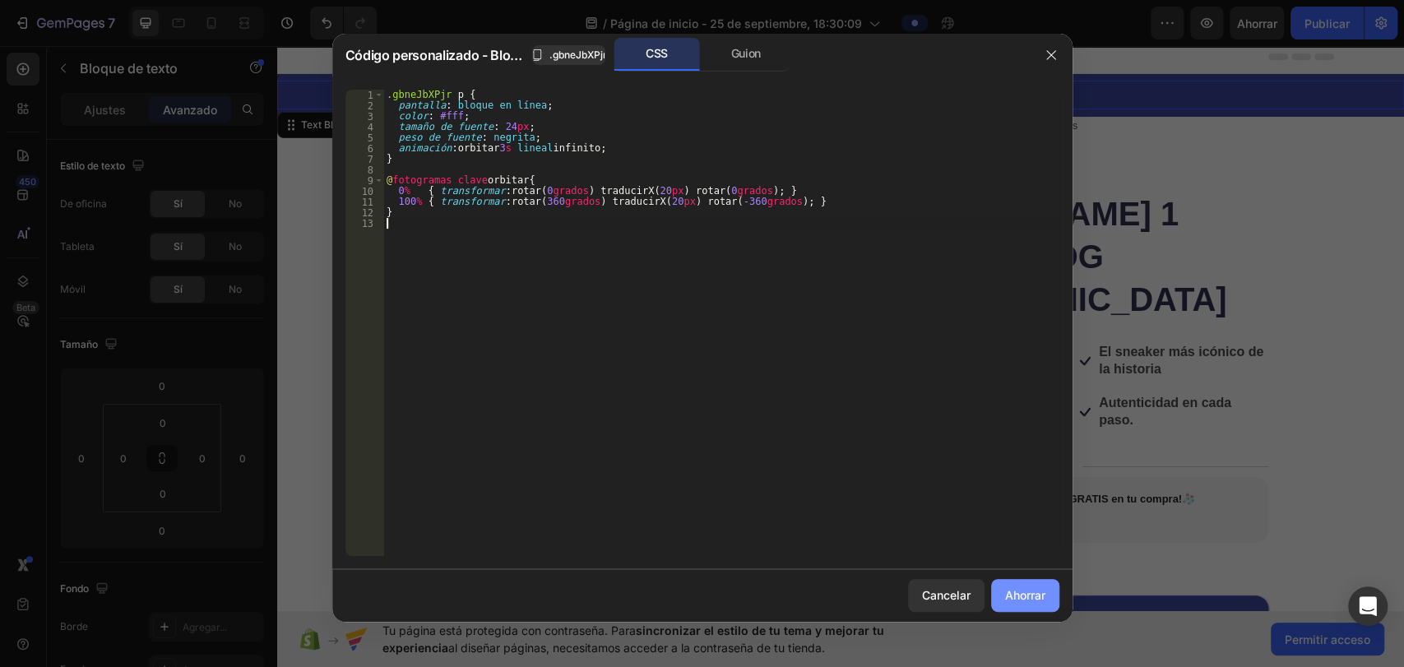
click at [1037, 596] on font "Ahorrar" at bounding box center [1025, 595] width 40 height 14
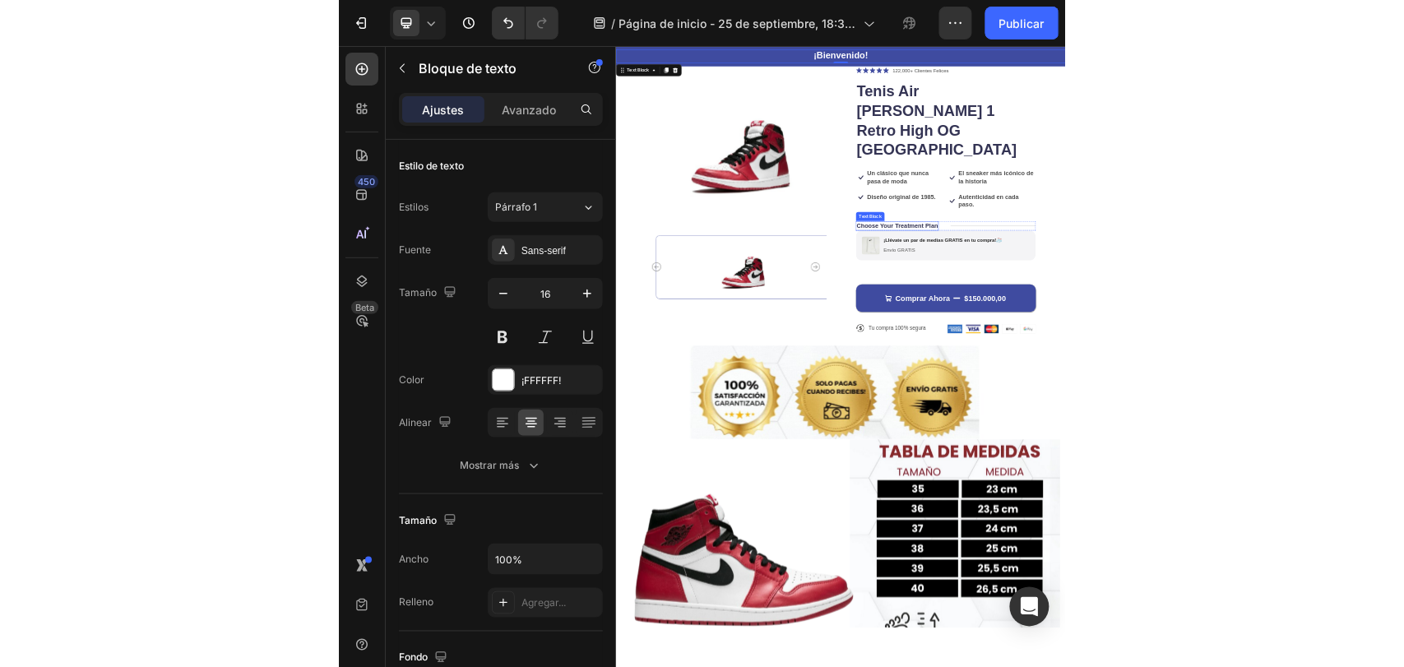
scroll to position [0, 0]
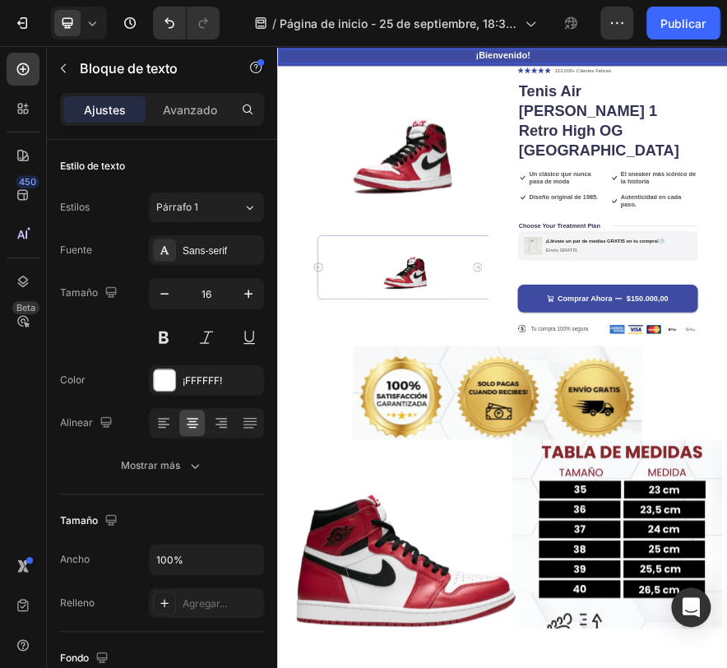
drag, startPoint x: 712, startPoint y: 86, endPoint x: 601, endPoint y: 83, distance: 110.3
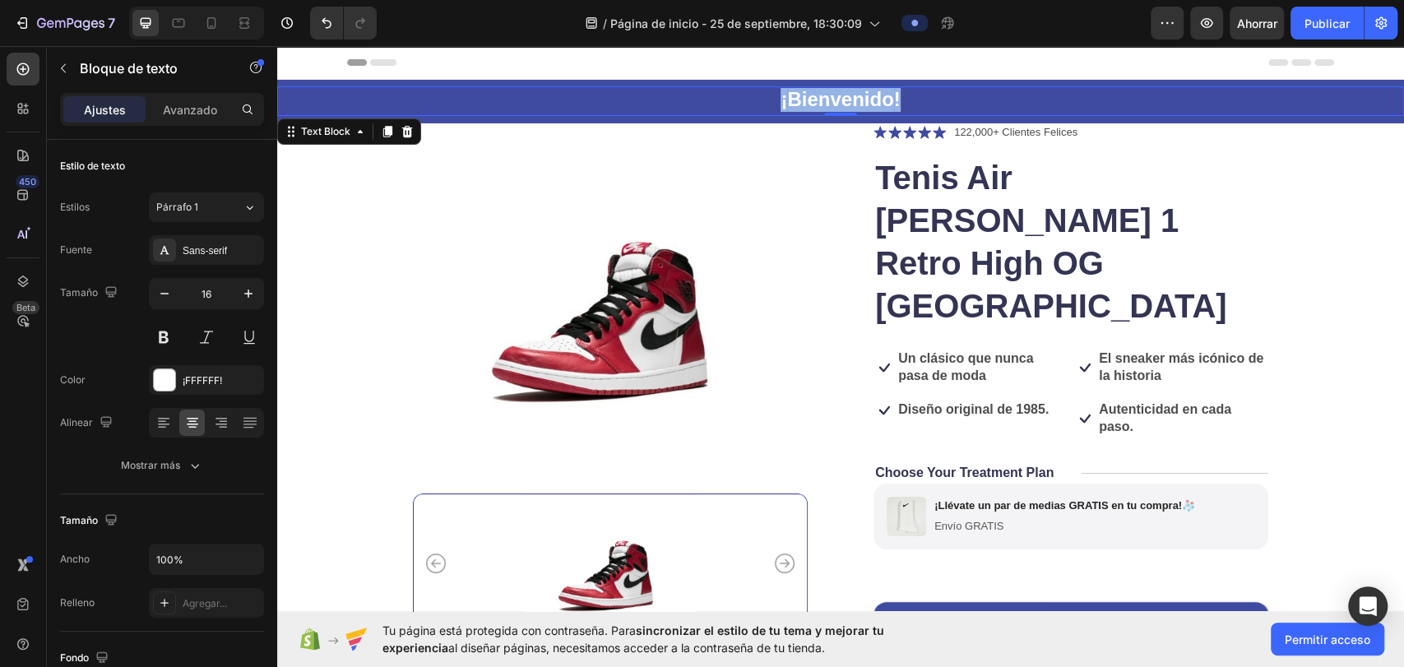
click at [1001, 95] on div "¡ Bienvenido !" at bounding box center [840, 101] width 1127 height 30
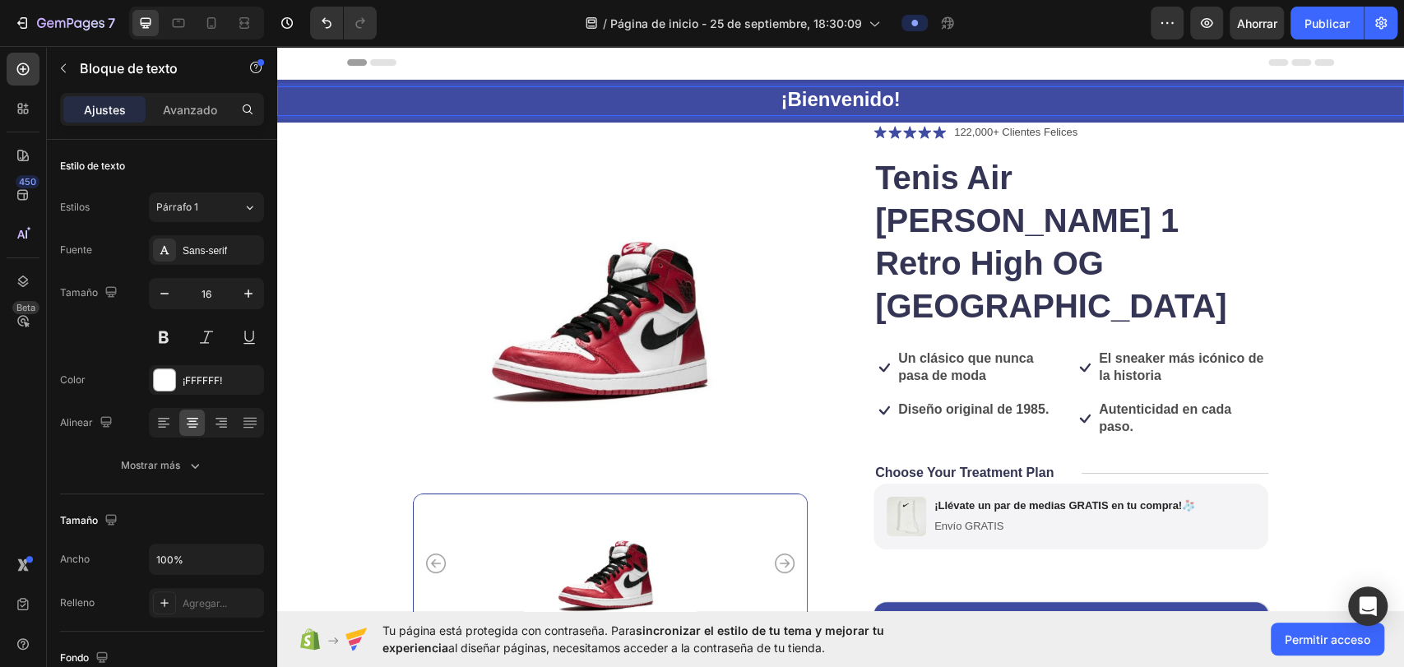
click at [980, 100] on div "¡ Bienvenido !" at bounding box center [840, 101] width 1127 height 30
drag, startPoint x: 979, startPoint y: 100, endPoint x: 809, endPoint y: 95, distance: 170.4
click at [809, 95] on strong "Bienvenido" at bounding box center [857, 99] width 106 height 22
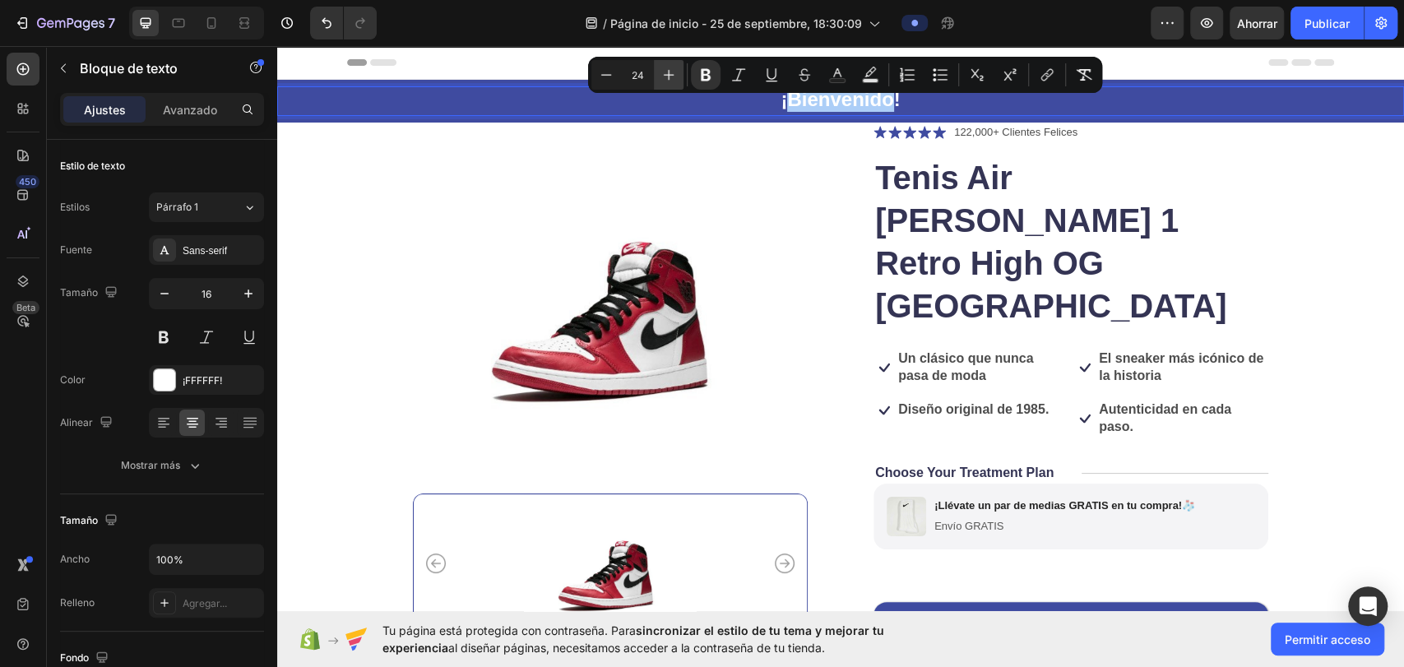
click at [663, 81] on icon "Editor contextual toolbar" at bounding box center [669, 75] width 16 height 16
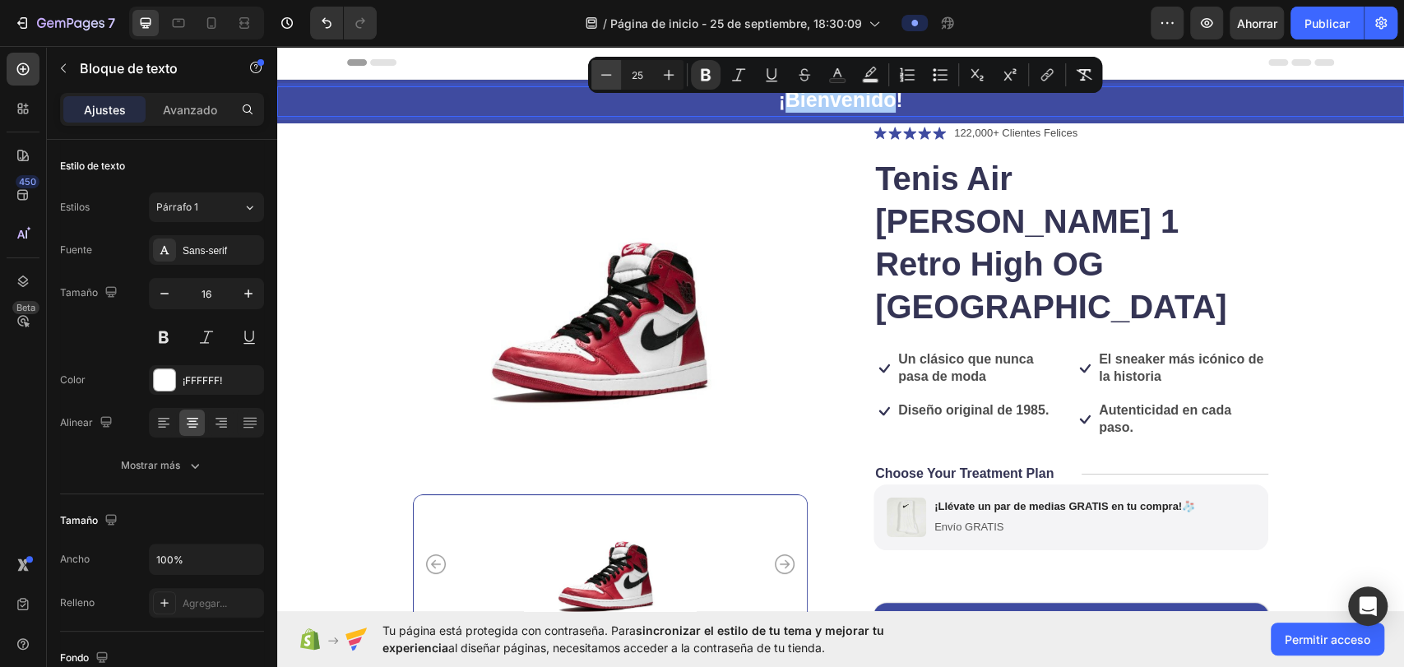
click at [607, 77] on icon "Editor contextual toolbar" at bounding box center [606, 75] width 16 height 16
type input "24"
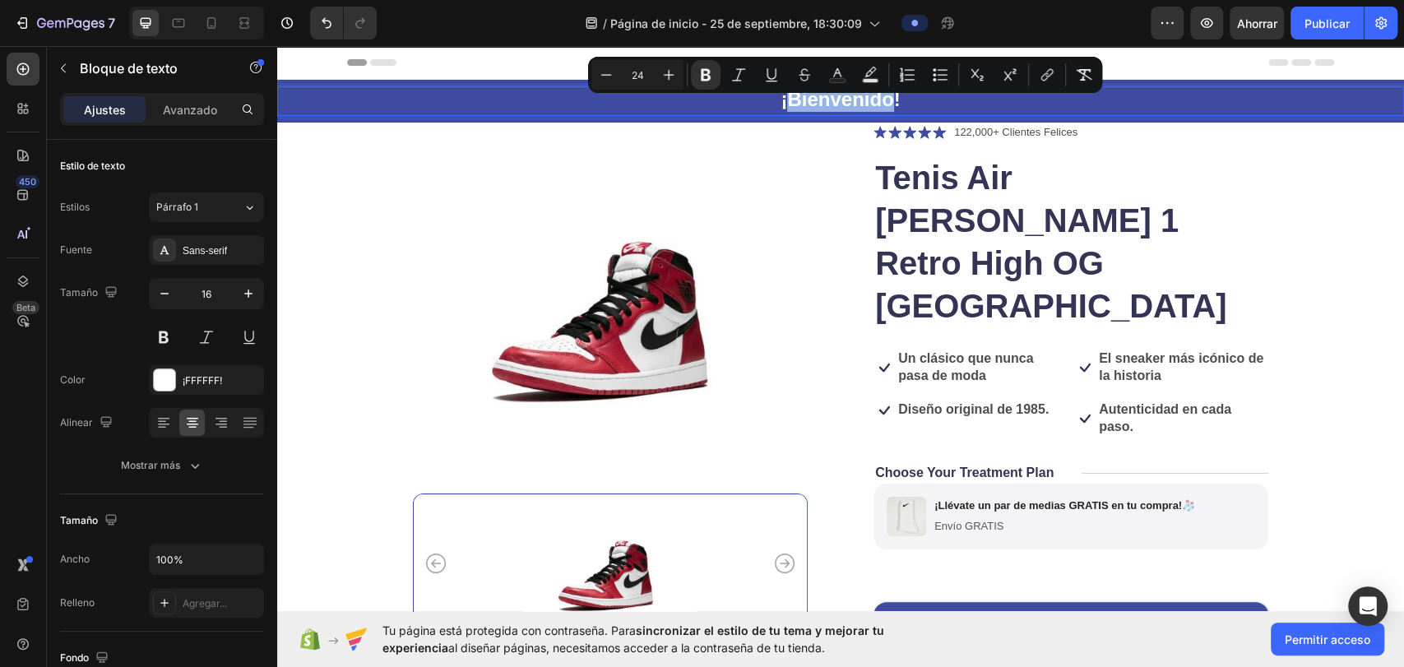
click at [1193, 74] on div "Header" at bounding box center [840, 62] width 987 height 33
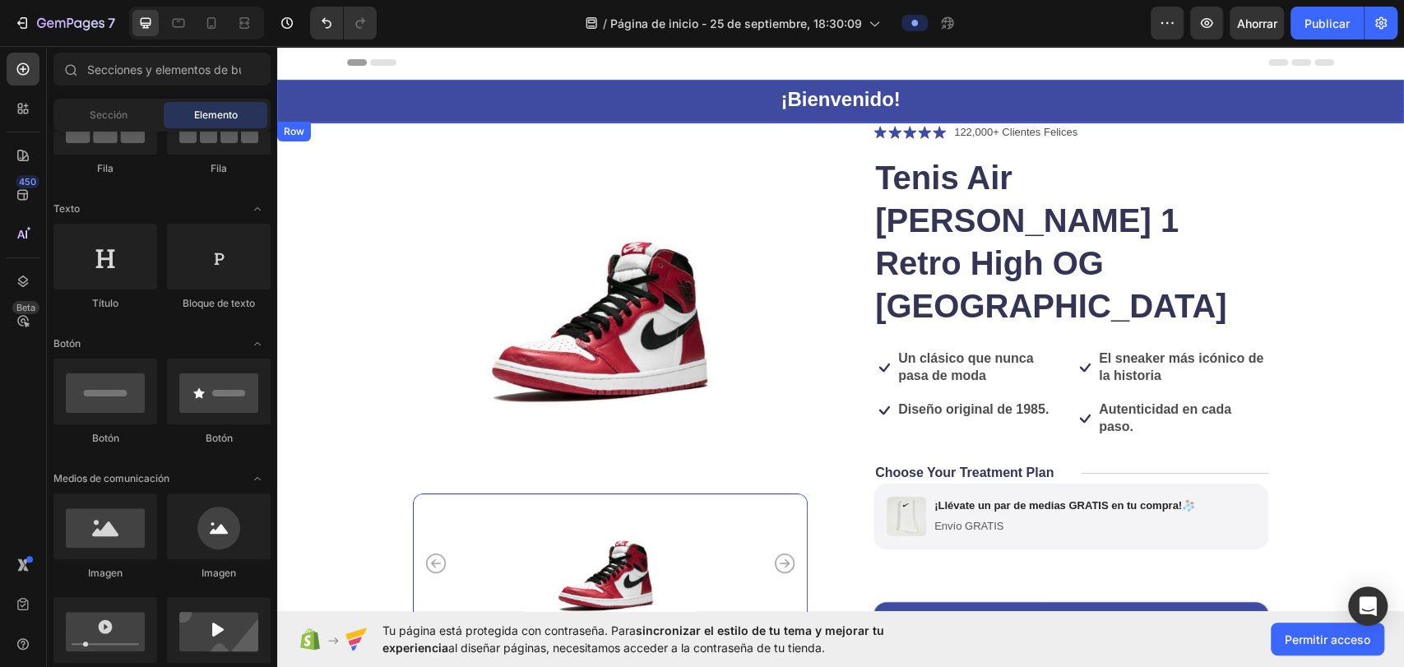
click at [1188, 97] on div "¡ Bienvenido !" at bounding box center [840, 101] width 1127 height 30
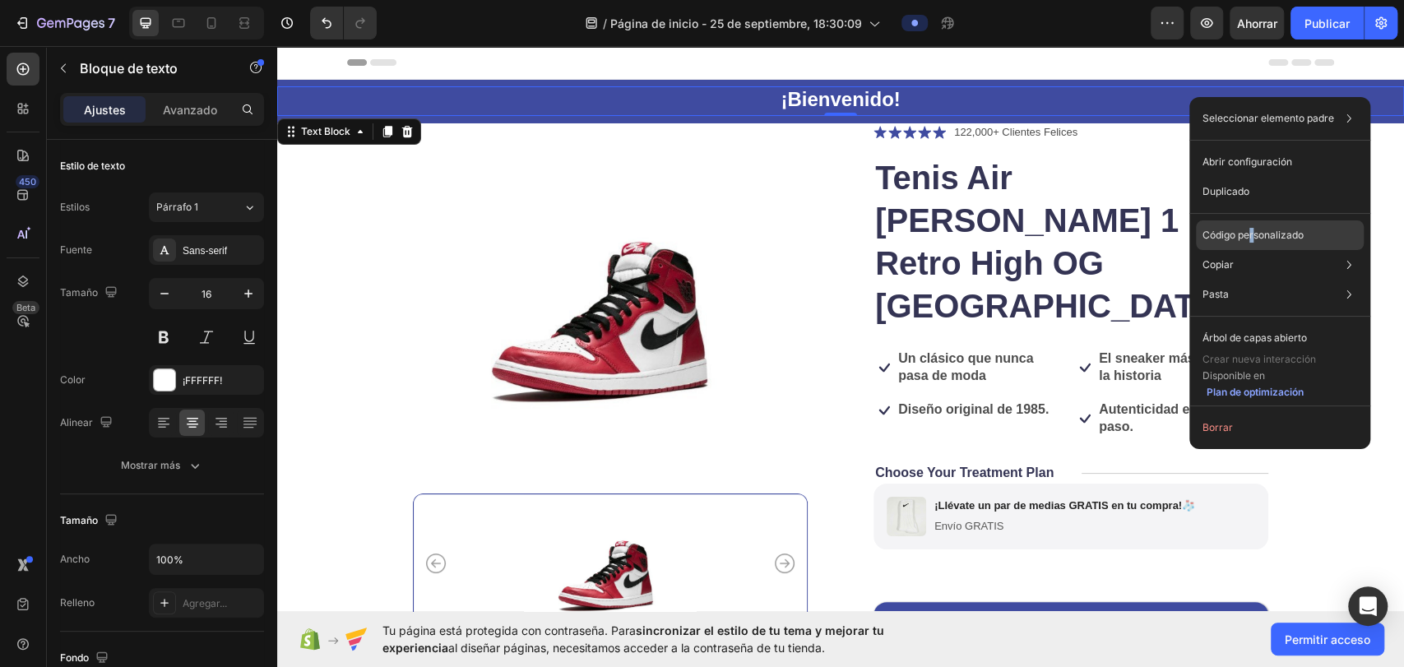
click at [1253, 232] on font "Código personalizado" at bounding box center [1253, 235] width 101 height 12
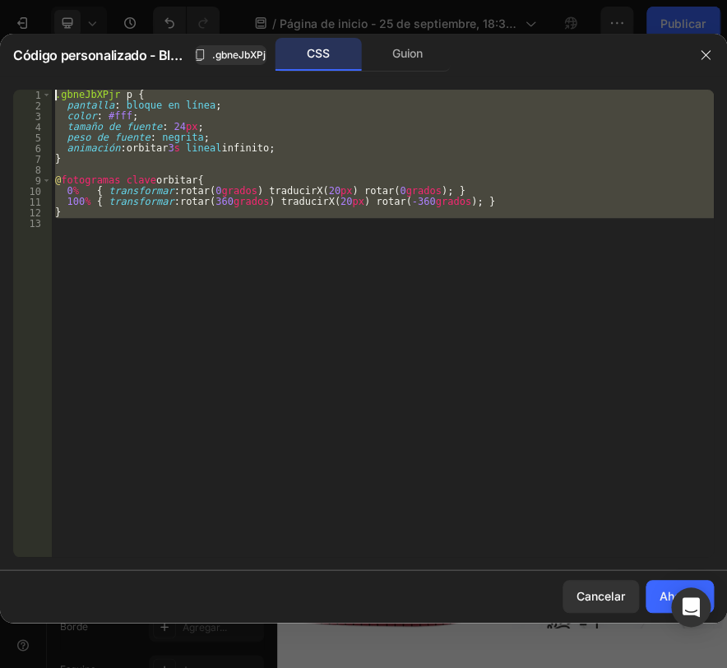
drag, startPoint x: 555, startPoint y: 285, endPoint x: -45, endPoint y: 61, distance: 641.2
click at [0, 0] on html "7 / Página de inicio - 25 de septiembre, 18:30:09 Avance Save Publicar 450 Beta…" at bounding box center [363, 0] width 727 height 0
type textarea ".gbneJbXPjr p { display: inline-block;"
paste textarea
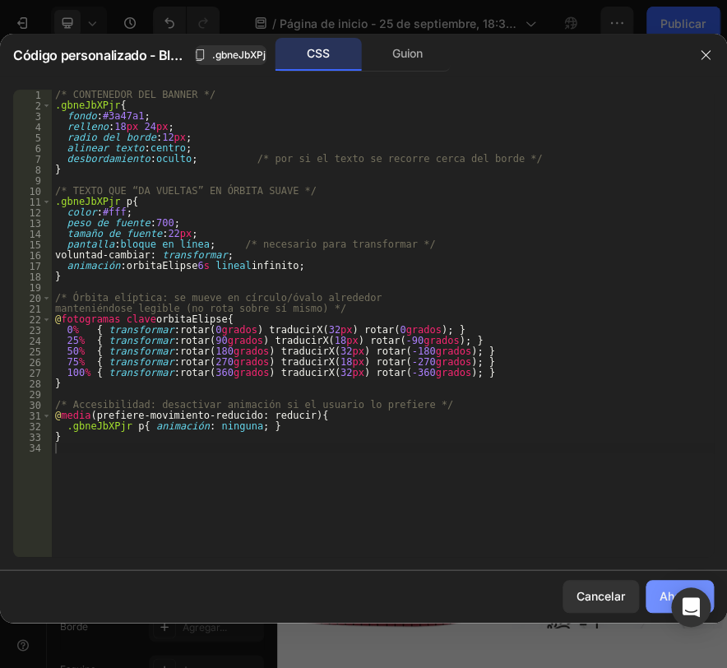
drag, startPoint x: 665, startPoint y: 585, endPoint x: 850, endPoint y: 232, distance: 398.5
click at [665, 585] on button "Ahorrar" at bounding box center [680, 596] width 68 height 33
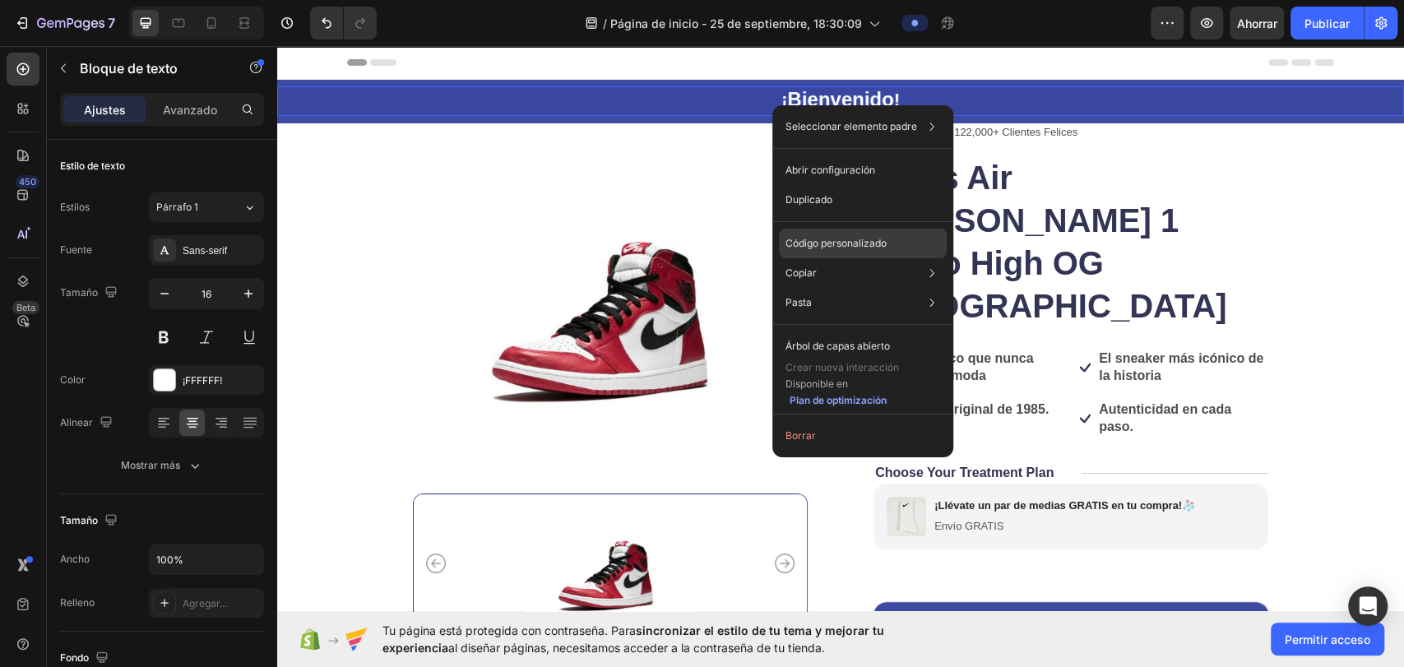
click at [838, 241] on font "Código personalizado" at bounding box center [836, 243] width 101 height 12
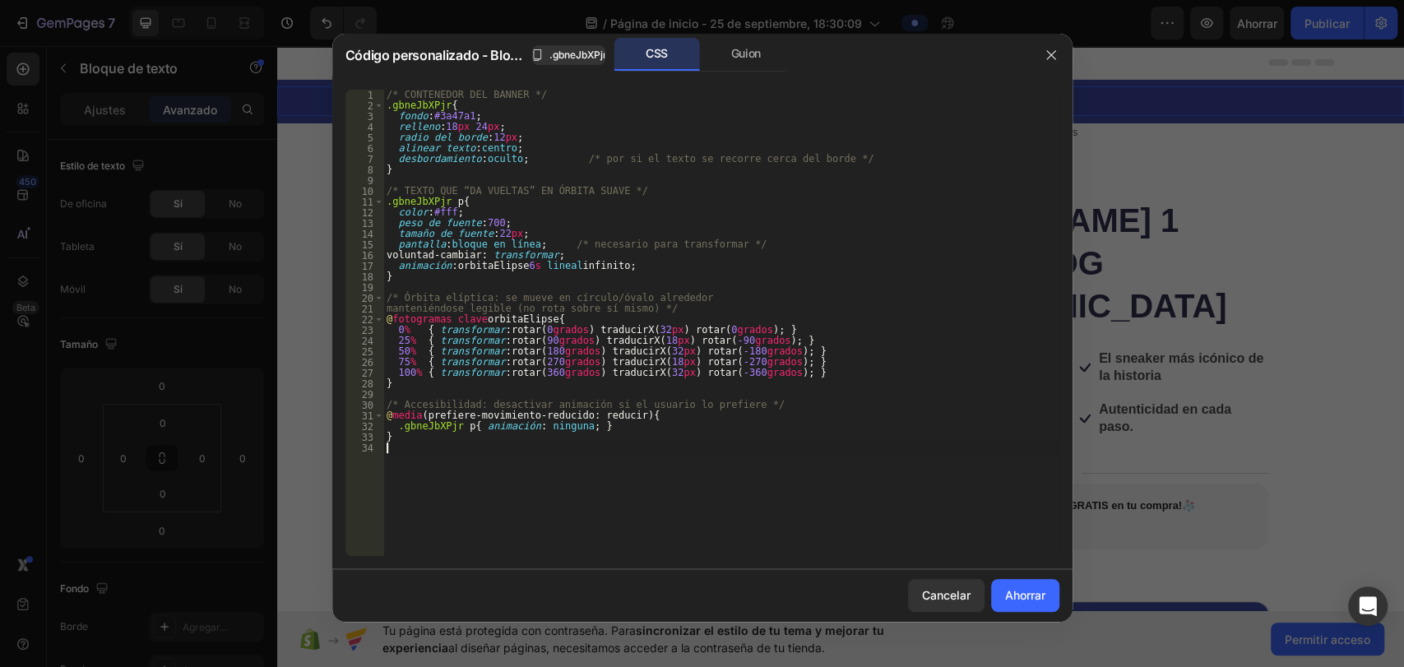
drag, startPoint x: 299, startPoint y: 234, endPoint x: 174, endPoint y: 40, distance: 230.9
click at [174, 39] on div "Código personalizado - Bloque de texto .gbneJbXPjr CSS Guion 1 2 3 4 5 6 7 8 9 …" at bounding box center [702, 333] width 1404 height 667
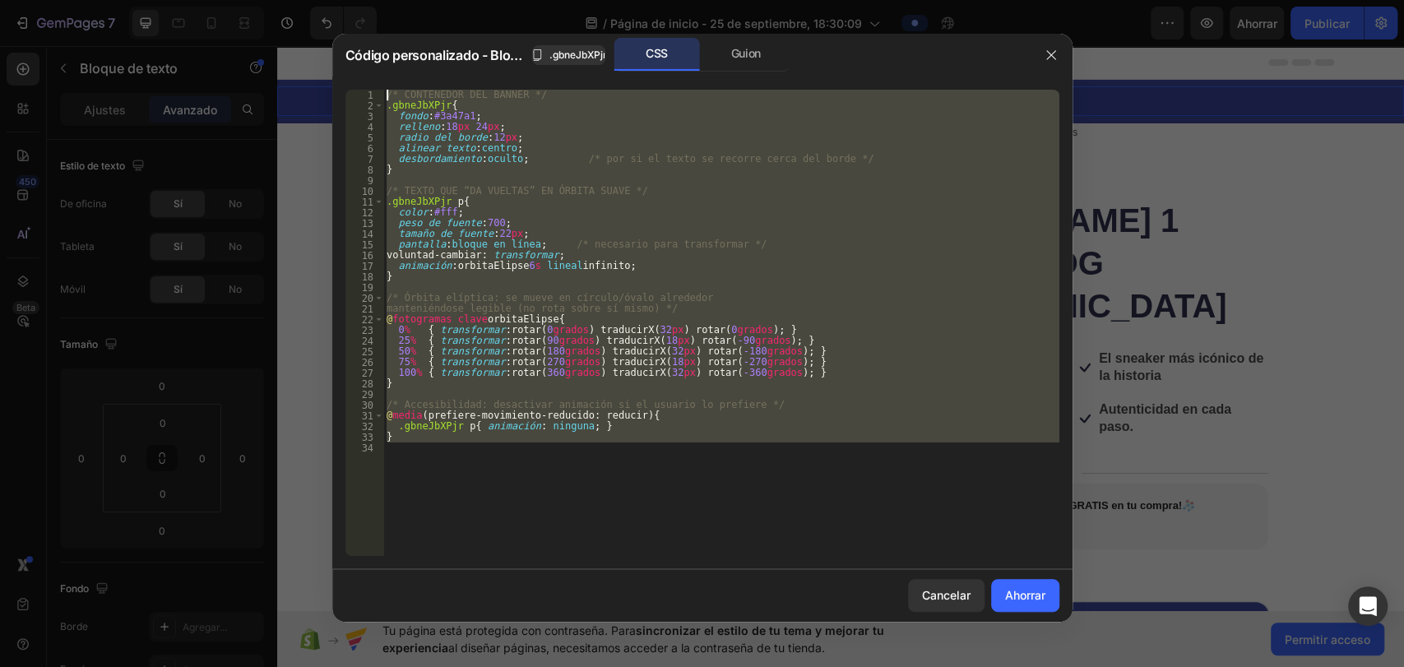
type textarea "/* CONTENEDOR DEL BANNER */ .gbneJbXPjr{"
paste textarea
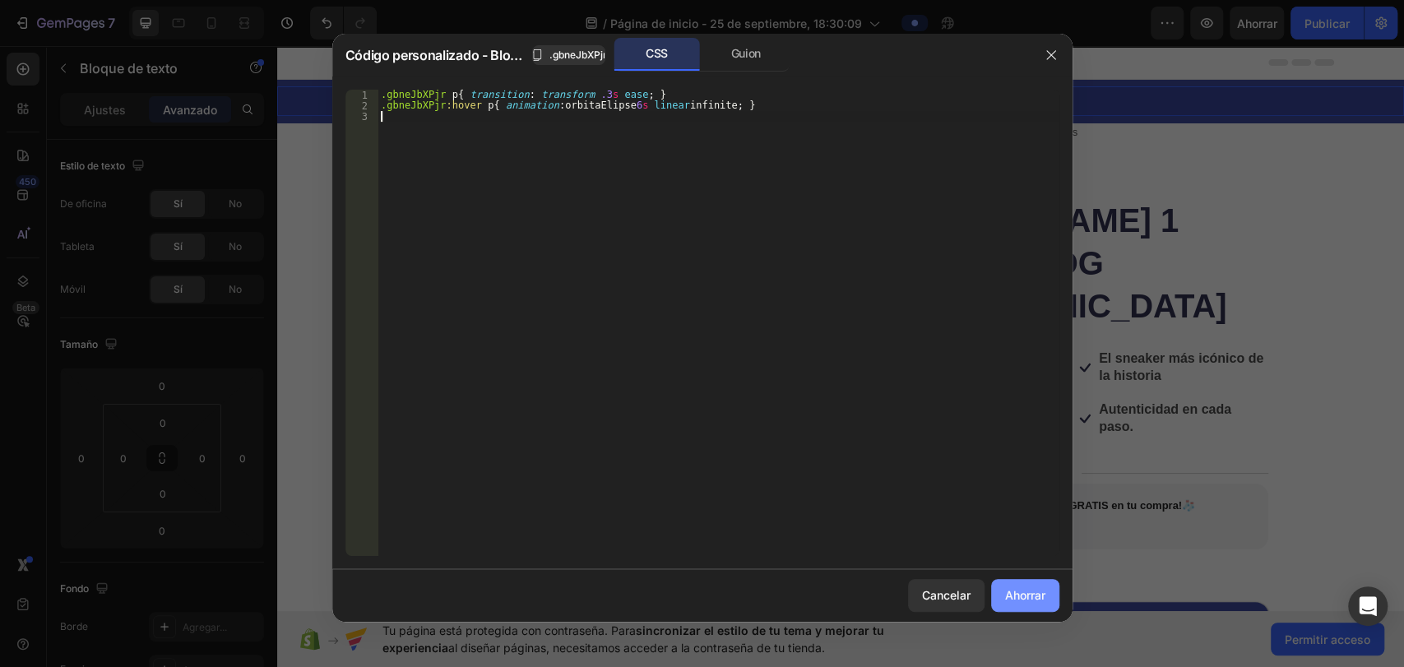
click at [1028, 594] on font "Ahorrar" at bounding box center [1025, 595] width 40 height 14
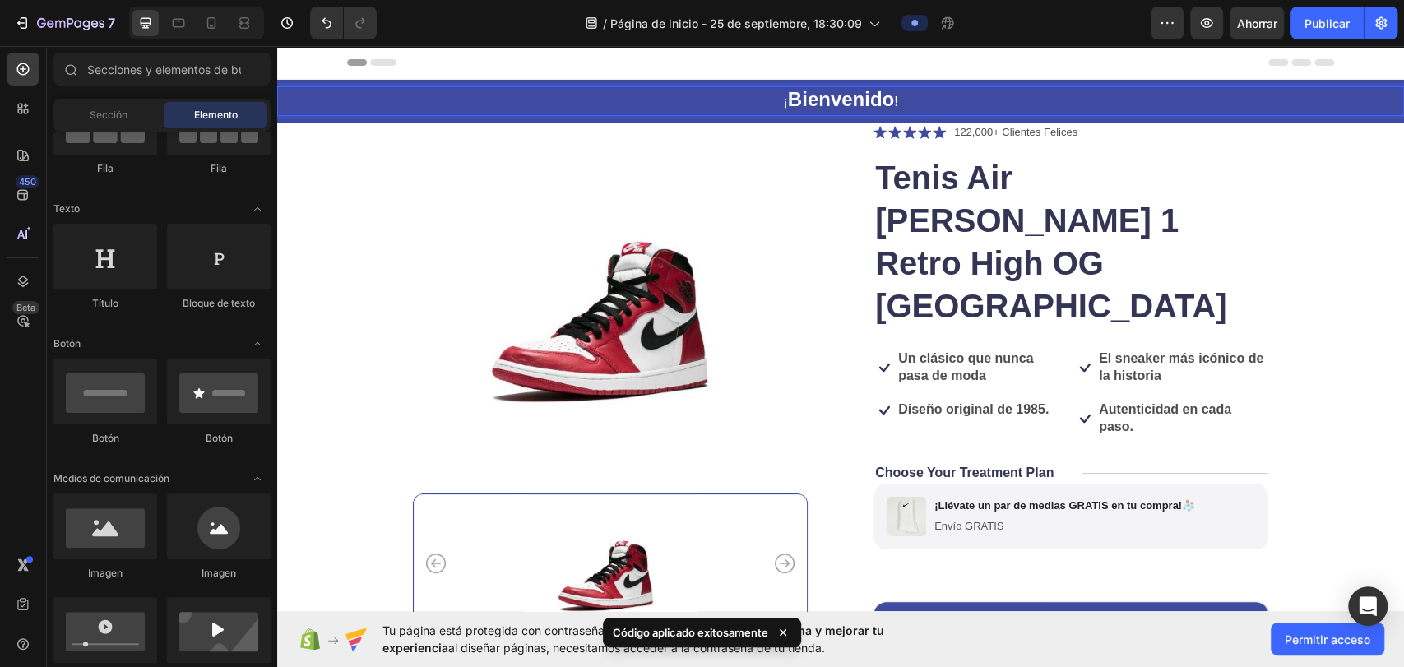
click at [1327, 158] on section "Product Images Icon Icon Icon Icon Icon Icon List 122,000+ Clientes Felices Tex…" at bounding box center [841, 532] width 1014 height 819
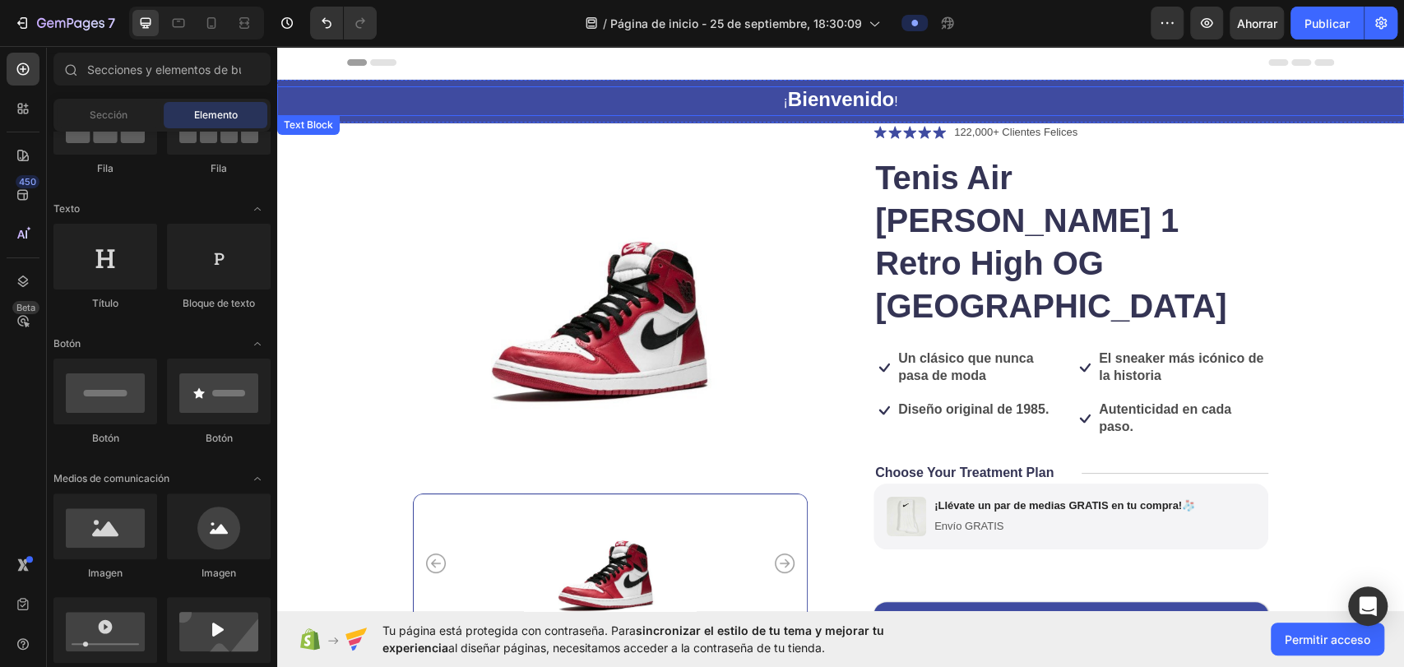
click at [541, 104] on p "¡ Bienvenido !" at bounding box center [841, 101] width 1124 height 26
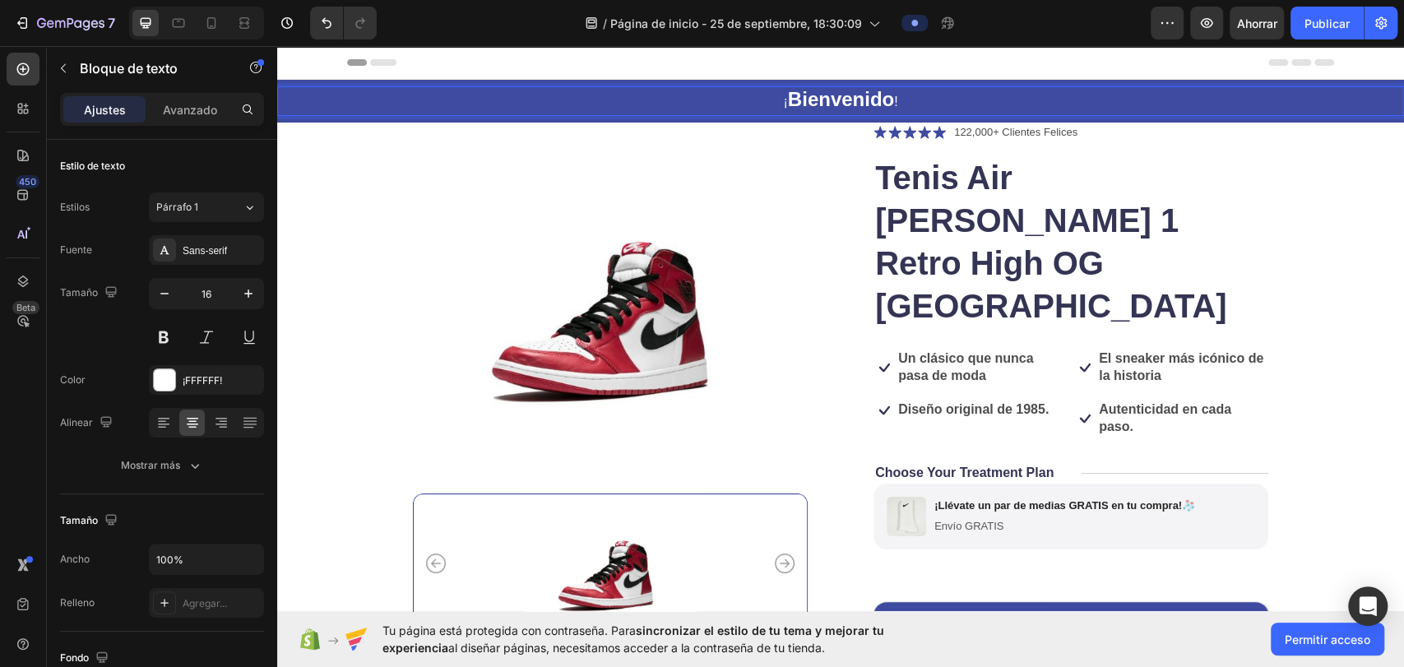
click at [541, 100] on p "¡ Bienvenido !" at bounding box center [841, 101] width 1124 height 26
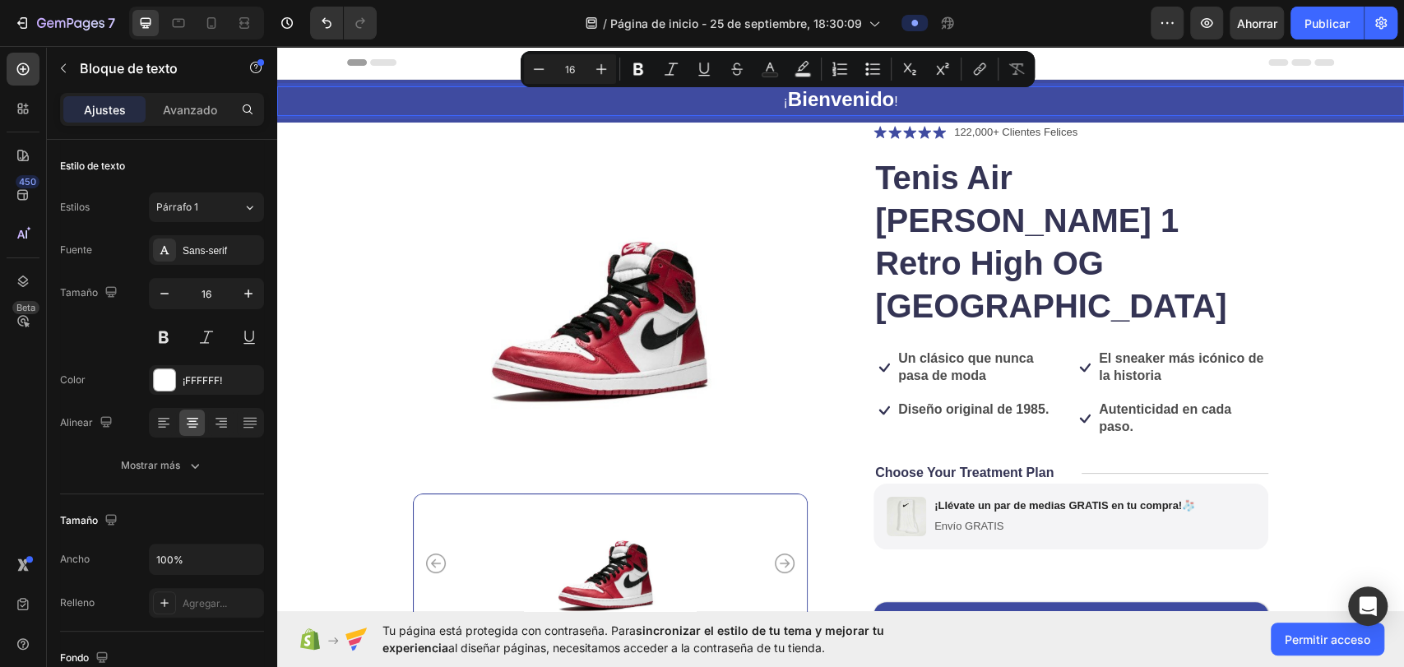
click at [421, 95] on p "¡ Bienvenido !" at bounding box center [841, 101] width 1124 height 26
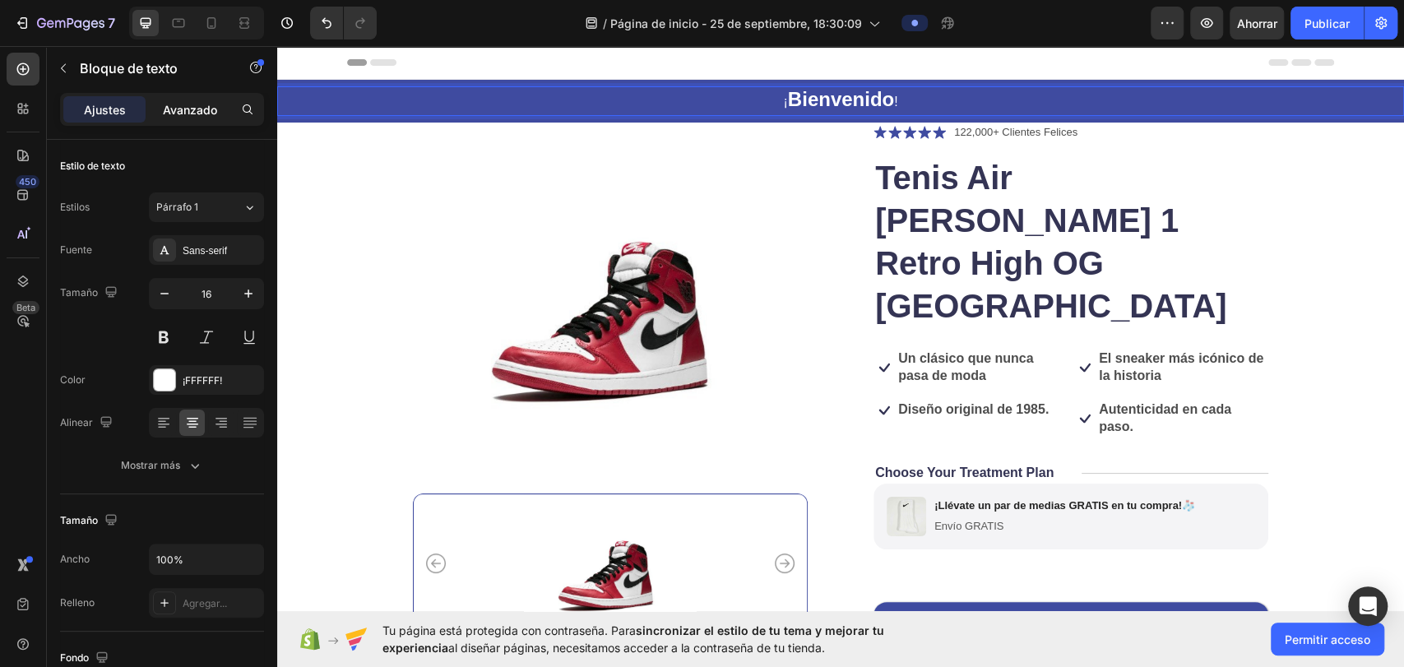
click at [174, 104] on font "Avanzado" at bounding box center [190, 110] width 54 height 14
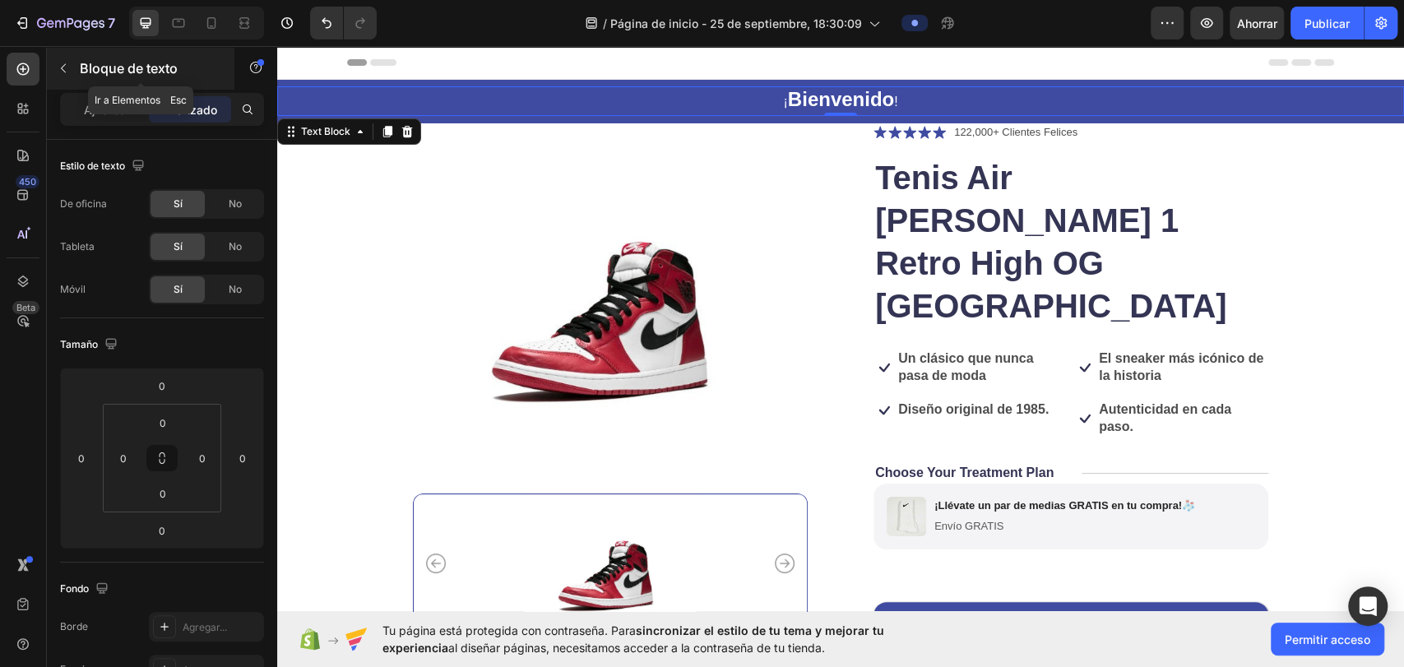
click at [58, 63] on icon "button" at bounding box center [63, 68] width 13 height 13
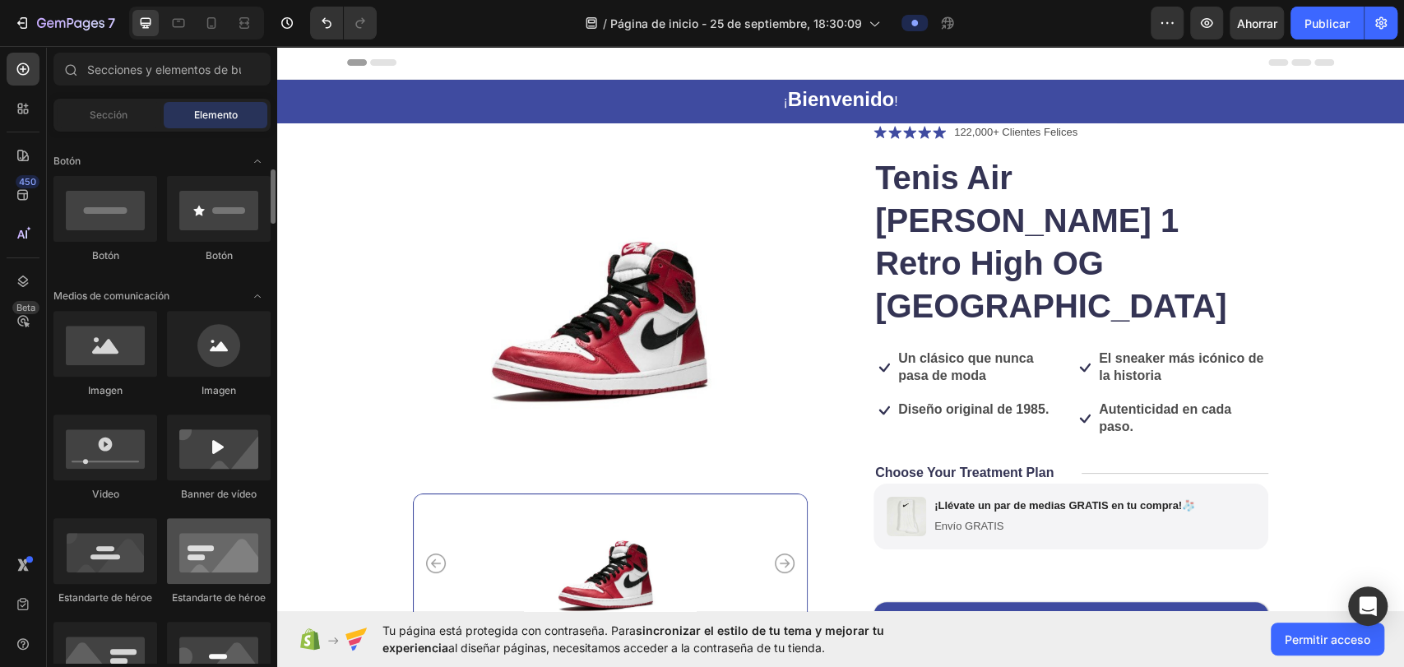
scroll to position [457, 0]
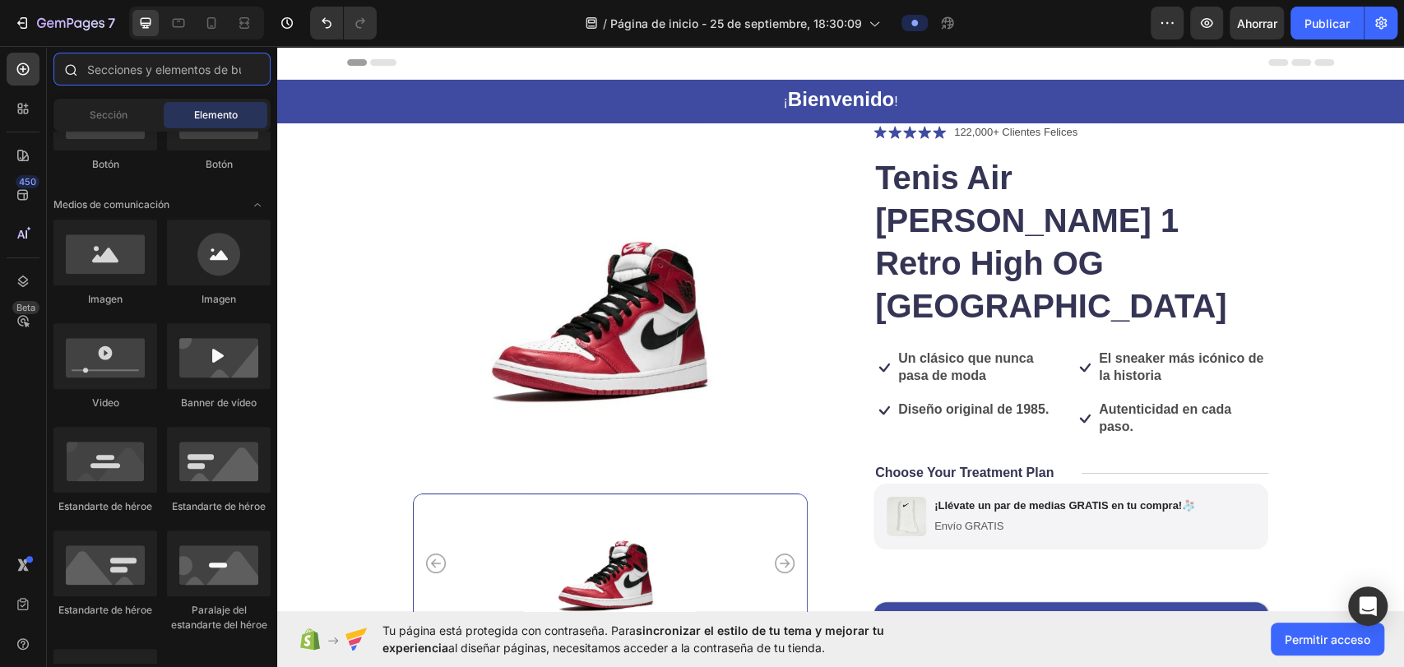
click at [195, 70] on input "text" at bounding box center [161, 69] width 217 height 33
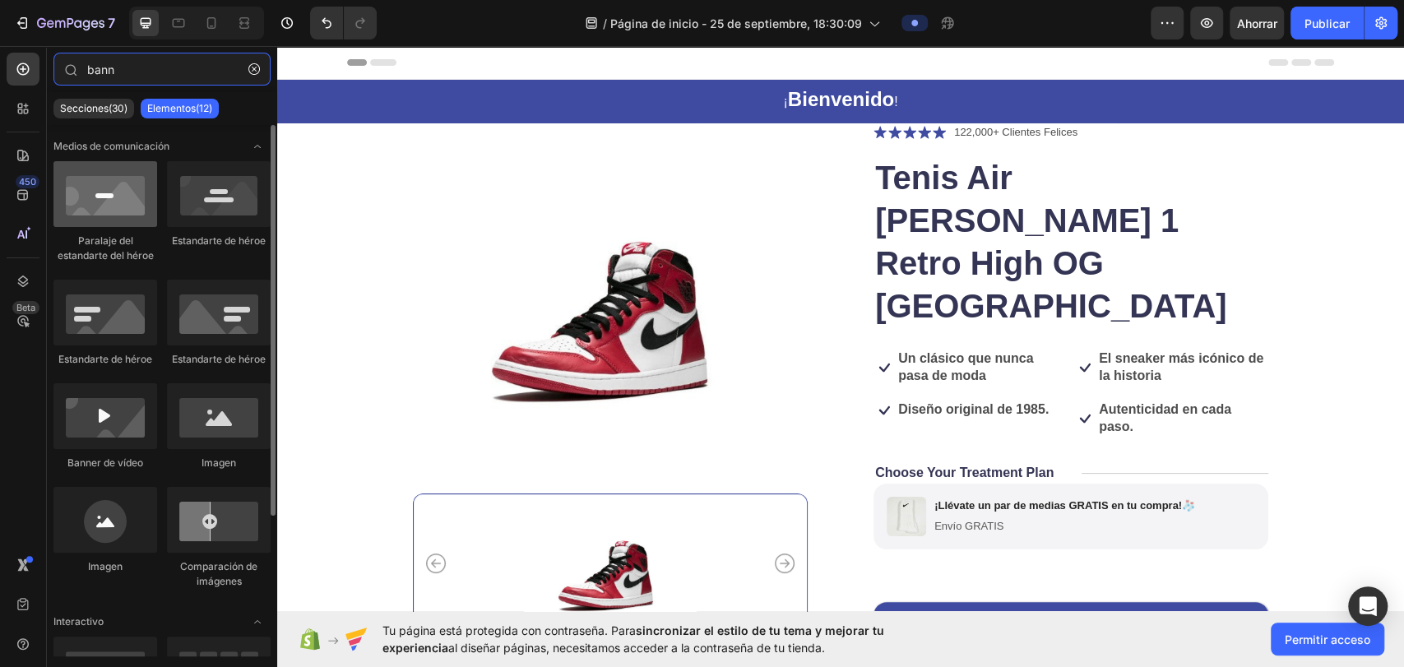
type input "bann"
click at [105, 193] on div at bounding box center [105, 194] width 104 height 66
click at [105, 191] on div at bounding box center [105, 194] width 104 height 66
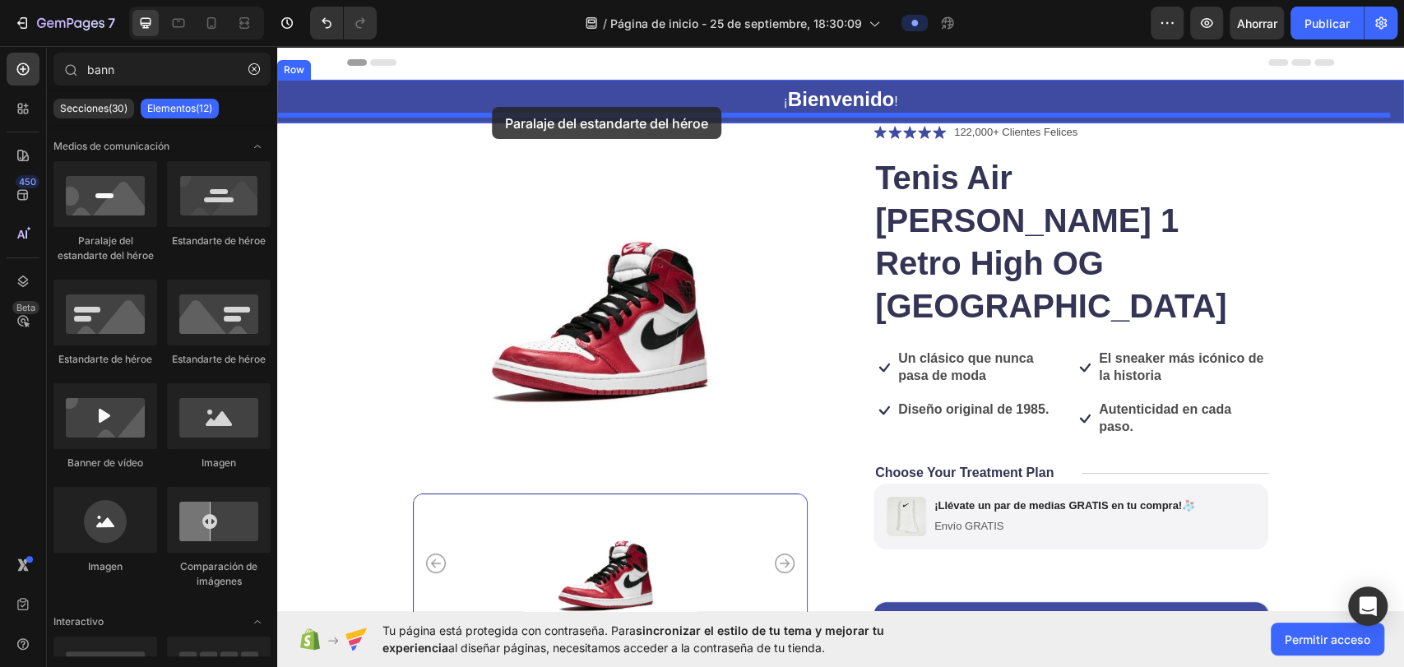
drag, startPoint x: 433, startPoint y: 227, endPoint x: 492, endPoint y: 107, distance: 133.9
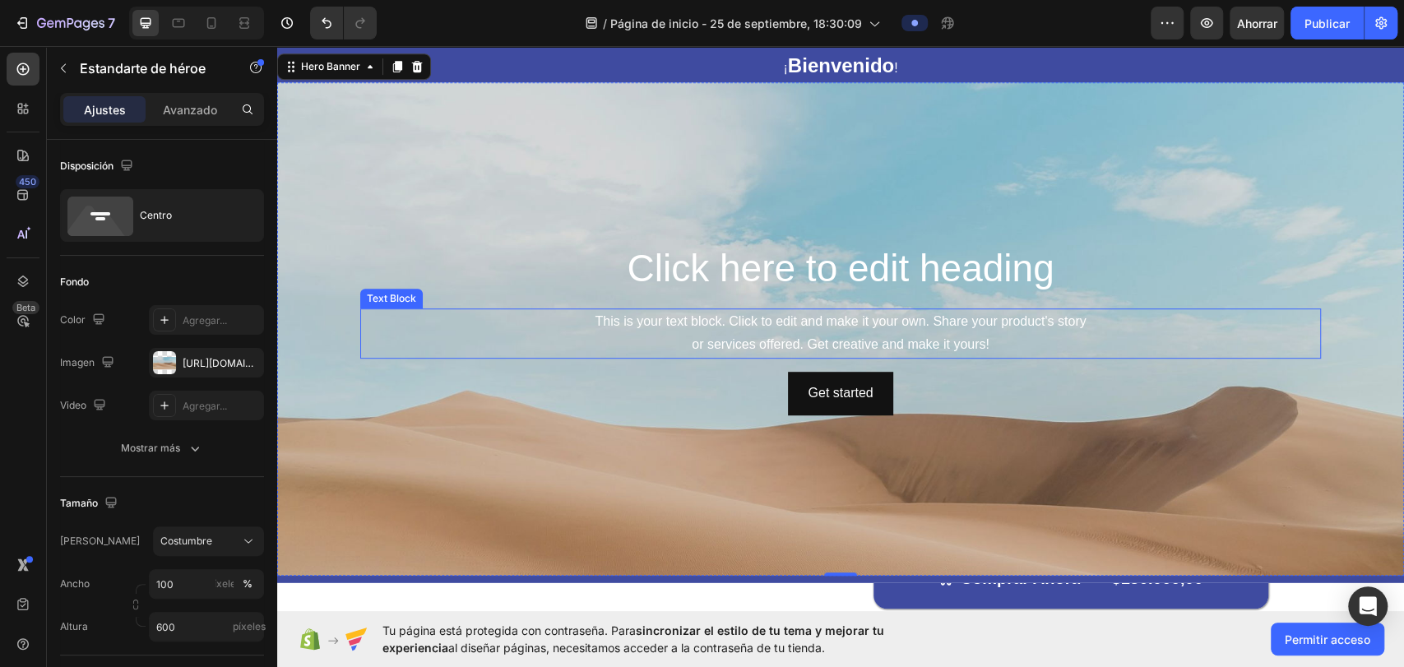
scroll to position [365, 0]
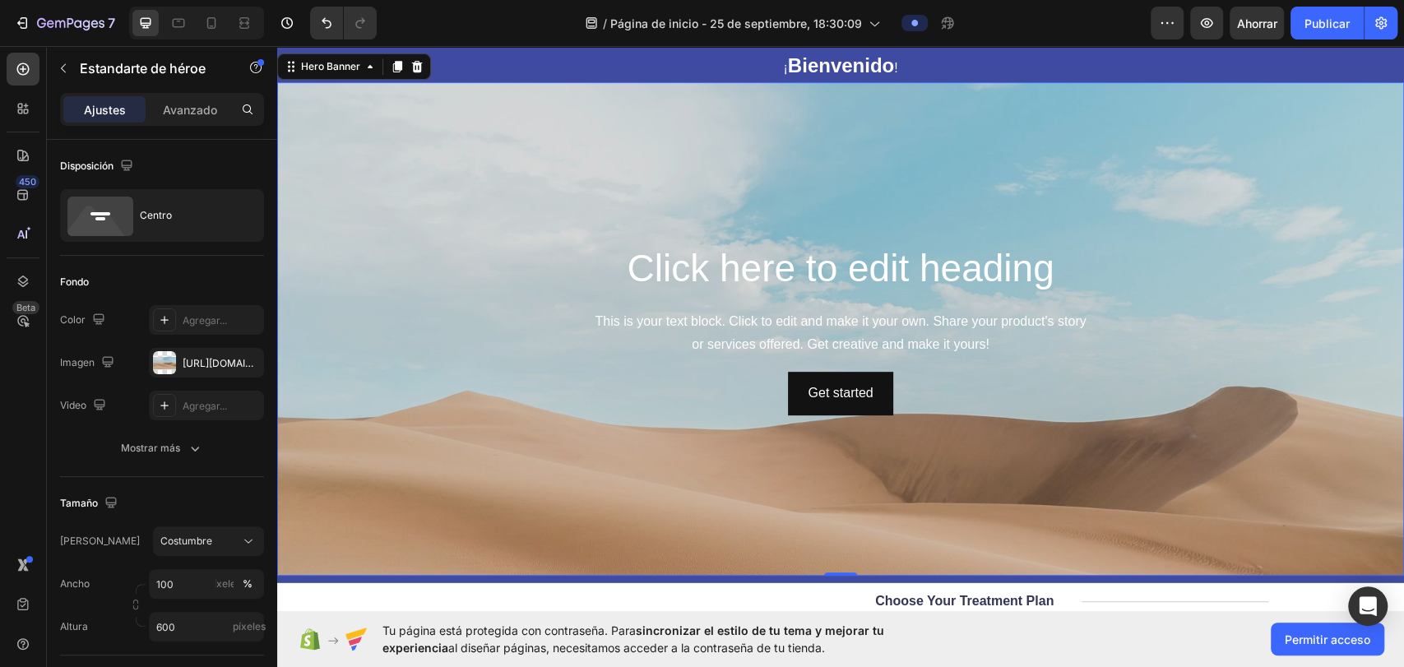
click at [692, 223] on div "Background Image" at bounding box center [840, 440] width 1127 height 740
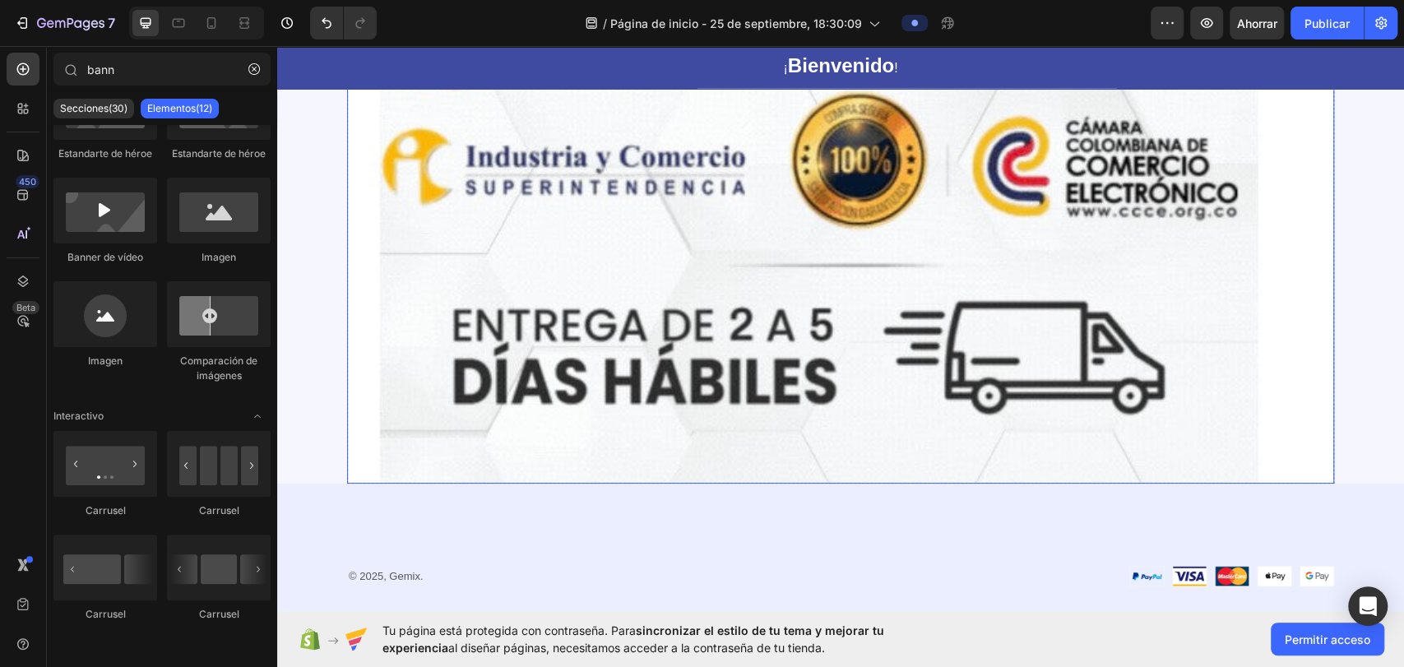
scroll to position [2742, 0]
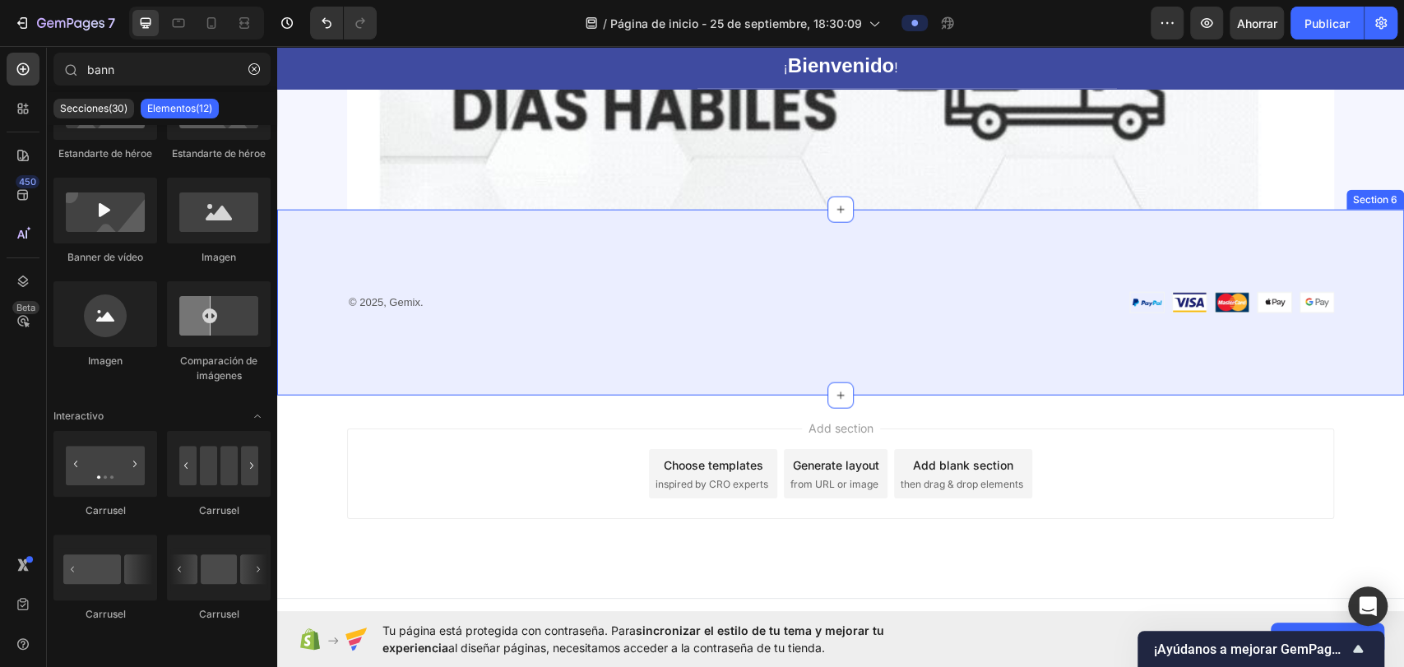
click at [800, 337] on div "© 2025, Gemix. Text block Image Row Row Section 6" at bounding box center [840, 303] width 1127 height 187
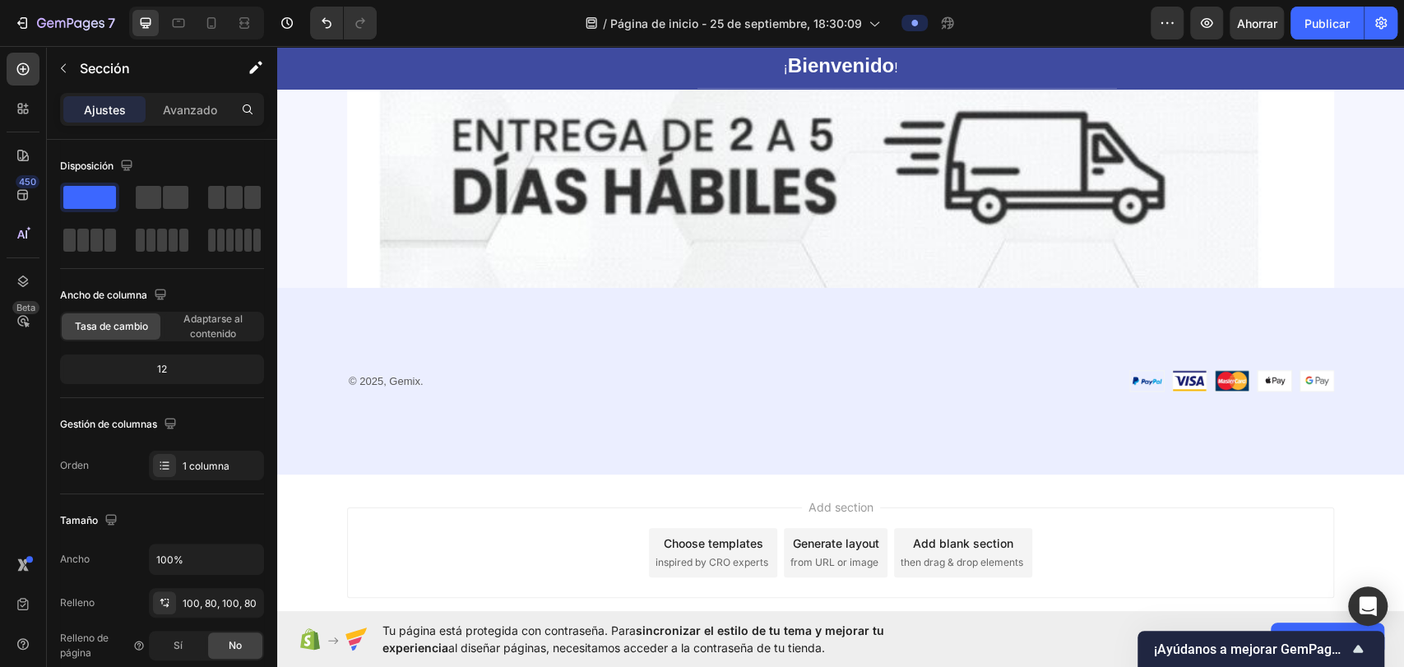
scroll to position [2758, 0]
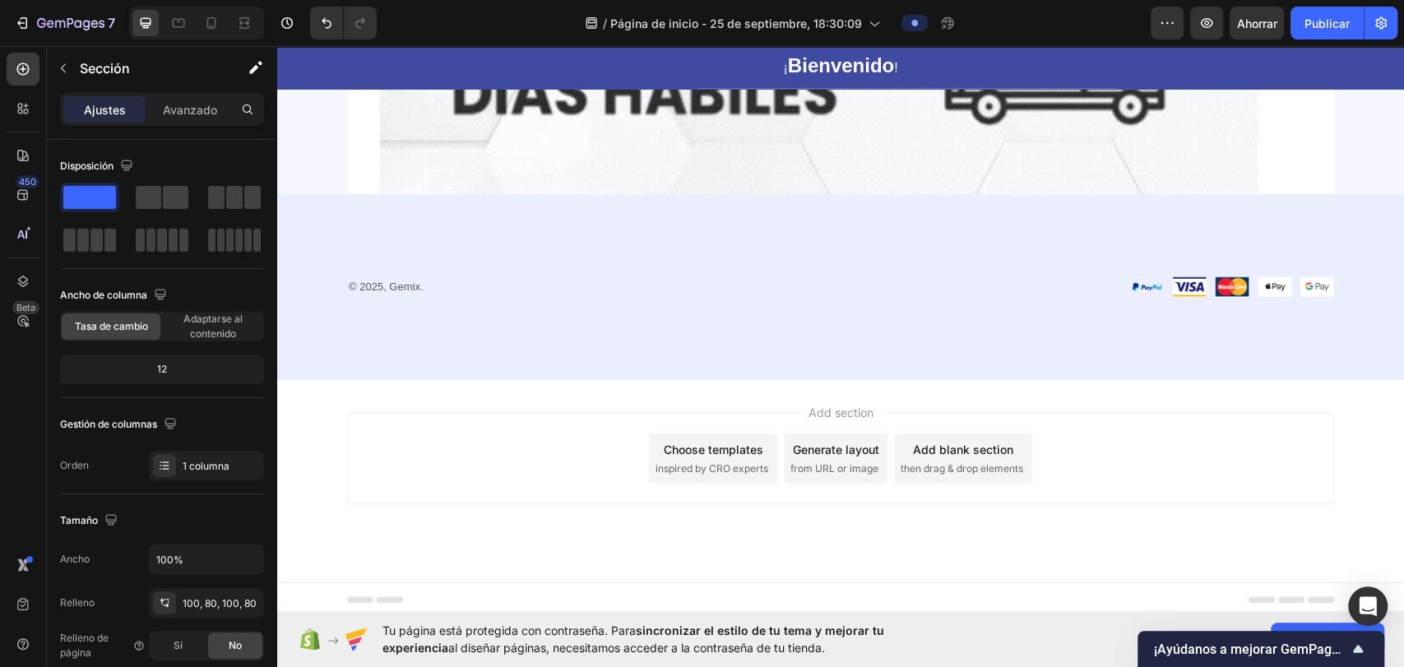
click at [713, 329] on div "© 2025, Gemix. Text block Image Row Row Section 6" at bounding box center [840, 287] width 1127 height 187
click at [872, 330] on div "© 2025, Gemix. Text block Image Row Row Section 6" at bounding box center [840, 287] width 1127 height 187
click at [876, 297] on div "© 2025, Gemix. Text block Image Row Row Section 6" at bounding box center [840, 287] width 1127 height 187
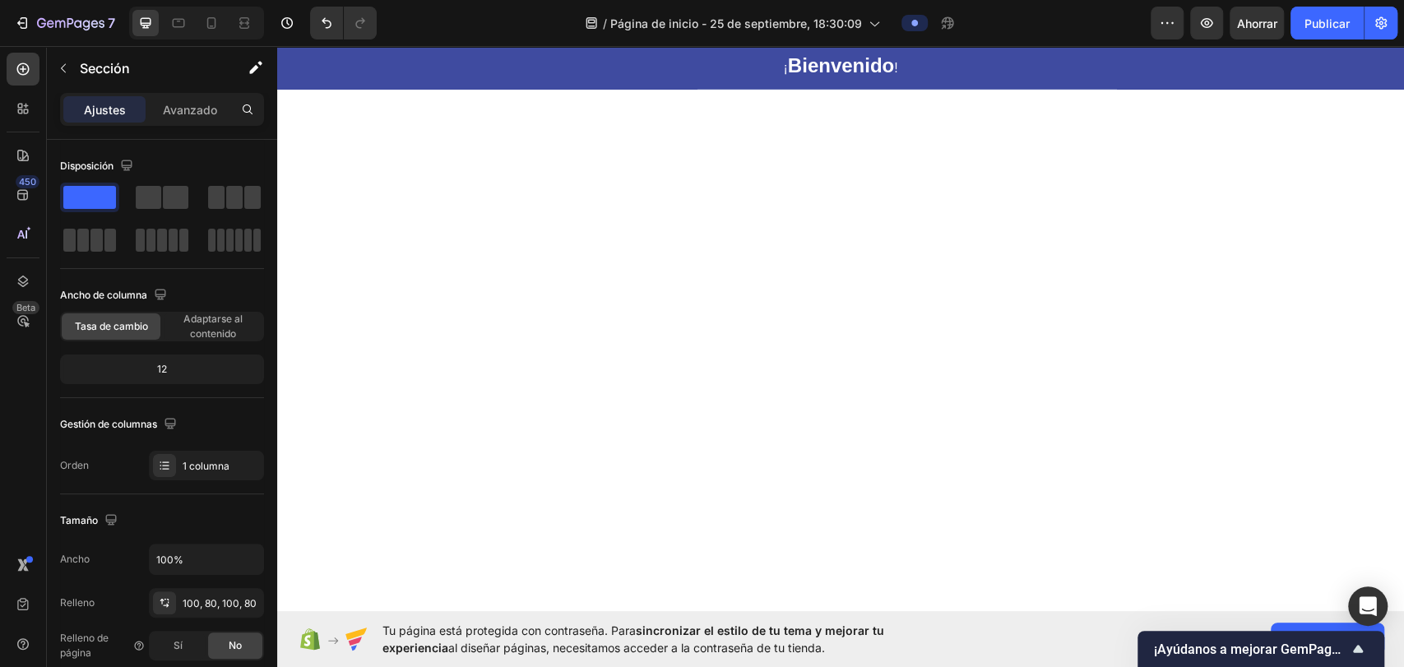
scroll to position [0, 0]
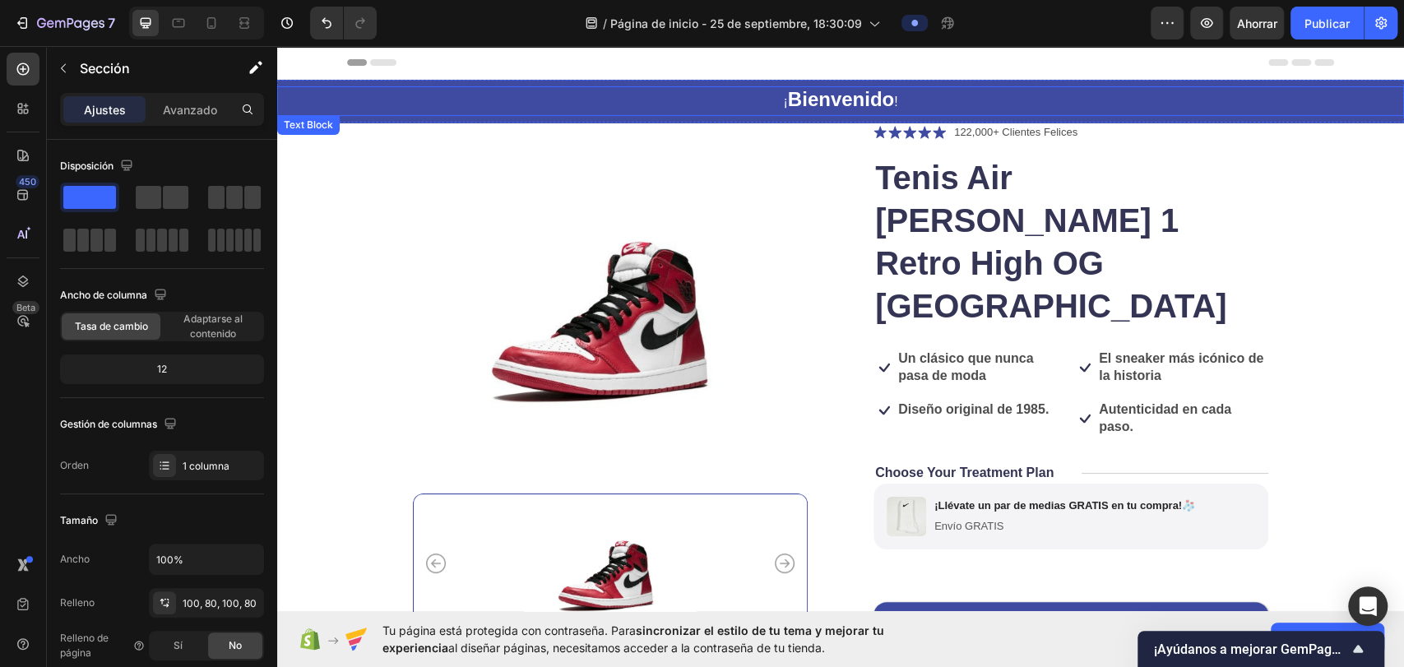
click at [963, 95] on p "¡ Bienvenido !" at bounding box center [841, 101] width 1124 height 26
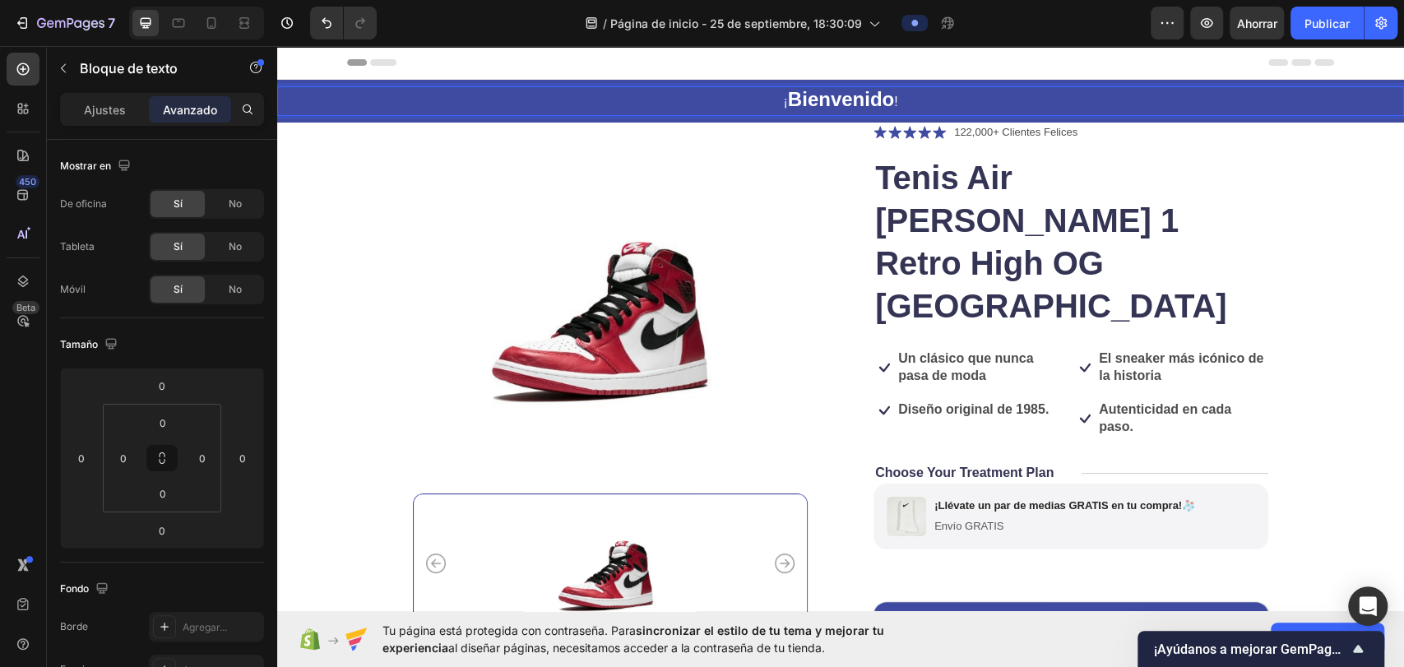
click at [962, 109] on p "¡ Bienvenido !" at bounding box center [841, 101] width 1124 height 26
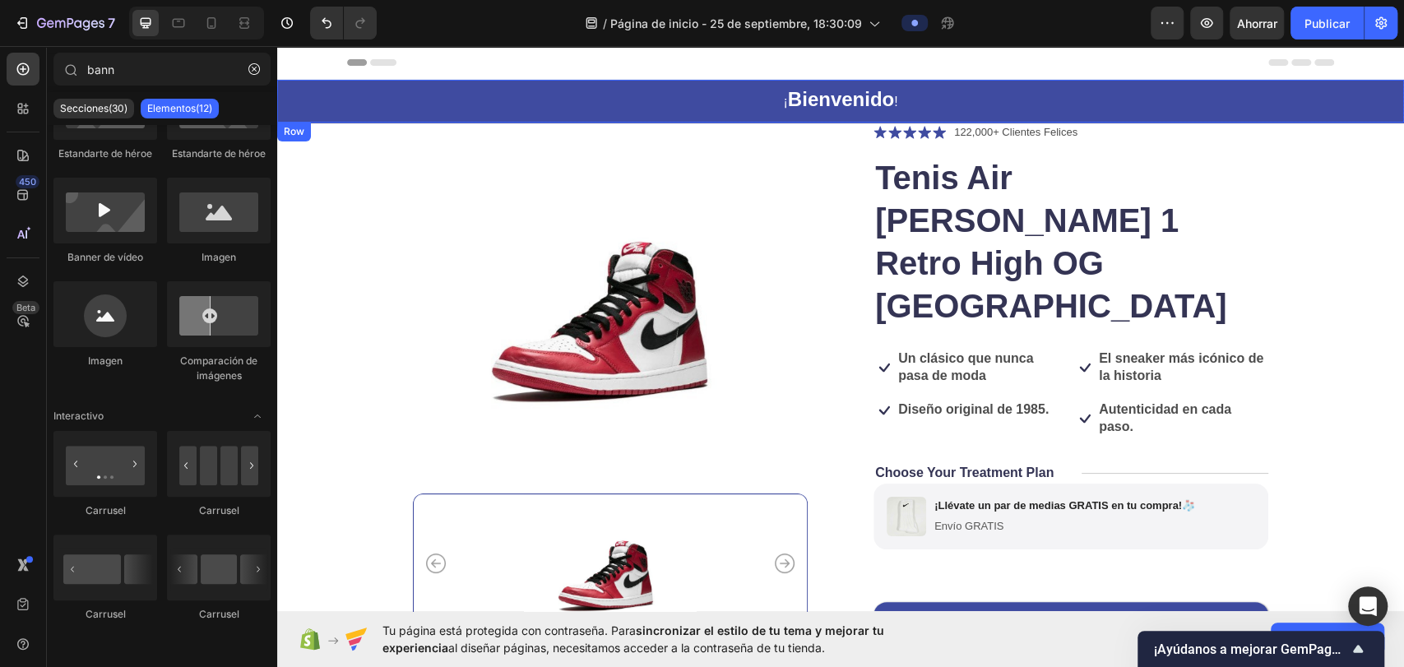
click at [949, 92] on p "¡ Bienvenido !" at bounding box center [841, 101] width 1124 height 26
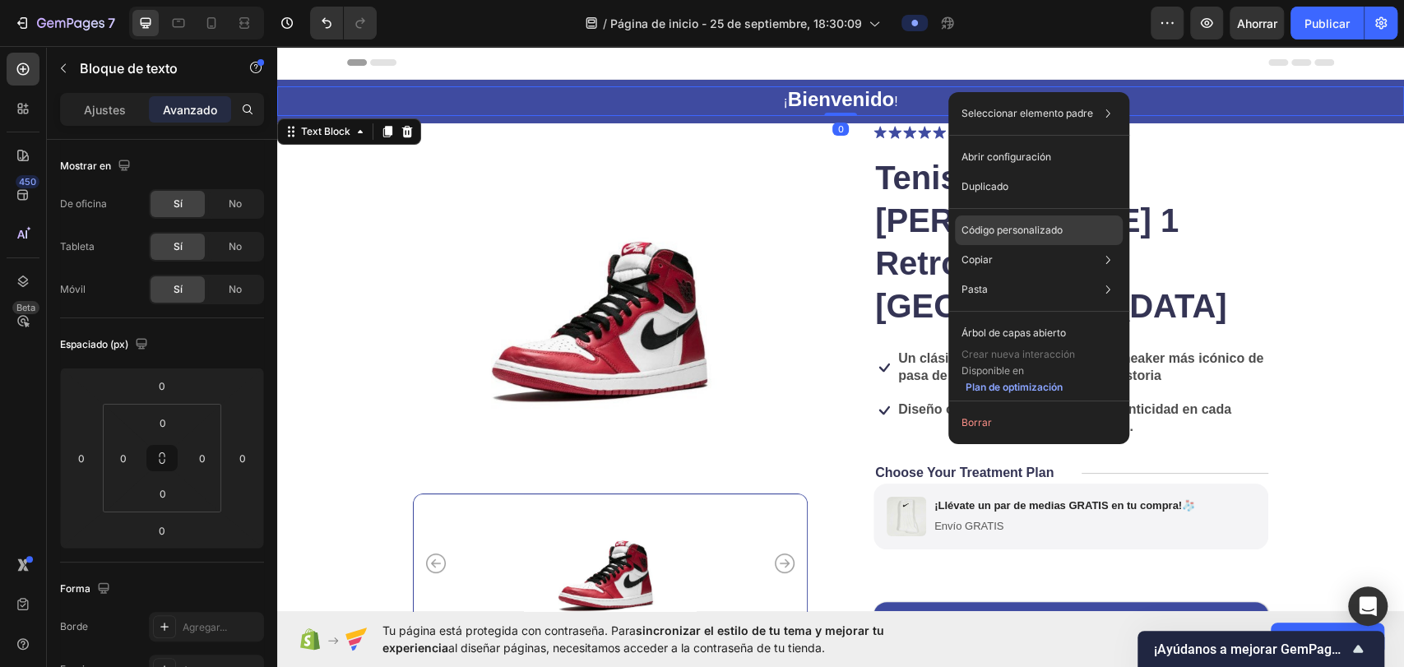
click at [1019, 223] on p "Código personalizado" at bounding box center [1012, 230] width 101 height 15
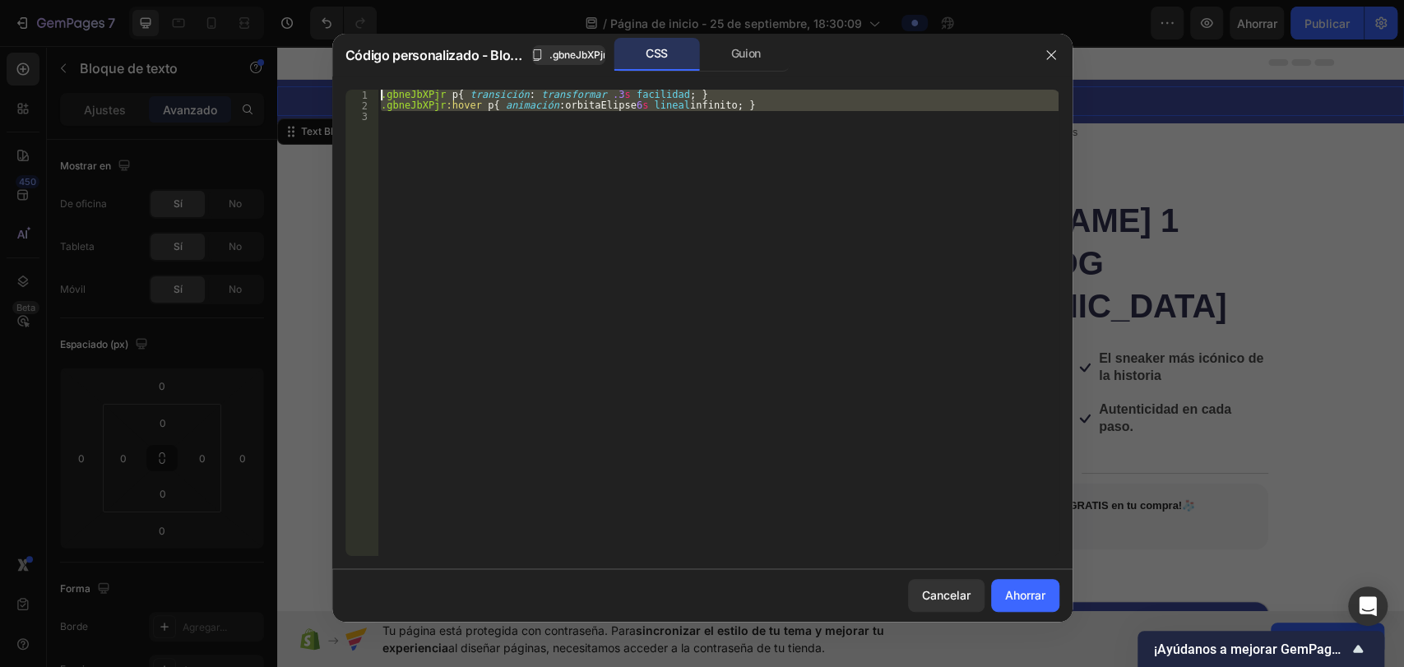
drag, startPoint x: 796, startPoint y: 165, endPoint x: 268, endPoint y: 32, distance: 544.7
click at [268, 32] on div "Código personalizado - Bloque de texto .gbneJbXPjr CSS Guion 1 2 3 .gbneJbXPjr …" at bounding box center [702, 333] width 1404 height 667
type textarea ".gbneJbXPjr p{ transition: transform .3s ease; } .gbneJbXPjr:hover p{ animation…"
paste textarea
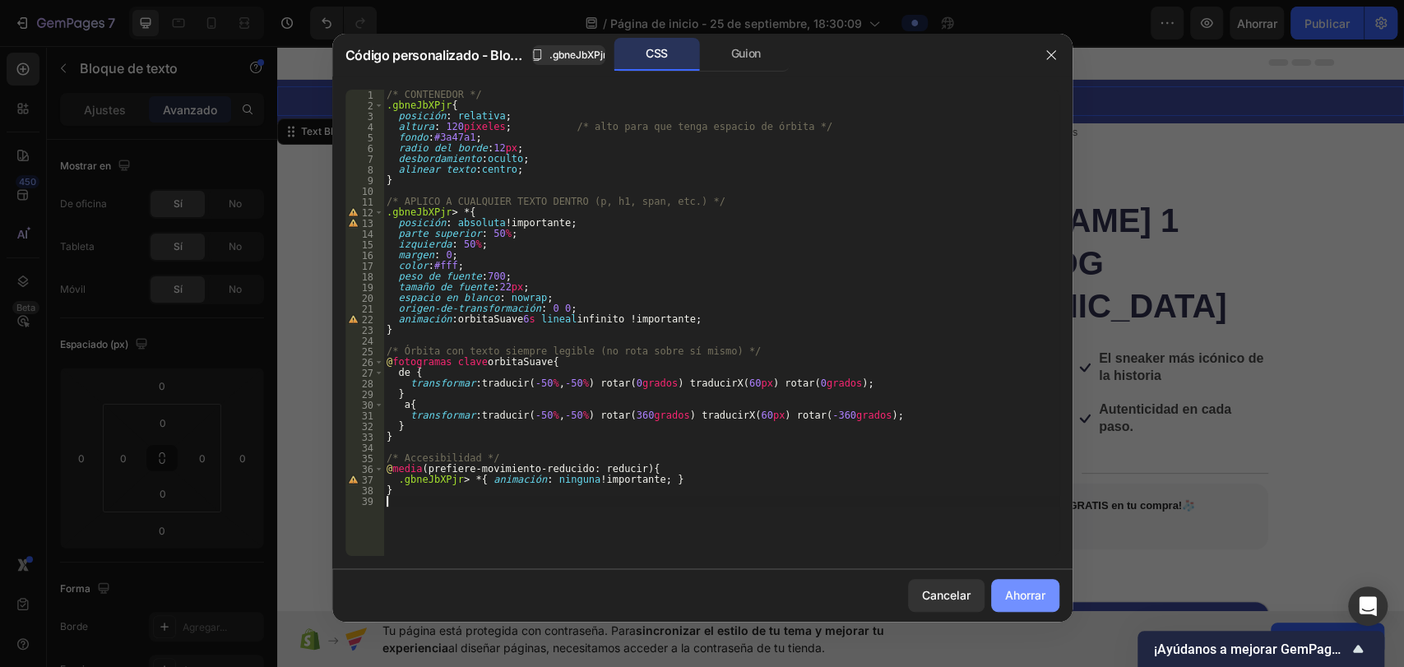
click at [1032, 592] on font "Ahorrar" at bounding box center [1025, 595] width 40 height 14
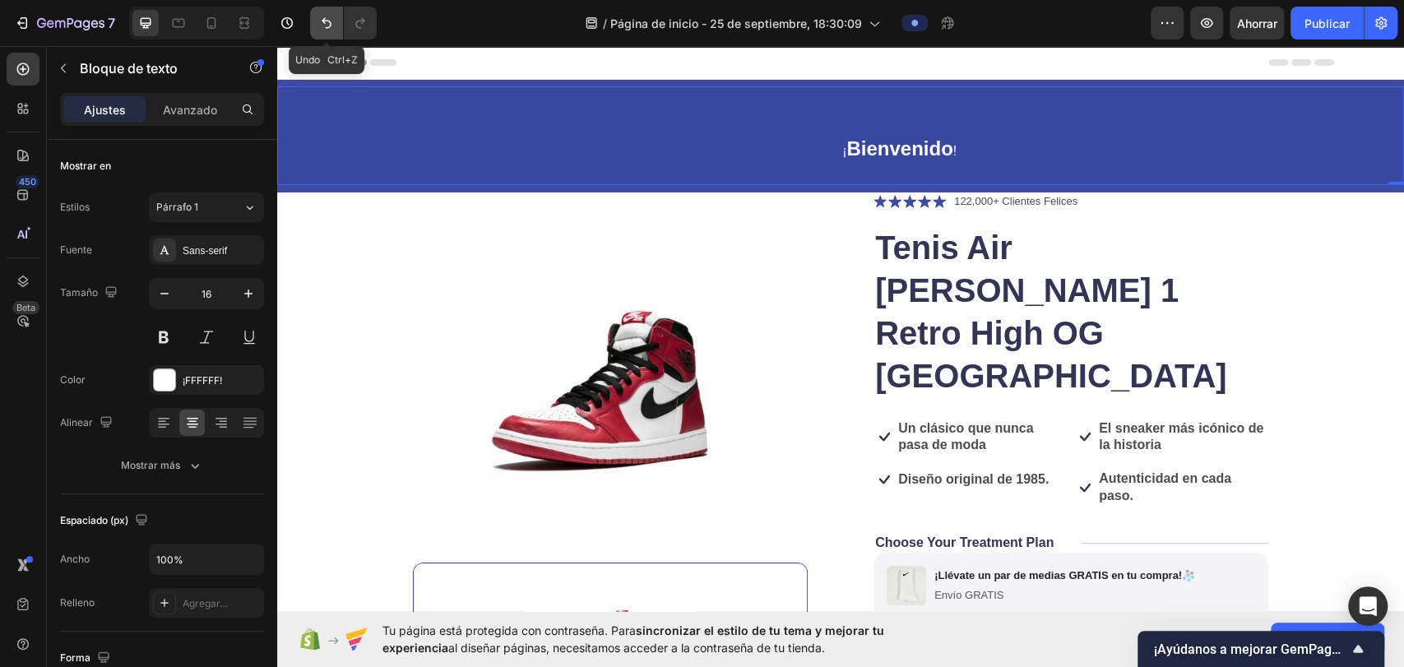
click at [331, 29] on icon "Deshacer/Rehacer" at bounding box center [326, 23] width 16 height 16
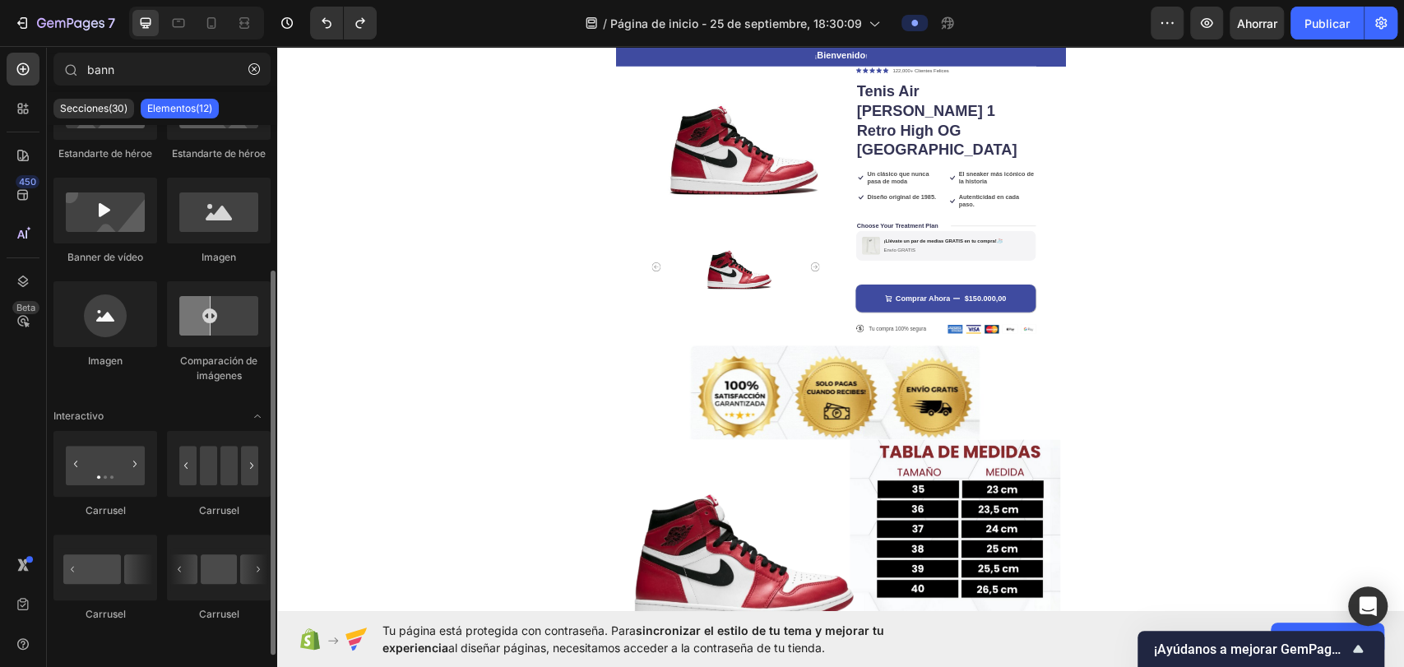
scroll to position [204, 0]
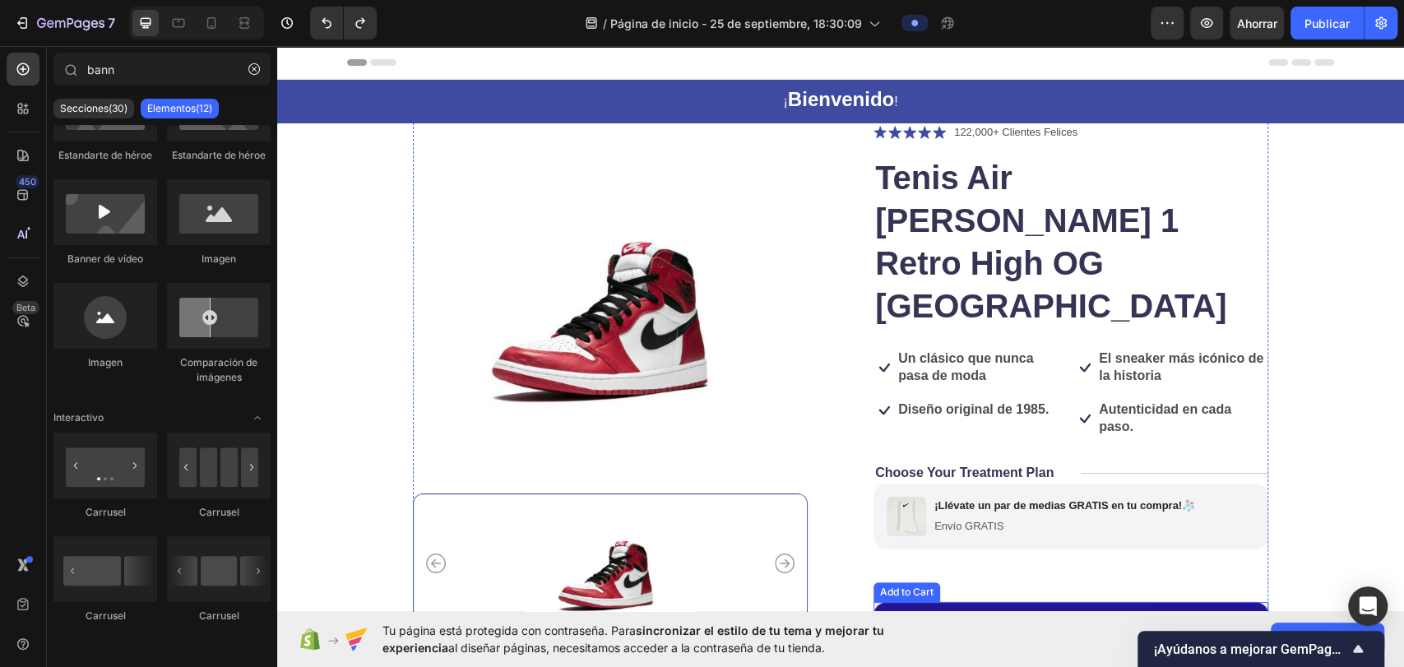
click at [1151, 620] on div "$150.000,00" at bounding box center [1157, 632] width 95 height 25
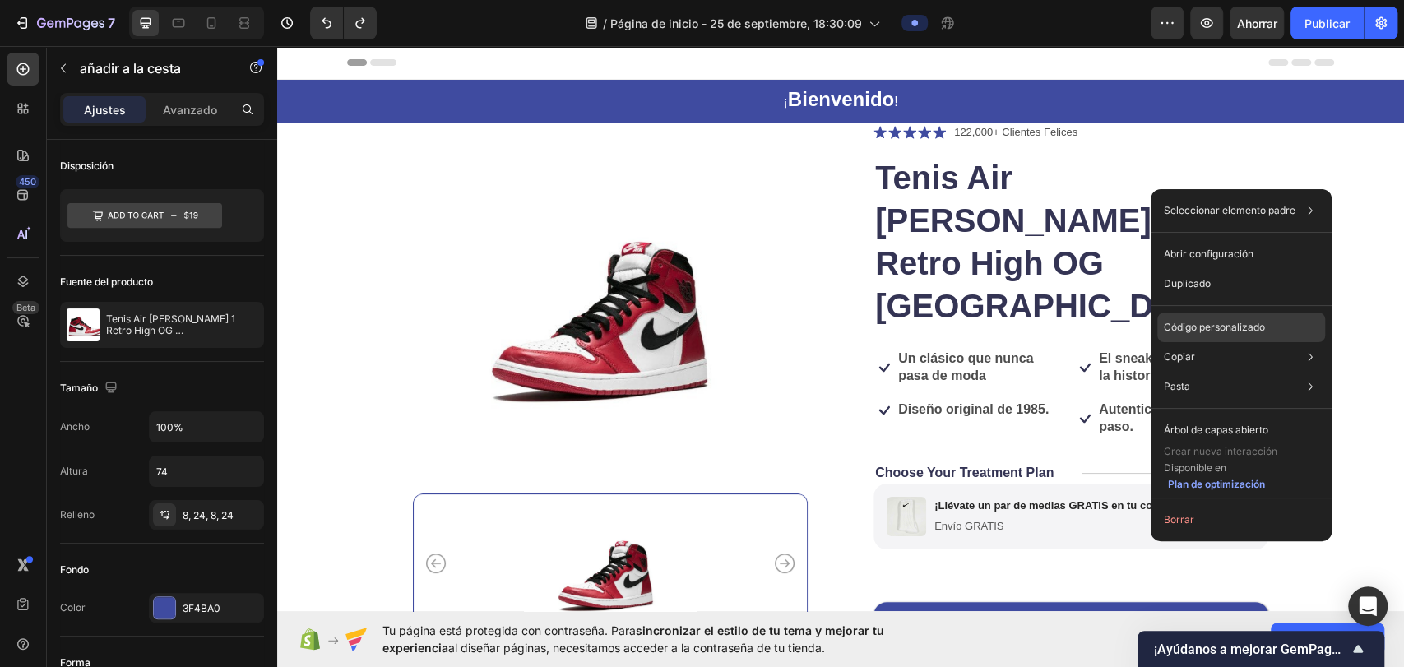
click at [1222, 330] on font "Código personalizado" at bounding box center [1214, 327] width 101 height 12
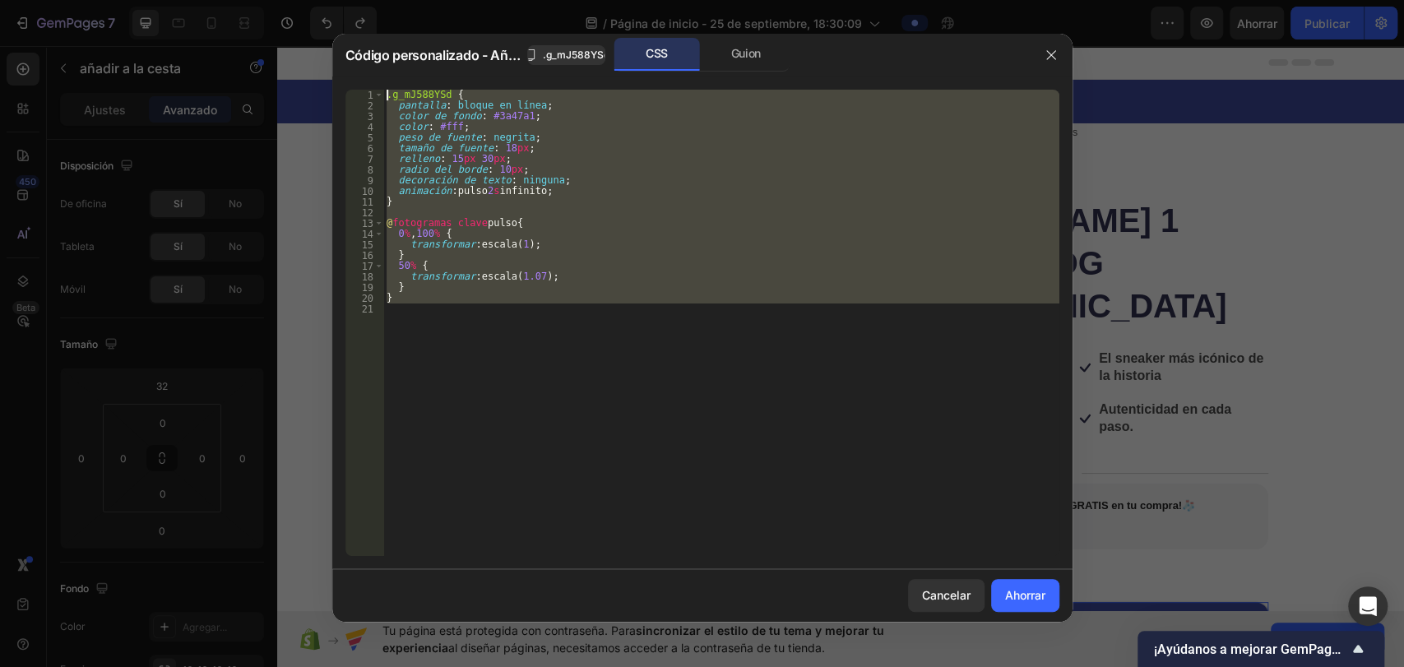
drag, startPoint x: 608, startPoint y: 324, endPoint x: 380, endPoint y: 71, distance: 340.8
click at [380, 71] on div "Código personalizado - Añadir al carrito .g_mJ588YSd CSS Guion 1 2 3 4 5 6 7 8 …" at bounding box center [702, 328] width 740 height 588
type textarea ".g_mJ588YSd { display: inline-block;"
drag, startPoint x: 1053, startPoint y: 49, endPoint x: 1136, endPoint y: 3, distance: 95.0
click at [1056, 49] on icon "button" at bounding box center [1051, 55] width 13 height 13
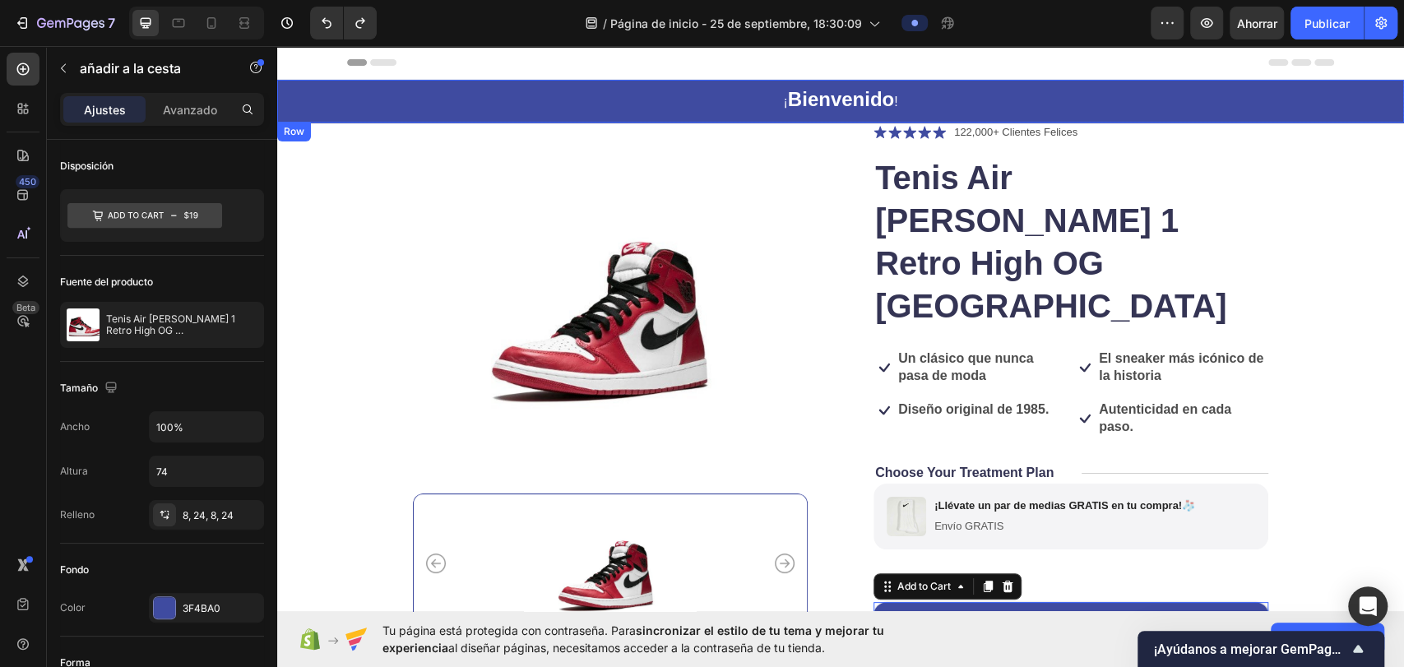
click at [889, 96] on p "¡ Bienvenido !" at bounding box center [327, 86] width 1124 height 26
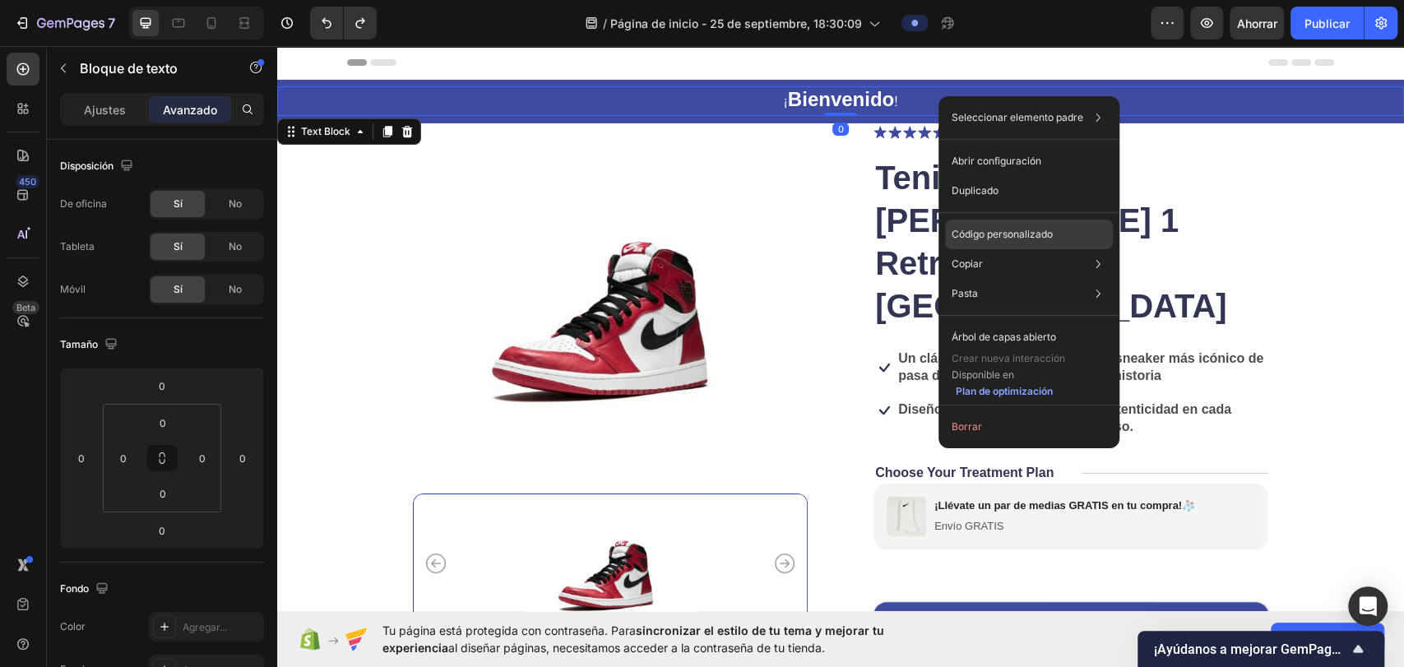
click at [1000, 230] on font "Código personalizado" at bounding box center [1002, 234] width 101 height 12
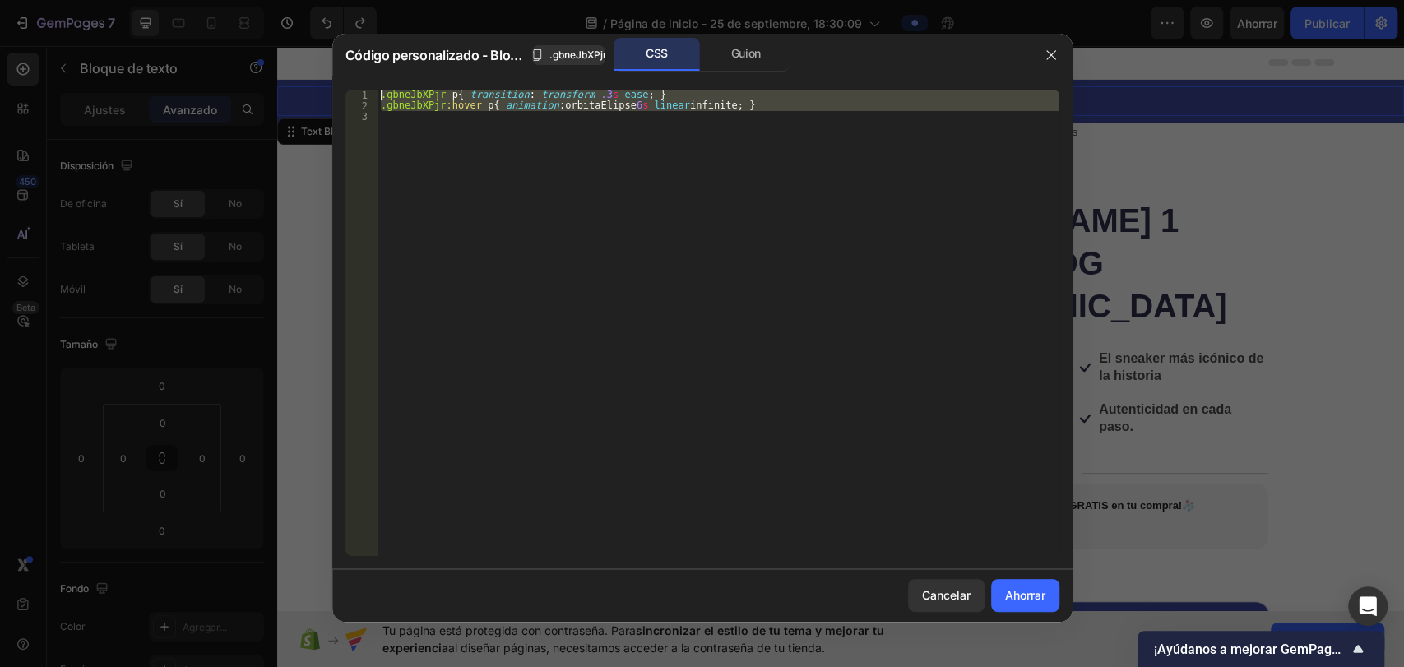
drag, startPoint x: 381, startPoint y: 72, endPoint x: 220, endPoint y: 42, distance: 164.1
click at [220, 42] on div "Código personalizado - Bloque de texto .gbneJbXPjr CSS Guion 1 2 3 .gbneJbXPjr …" at bounding box center [702, 333] width 1404 height 667
type textarea ".gbneJbXPjr p{ transition: transform .3s ease; } .gbneJbXPjr:hover p{ animation…"
paste textarea
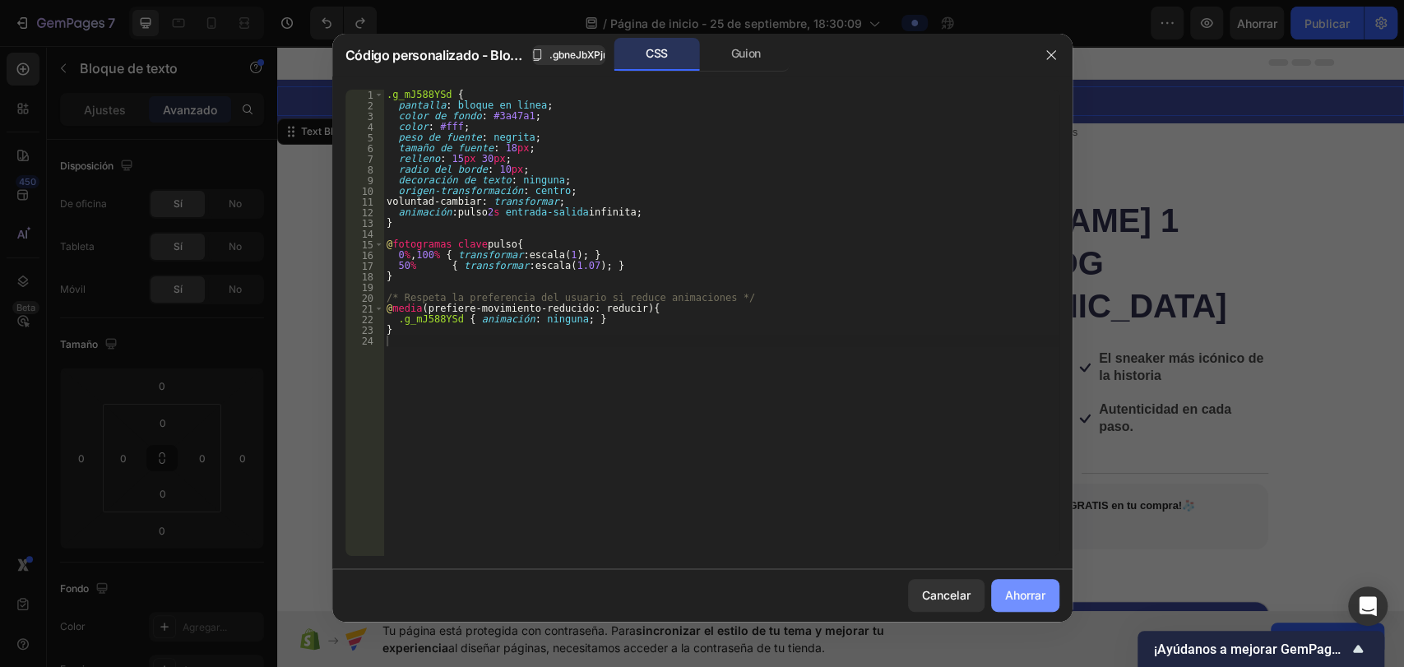
drag, startPoint x: 1031, startPoint y: 596, endPoint x: 816, endPoint y: 527, distance: 225.8
click at [1031, 596] on font "Ahorrar" at bounding box center [1025, 595] width 40 height 14
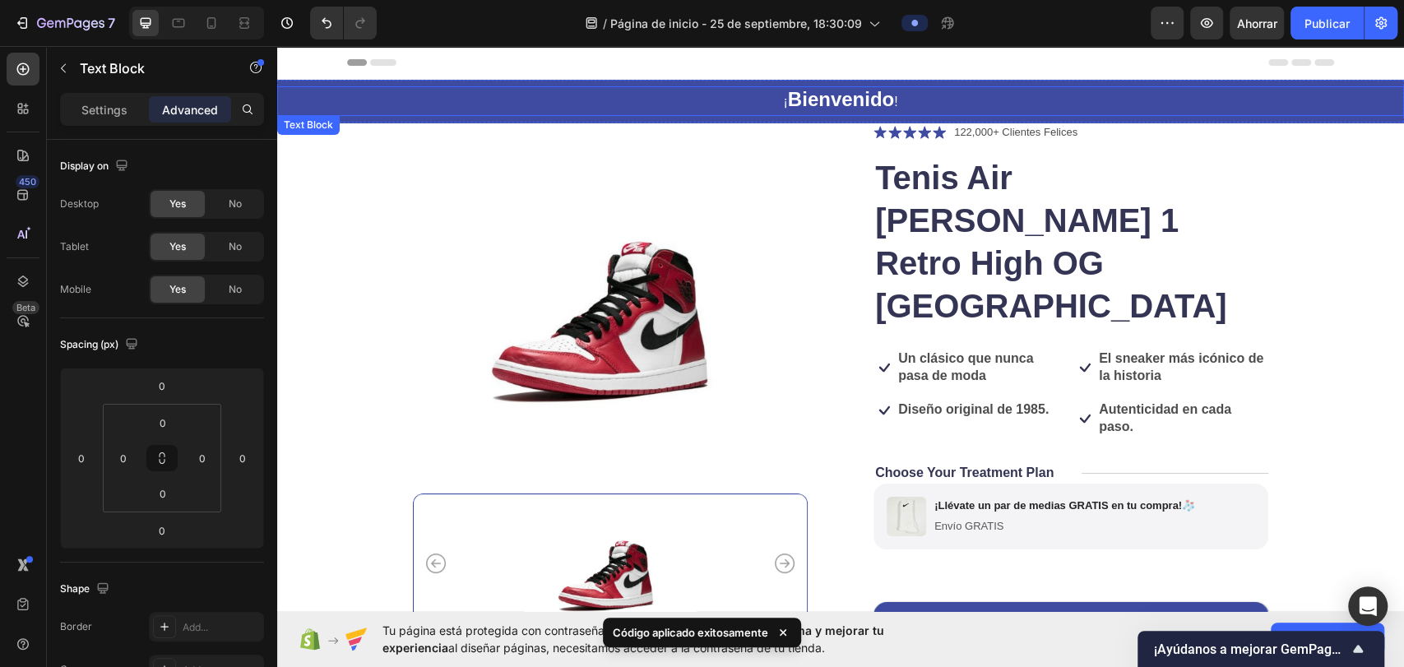
click at [889, 90] on p "¡ Bienvenido !" at bounding box center [327, 87] width 1124 height 26
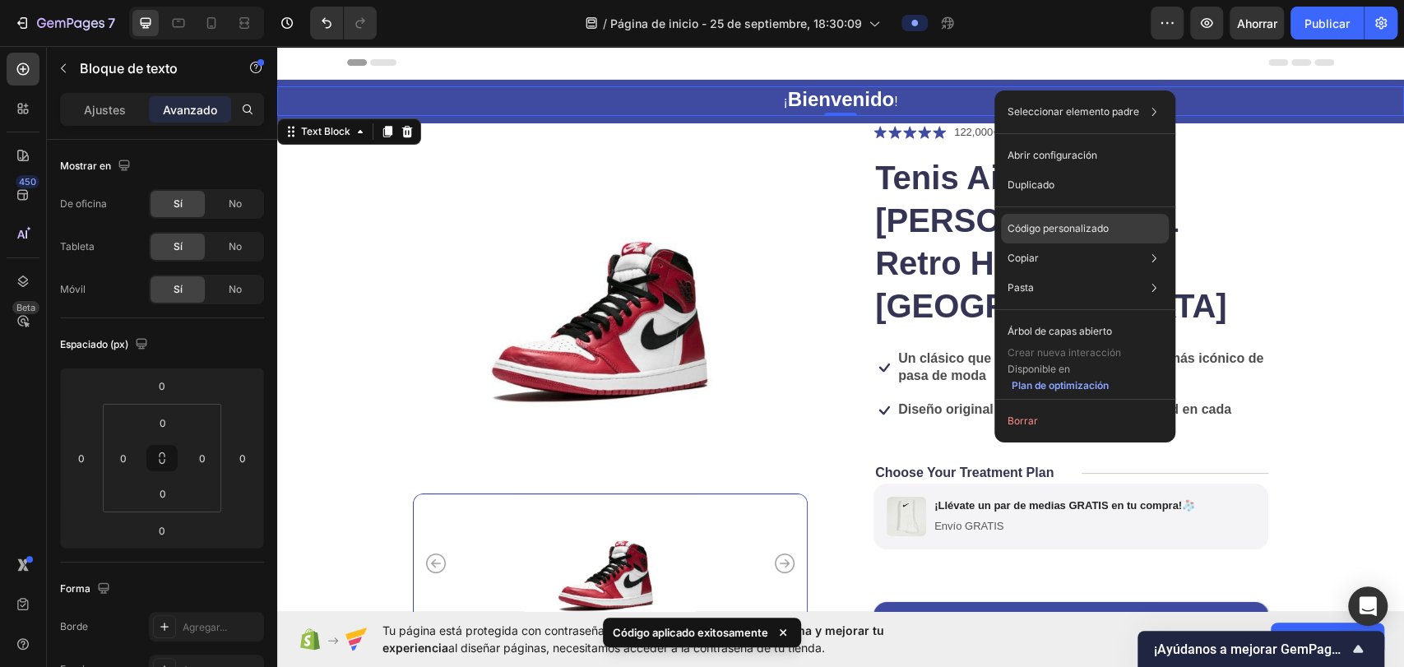
click at [1060, 229] on font "Código personalizado" at bounding box center [1058, 228] width 101 height 12
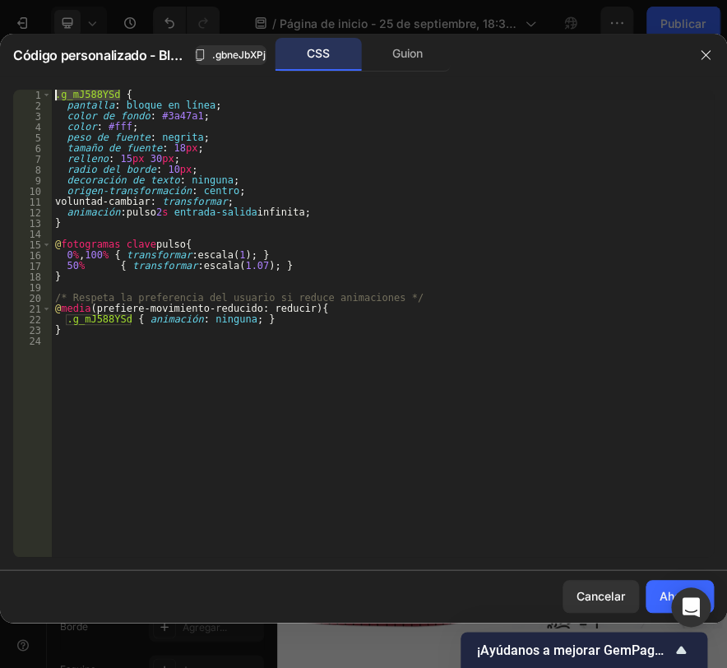
drag, startPoint x: 119, startPoint y: 90, endPoint x: 55, endPoint y: 95, distance: 64.4
click at [32, 87] on div ".g_mJ588YSd { 1 2 3 4 5 6 7 8 9 10 11 12 13 14 15 16 17 18 19 20 21 22 23 24 .g…" at bounding box center [363, 324] width 727 height 494
paste textarea "bneJbXPjr"
drag, startPoint x: 125, startPoint y: 320, endPoint x: 72, endPoint y: 316, distance: 52.8
click at [68, 317] on div ".gbneJbXPjr { pantalla : bloque en línea ; color de fondo : #3a47a1 ; color : #…" at bounding box center [383, 334] width 662 height 489
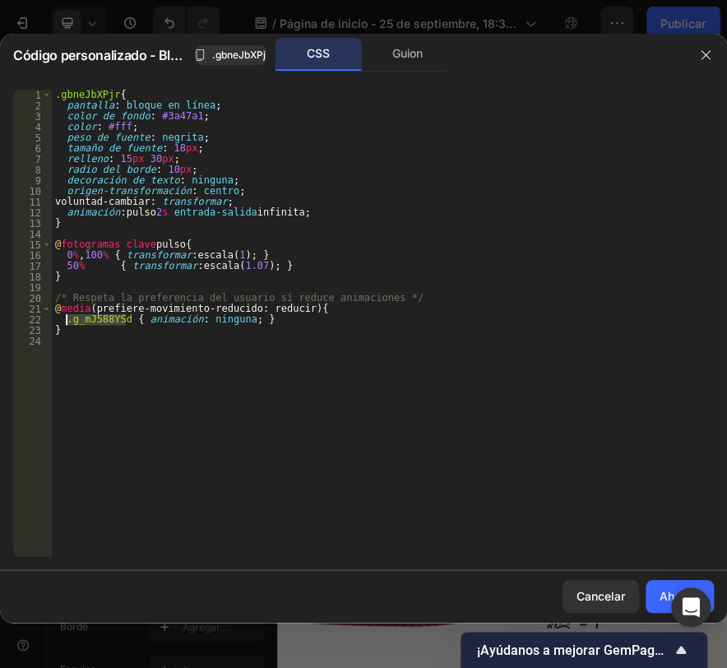
paste textarea "bneJbXPjr"
type textarea ".gbneJbXPjr { animation: none; }"
click at [661, 592] on font "Ahorrar" at bounding box center [680, 596] width 40 height 14
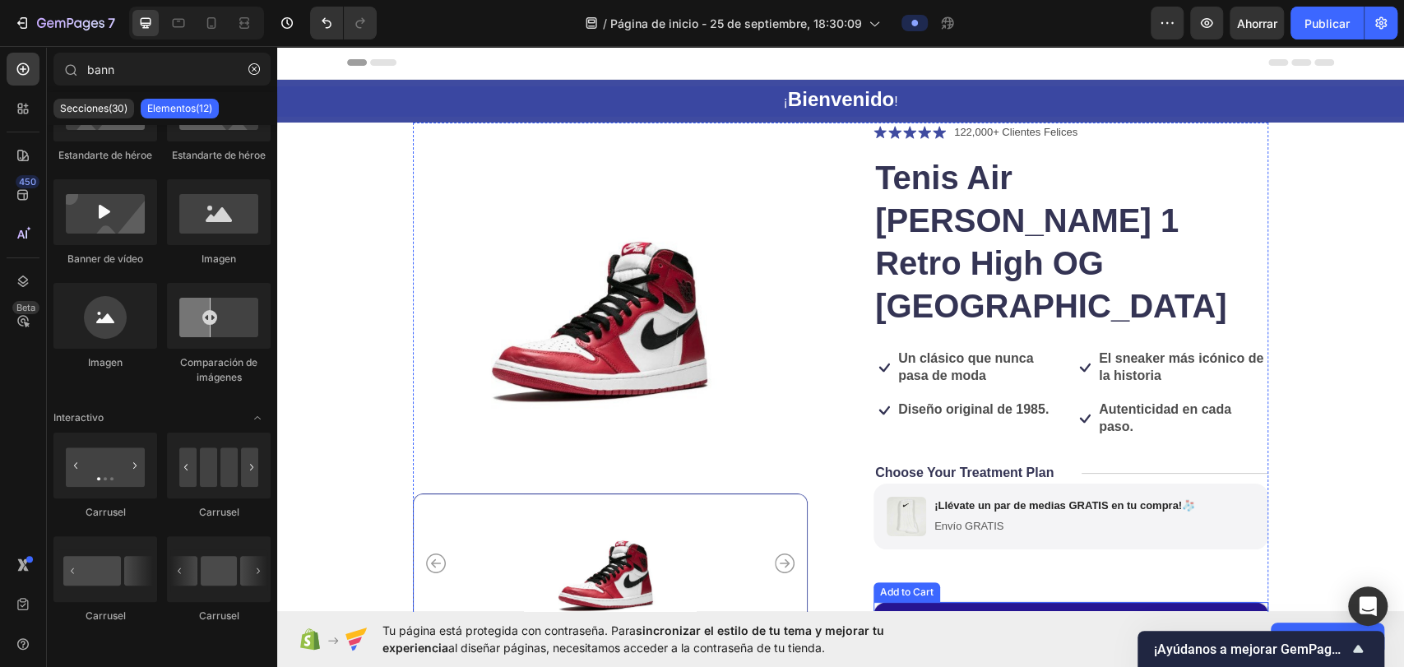
click at [1089, 602] on button "Comprar Ahora $150.000,00" at bounding box center [1071, 632] width 395 height 61
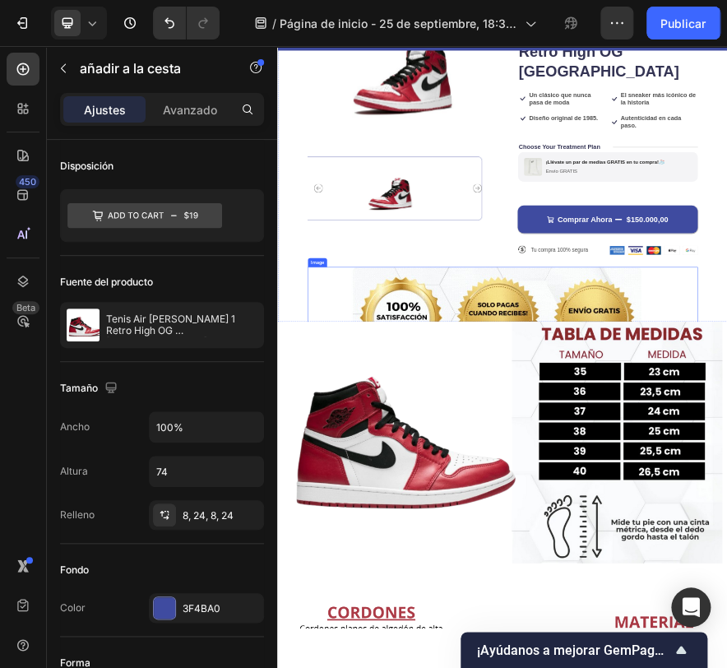
scroll to position [0, 0]
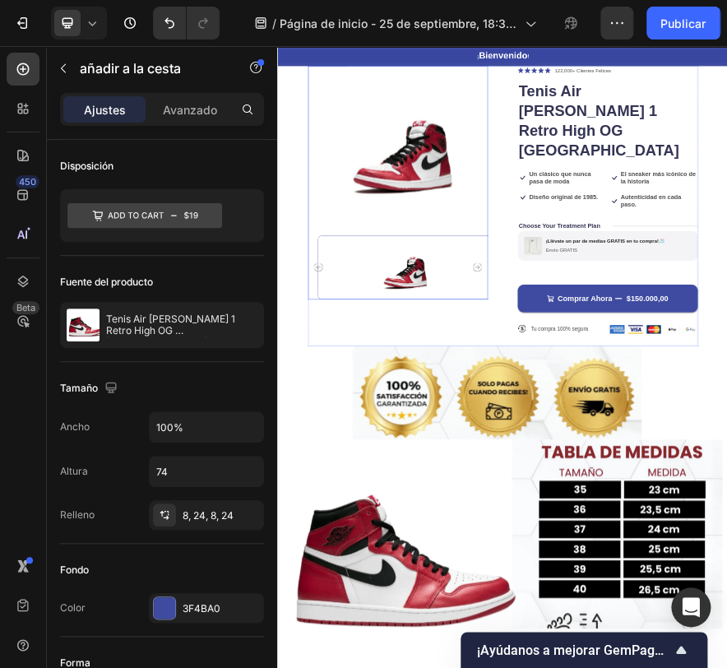
click at [710, 538] on icon "Carousel Next Arrow" at bounding box center [715, 548] width 20 height 20
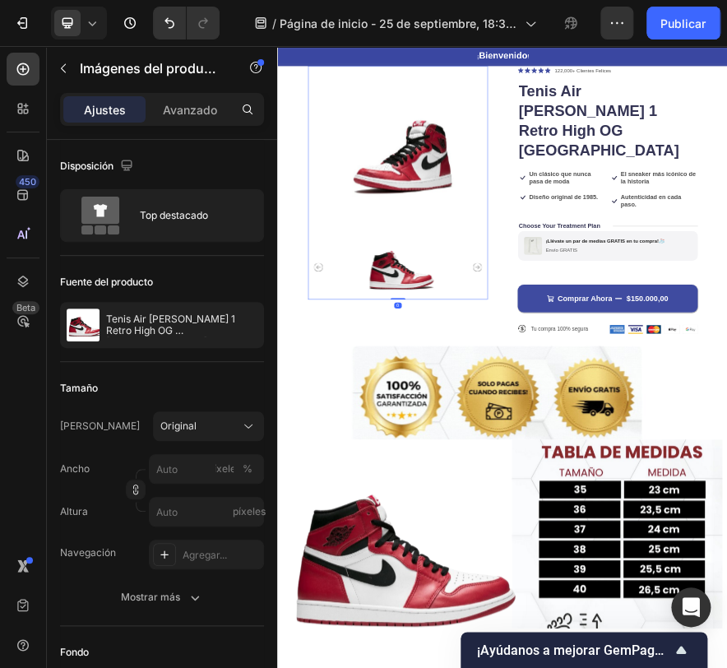
click at [710, 538] on icon "Carousel Next Arrow" at bounding box center [715, 548] width 20 height 20
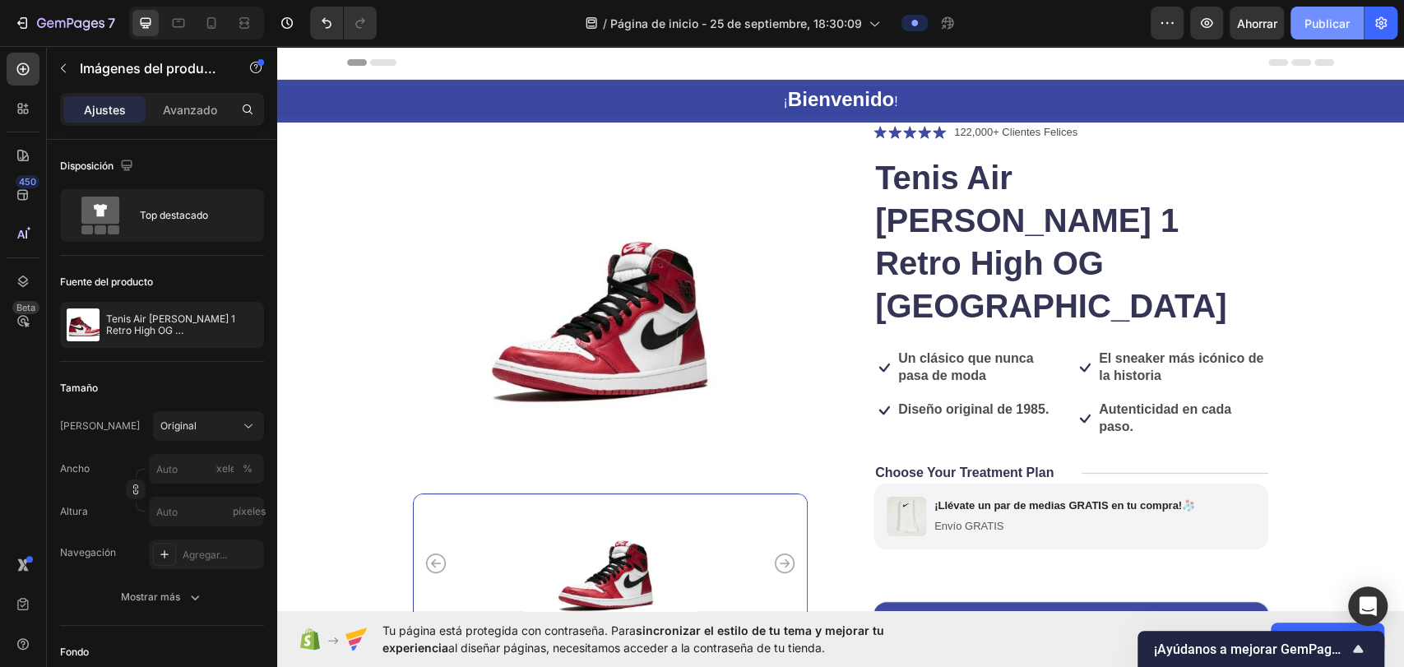
click at [1317, 19] on font "Publicar" at bounding box center [1327, 23] width 45 height 14
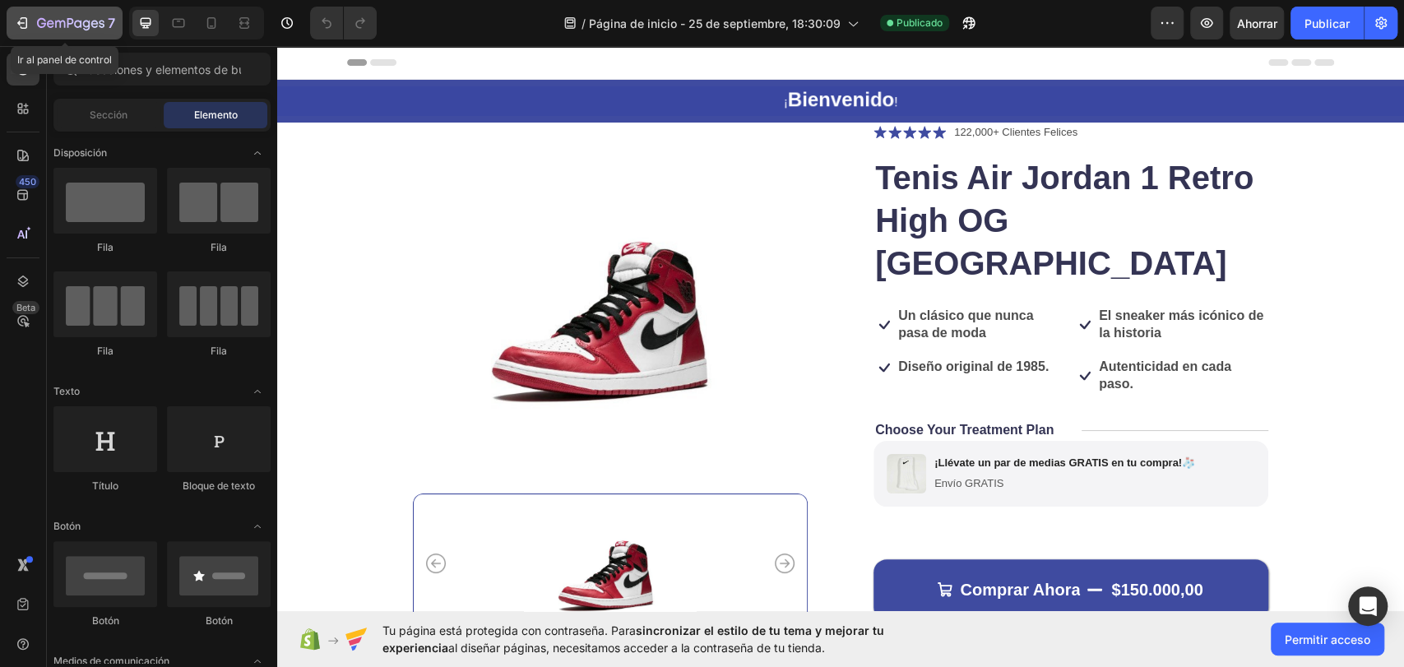
click at [14, 16] on button "7" at bounding box center [65, 23] width 116 height 33
